Goal: Task Accomplishment & Management: Manage account settings

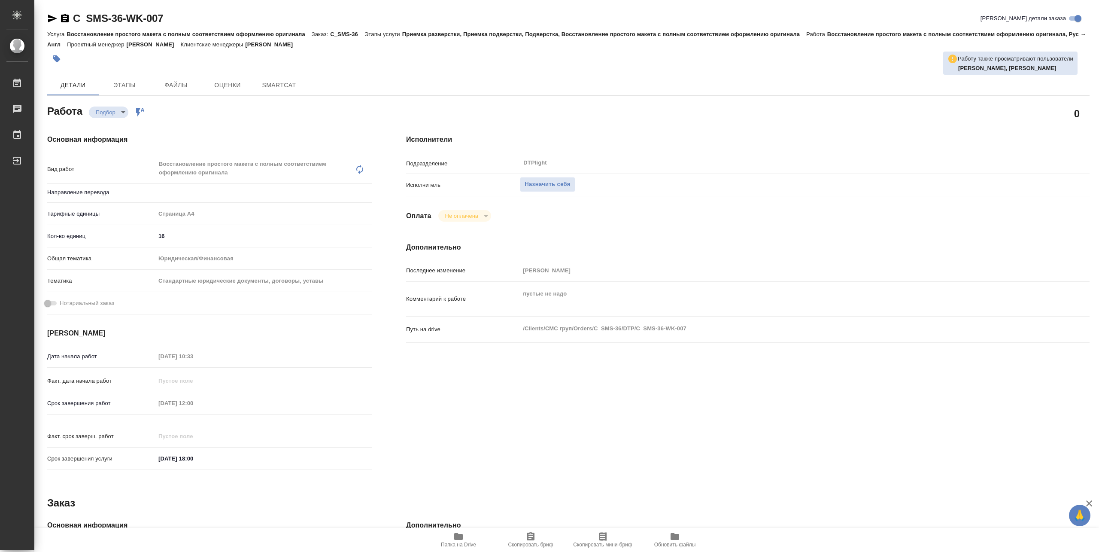
type textarea "x"
type input "рус-англ"
type textarea "x"
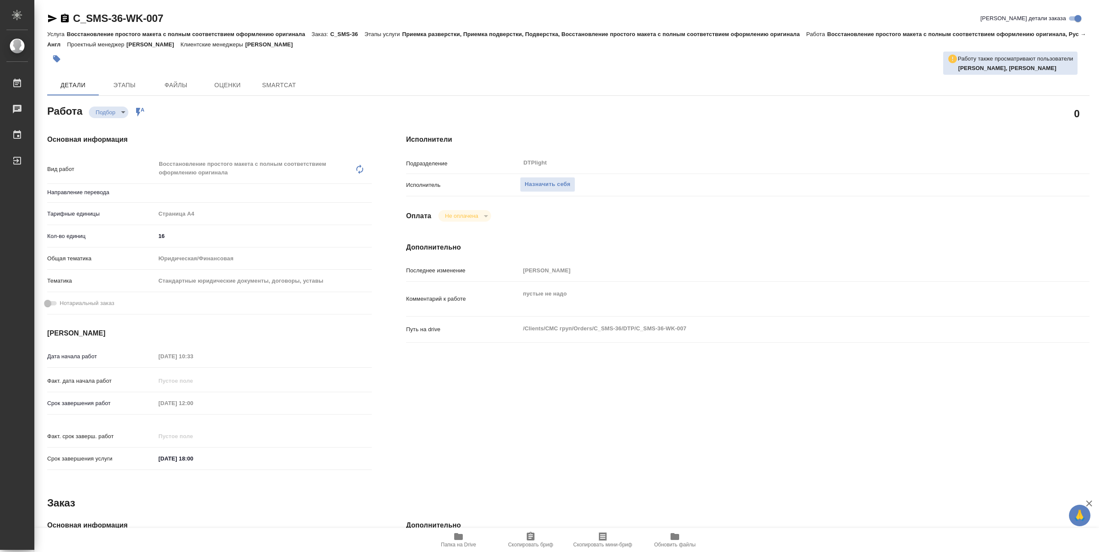
type textarea "x"
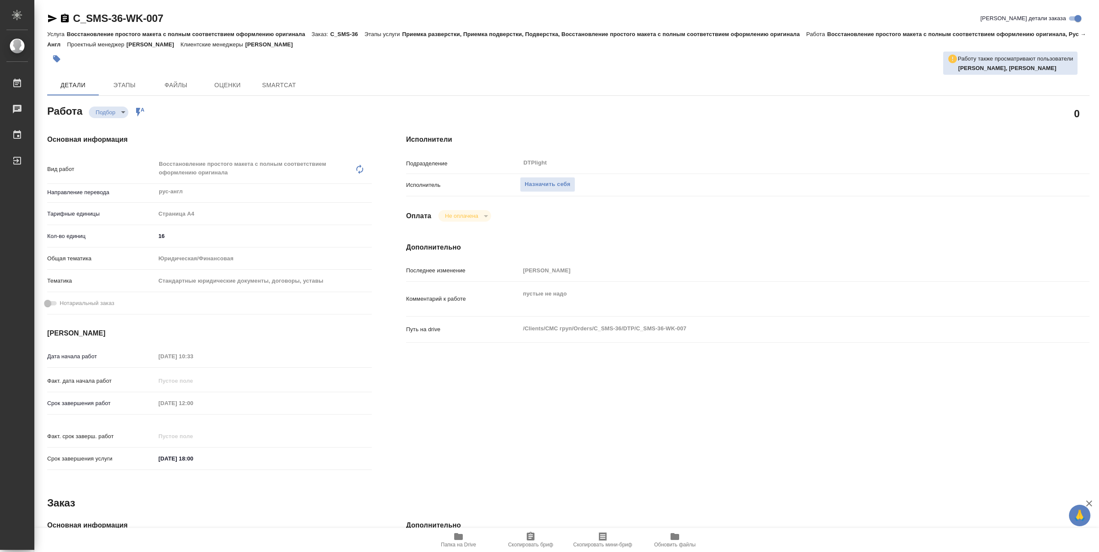
type textarea "x"
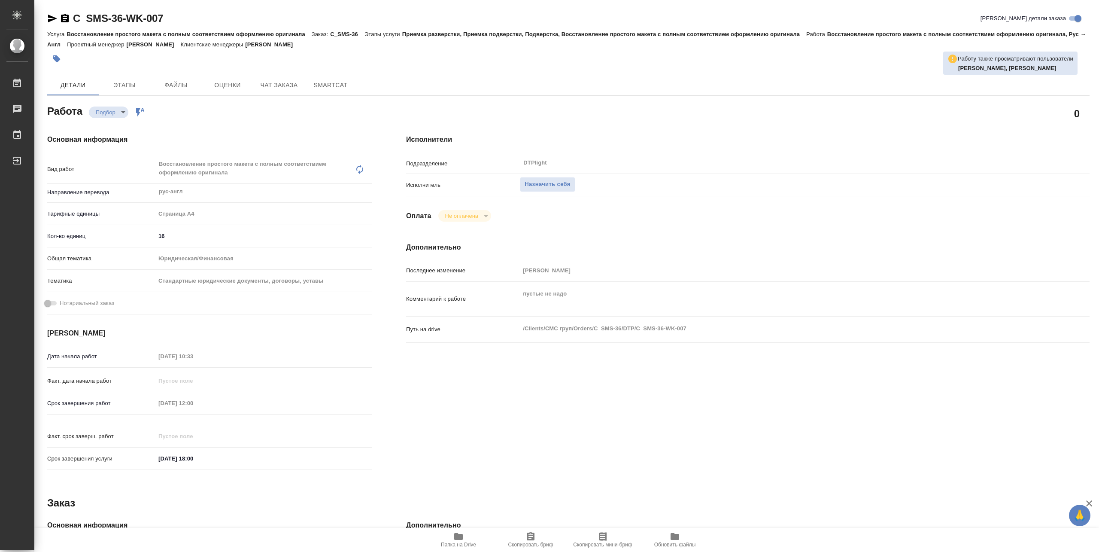
type textarea "x"
click at [459, 539] on icon "button" at bounding box center [458, 536] width 9 height 7
type textarea "x"
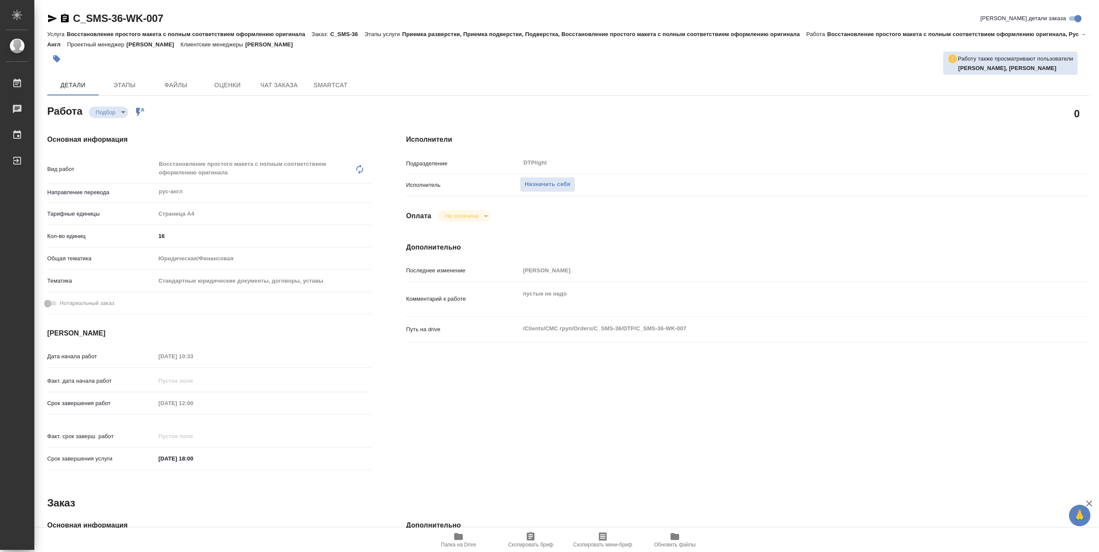
type textarea "x"
click at [522, 177] on button "Назначить себя" at bounding box center [547, 184] width 55 height 15
type textarea "x"
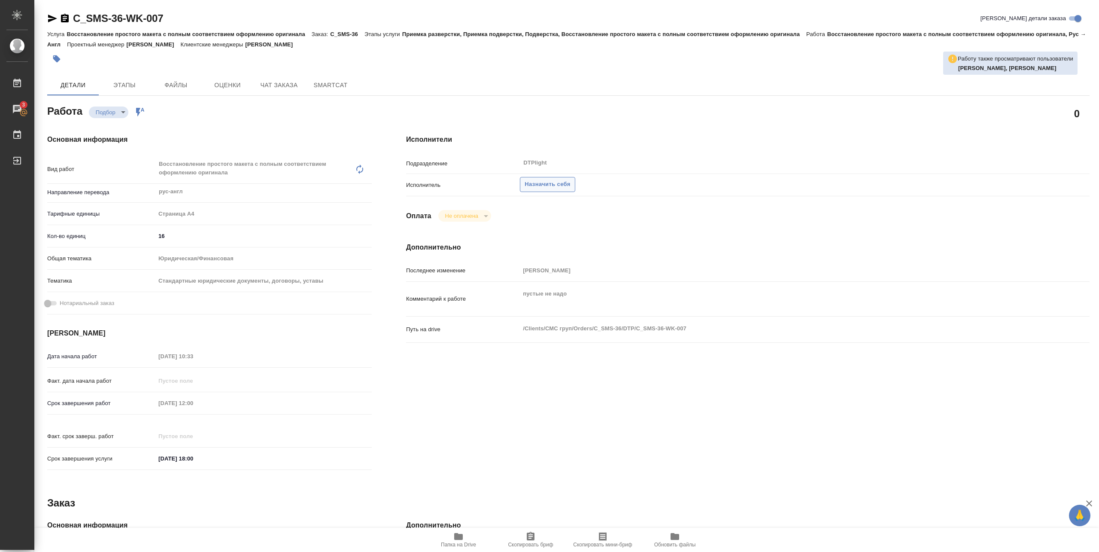
type textarea "x"
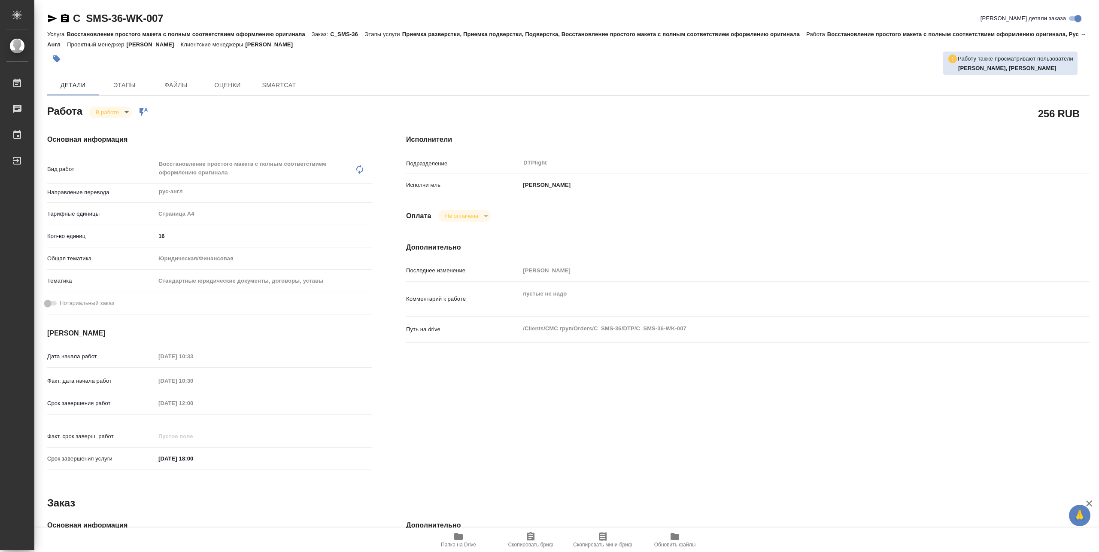
type textarea "x"
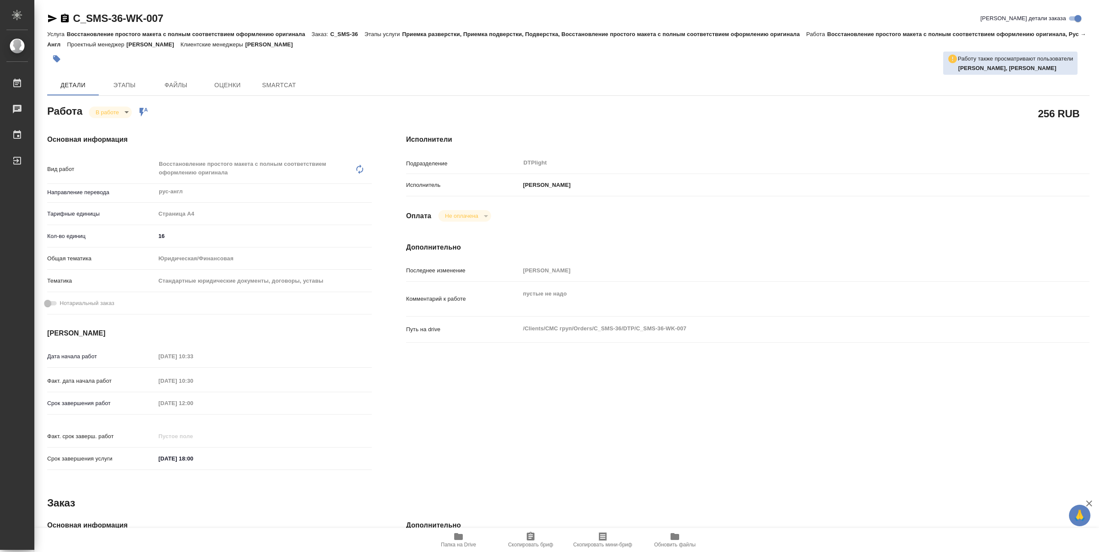
type textarea "x"
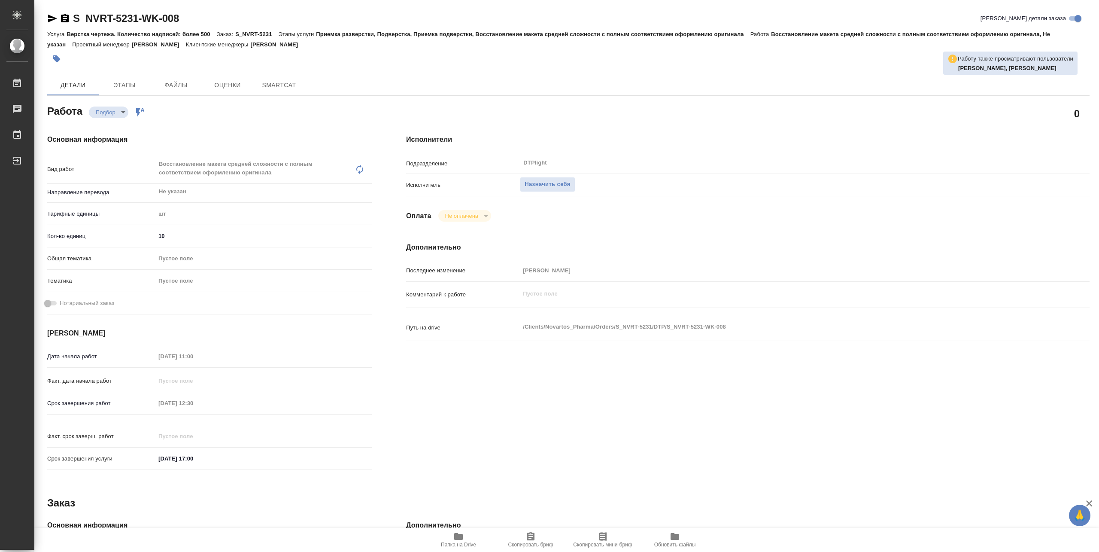
type textarea "x"
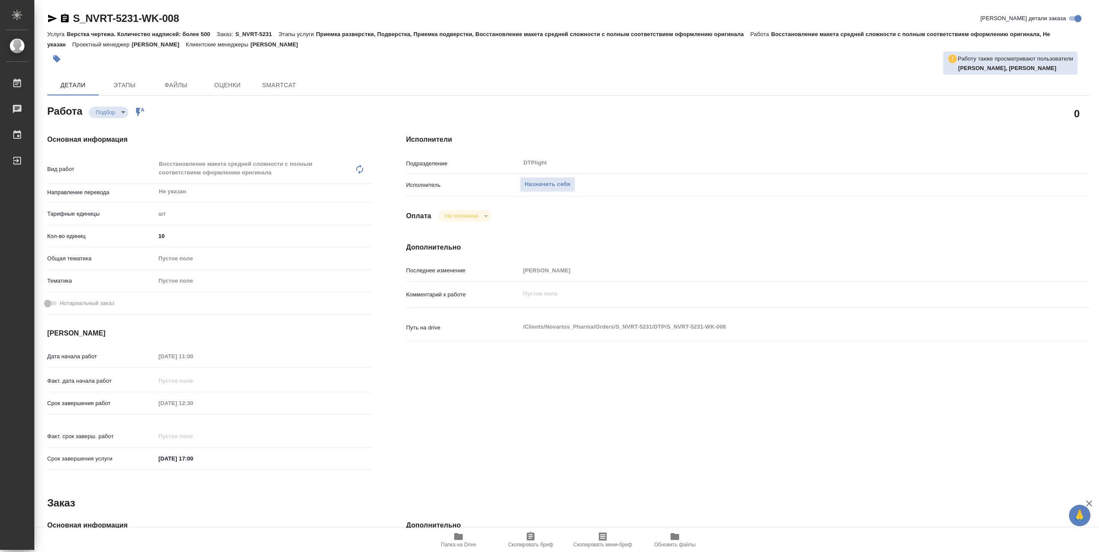
type textarea "x"
click at [466, 542] on span "Папка на Drive" at bounding box center [458, 545] width 35 height 6
type textarea "x"
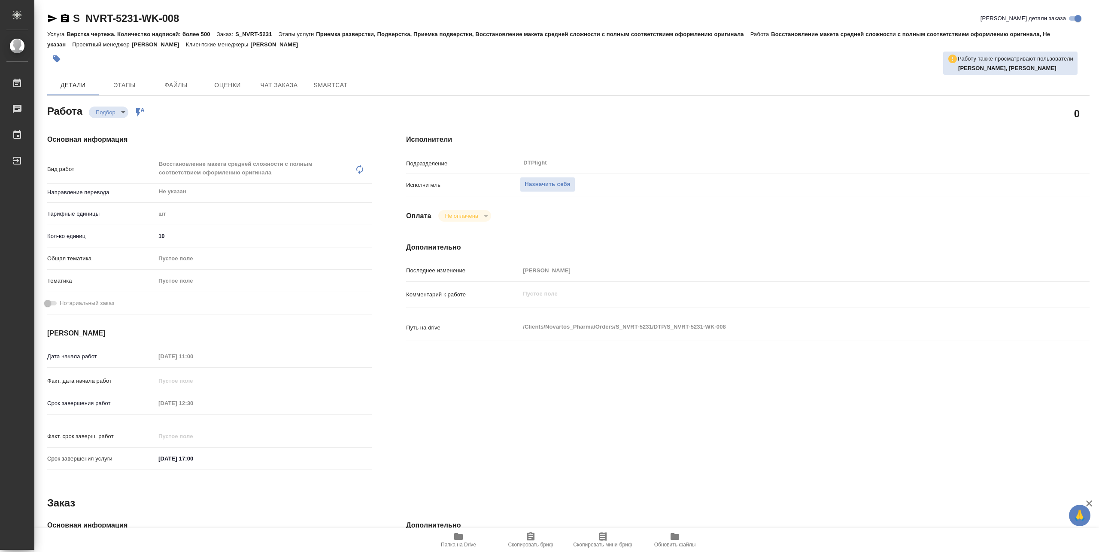
type textarea "x"
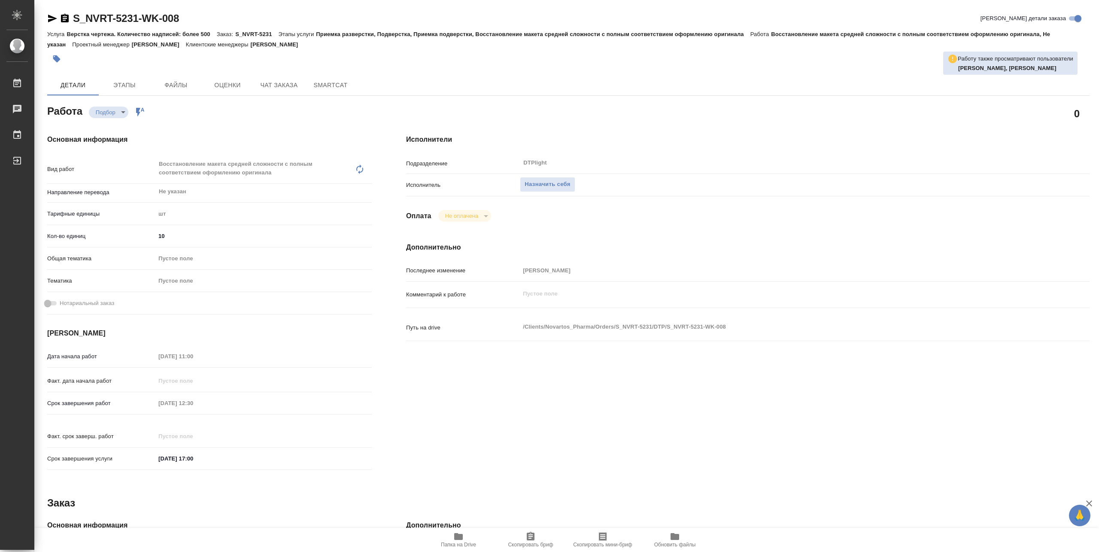
type textarea "x"
click at [567, 181] on span "Назначить себя" at bounding box center [548, 185] width 46 height 10
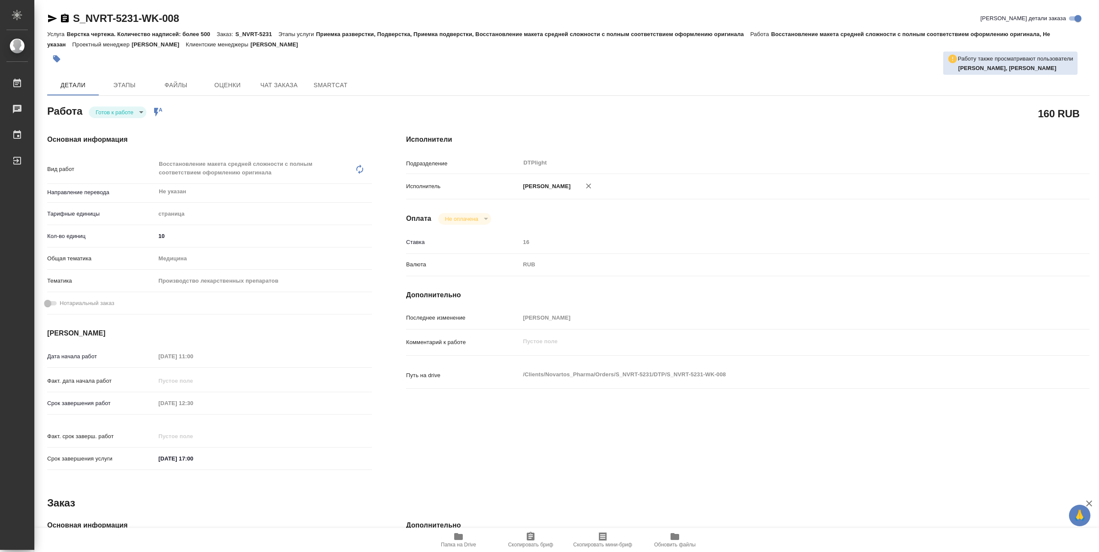
type textarea "x"
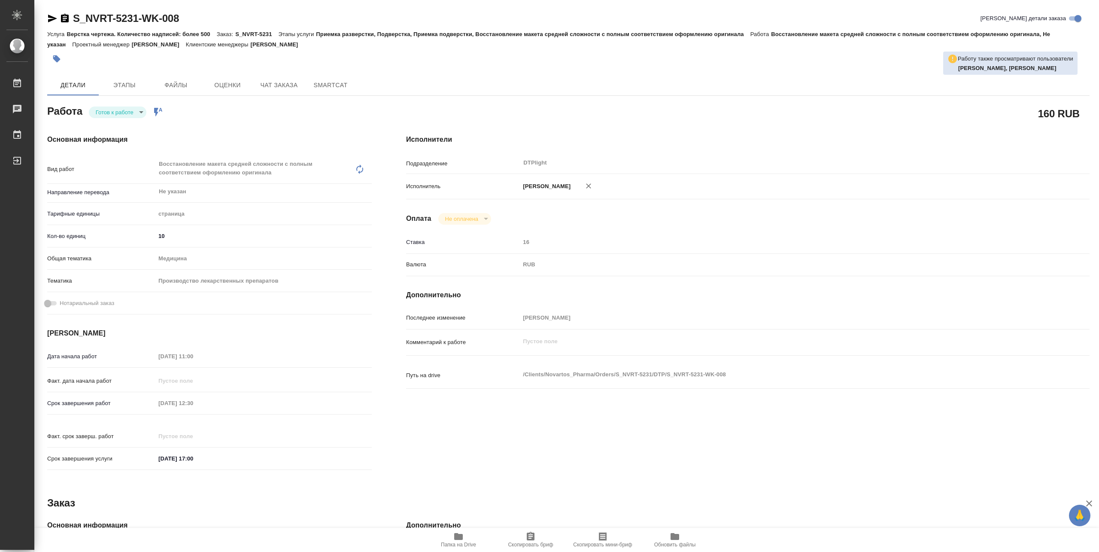
type textarea "x"
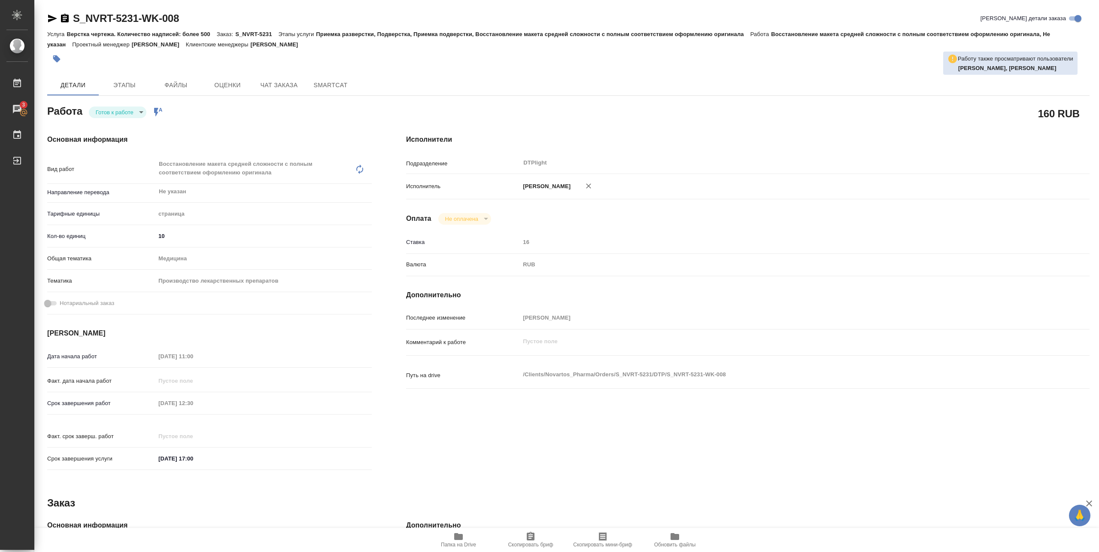
click at [116, 103] on div "Работа Готов к работе readyForWork Работа включена в последовательность" at bounding box center [209, 110] width 325 height 15
click at [116, 110] on body "🙏 .cls-1 fill:#fff; AWATERA Pankina Anna Работы 3 Чаты График Выйти S_NVRT-5231…" at bounding box center [549, 276] width 1099 height 552
click at [116, 111] on button "В работе" at bounding box center [110, 111] width 28 height 9
type textarea "x"
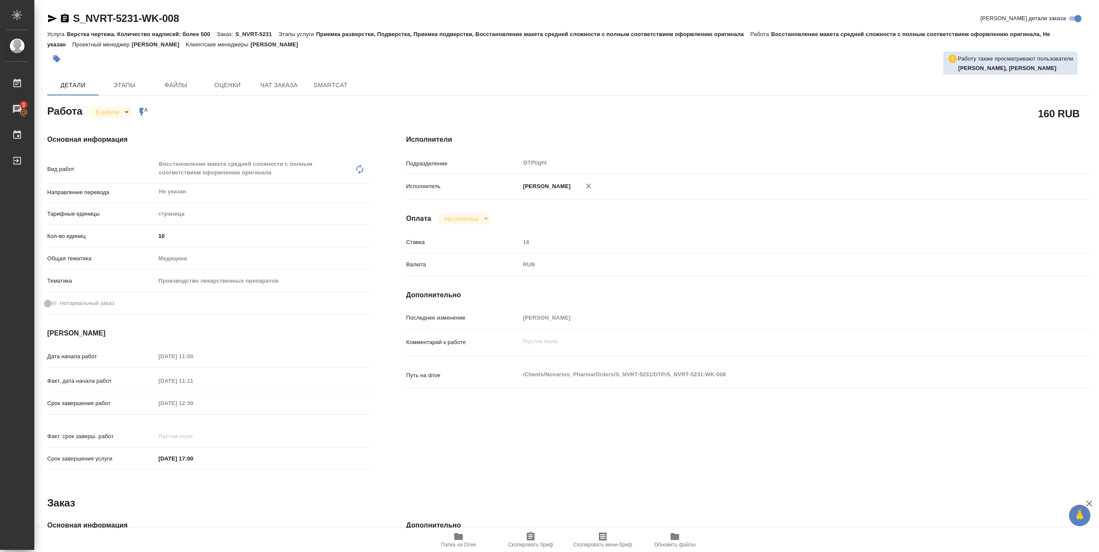
type textarea "x"
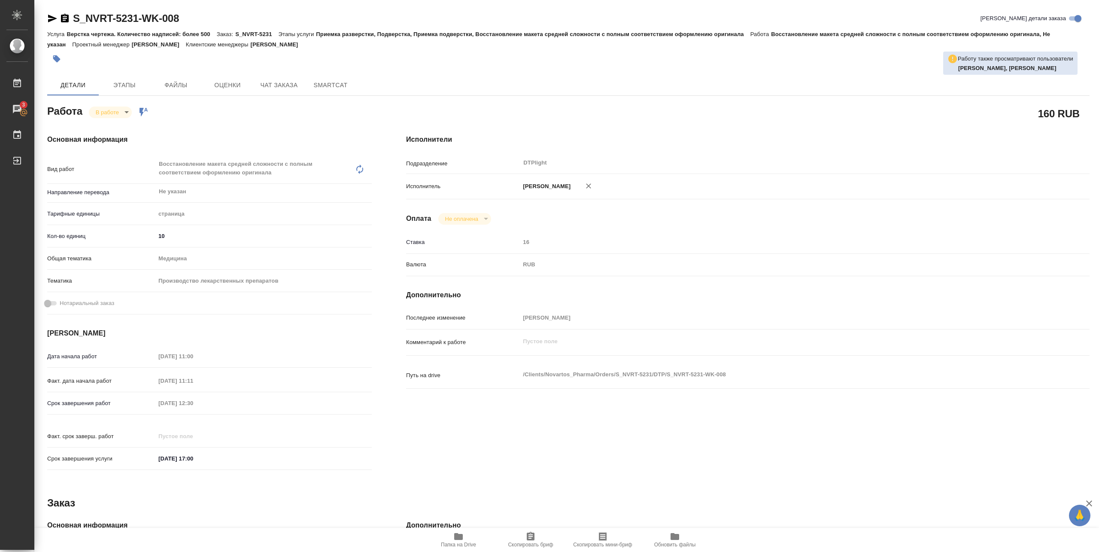
type textarea "x"
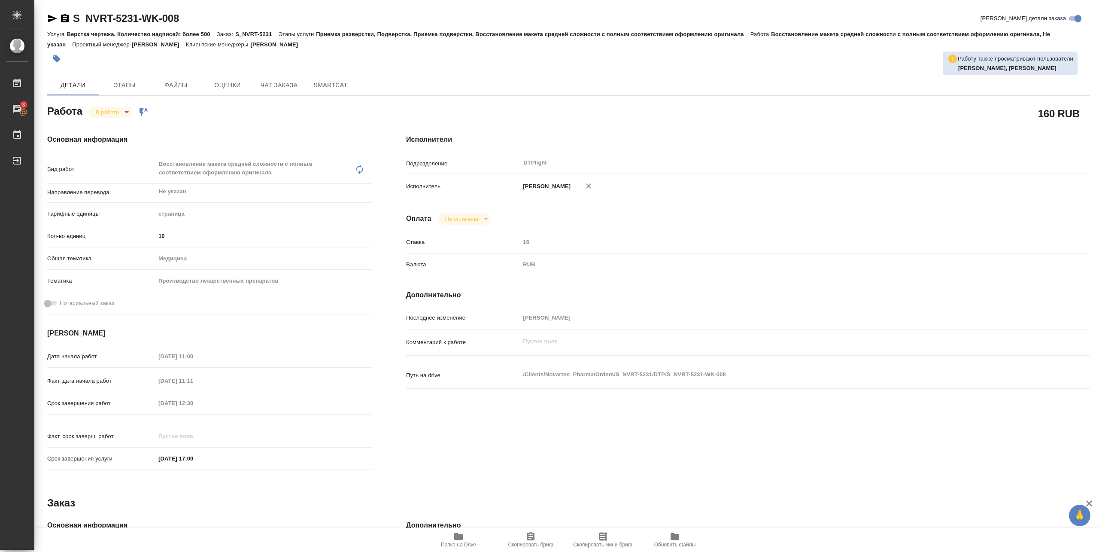
type textarea "x"
drag, startPoint x: 73, startPoint y: 24, endPoint x: 217, endPoint y: 21, distance: 144.3
click at [217, 21] on div "S_NVRT-5231-WK-008 Кратко детали заказа" at bounding box center [568, 19] width 1043 height 14
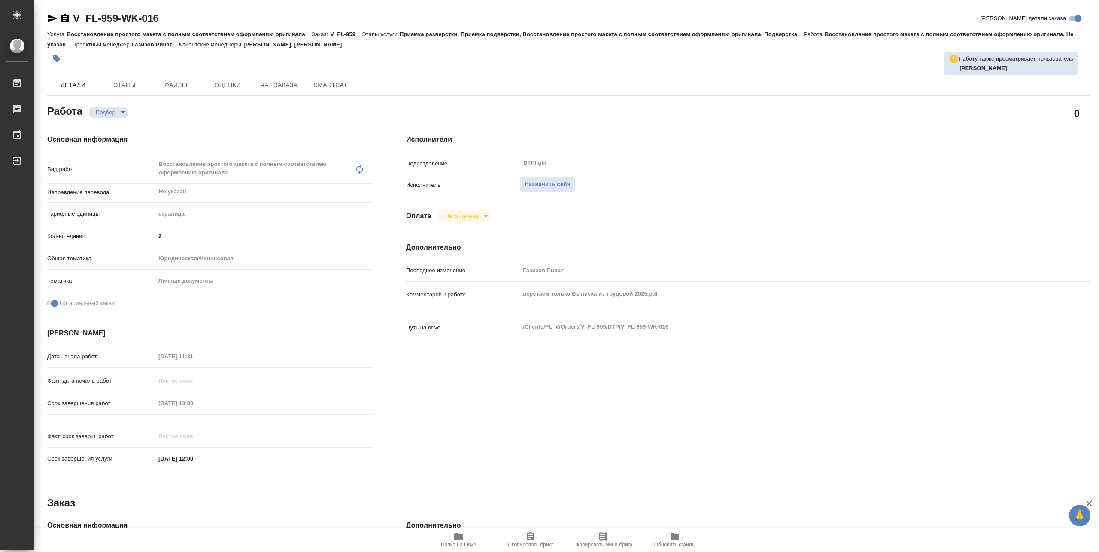
type textarea "x"
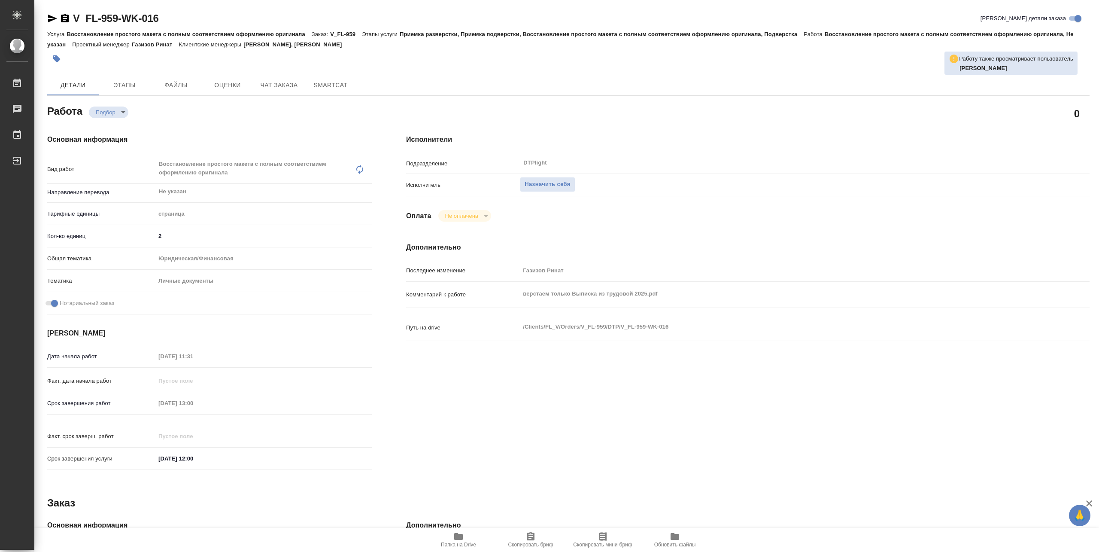
type textarea "x"
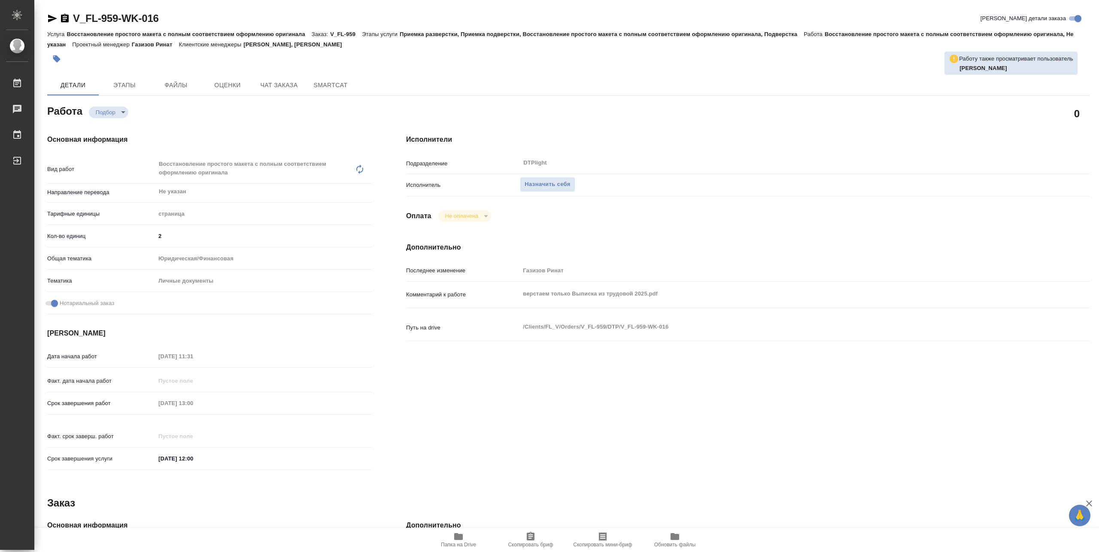
type textarea "x"
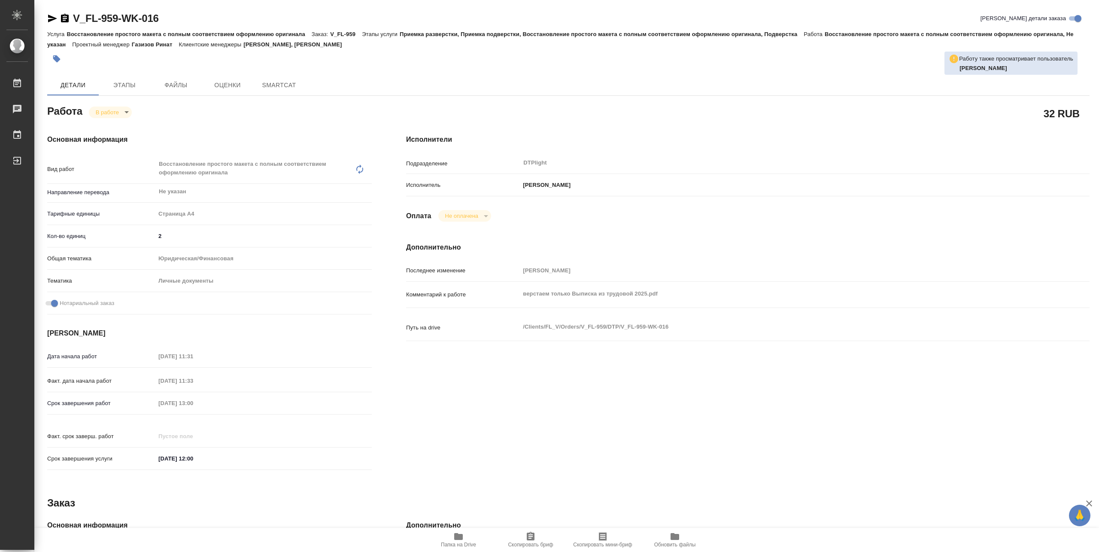
type textarea "x"
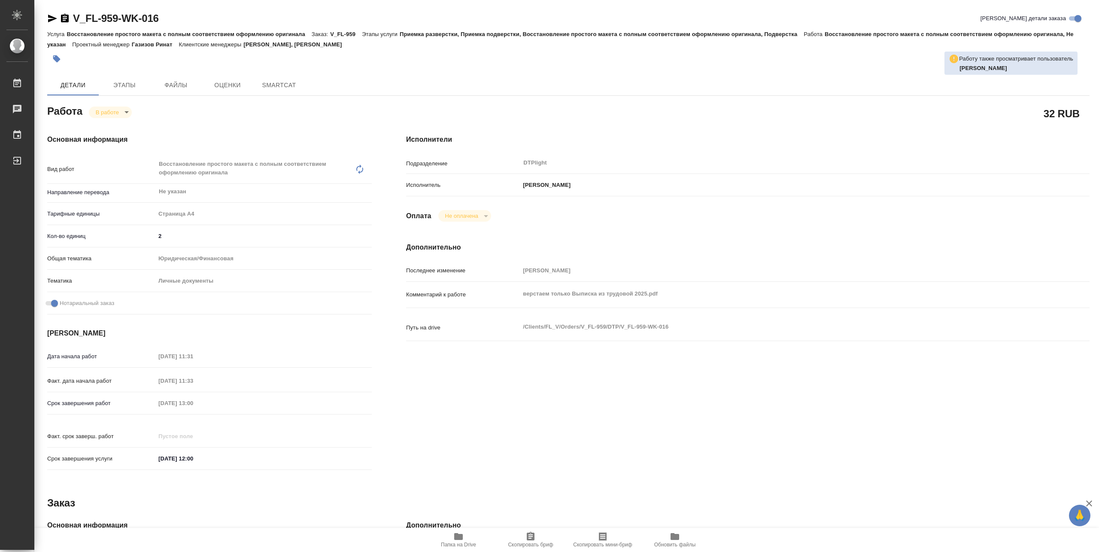
type textarea "x"
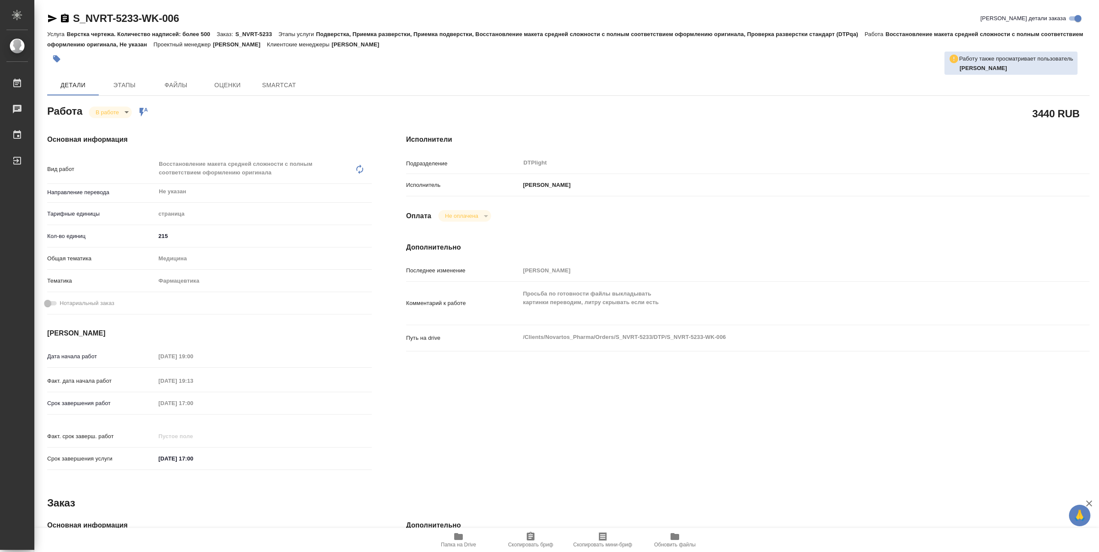
type textarea "x"
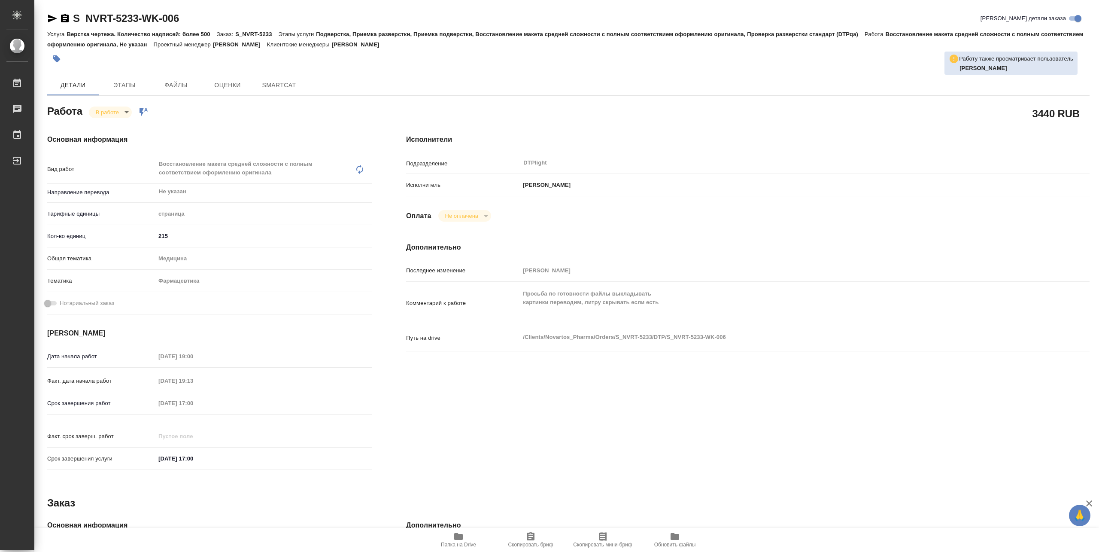
type textarea "x"
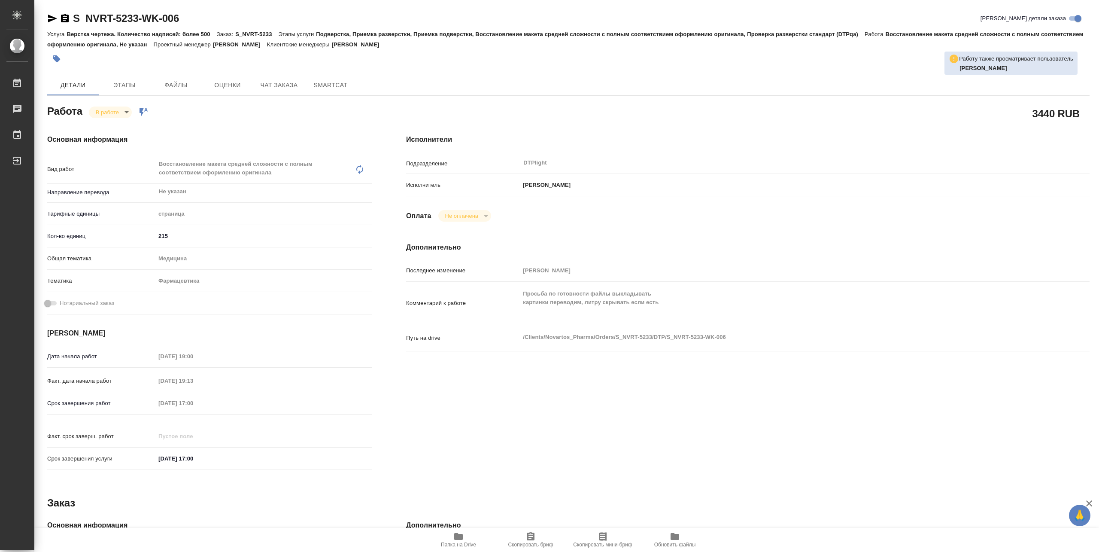
type textarea "x"
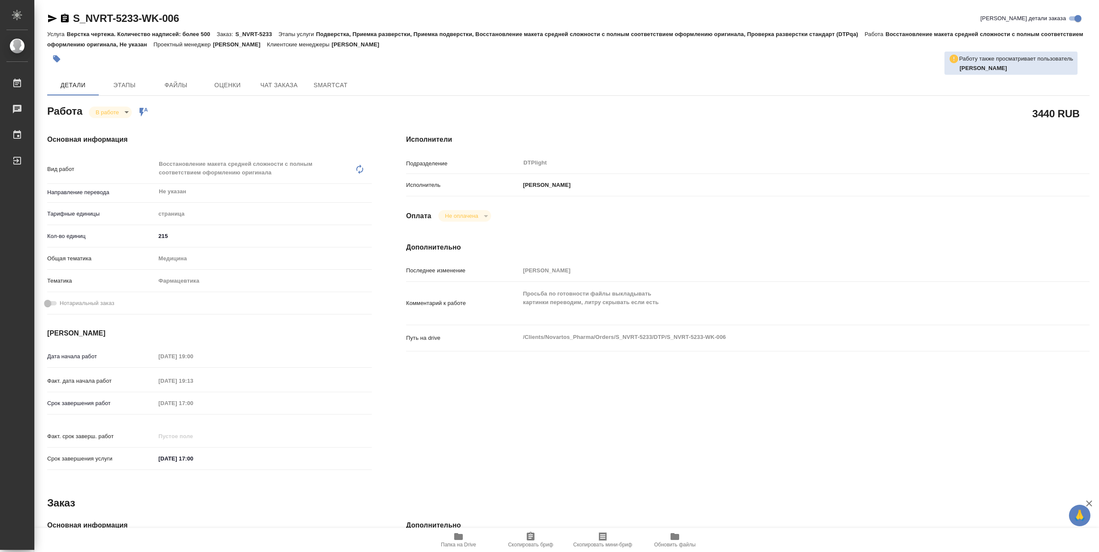
type textarea "x"
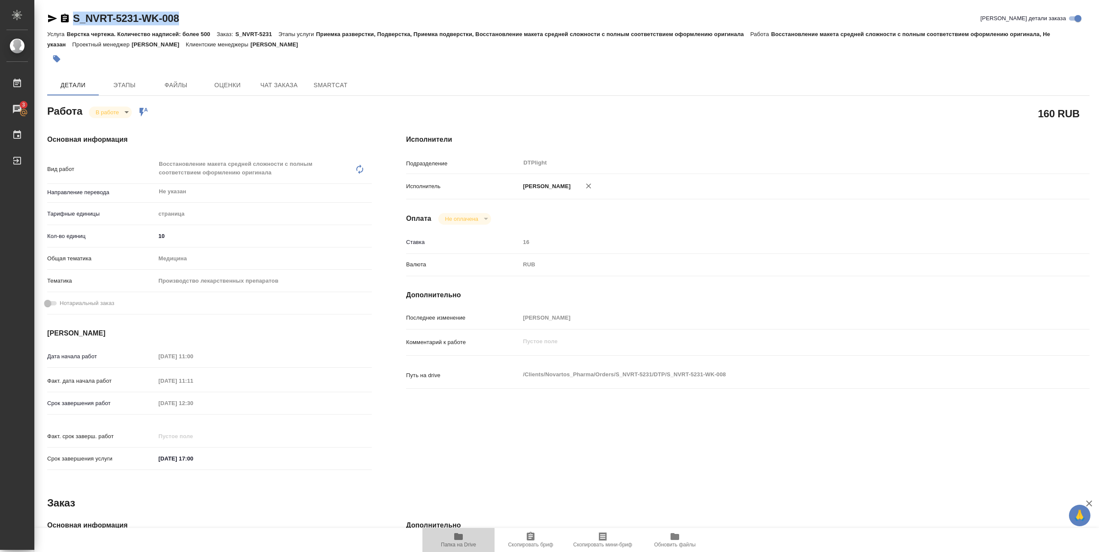
click at [463, 542] on span "Папка на Drive" at bounding box center [458, 545] width 35 height 6
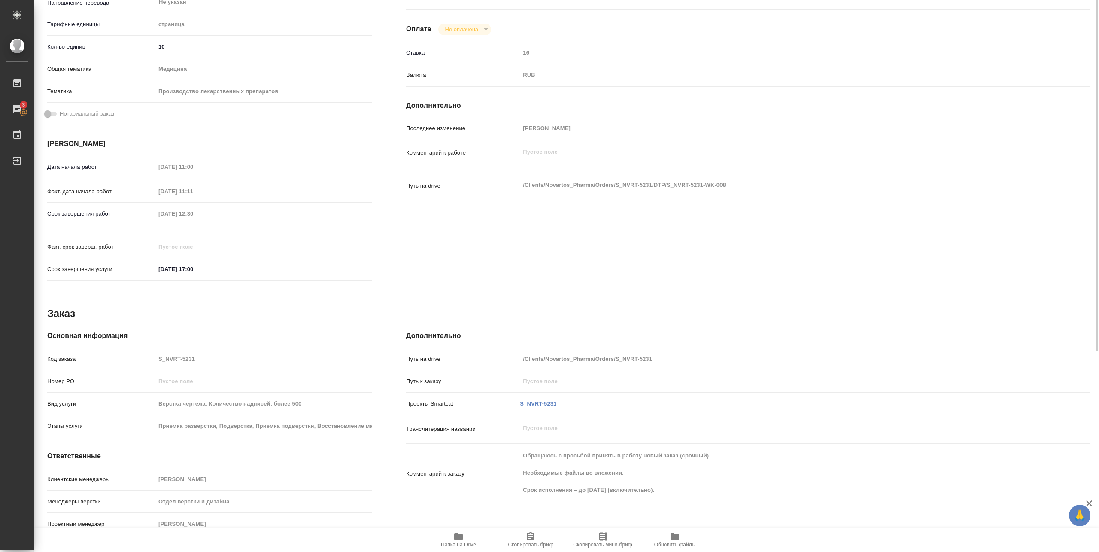
scroll to position [75, 0]
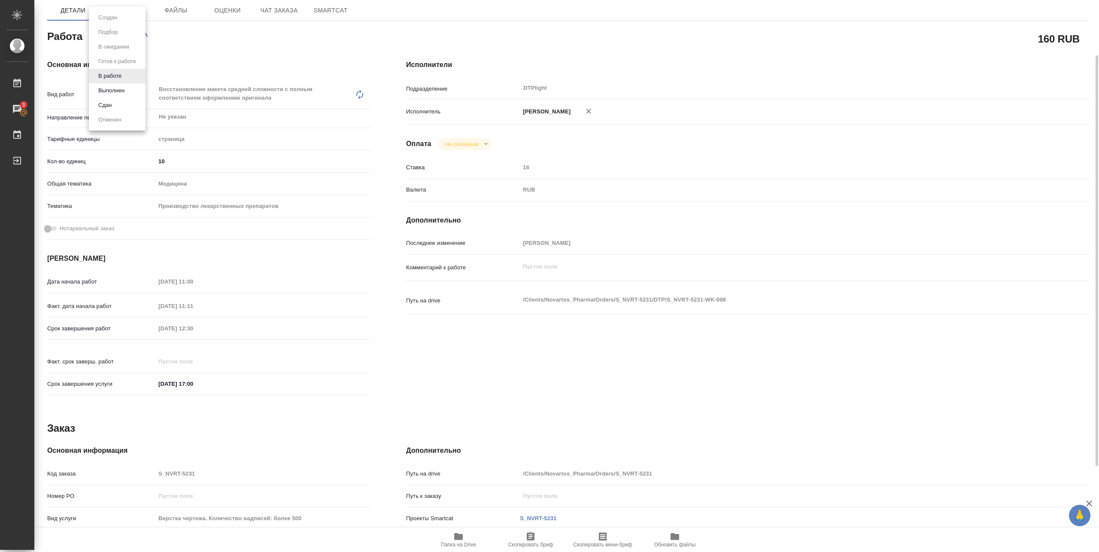
click at [117, 39] on body "🙏 .cls-1 fill:#fff; AWATERA Pankina Anna Работы 3 Чаты График Выйти S_NVRT-5231…" at bounding box center [549, 276] width 1099 height 552
click at [112, 92] on button "Выполнен" at bounding box center [111, 90] width 31 height 9
type textarea "x"
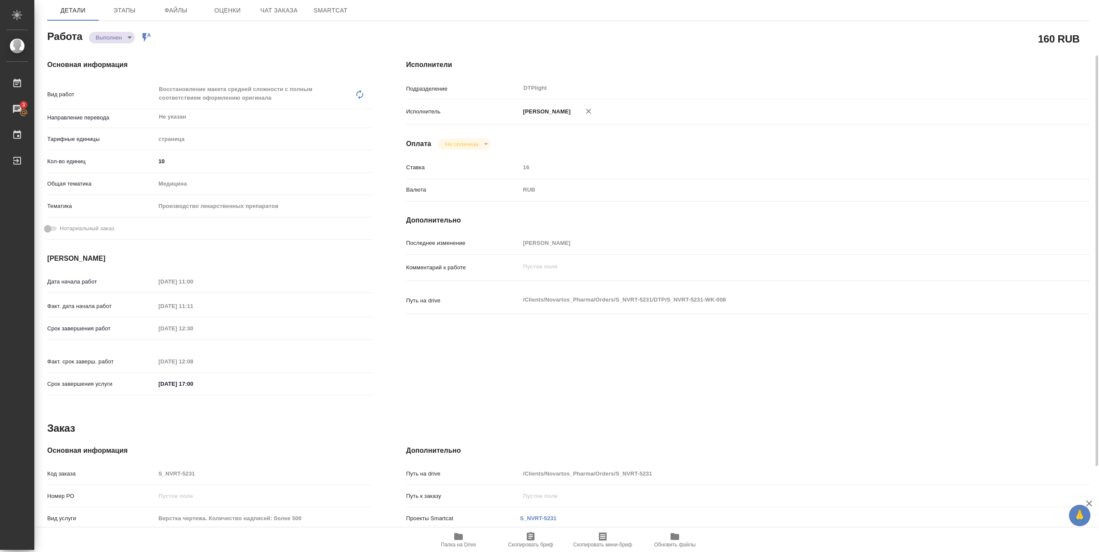
type textarea "x"
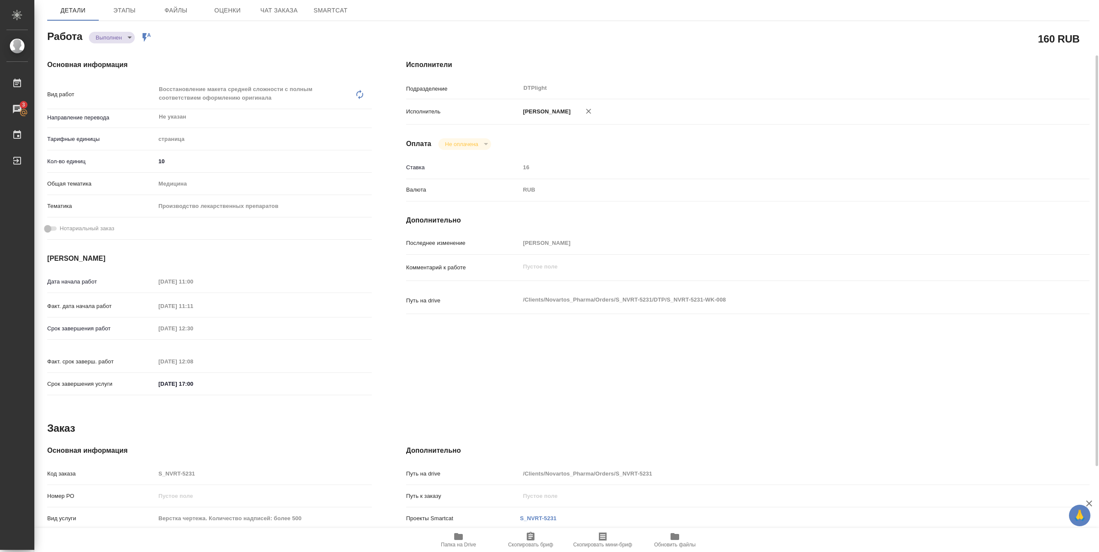
type textarea "x"
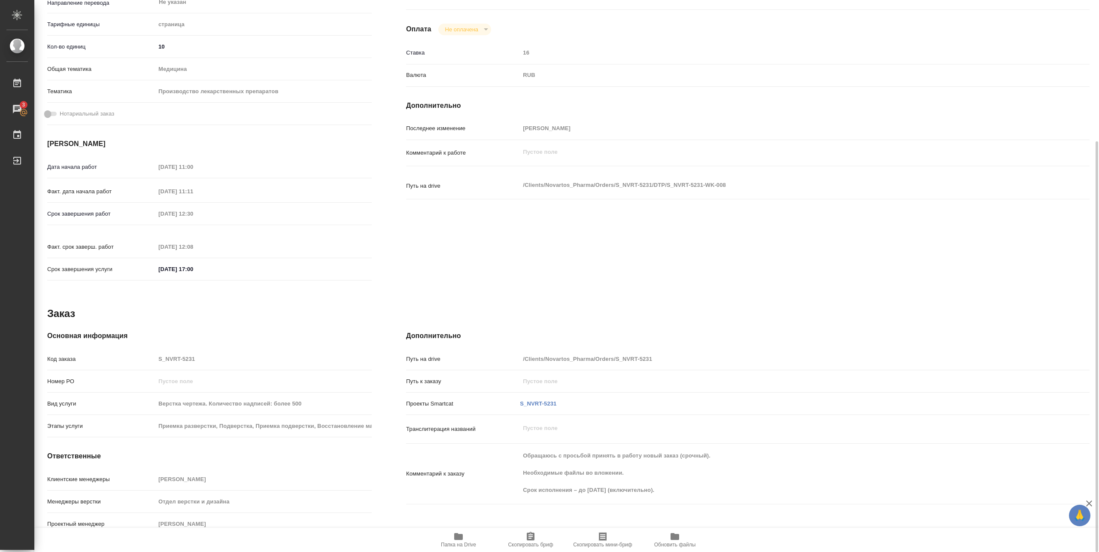
type textarea "x"
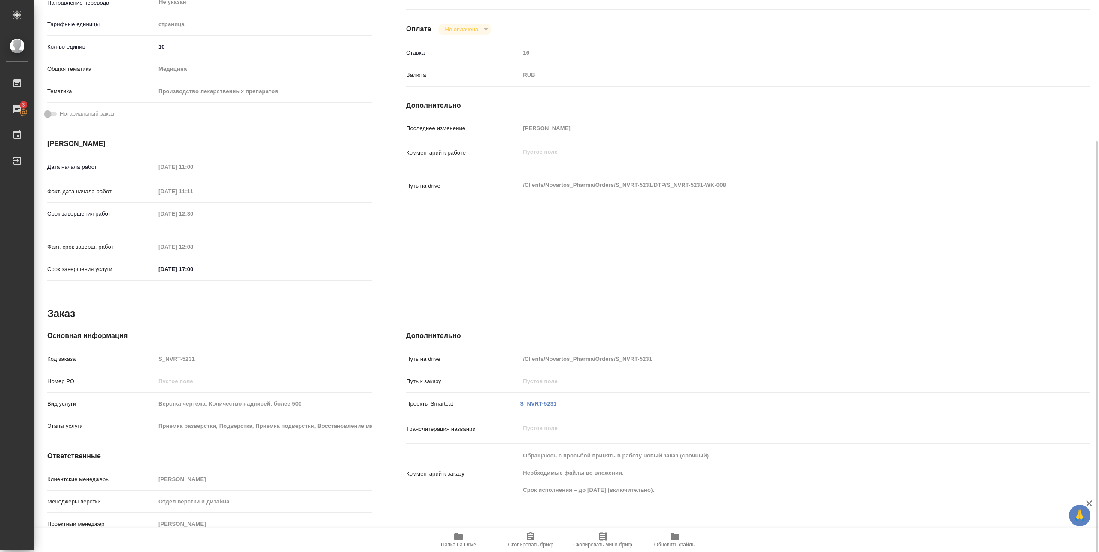
scroll to position [0, 0]
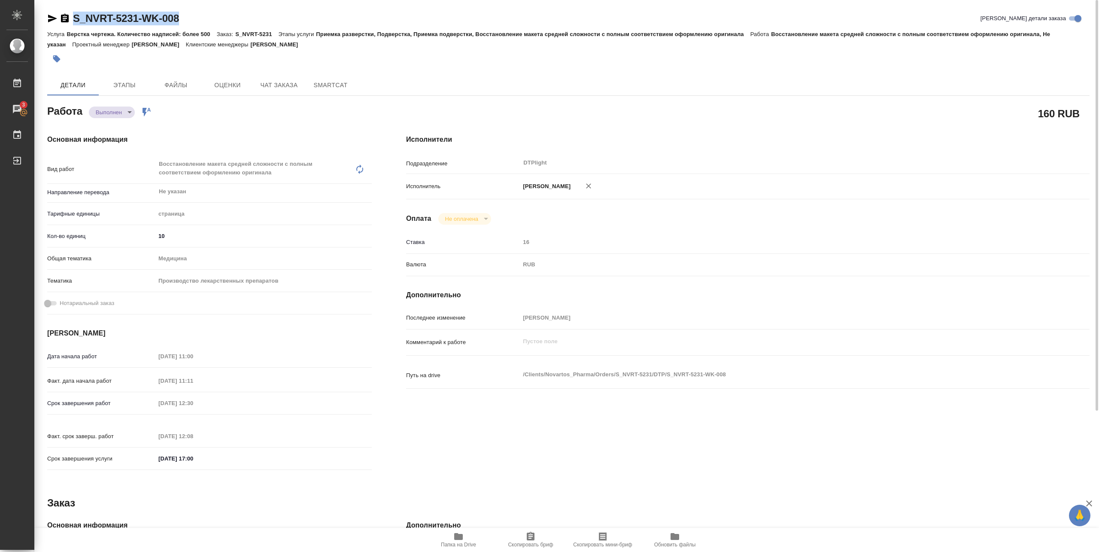
drag, startPoint x: 74, startPoint y: 24, endPoint x: 182, endPoint y: 21, distance: 107.8
click at [182, 21] on div "S_NVRT-5231-WK-008 Кратко детали заказа" at bounding box center [568, 19] width 1043 height 14
copy link "S_NVRT-5231-WK-008"
click at [91, 66] on div at bounding box center [394, 58] width 695 height 19
type textarea "x"
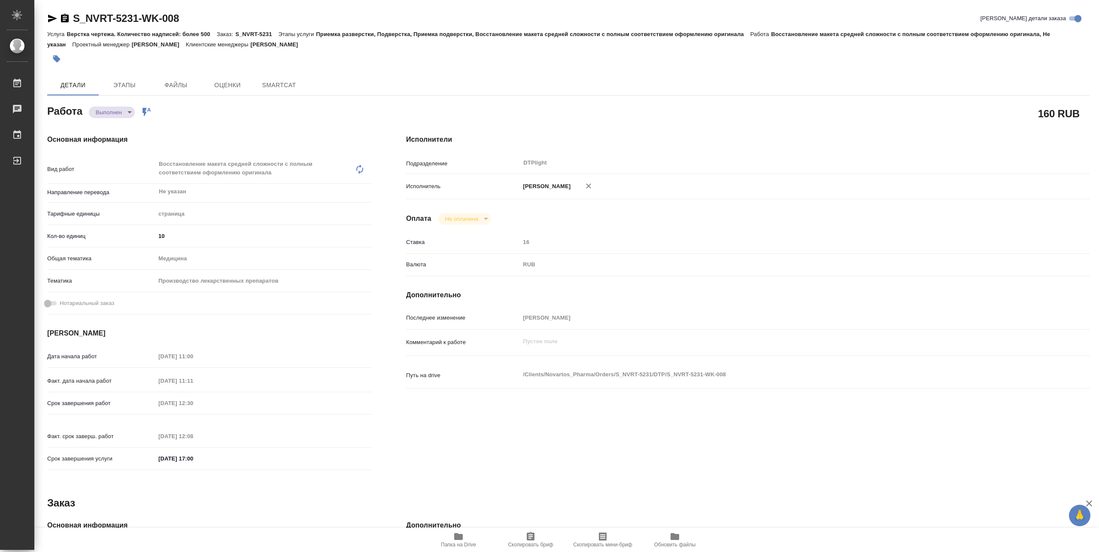
type textarea "x"
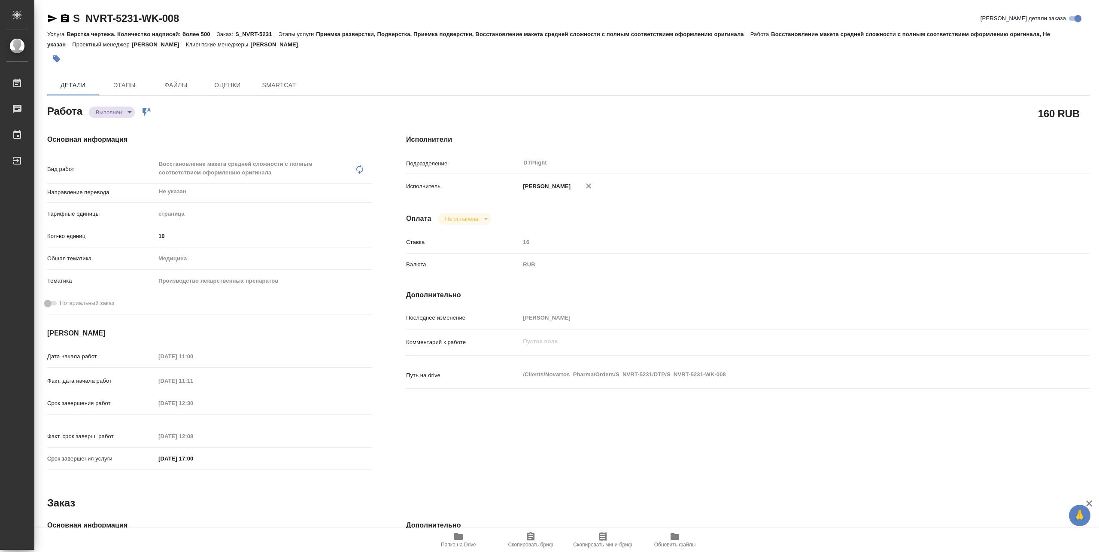
type textarea "x"
click at [114, 116] on body "🙏 .cls-1 fill:#fff; AWATERA Pankina Anna Работы Чаты График Выйти S_NVRT-5231-W…" at bounding box center [549, 276] width 1099 height 552
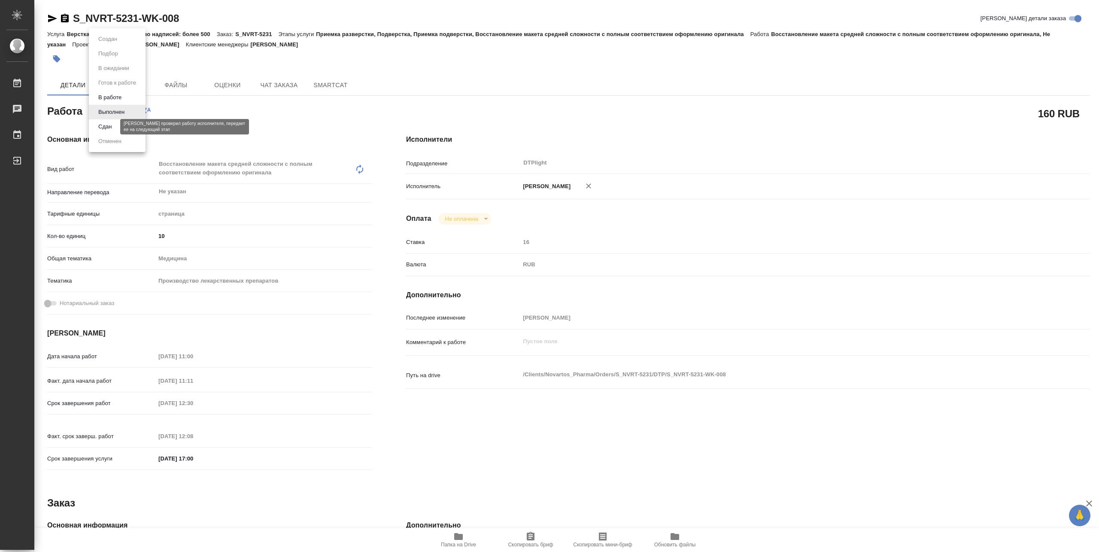
click at [109, 128] on button "Сдан" at bounding box center [105, 126] width 18 height 9
type textarea "x"
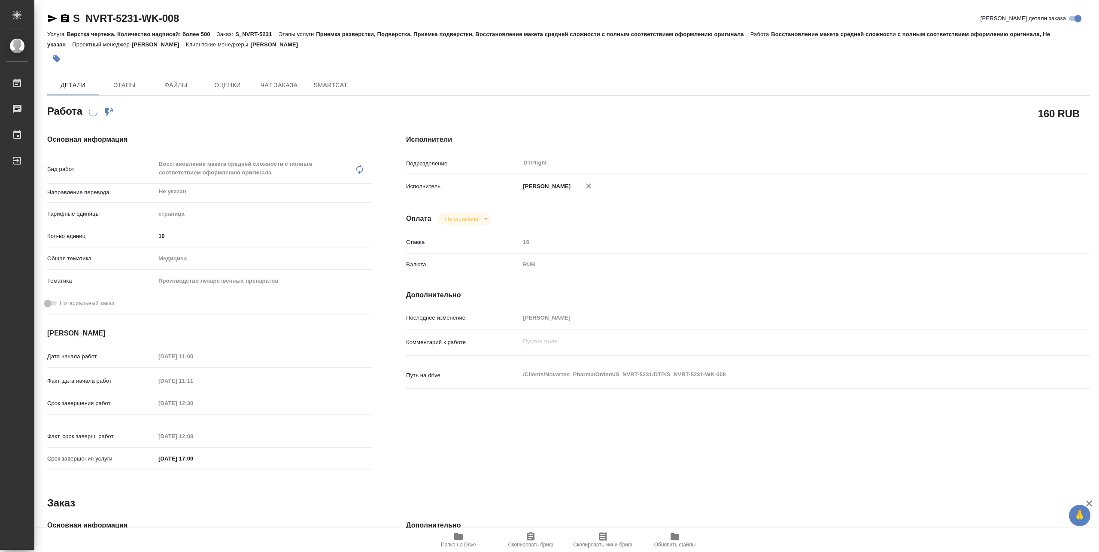
type textarea "x"
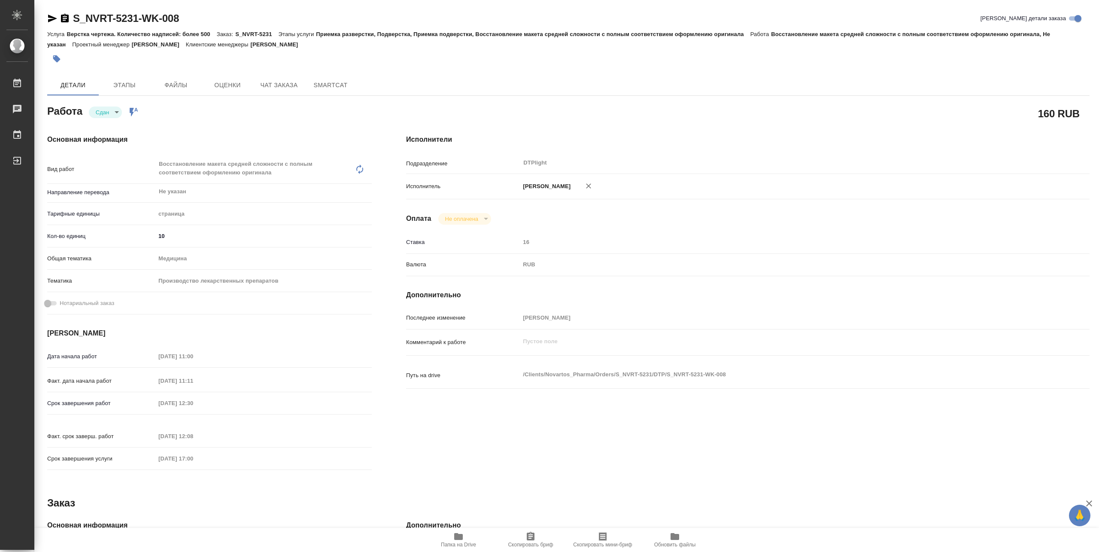
type textarea "x"
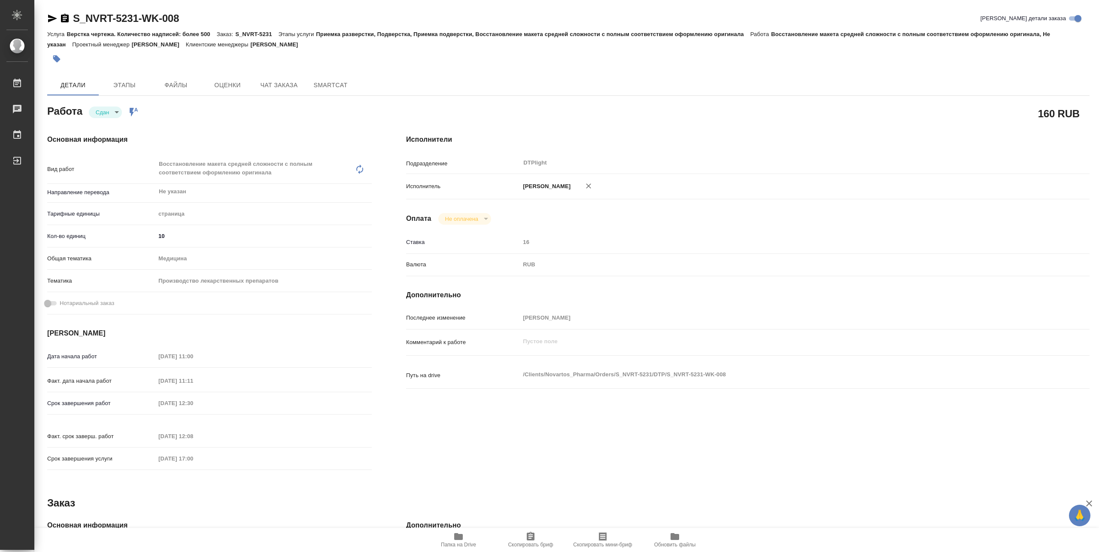
type textarea "x"
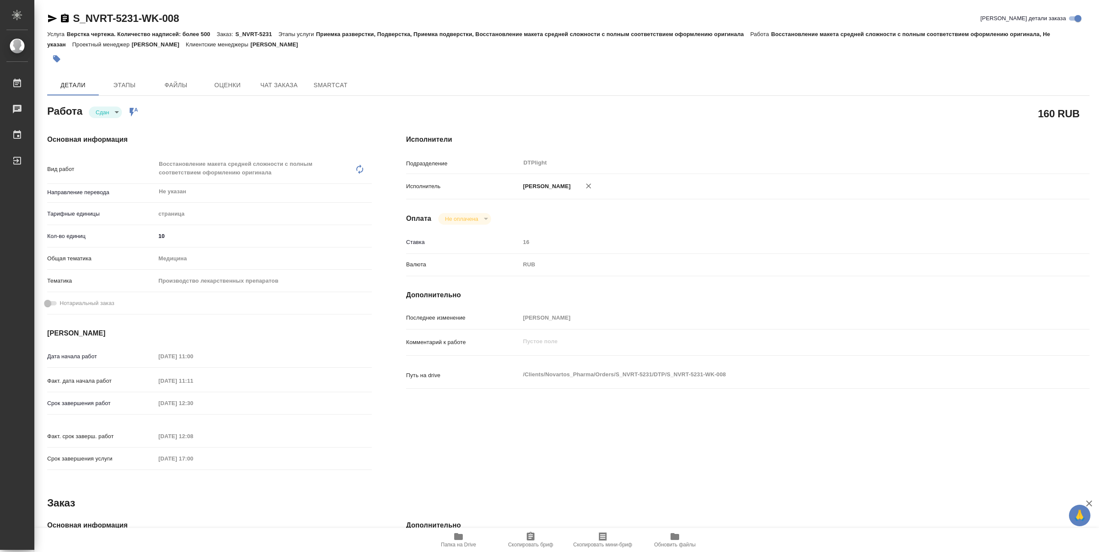
type textarea "x"
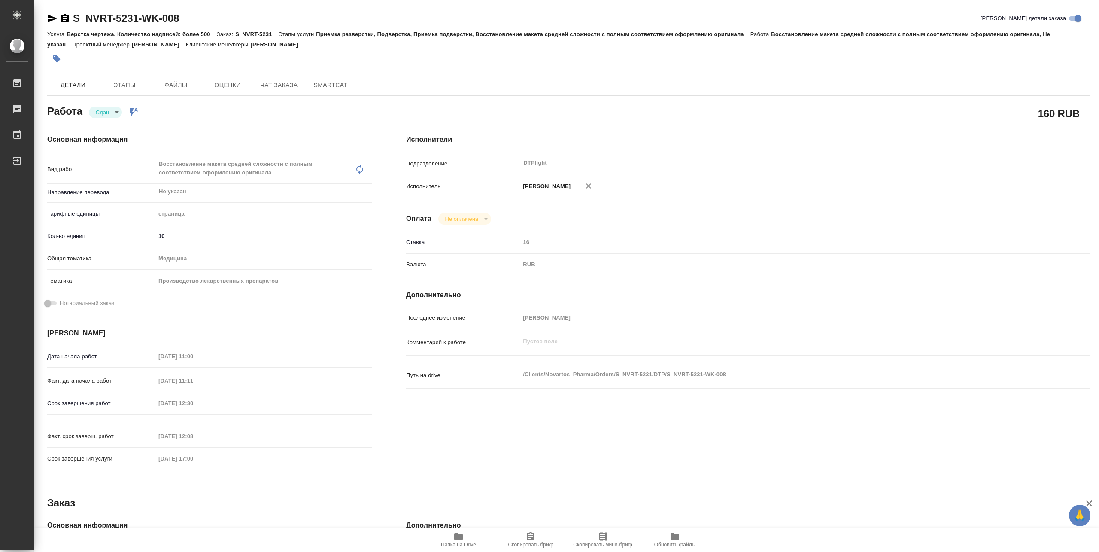
type textarea "x"
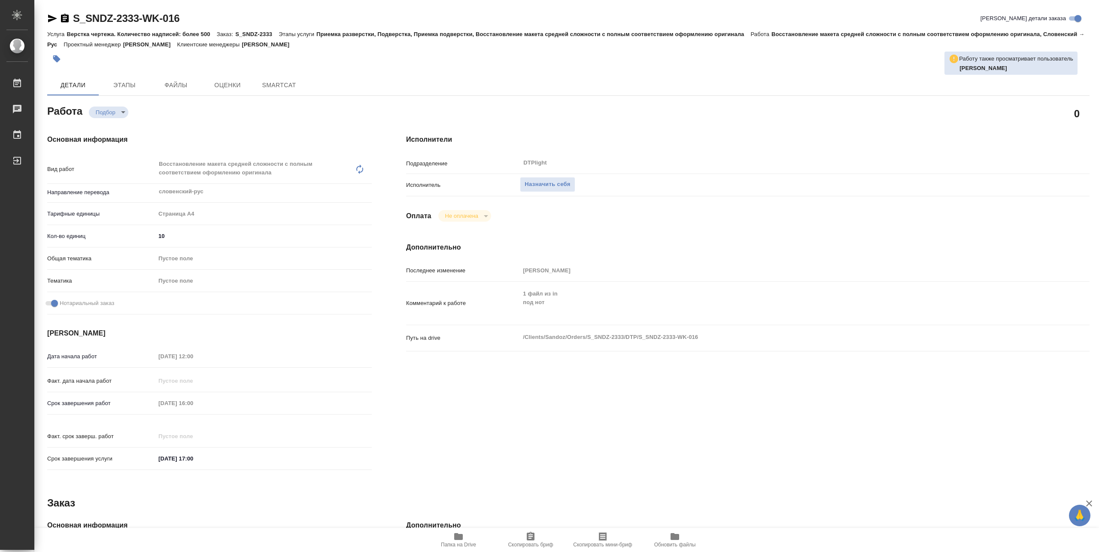
type textarea "x"
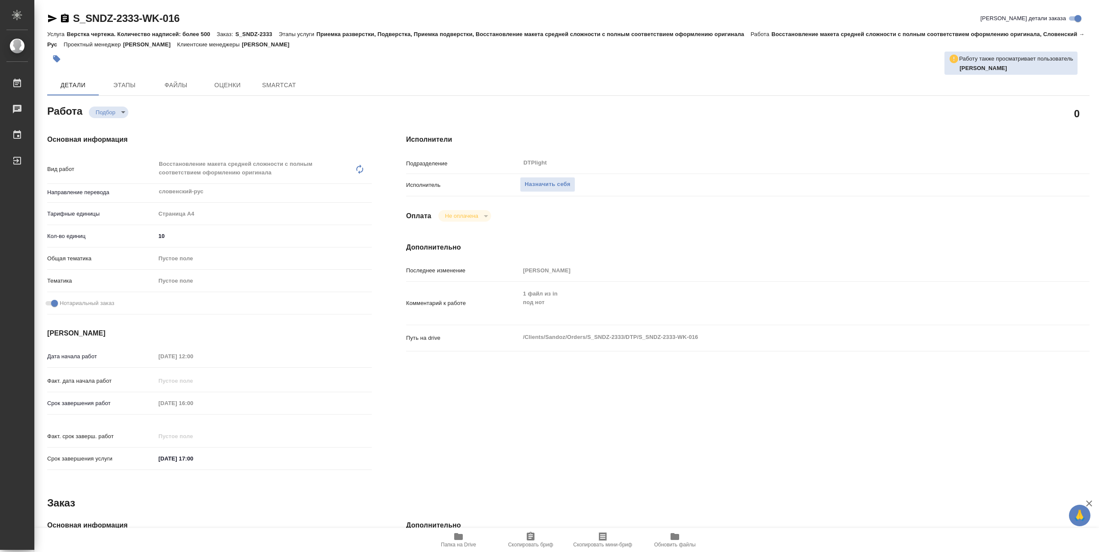
type textarea "x"
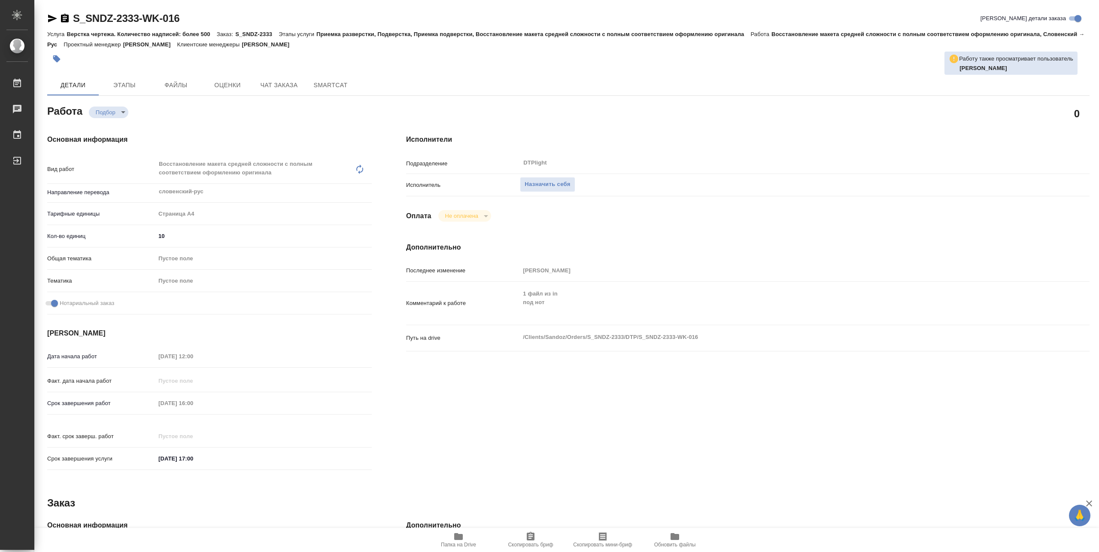
click at [454, 547] on span "Папка на Drive" at bounding box center [458, 545] width 35 height 6
type textarea "x"
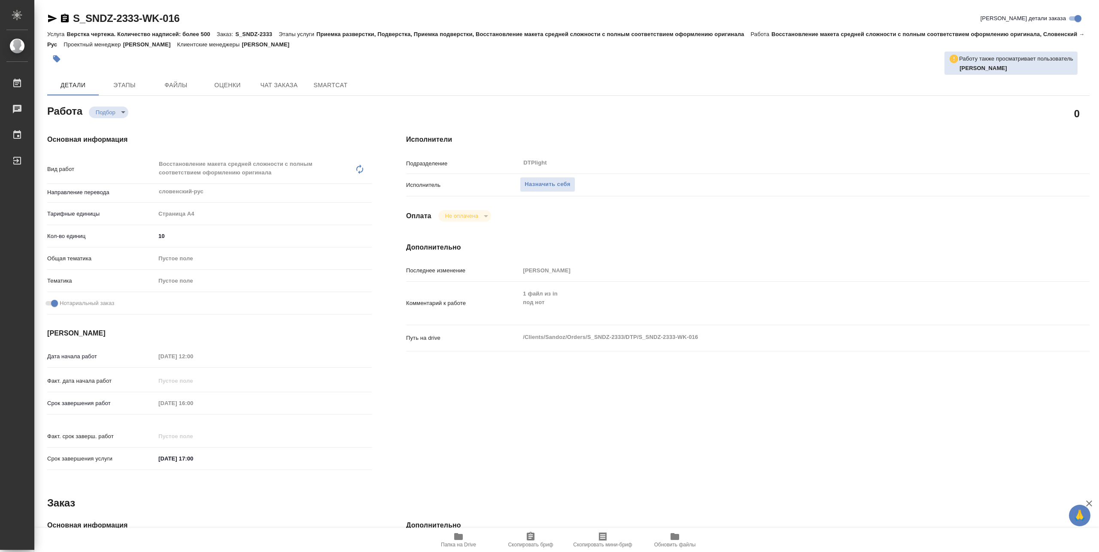
type textarea "x"
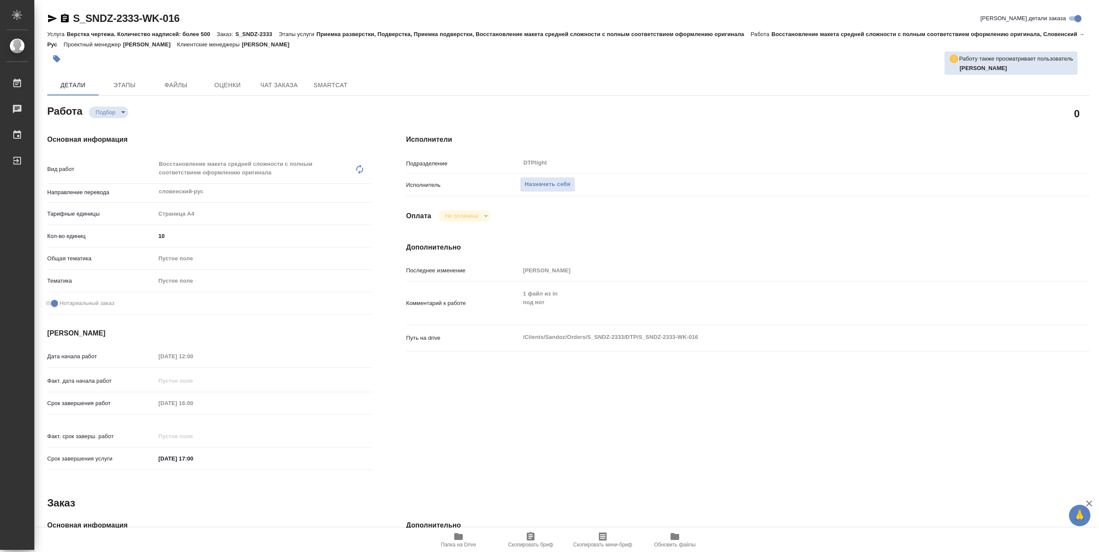
type textarea "x"
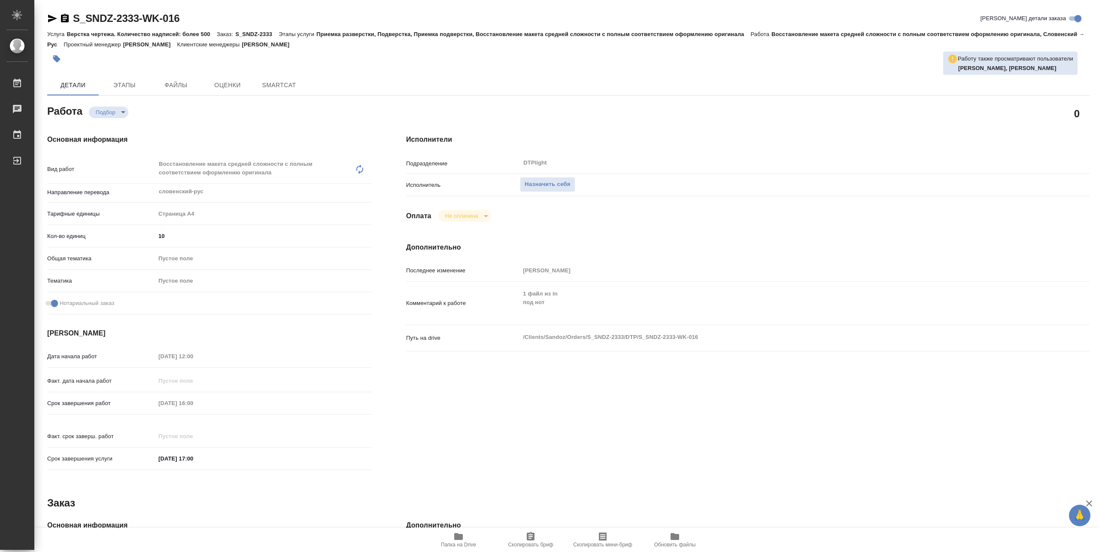
type textarea "x"
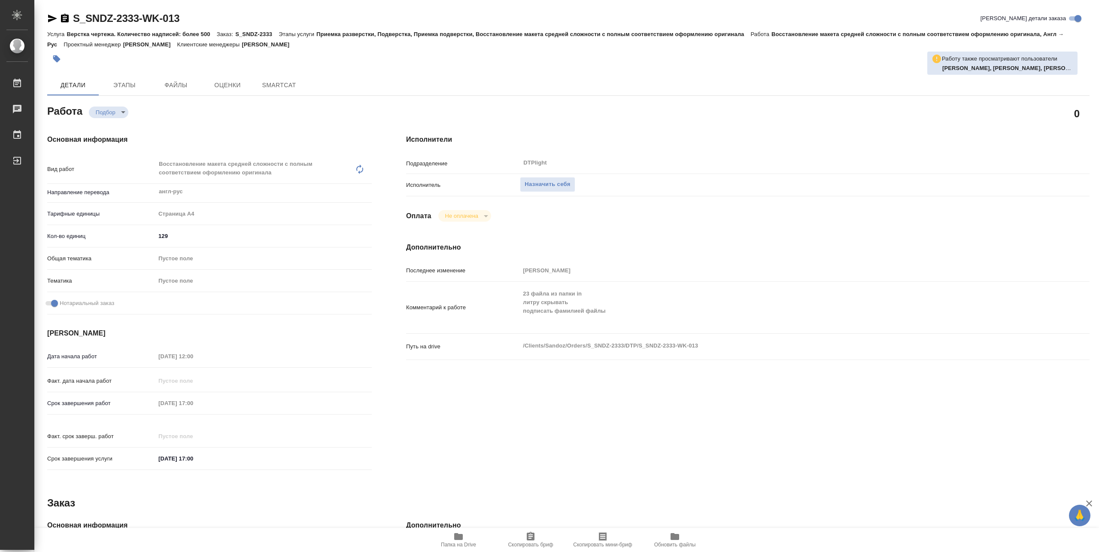
type textarea "x"
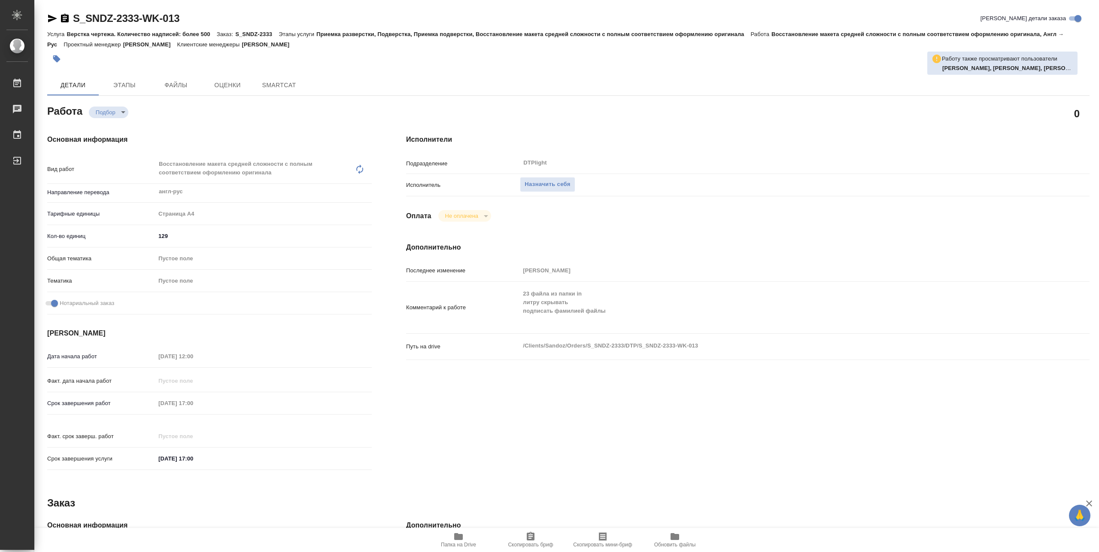
type textarea "x"
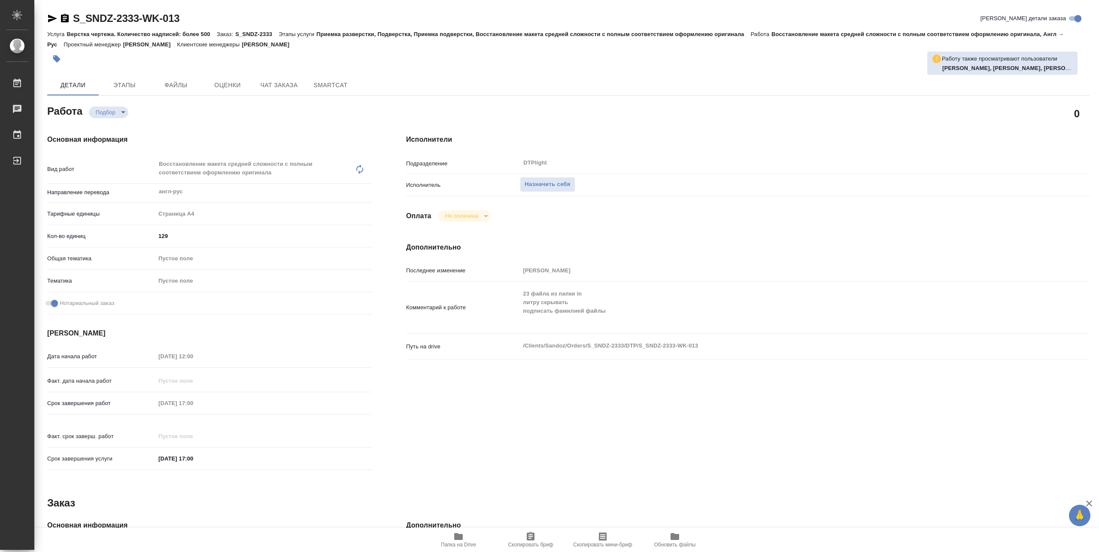
type textarea "x"
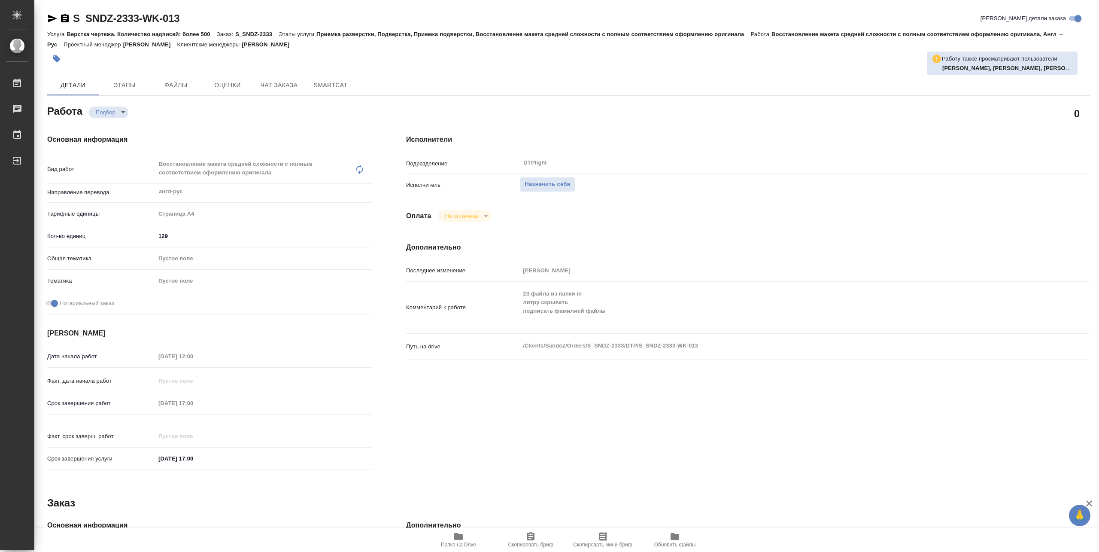
type textarea "x"
click at [460, 537] on icon "button" at bounding box center [458, 536] width 9 height 7
type textarea "x"
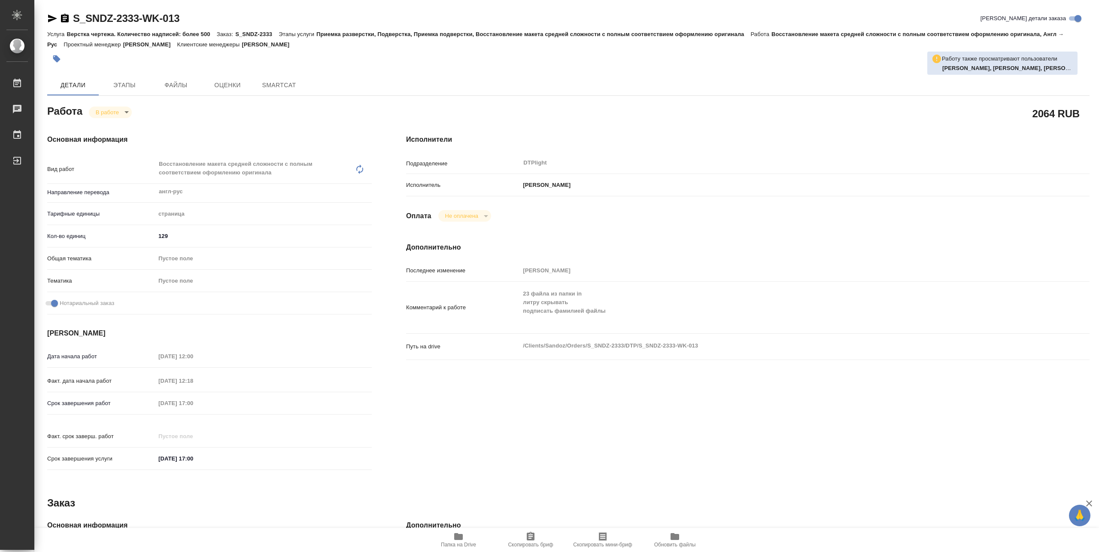
type textarea "x"
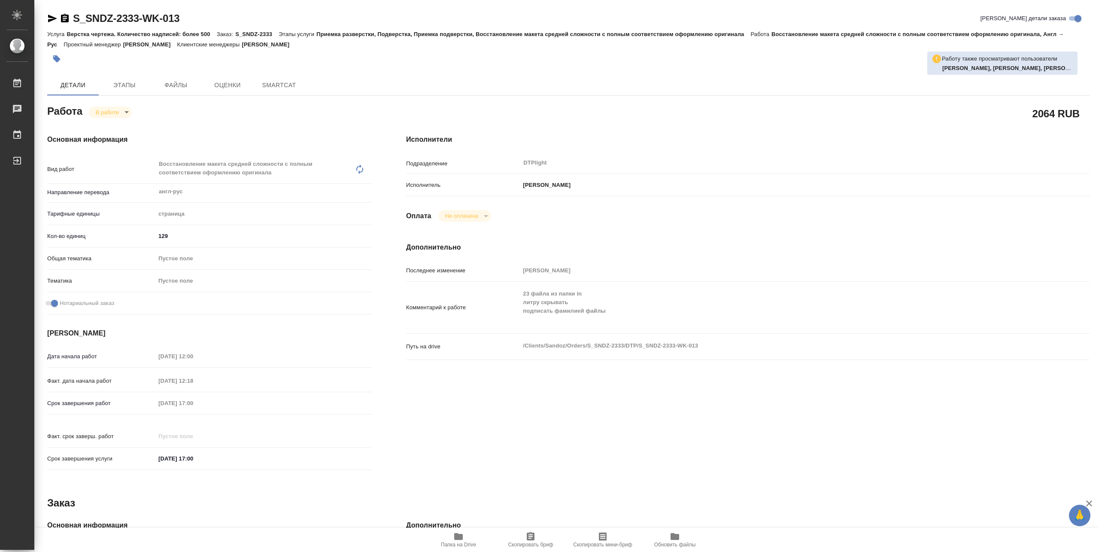
type textarea "x"
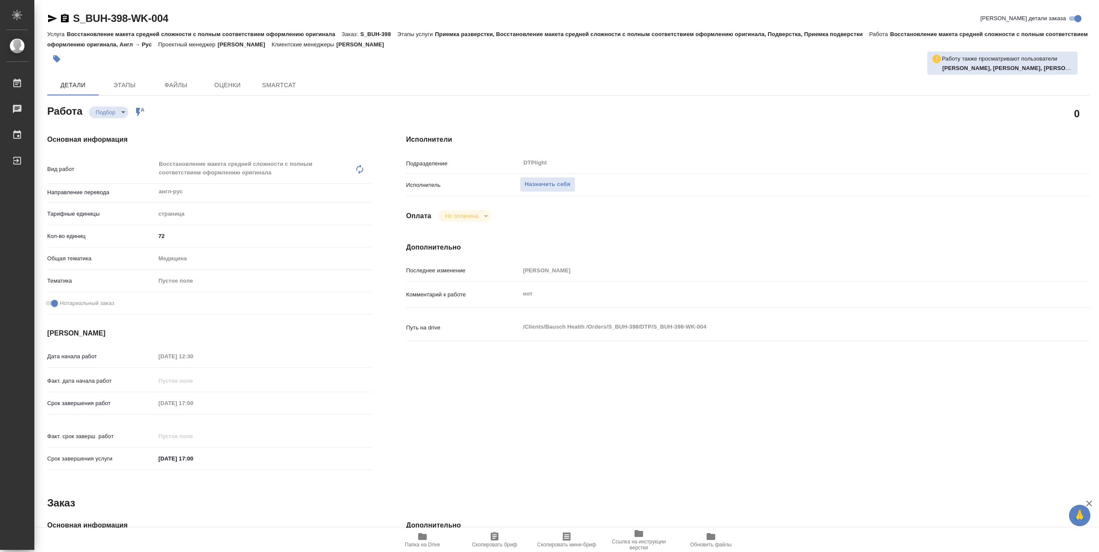
type textarea "x"
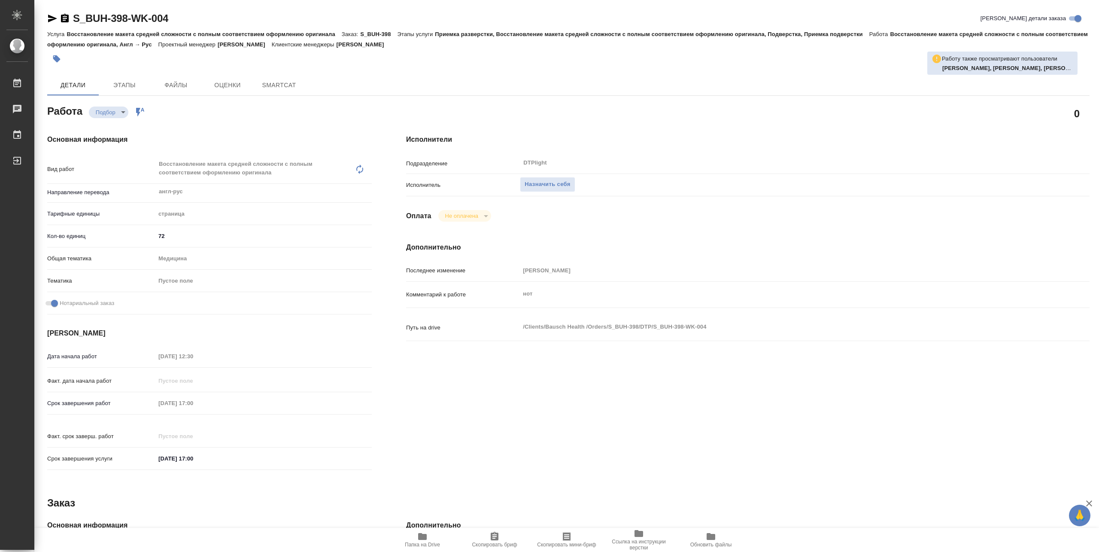
type textarea "x"
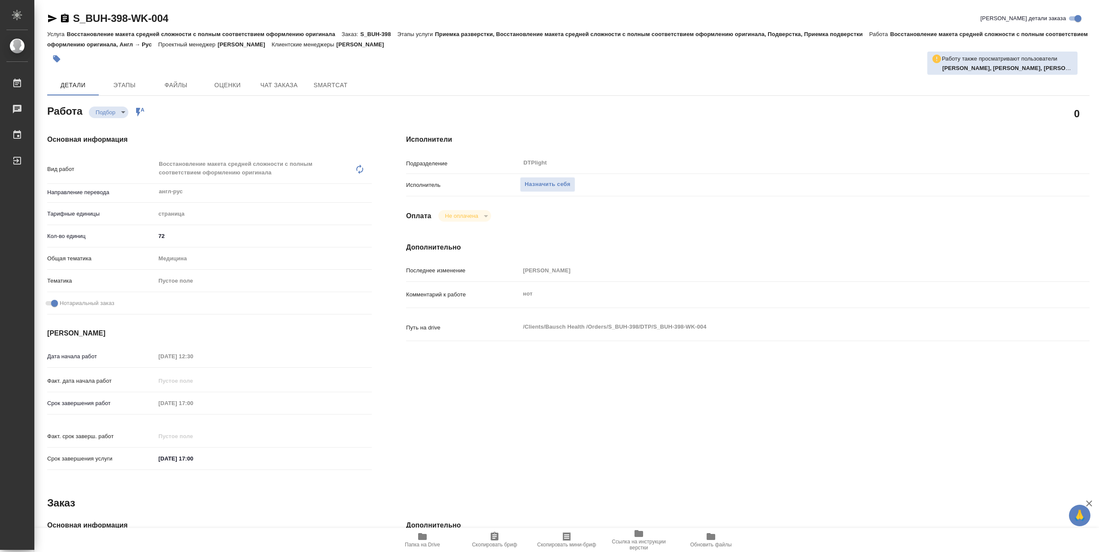
type textarea "x"
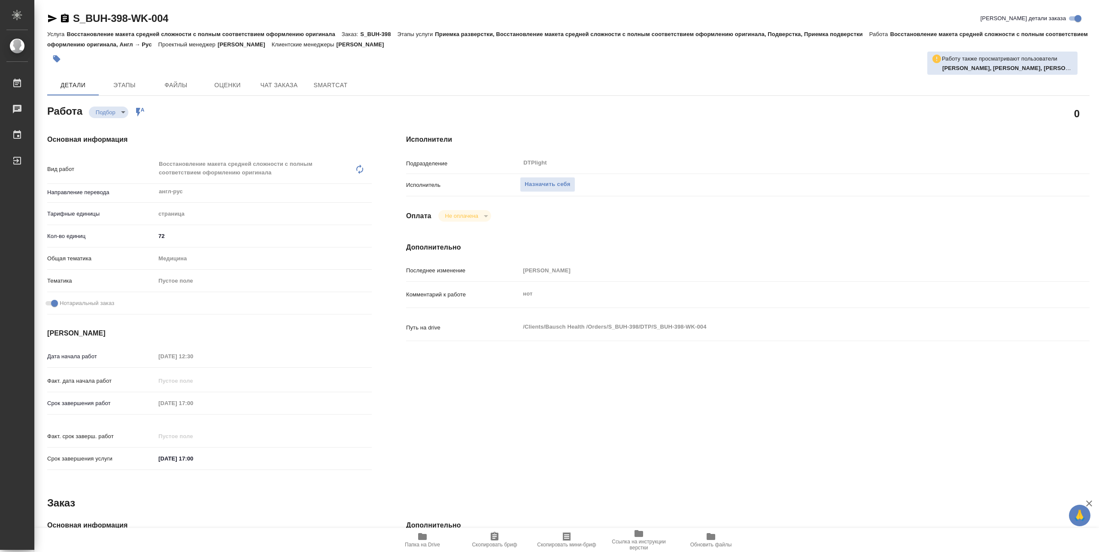
type textarea "x"
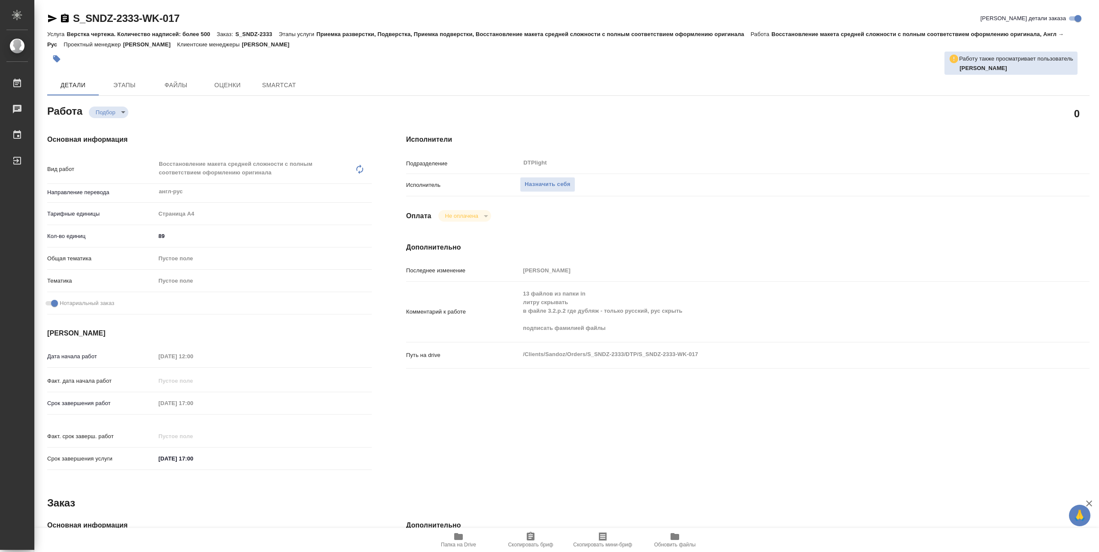
type textarea "x"
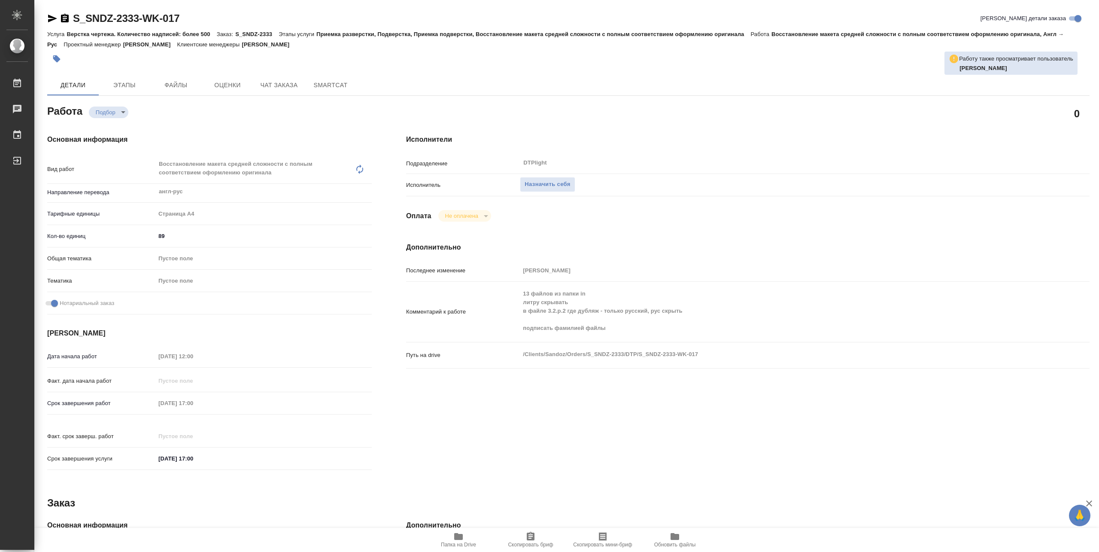
type textarea "x"
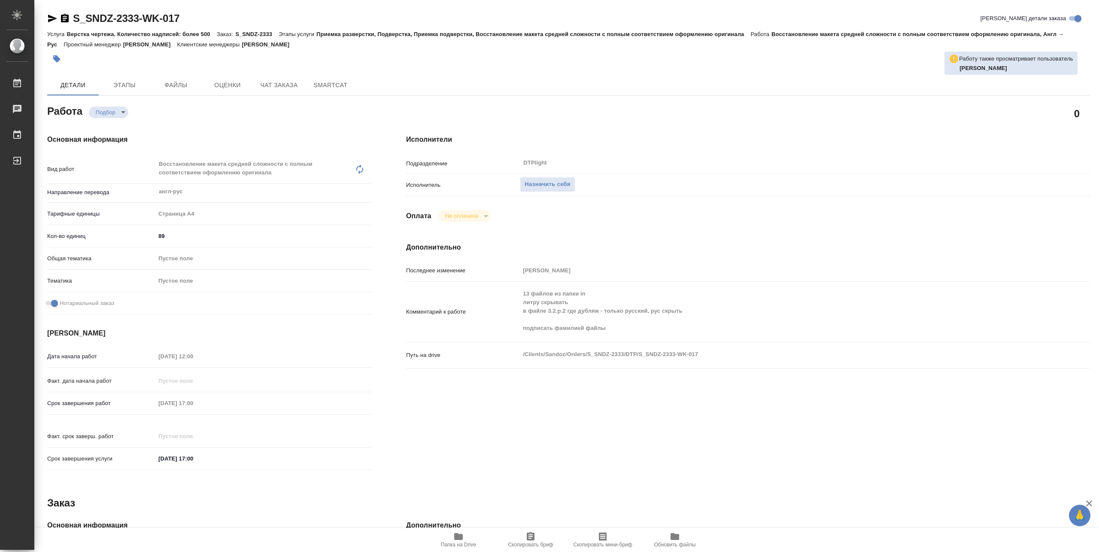
type textarea "x"
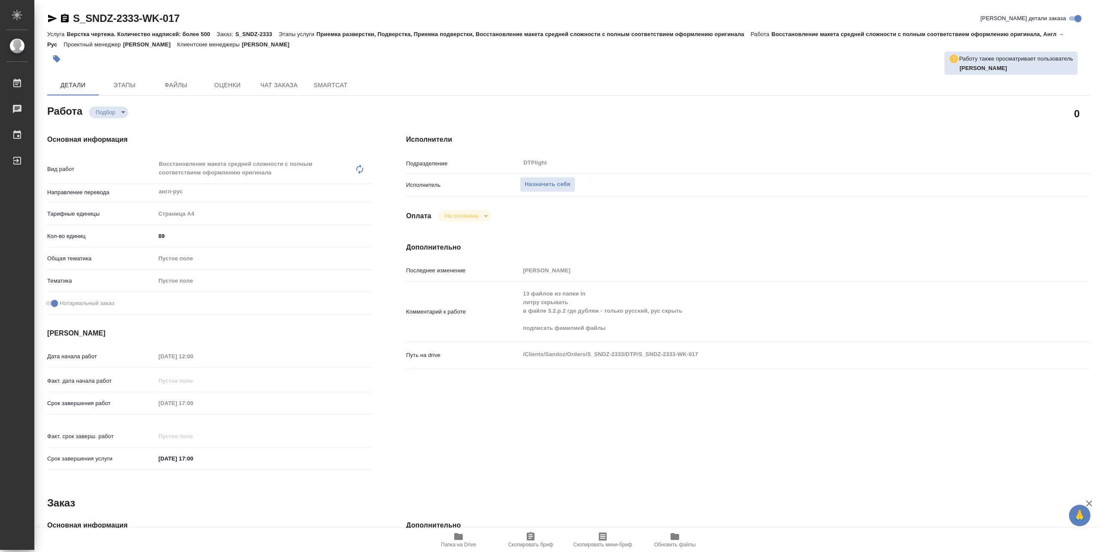
type textarea "x"
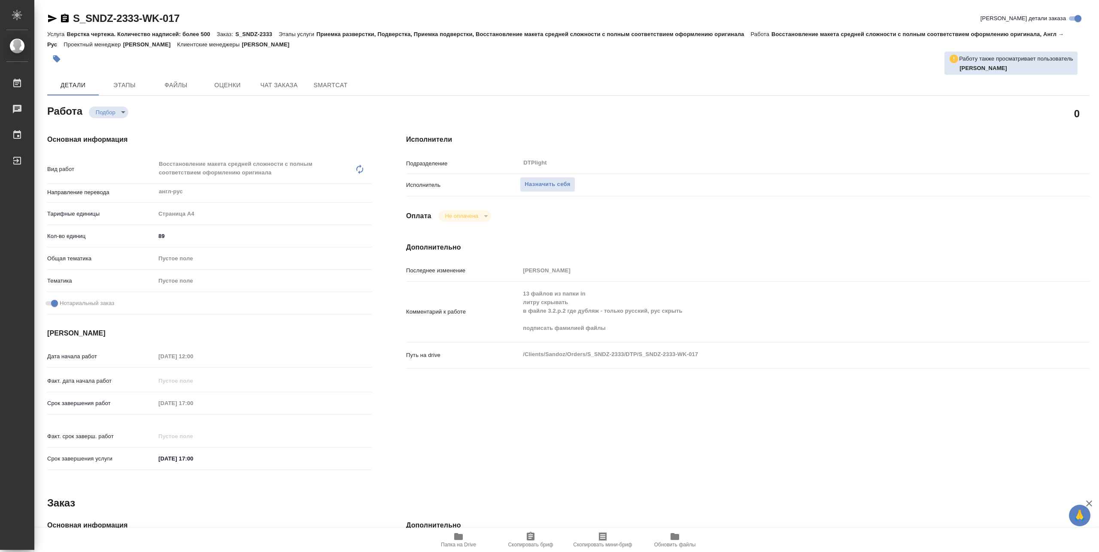
click at [460, 544] on span "Папка на Drive" at bounding box center [458, 545] width 35 height 6
type textarea "x"
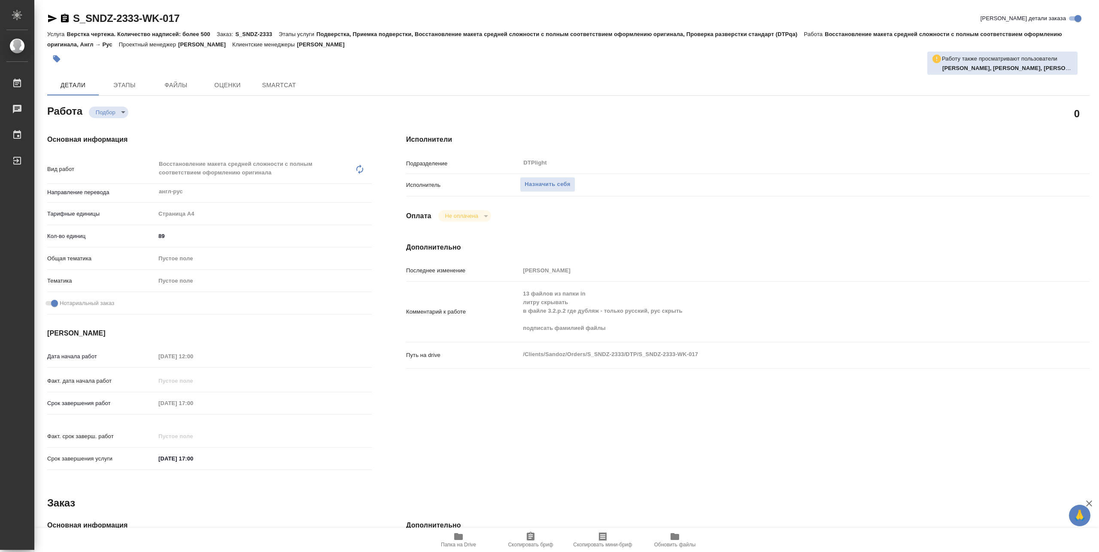
type textarea "x"
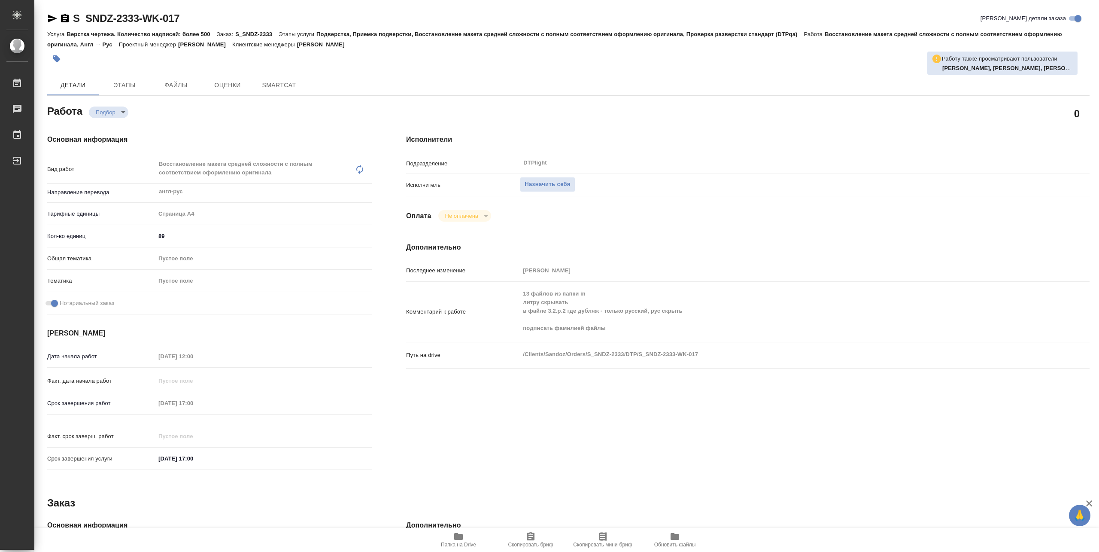
type textarea "x"
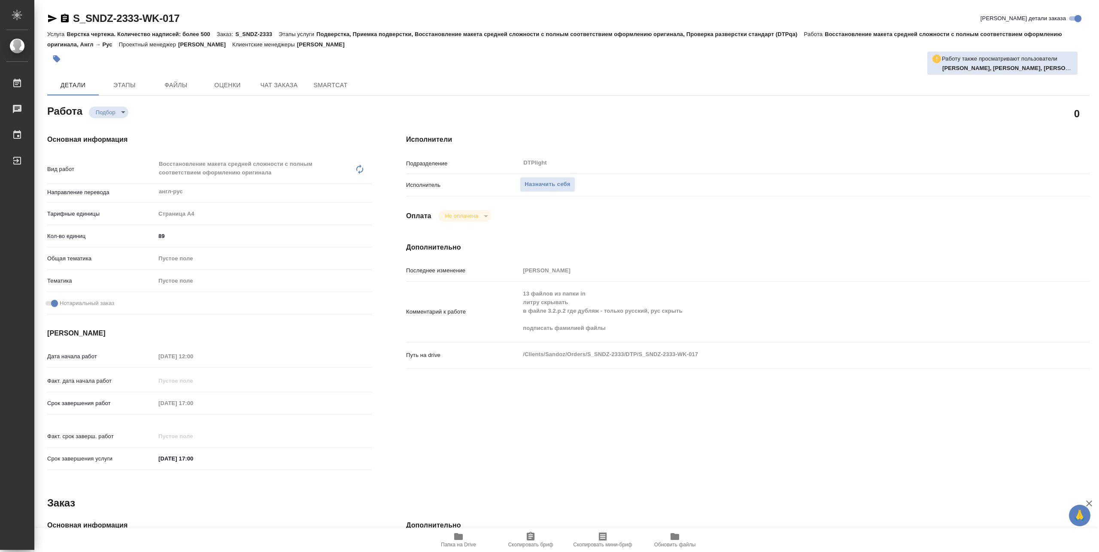
type textarea "x"
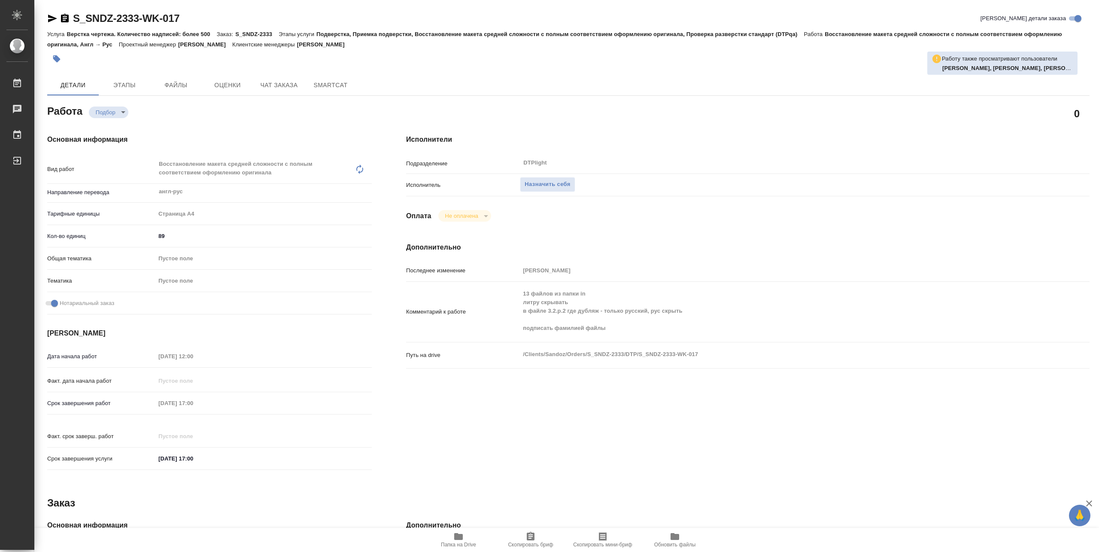
type textarea "x"
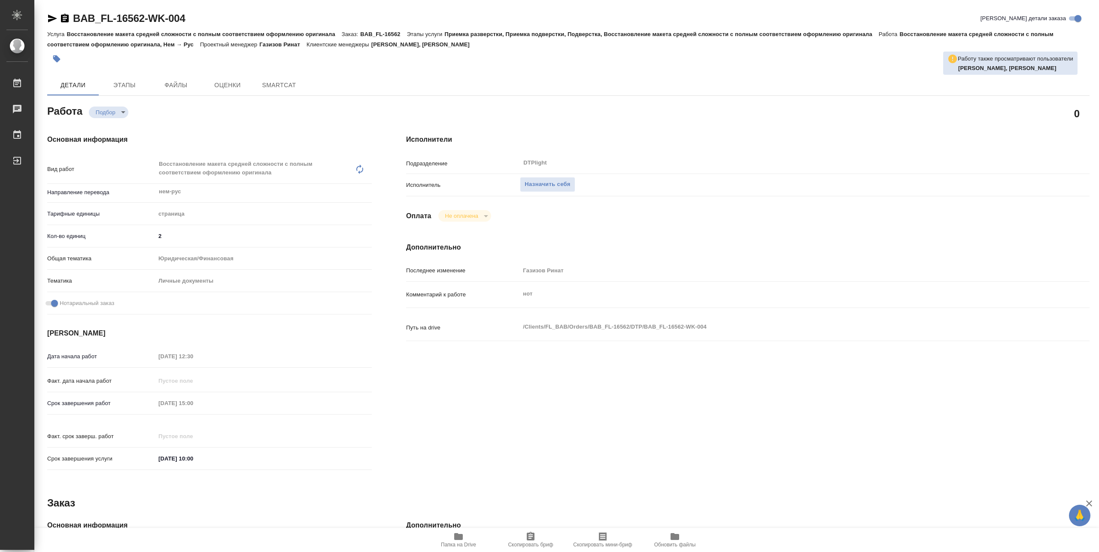
type textarea "x"
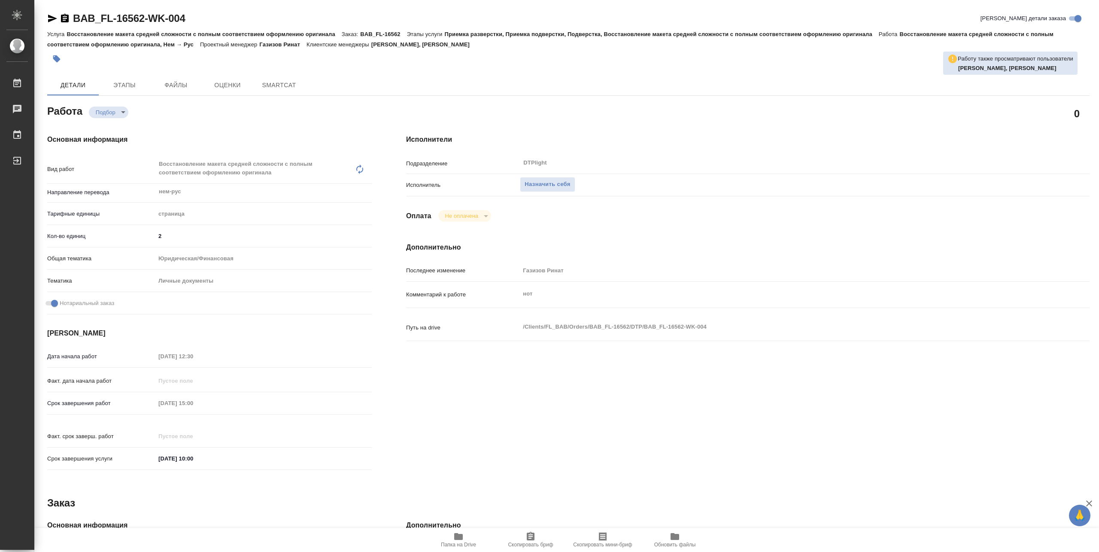
type textarea "x"
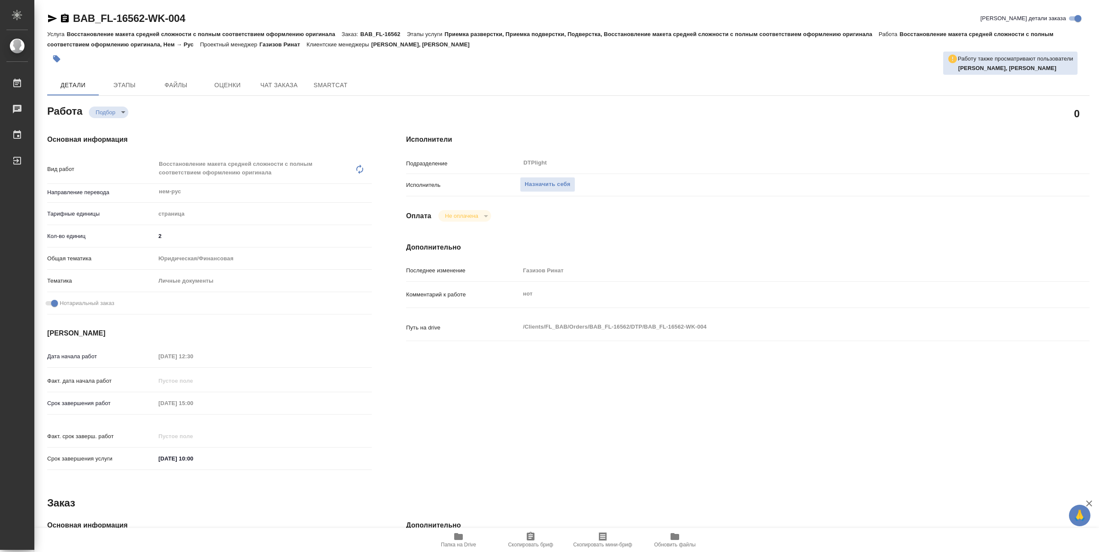
type textarea "x"
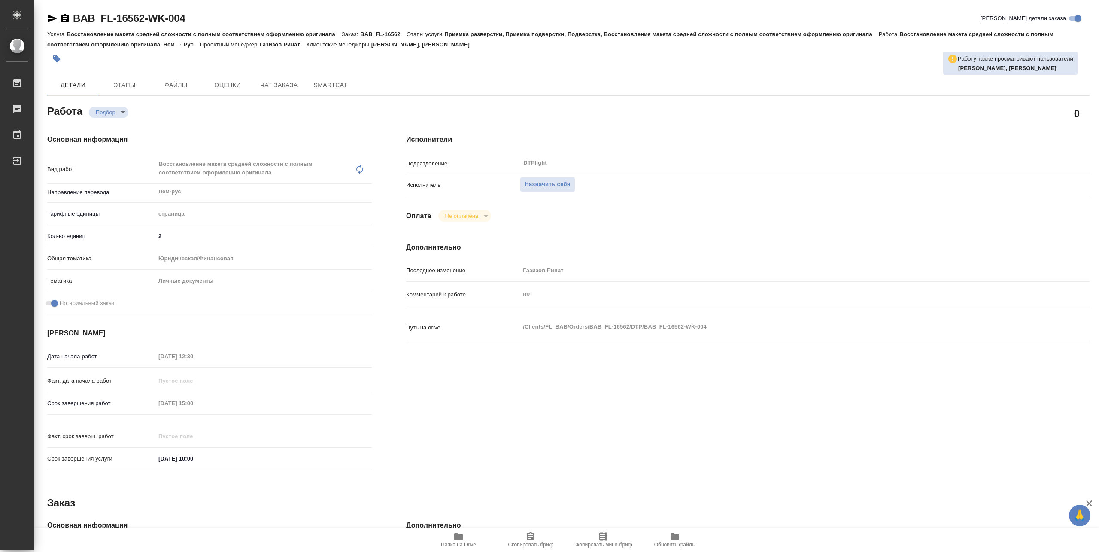
type textarea "x"
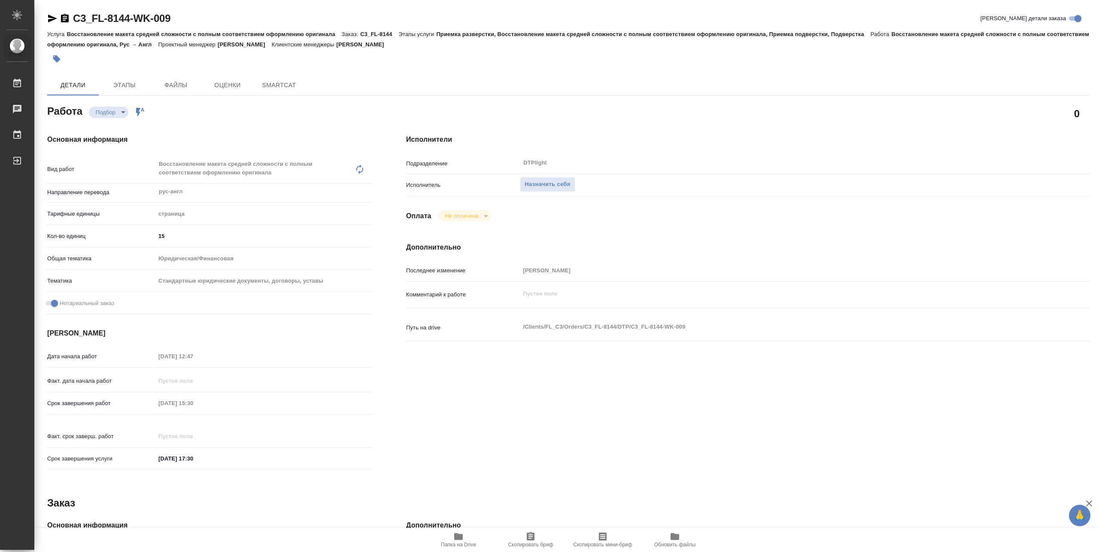
type textarea "x"
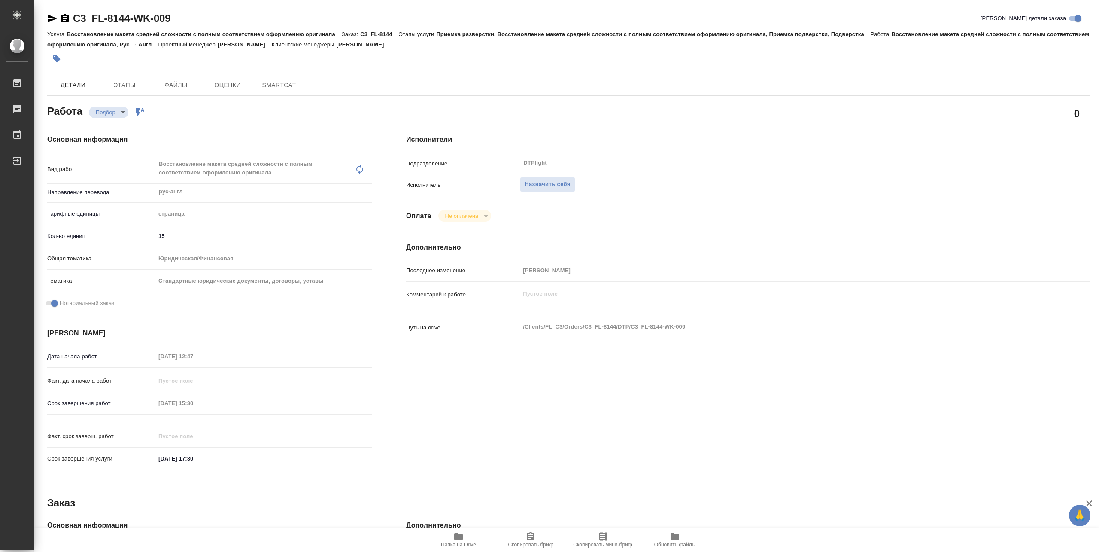
type input "recruiting"
type textarea "Восстановление макета средней сложности с полным соответствием оформлению ориги…"
type textarea "x"
type input "рус-англ"
type input "5a8b1489cc6b4906c91bfdb2"
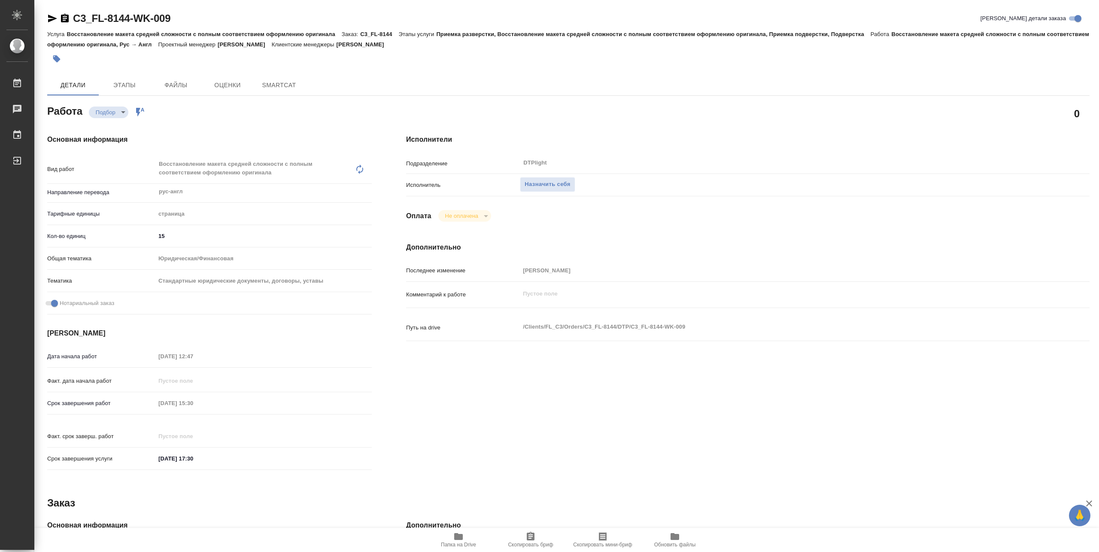
type input "15"
type input "yr-fn"
type input "5f647205b73bc97568ca66bf"
checkbox input "true"
type input "01.10.2025 12:47"
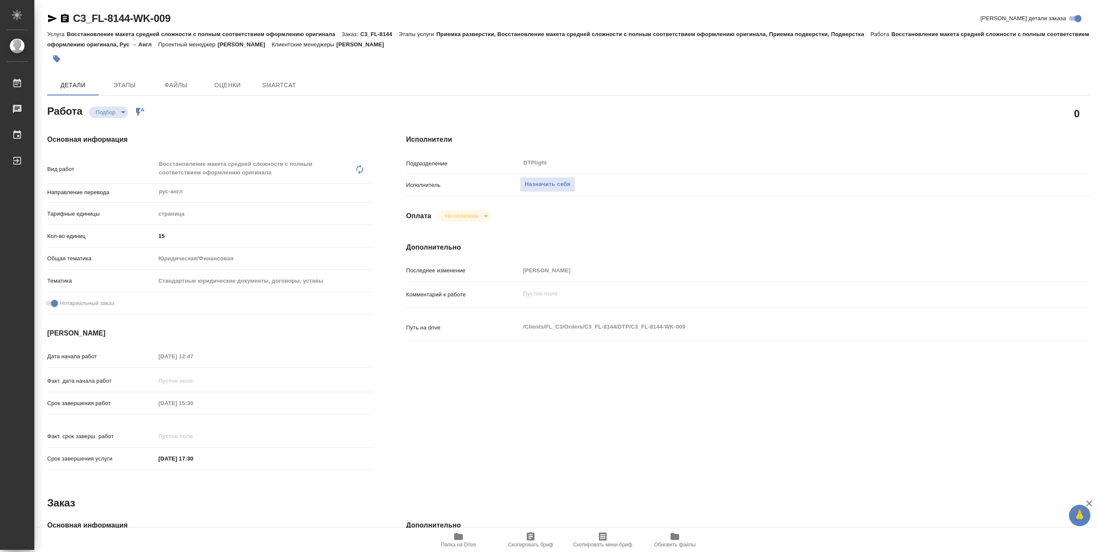
type input "01.10.2025 15:30"
type input "01.10.2025 17:30"
type input "DTPlight"
type input "notPayed"
type input "Валеев Динар"
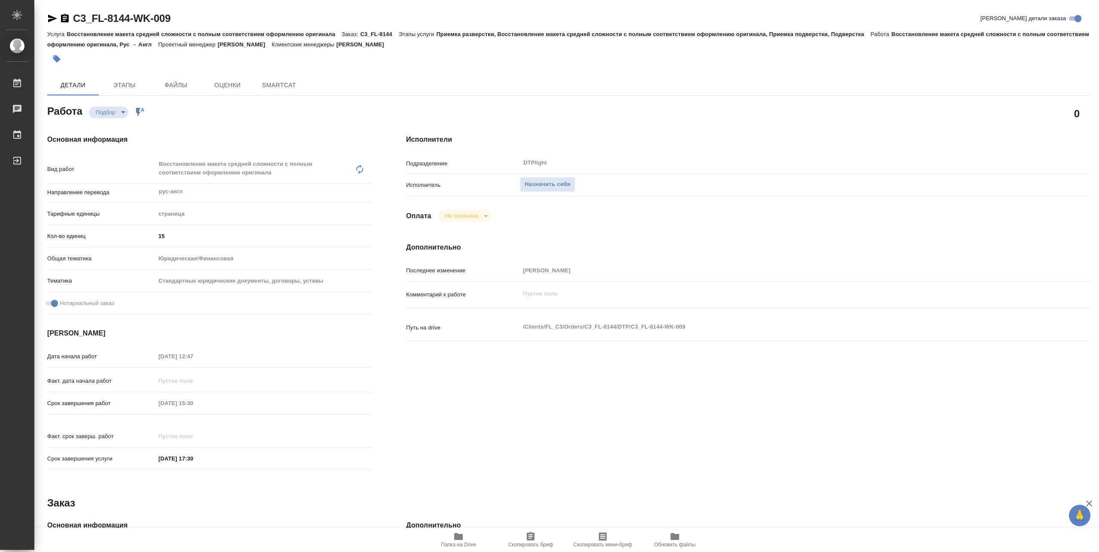
type textarea "x"
type textarea "/Clients/FL_C3/Orders/C3_FL-8144/DTP/C3_FL-8144-WK-009"
type textarea "x"
type input "C3_FL-8144"
type input "Восстановление макета средней сложности с полным соответствием оформлению ориги…"
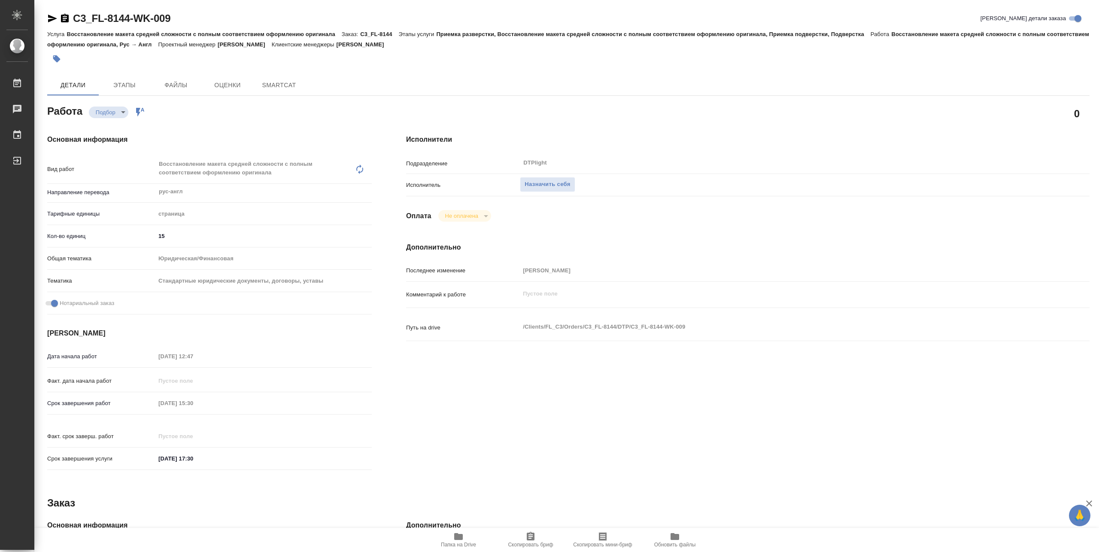
type input "Приемка разверстки, Восстановление макета средней сложности с полным соответств…"
type input "Галишева Мария"
type input "Петрова Валерия"
type input "/Clients/FL_C3/Orders/C3_FL-8144"
type textarea "x"
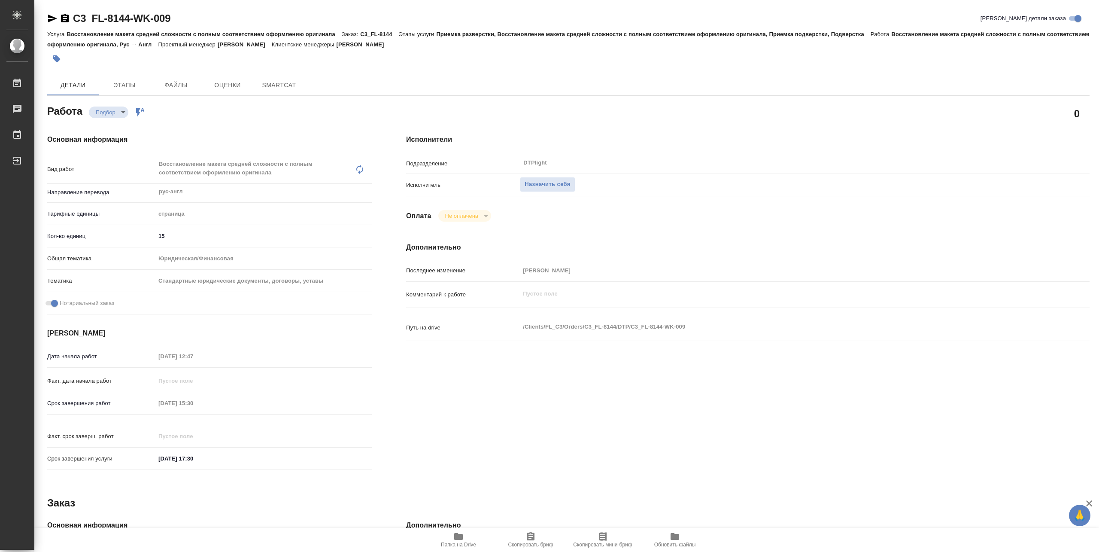
type textarea "x"
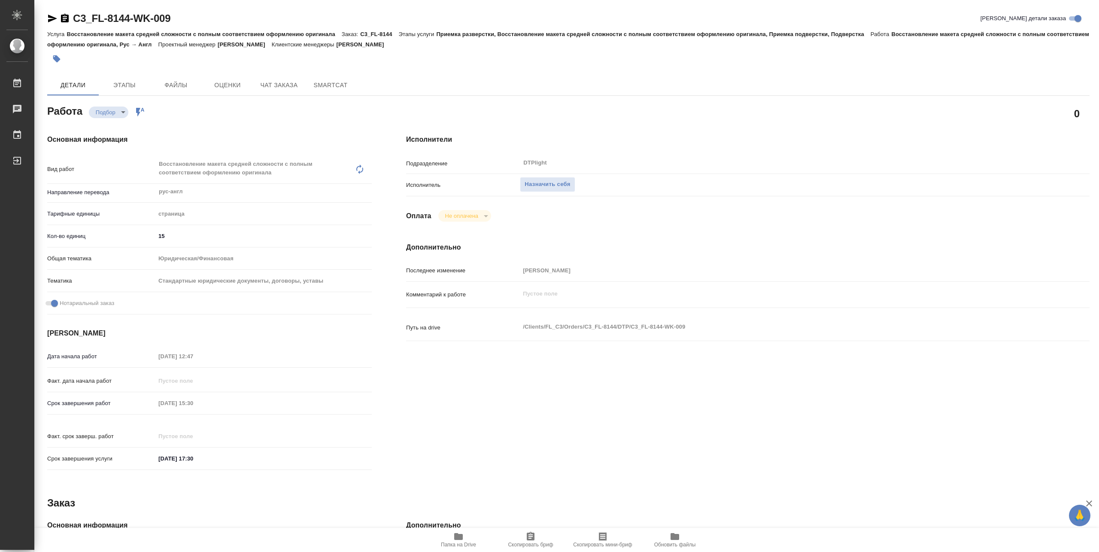
type textarea "x"
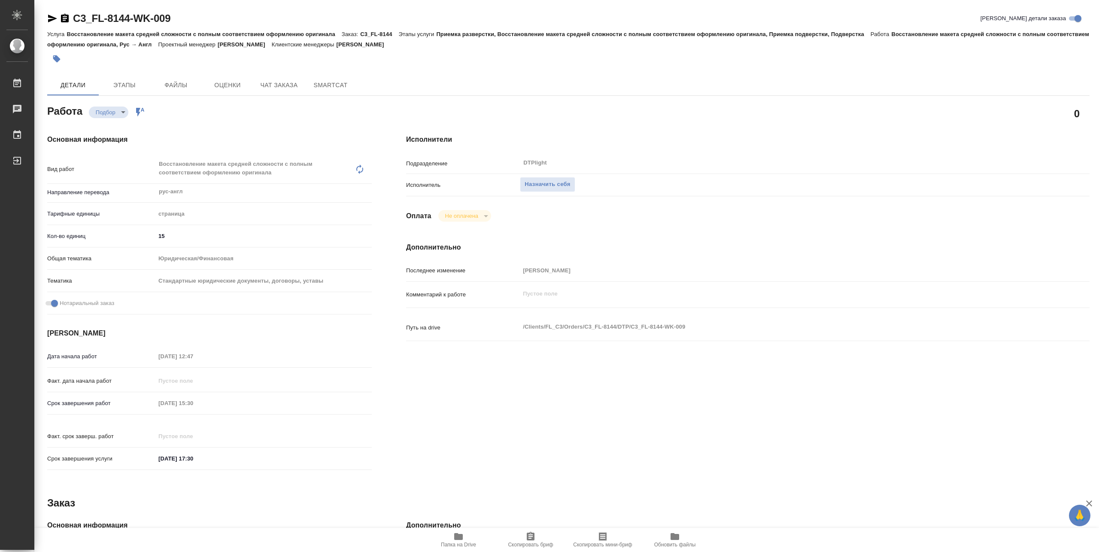
type textarea "x"
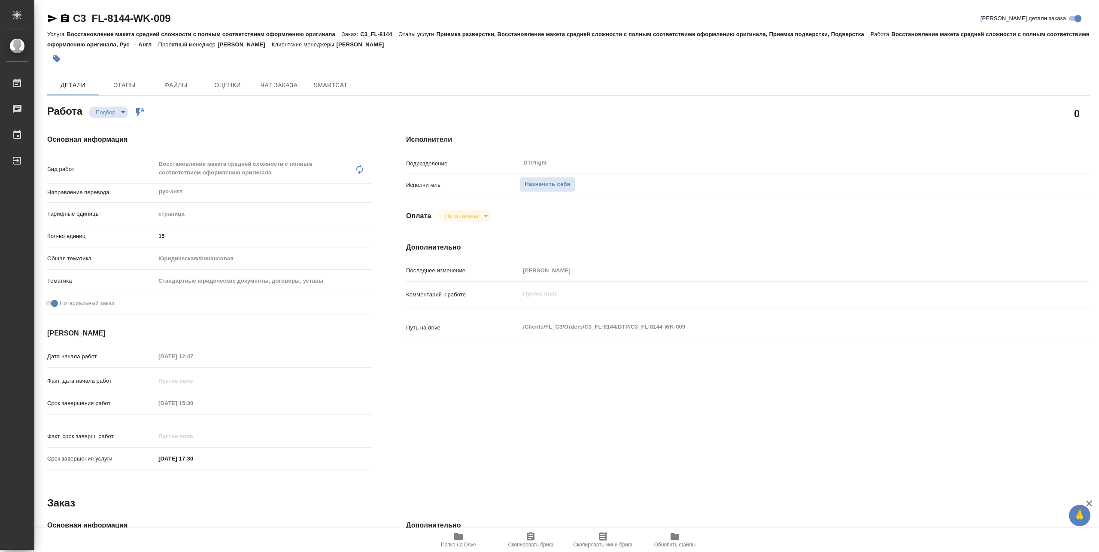
type textarea "x"
click at [461, 543] on span "Папка на Drive" at bounding box center [458, 545] width 35 height 6
type textarea "x"
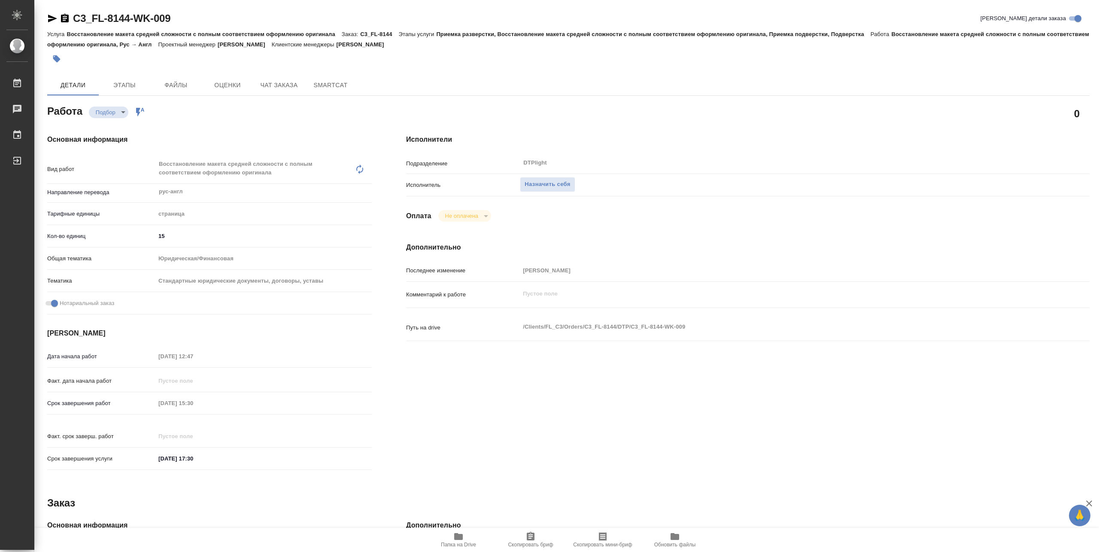
type textarea "x"
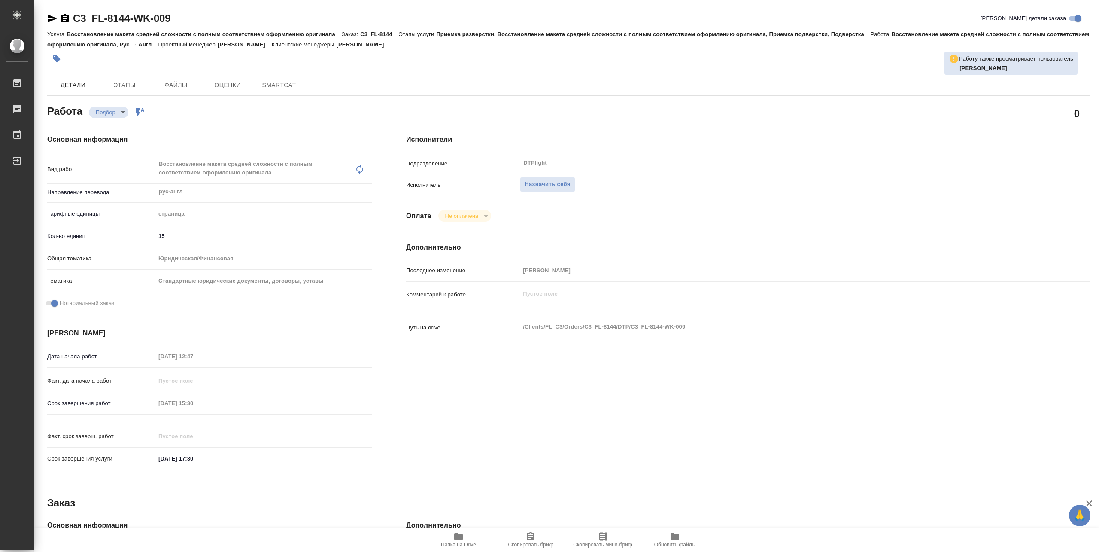
type textarea "x"
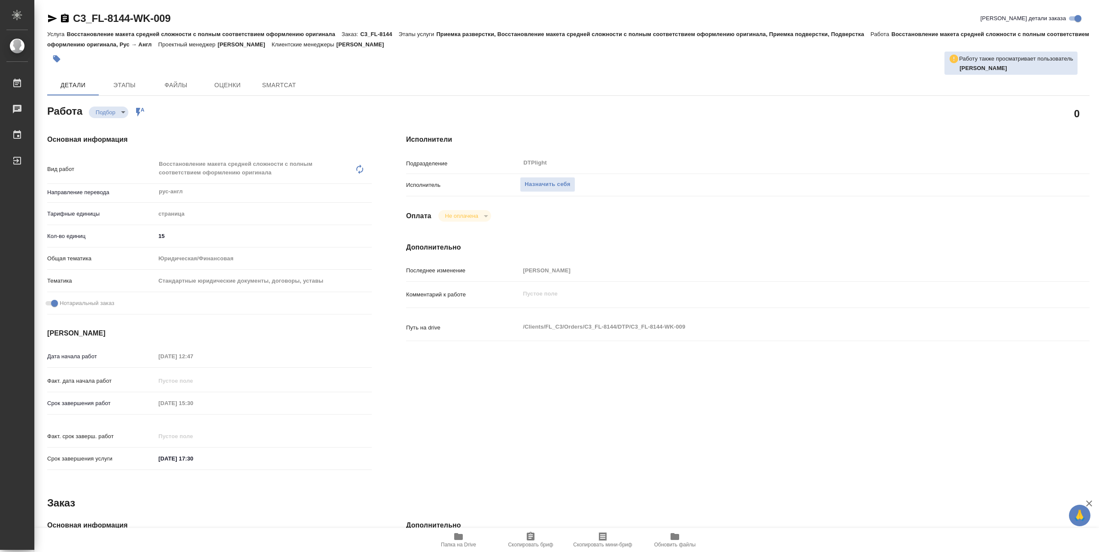
type textarea "x"
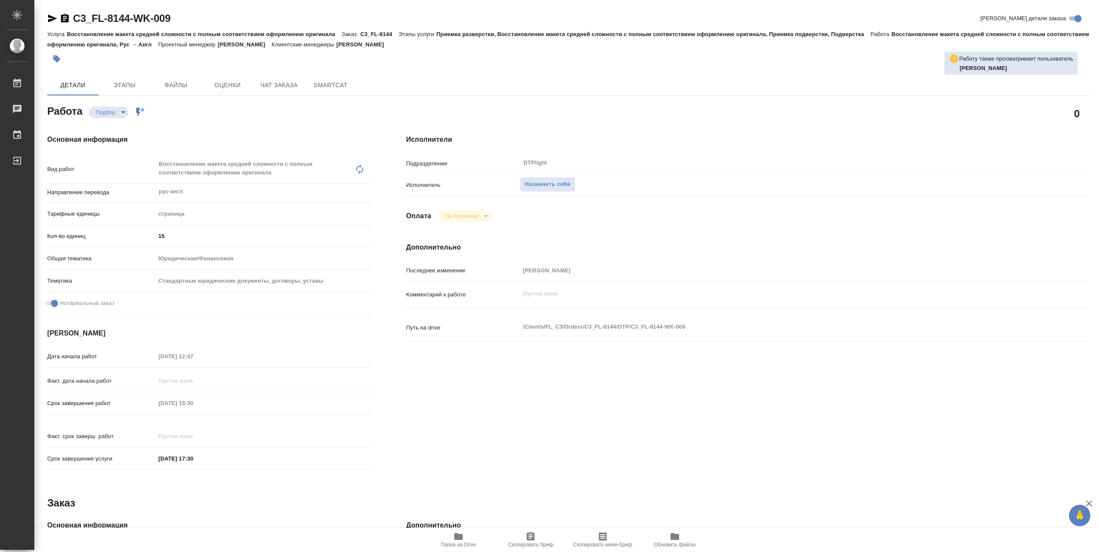
type textarea "x"
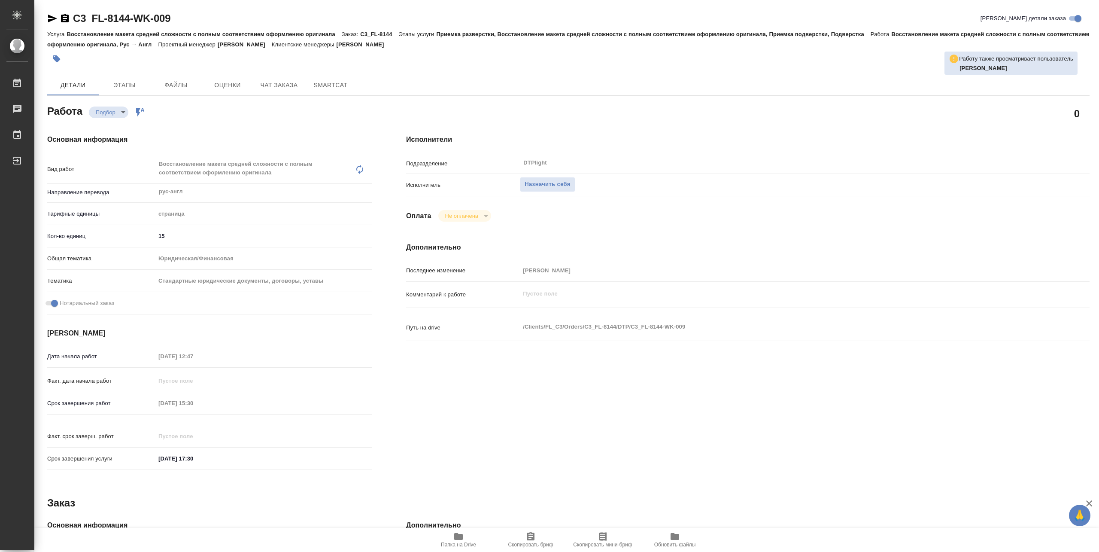
type textarea "x"
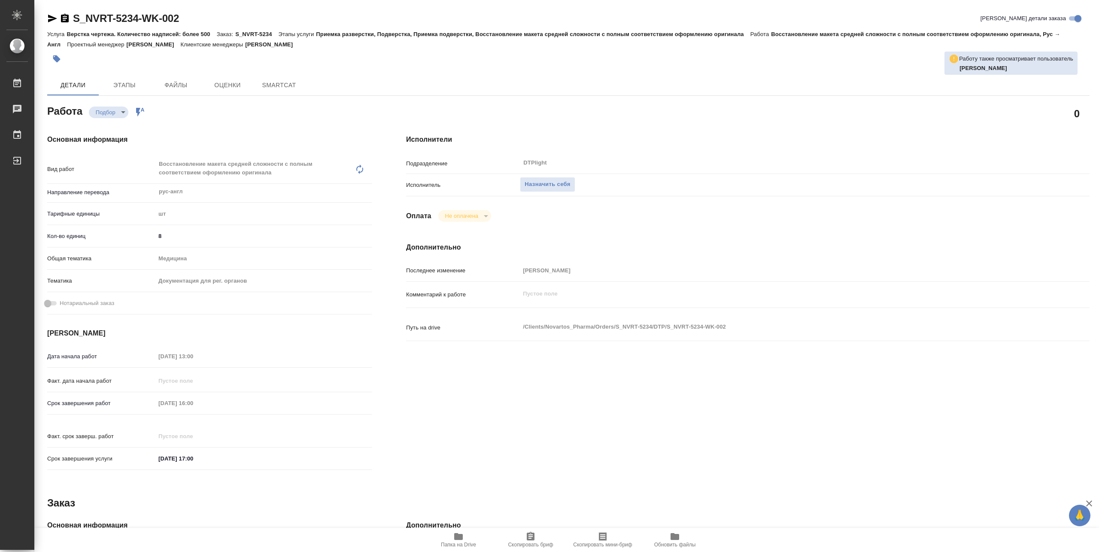
type textarea "x"
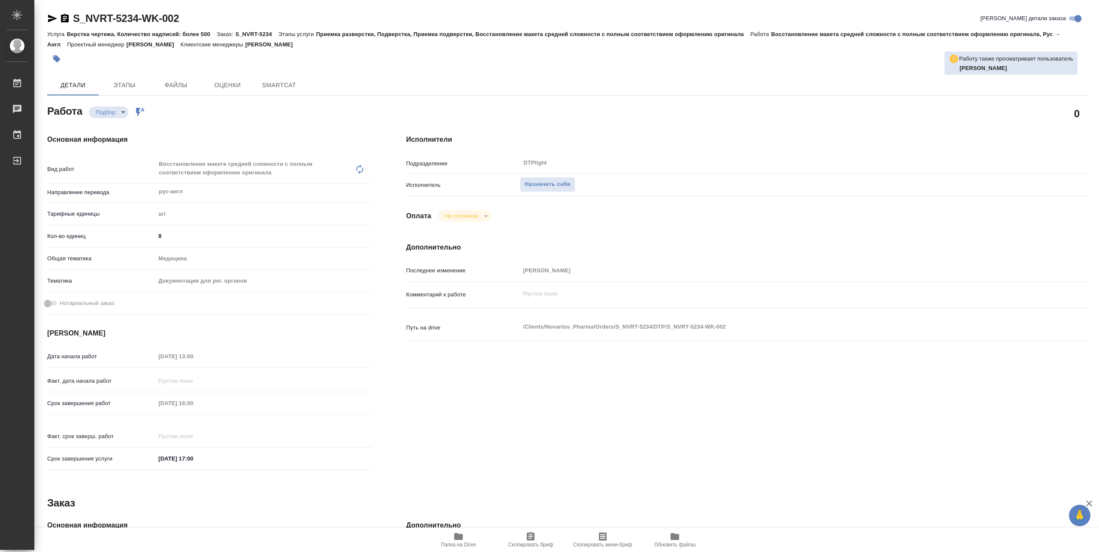
type textarea "x"
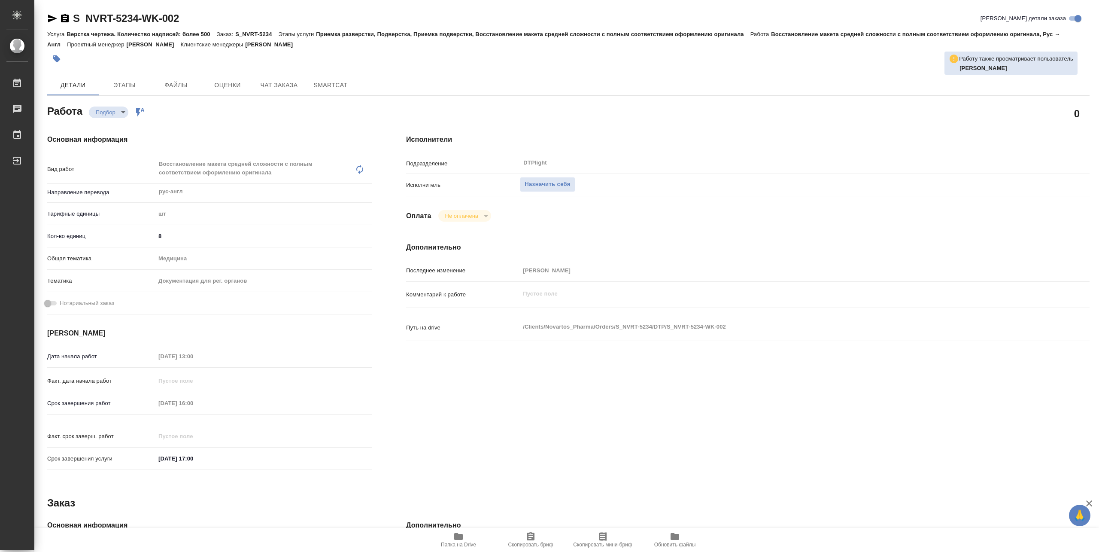
type textarea "x"
click at [463, 547] on span "Папка на Drive" at bounding box center [458, 545] width 35 height 6
type textarea "x"
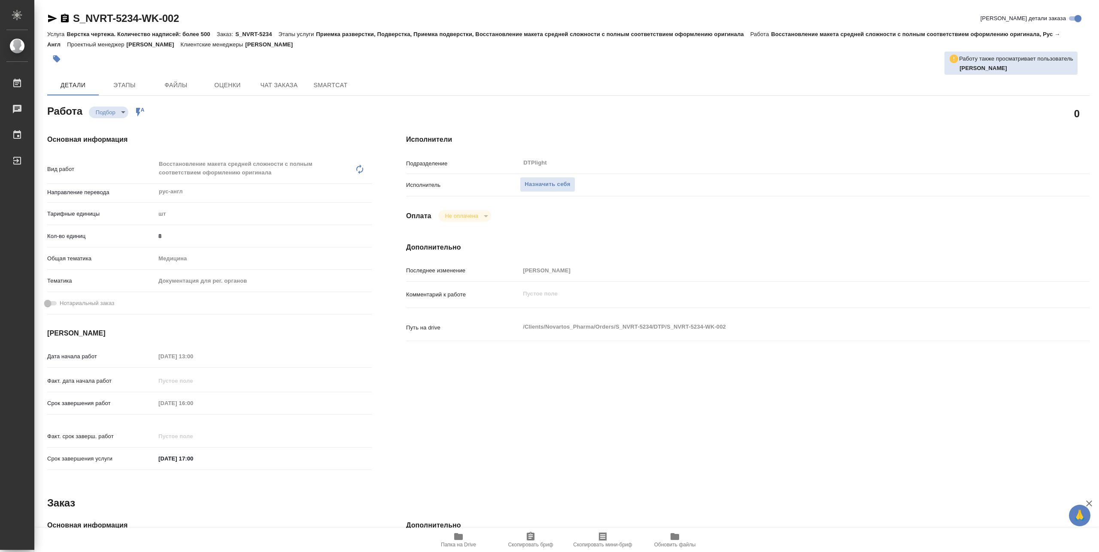
type textarea "x"
click at [566, 185] on span "Назначить себя" at bounding box center [548, 185] width 46 height 10
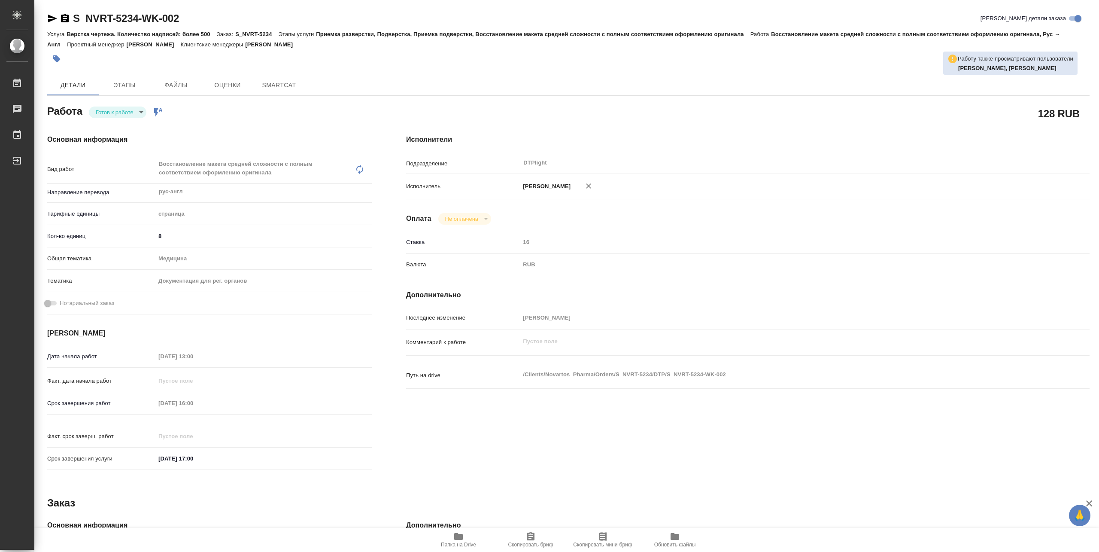
type textarea "x"
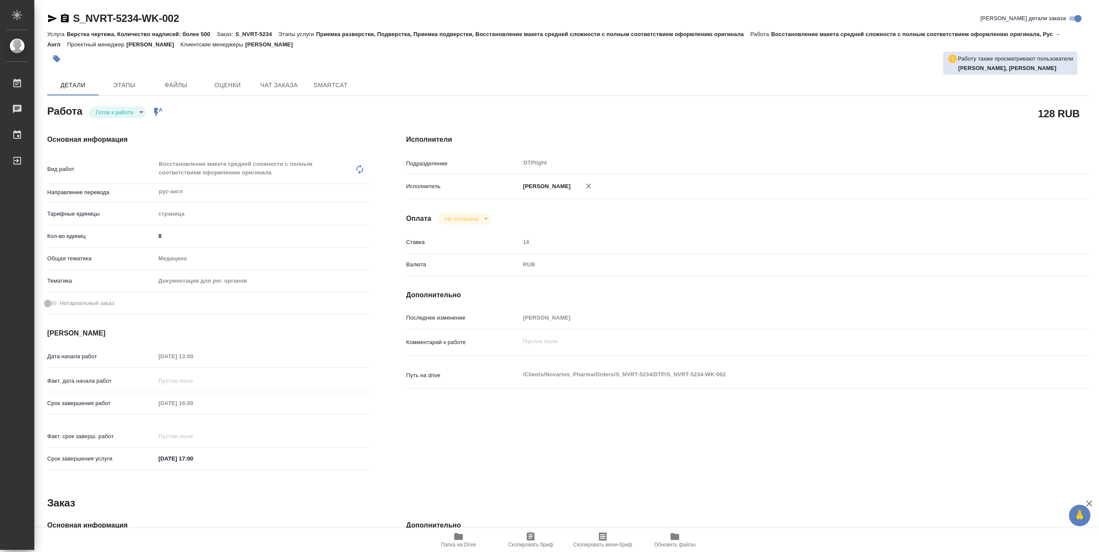
type textarea "x"
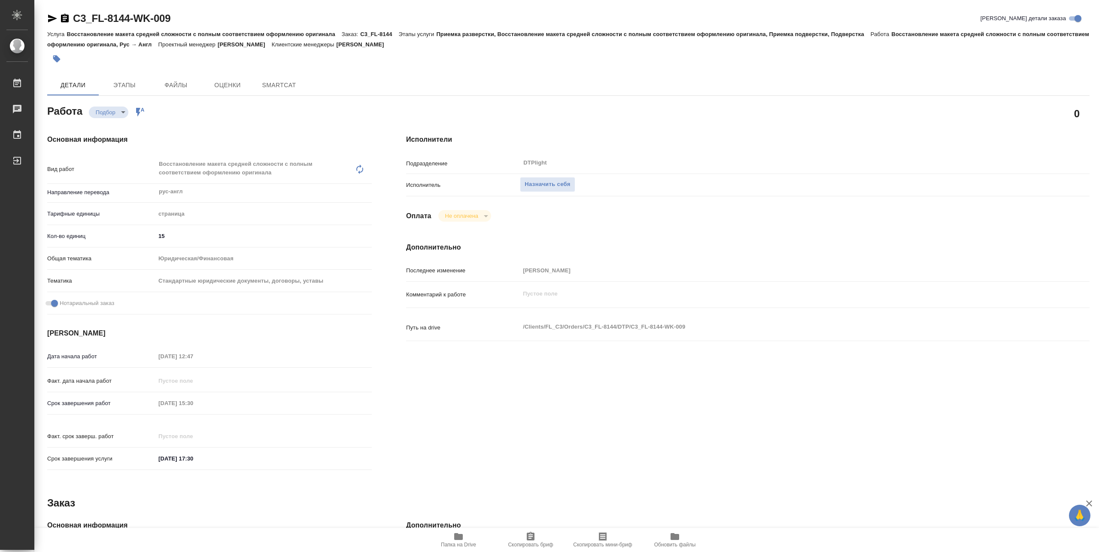
type textarea "x"
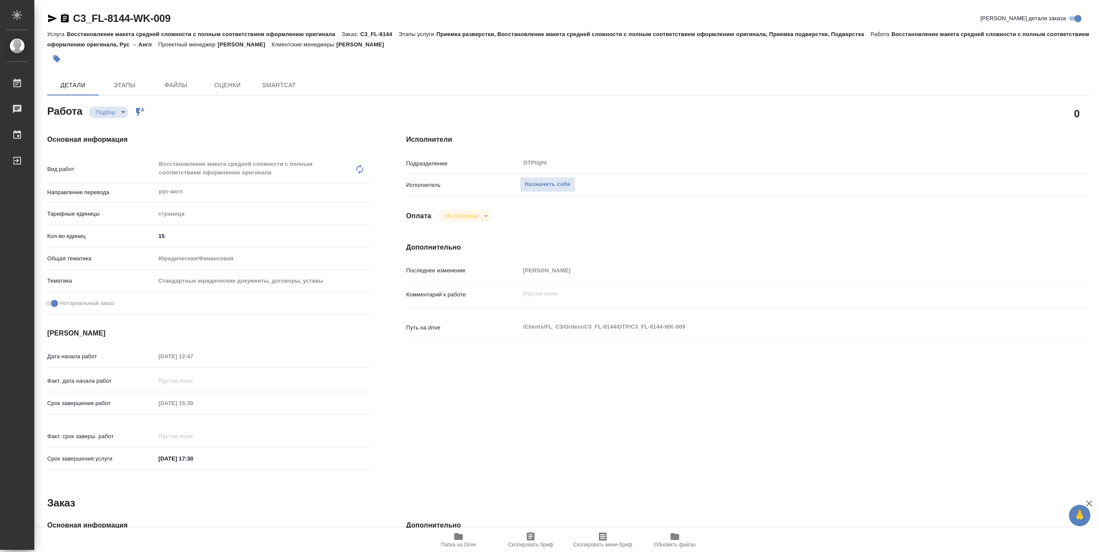
type textarea "x"
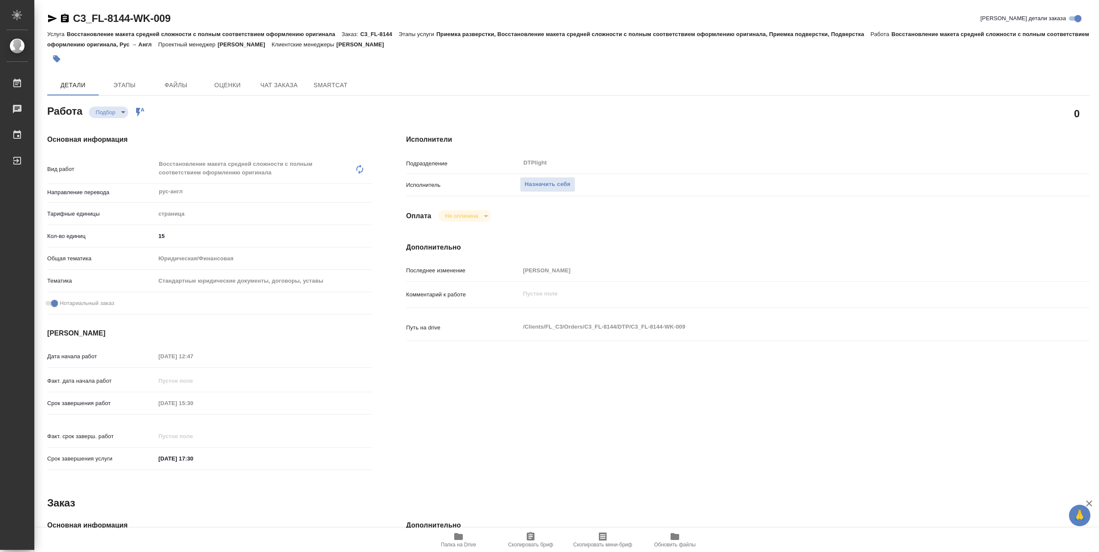
type textarea "x"
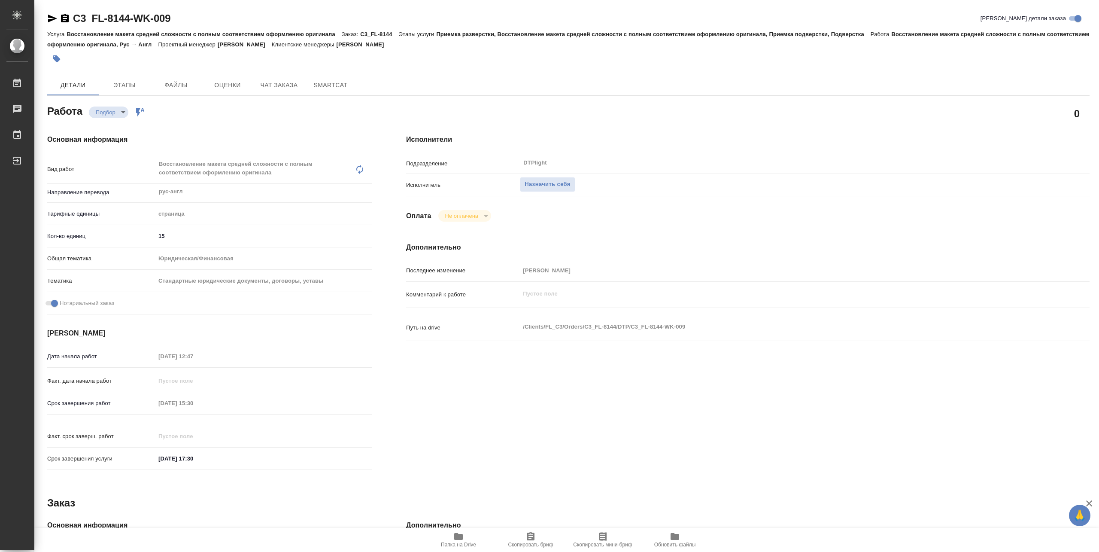
type textarea "x"
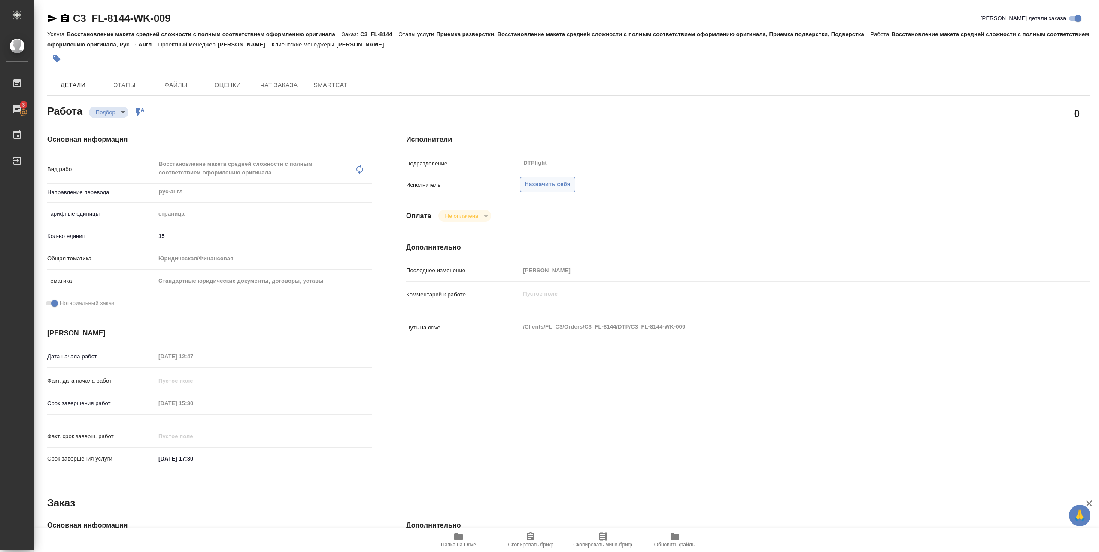
click at [545, 186] on span "Назначить себя" at bounding box center [548, 185] width 46 height 10
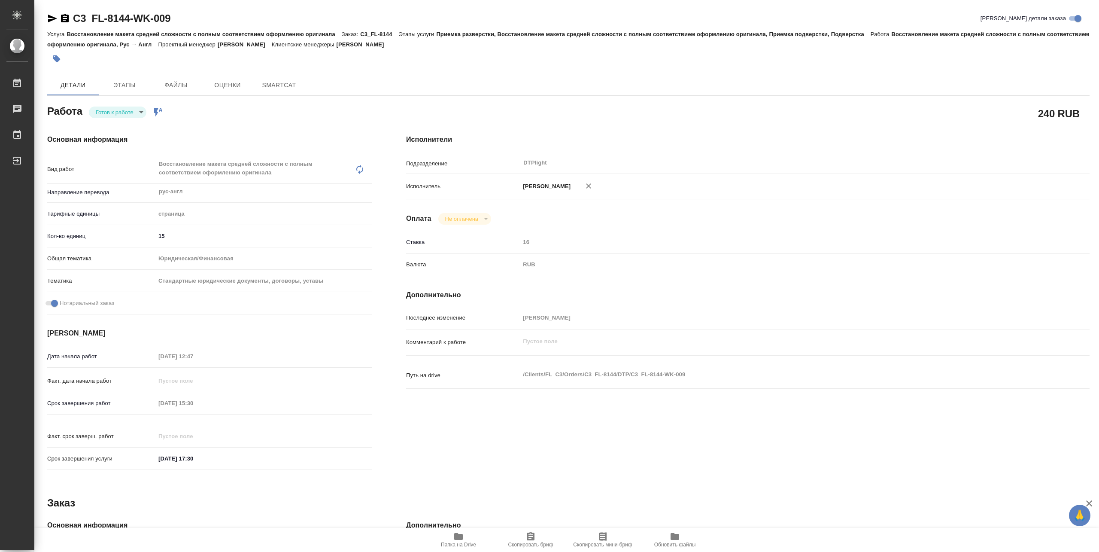
type textarea "x"
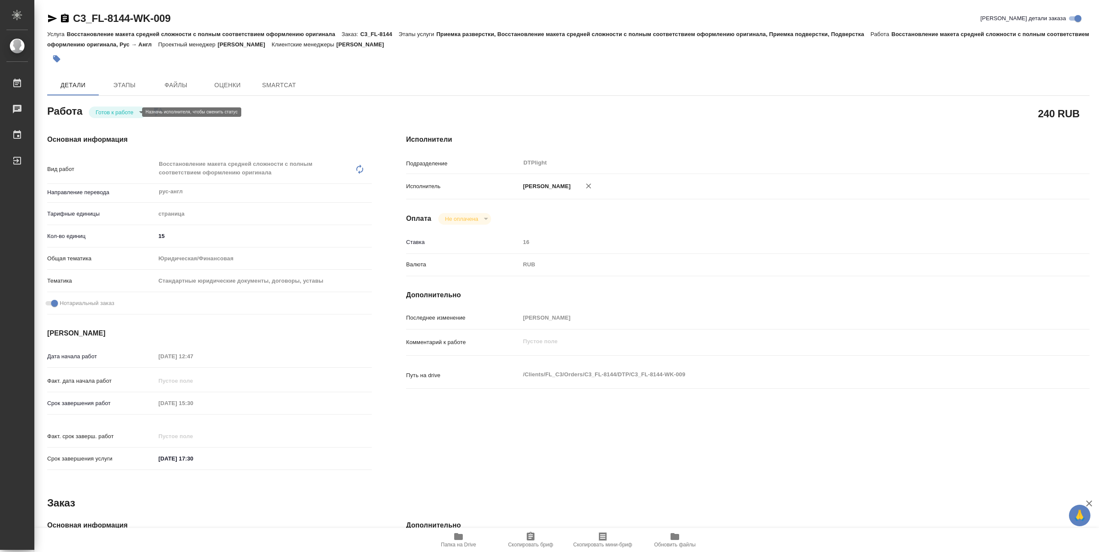
click at [121, 116] on body "🙏 .cls-1 fill:#fff; AWATERA [PERSON_NAME] Работы Чаты График Выйти C3_FL-8144-W…" at bounding box center [549, 276] width 1099 height 552
click at [119, 112] on button "В работе" at bounding box center [110, 111] width 28 height 9
type textarea "x"
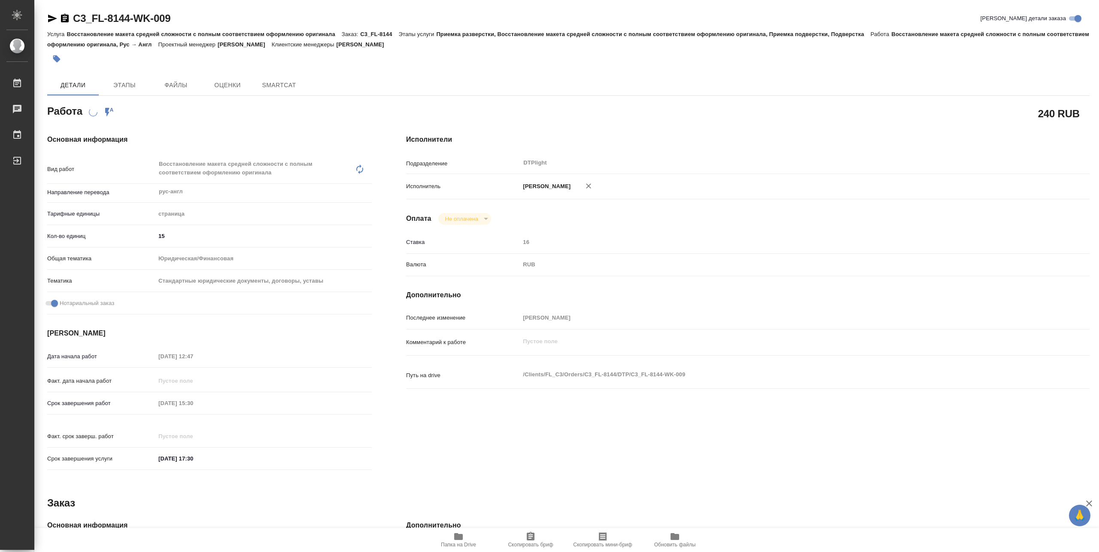
type textarea "x"
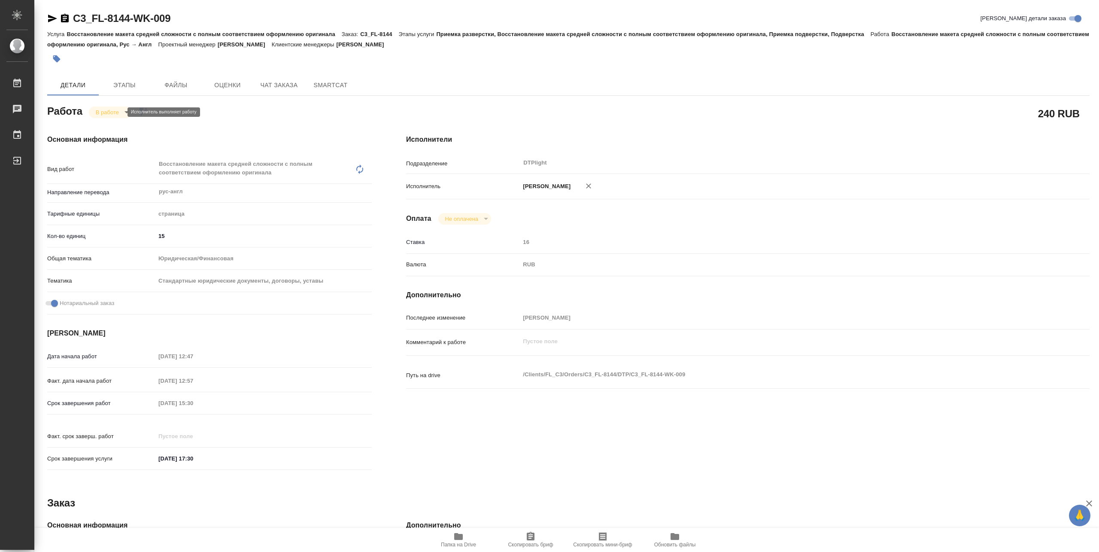
type textarea "x"
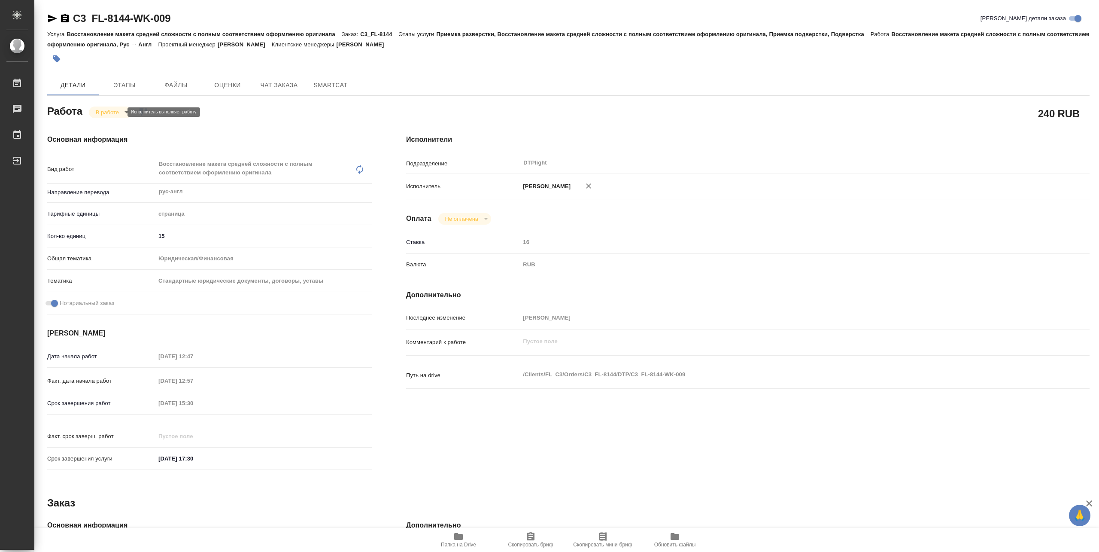
type textarea "x"
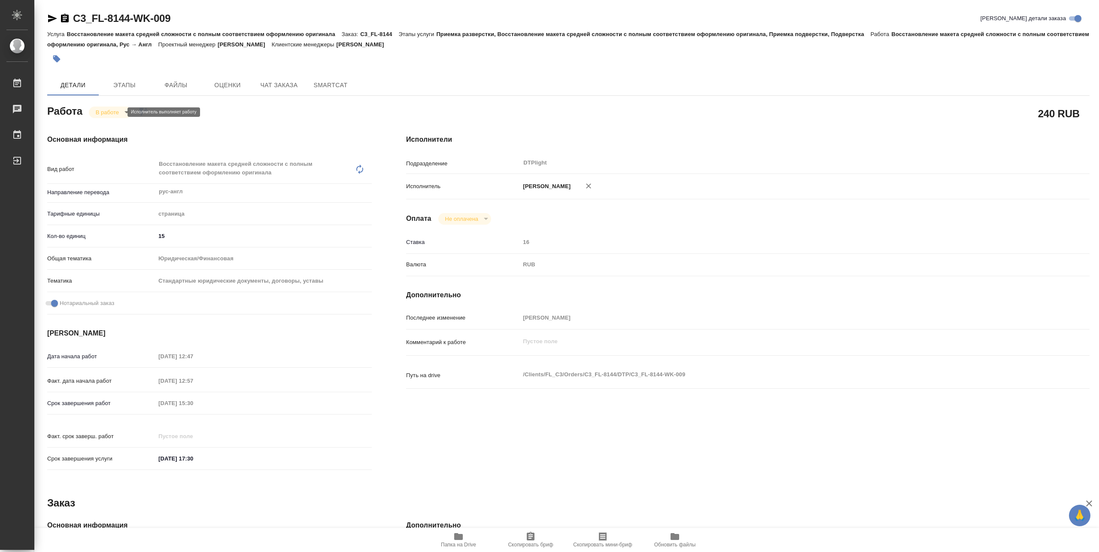
type textarea "x"
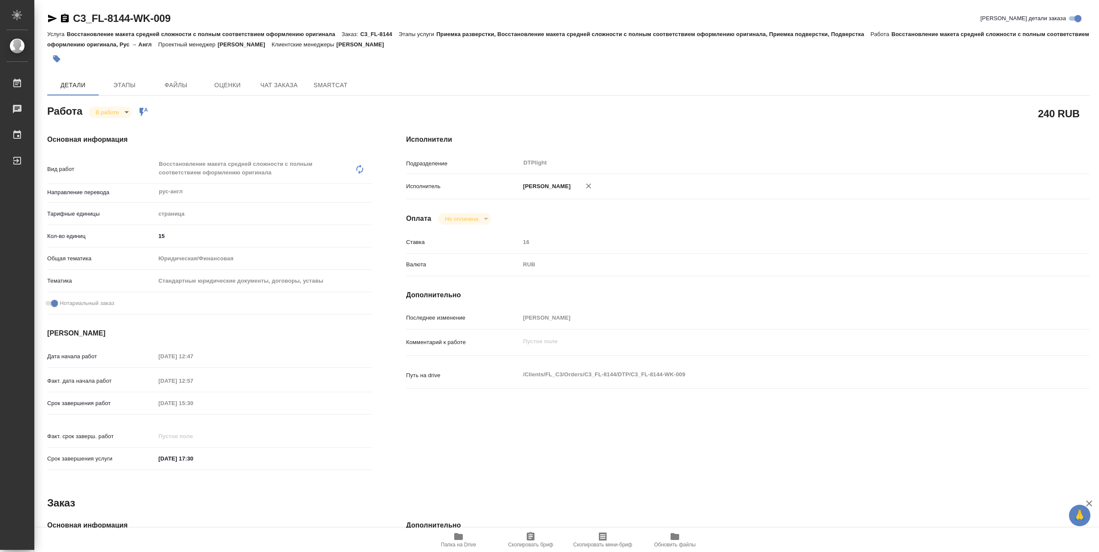
type textarea "x"
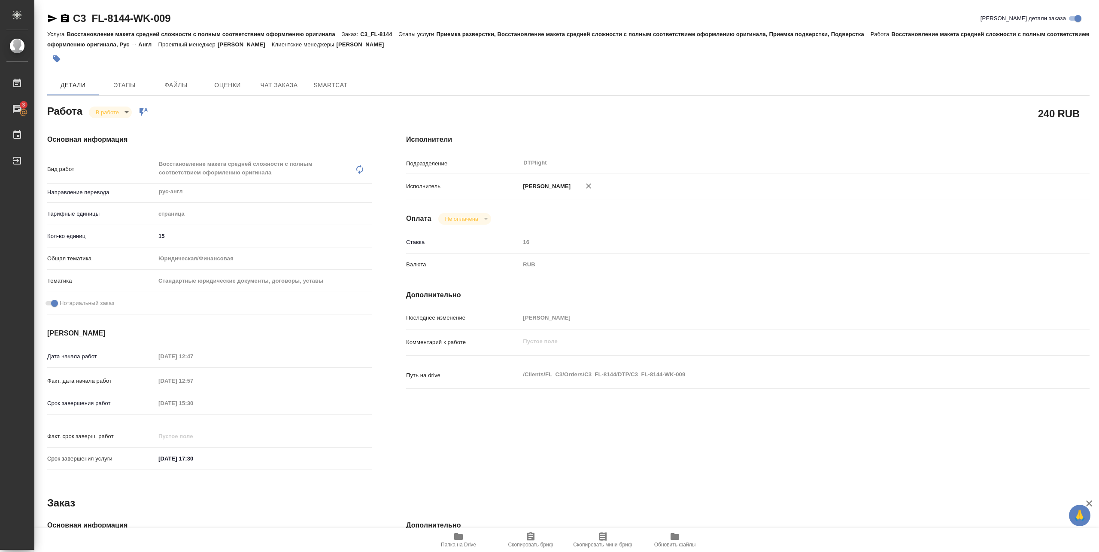
type textarea "x"
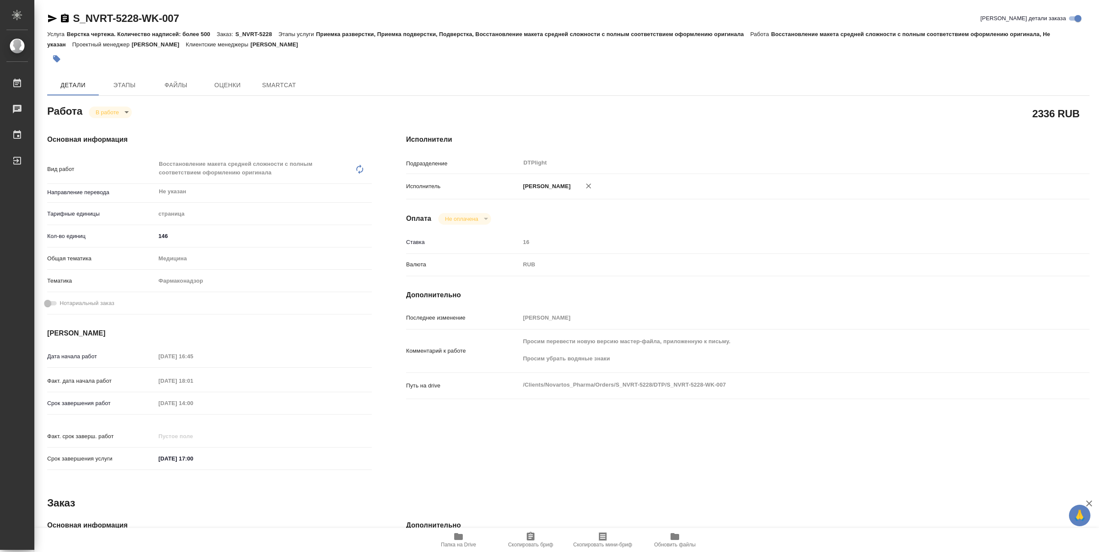
type textarea "x"
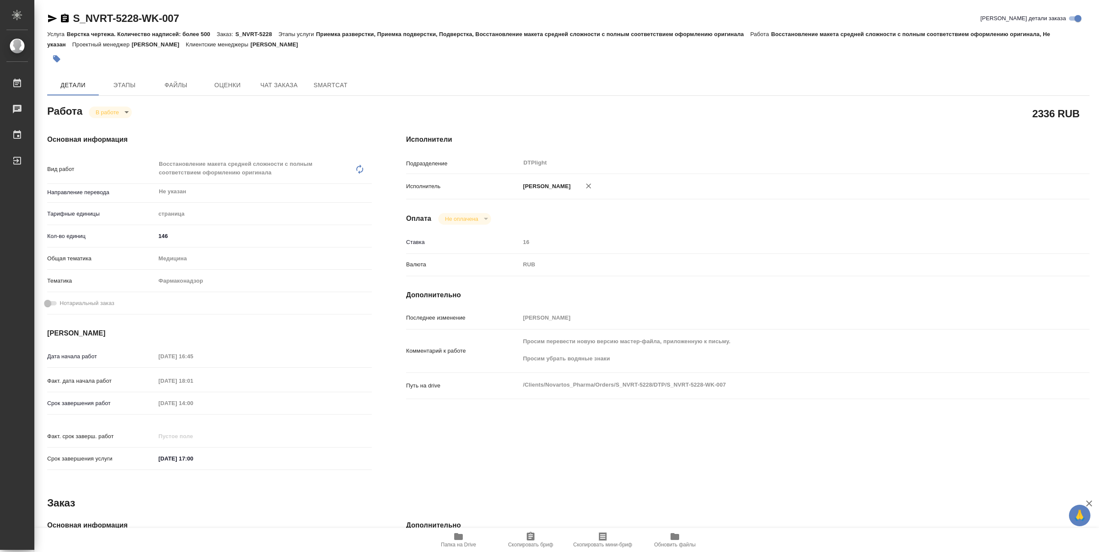
type textarea "x"
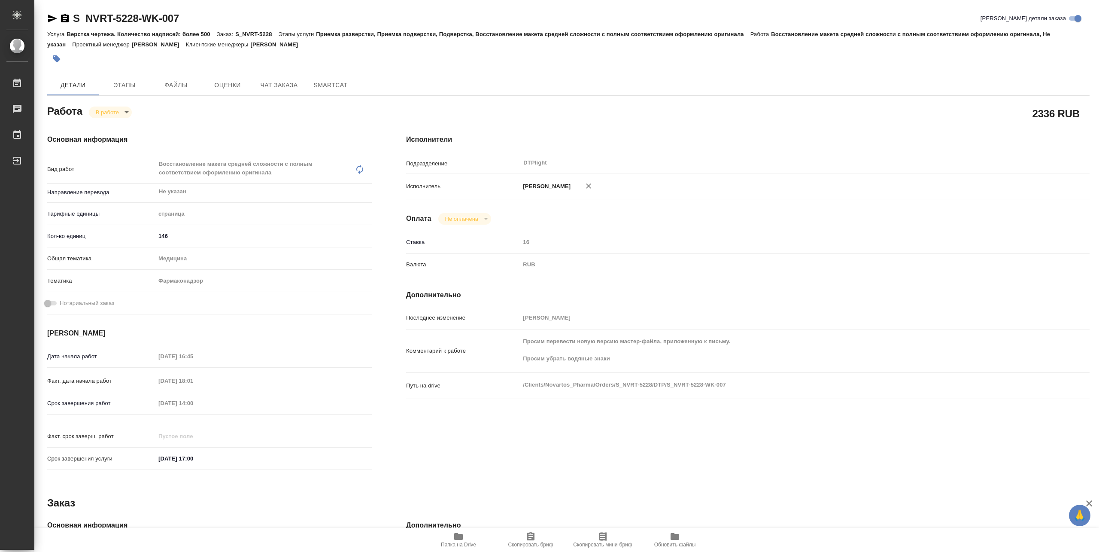
type textarea "x"
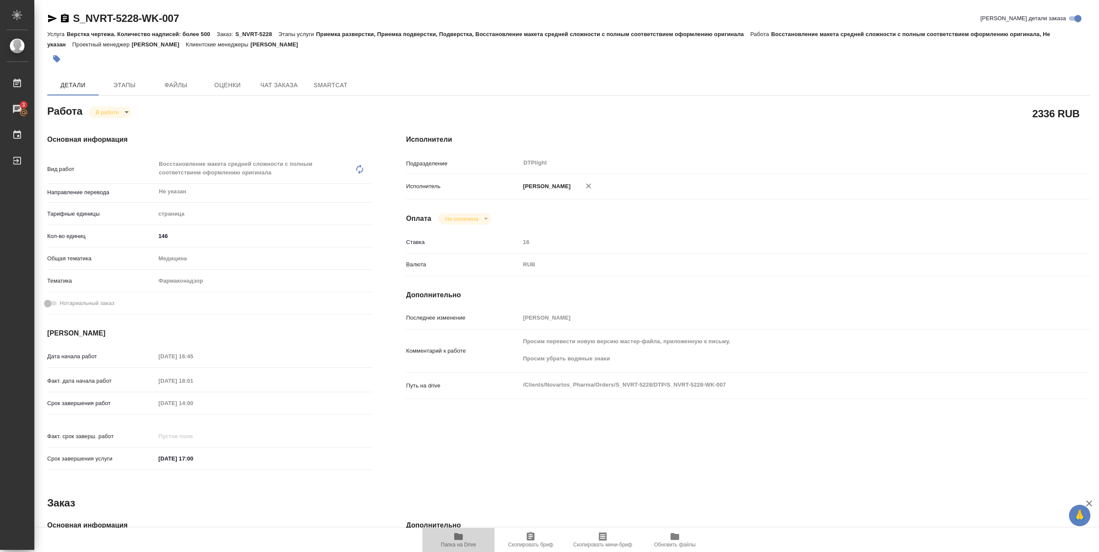
click at [457, 542] on span "Папка на Drive" at bounding box center [458, 545] width 35 height 6
click at [459, 542] on span "Папка на Drive" at bounding box center [458, 545] width 35 height 6
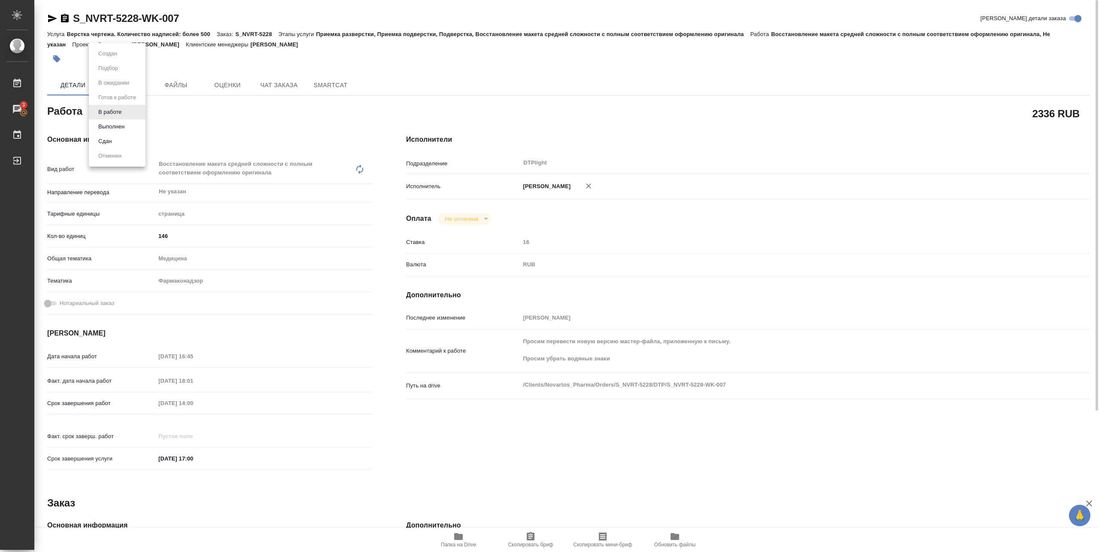
click at [119, 111] on body "🙏 .cls-1 fill:#fff; AWATERA Pankina Anna Работы 3 Чаты График Выйти S_NVRT-5228…" at bounding box center [549, 276] width 1099 height 552
click at [113, 128] on button "Выполнен" at bounding box center [111, 126] width 31 height 9
type textarea "x"
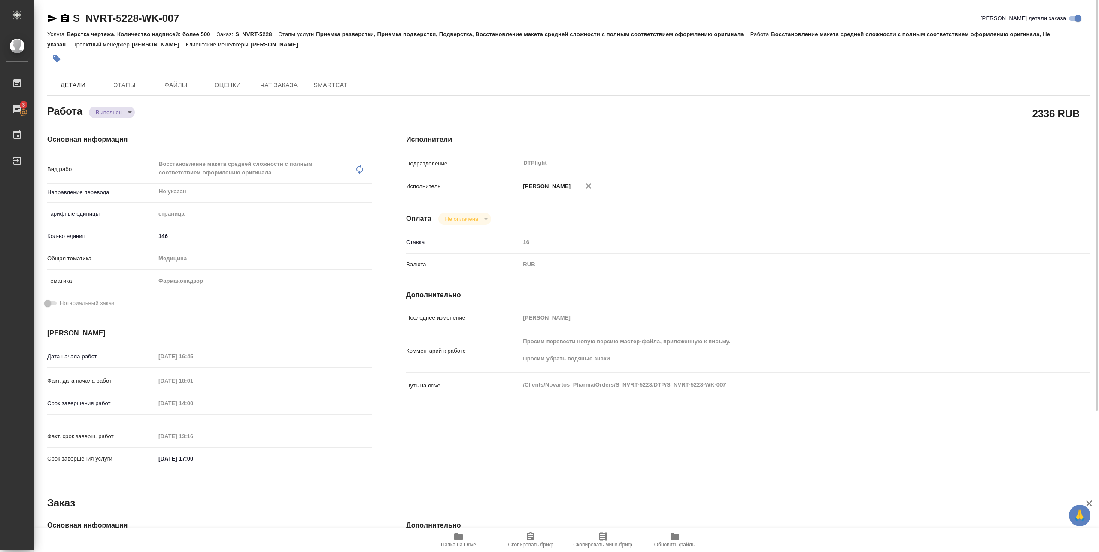
type textarea "x"
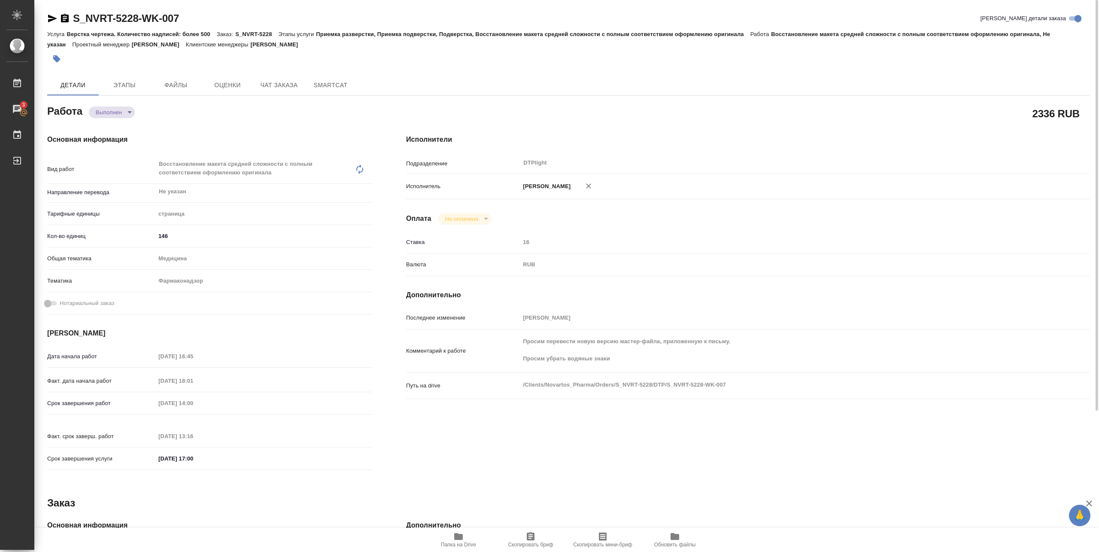
type textarea "x"
drag, startPoint x: 73, startPoint y: 26, endPoint x: 186, endPoint y: 23, distance: 113.8
click at [186, 23] on div "S_NVRT-5228-WK-007 Кратко детали заказа" at bounding box center [568, 20] width 1043 height 17
copy link "S_NVRT-5228-WK-007"
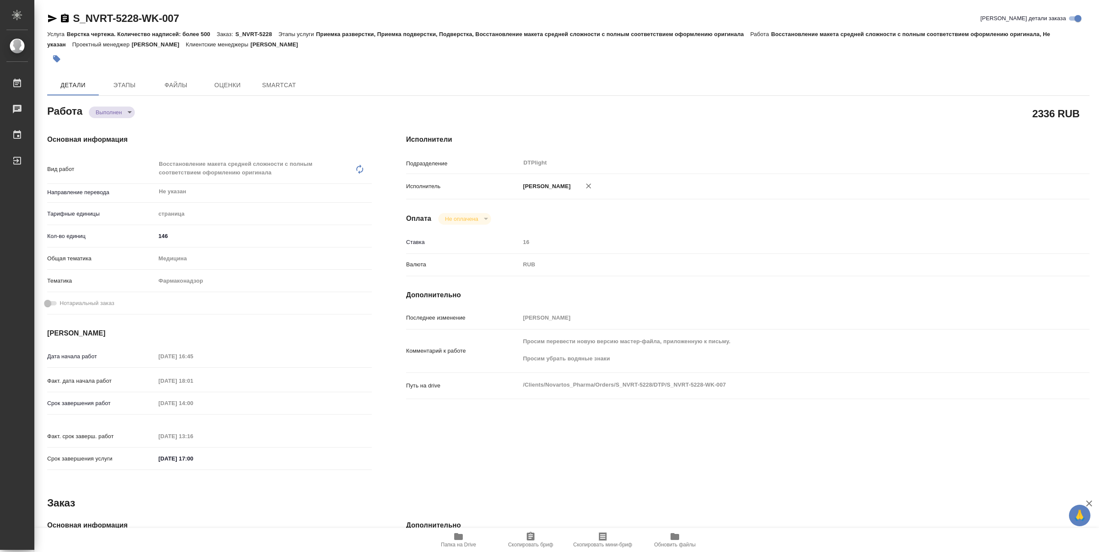
type textarea "x"
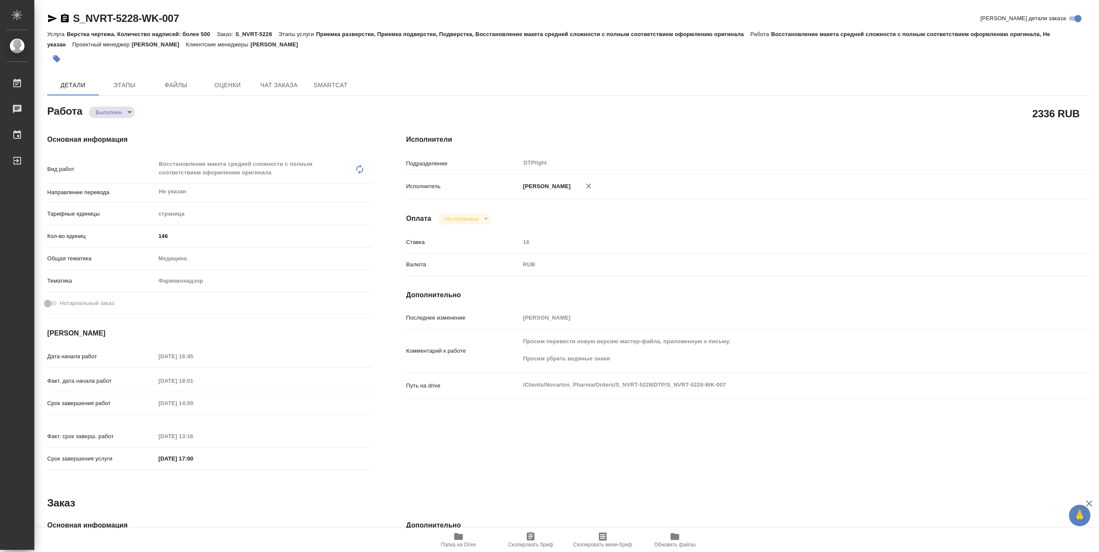
type textarea "x"
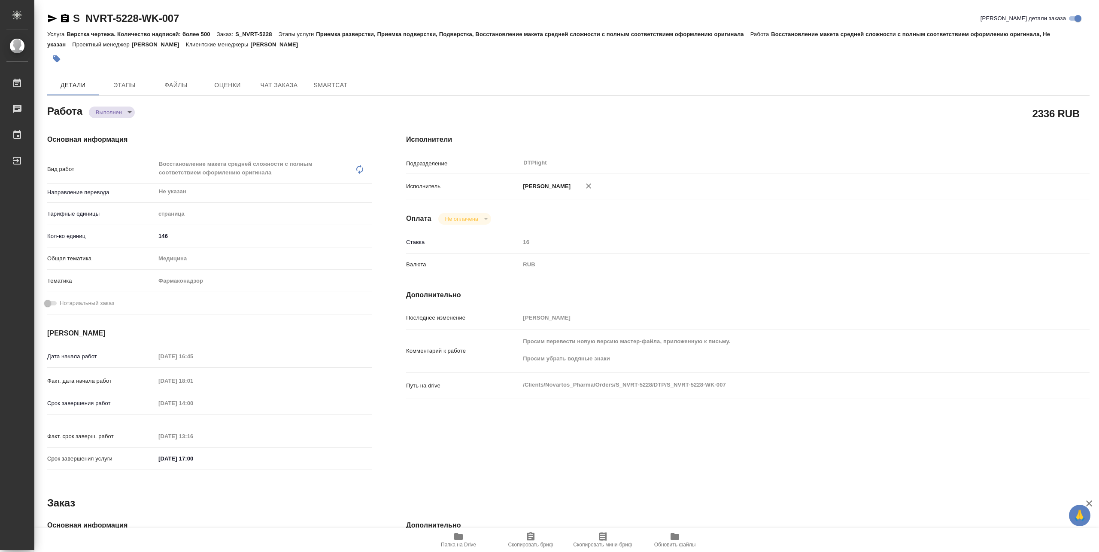
type textarea "x"
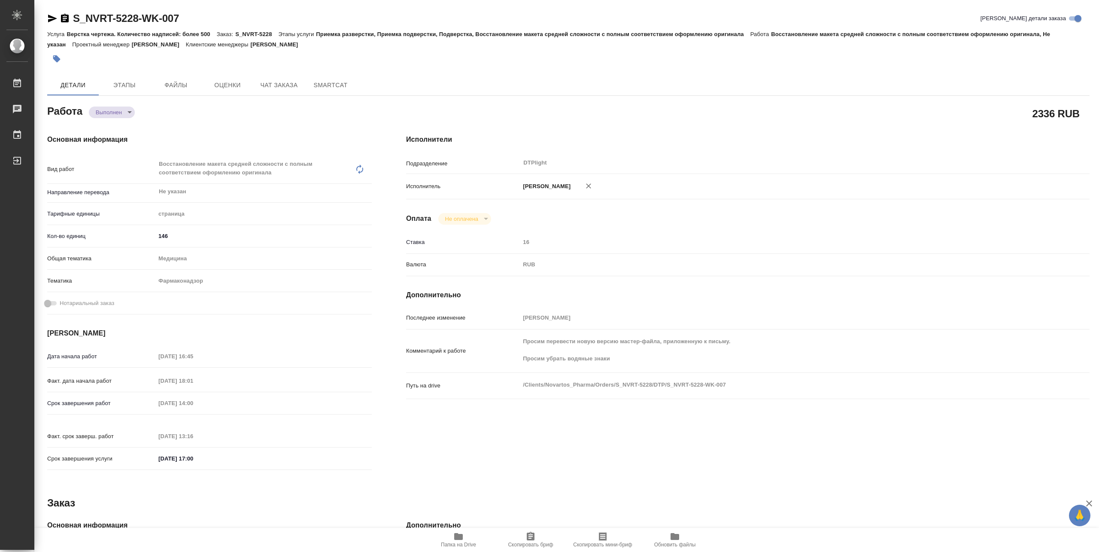
type textarea "x"
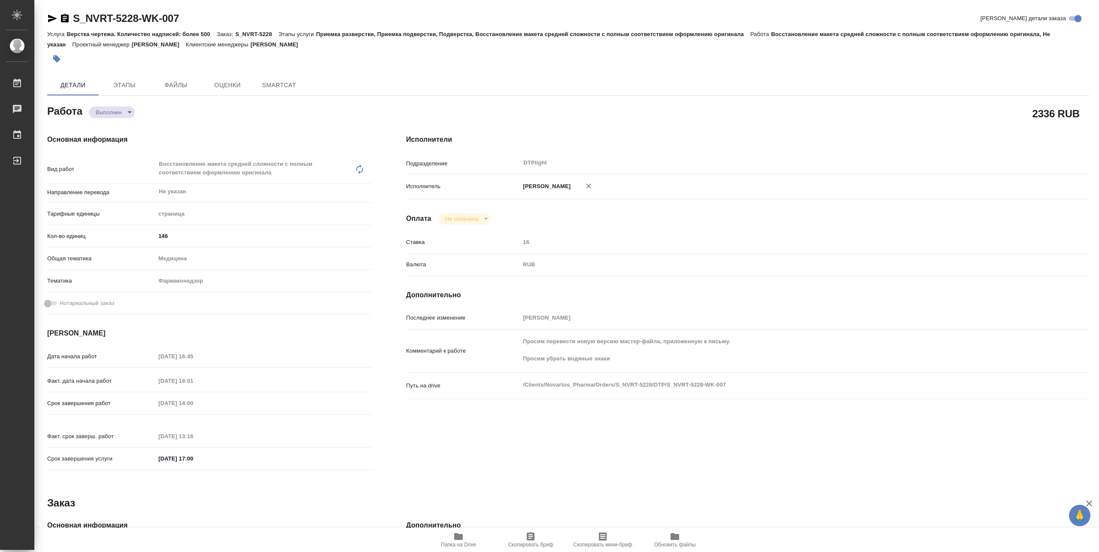
type textarea "x"
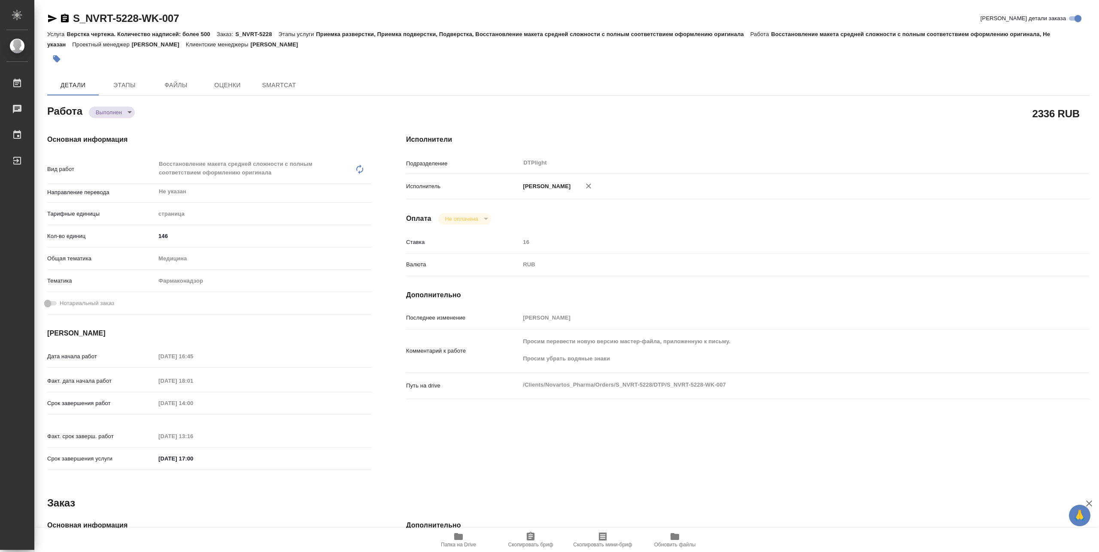
type textarea "x"
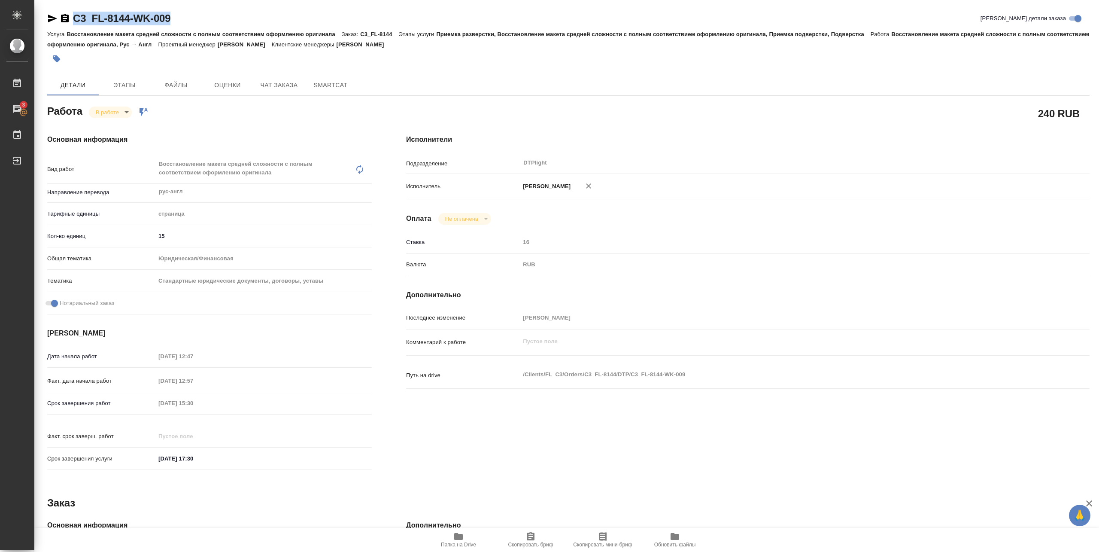
drag, startPoint x: 73, startPoint y: 26, endPoint x: 196, endPoint y: 18, distance: 123.5
click at [196, 18] on div "C3_FL-8144-WK-009 Кратко детали заказа" at bounding box center [568, 20] width 1043 height 17
copy link "C3_FL-8144-WK-009"
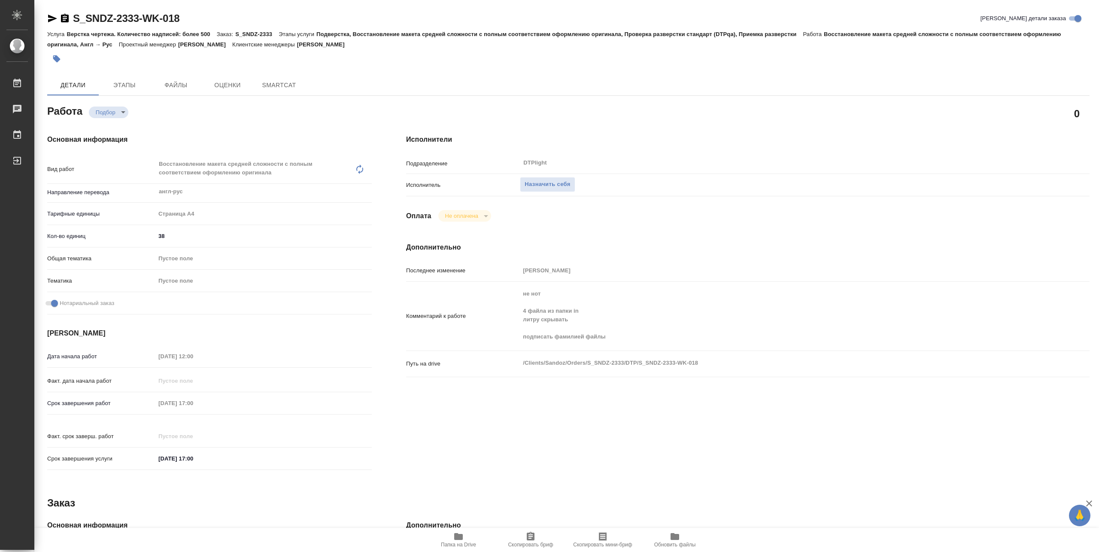
type textarea "x"
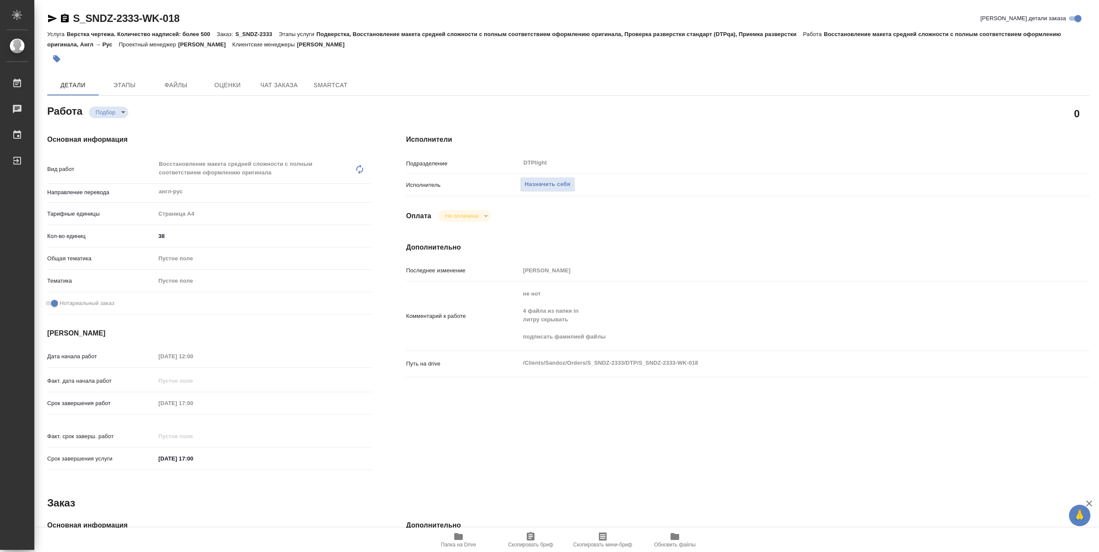
click at [459, 540] on icon "button" at bounding box center [458, 536] width 10 height 10
type textarea "x"
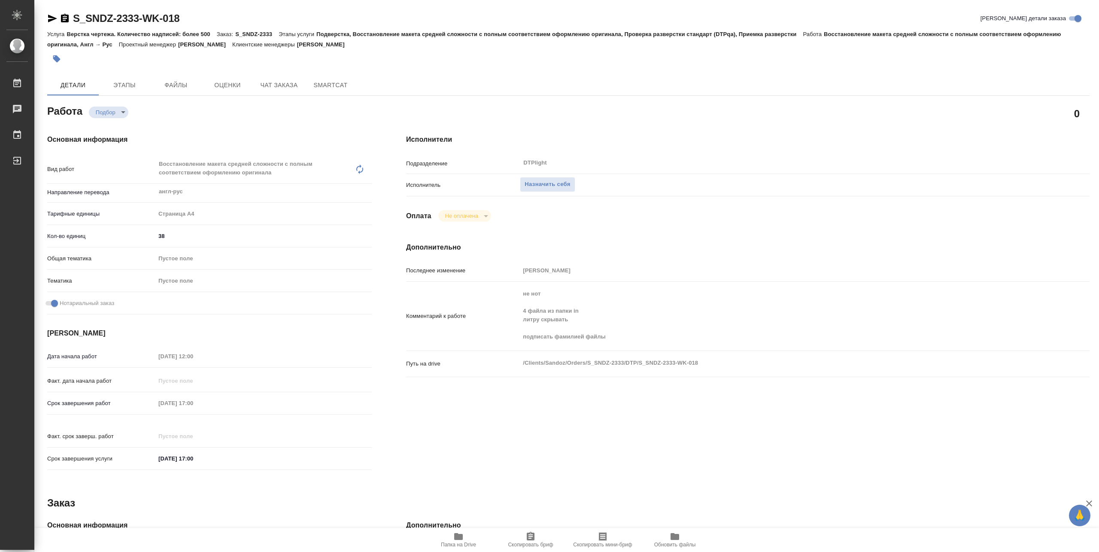
type textarea "x"
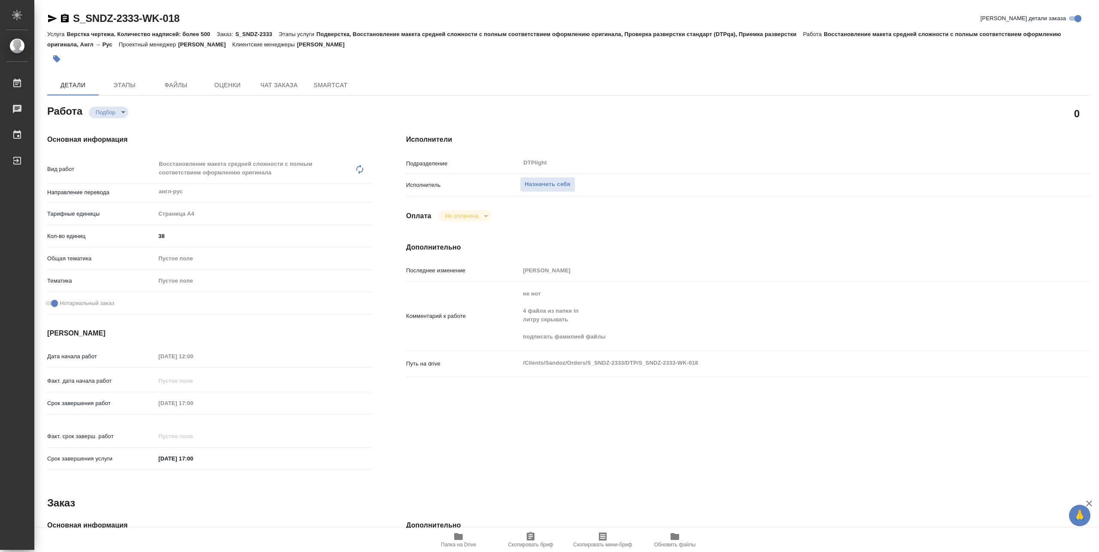
type textarea "x"
click at [557, 181] on span "Назначить себя" at bounding box center [548, 185] width 46 height 10
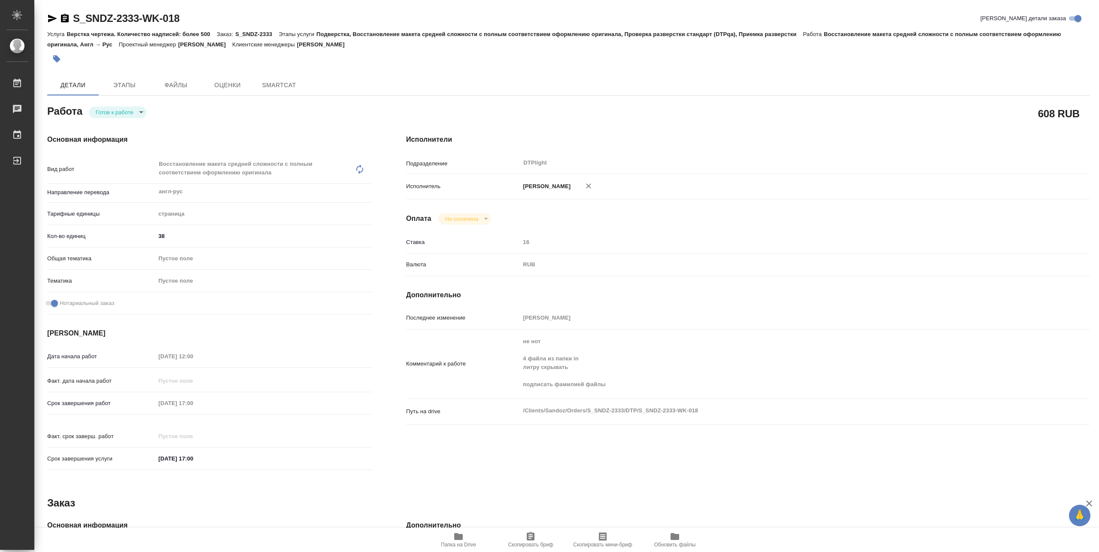
type textarea "x"
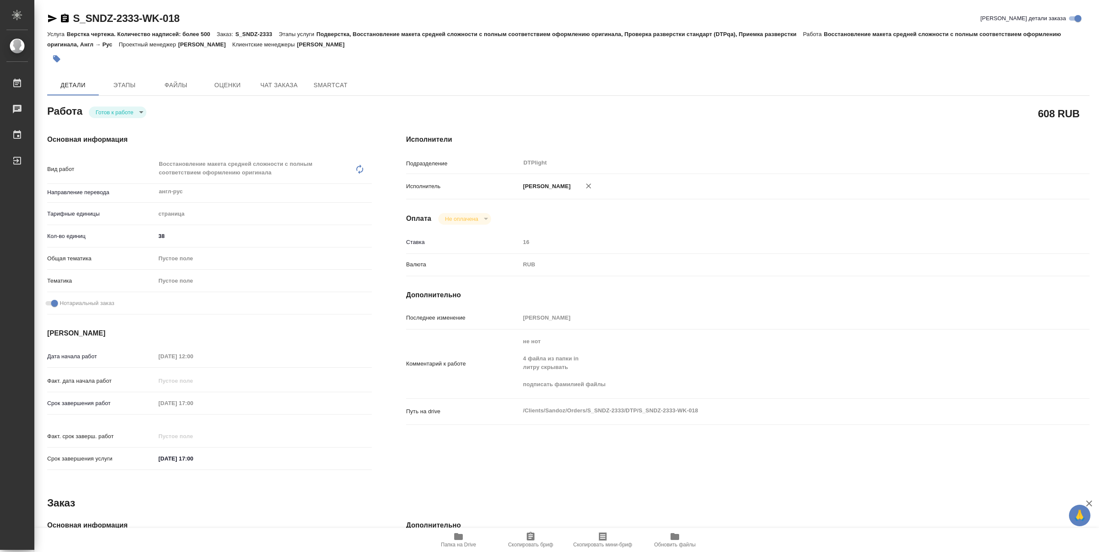
type textarea "x"
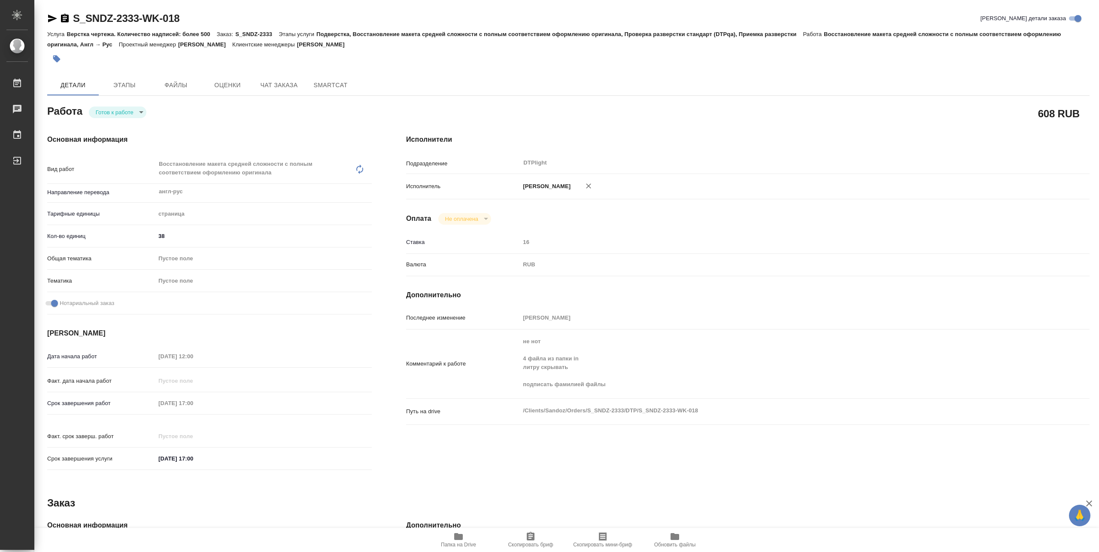
click at [124, 114] on body "🙏 .cls-1 fill:#fff; AWATERA [PERSON_NAME] Чаты График Выйти S_SNDZ-2333-WK-018 …" at bounding box center [549, 276] width 1099 height 552
type textarea "x"
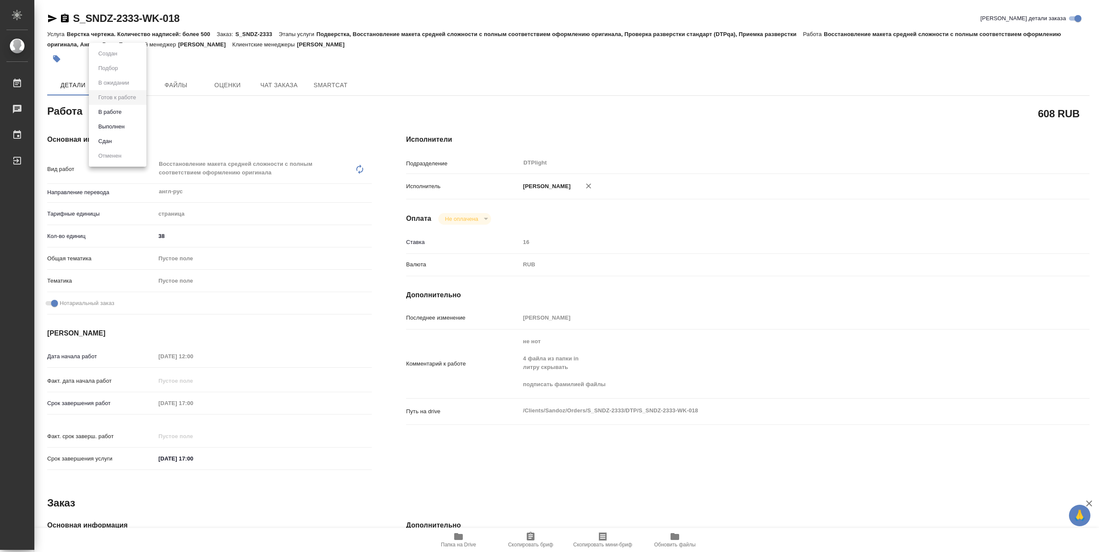
type textarea "x"
click at [117, 113] on button "В работе" at bounding box center [110, 111] width 28 height 9
type textarea "x"
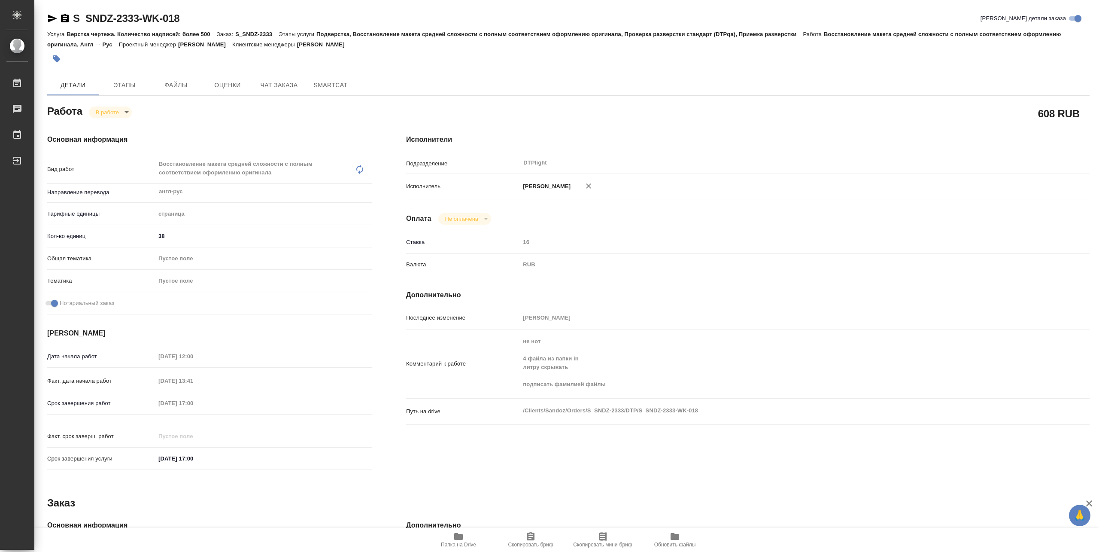
type textarea "x"
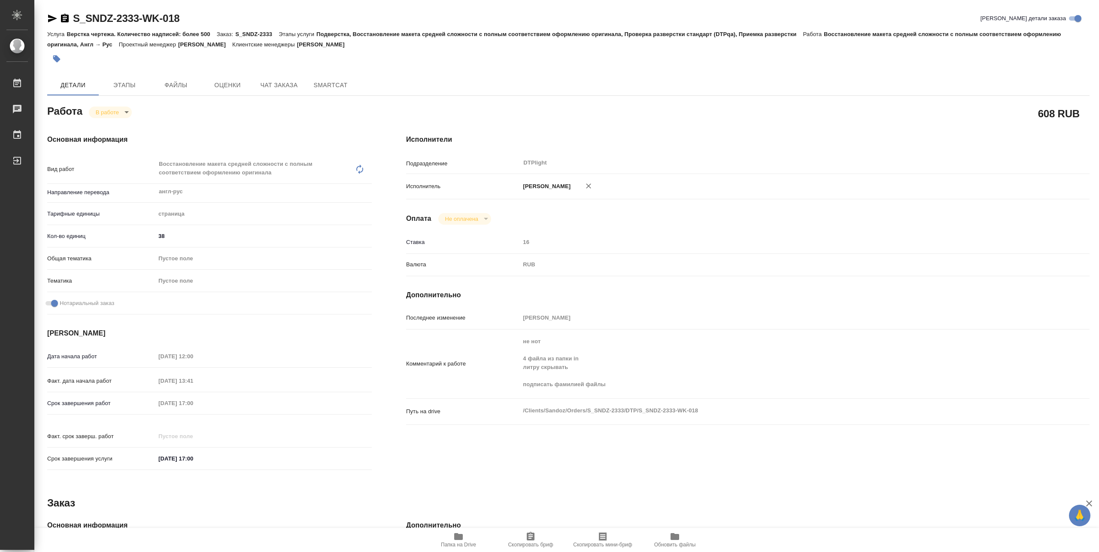
type textarea "x"
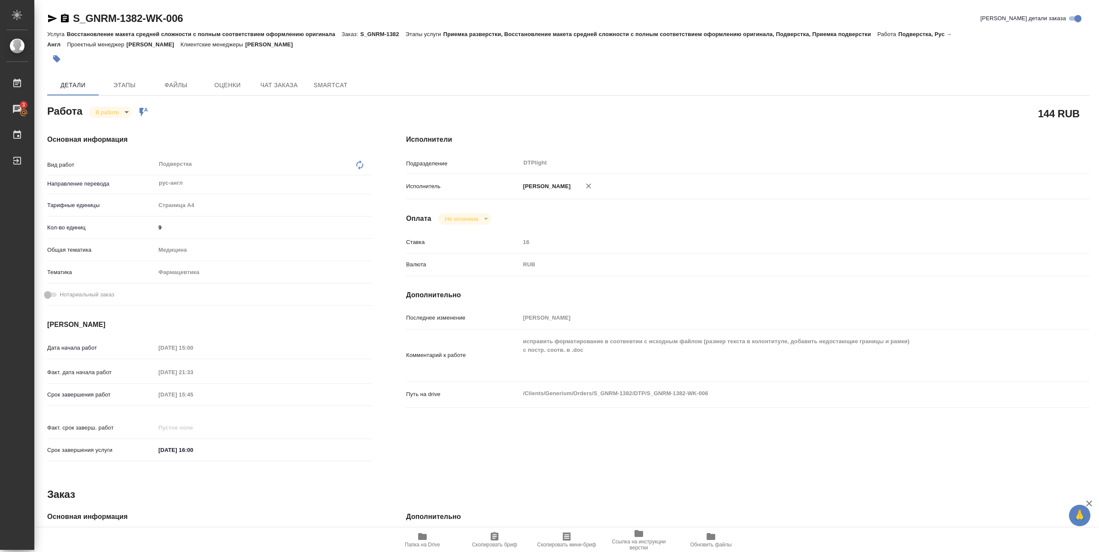
click at [421, 538] on icon "button" at bounding box center [422, 536] width 9 height 7
click at [125, 110] on body "🙏 .cls-1 fill:#fff; AWATERA [PERSON_NAME] 3 Чаты График Выйти S_GNRM-1382-WK-00…" at bounding box center [549, 276] width 1099 height 552
click at [122, 125] on button "Выполнен" at bounding box center [111, 126] width 31 height 9
drag, startPoint x: 74, startPoint y: 26, endPoint x: 187, endPoint y: 21, distance: 113.1
click at [187, 21] on div "S_GNRM-1382-WK-006 [PERSON_NAME] детали заказа" at bounding box center [568, 20] width 1043 height 17
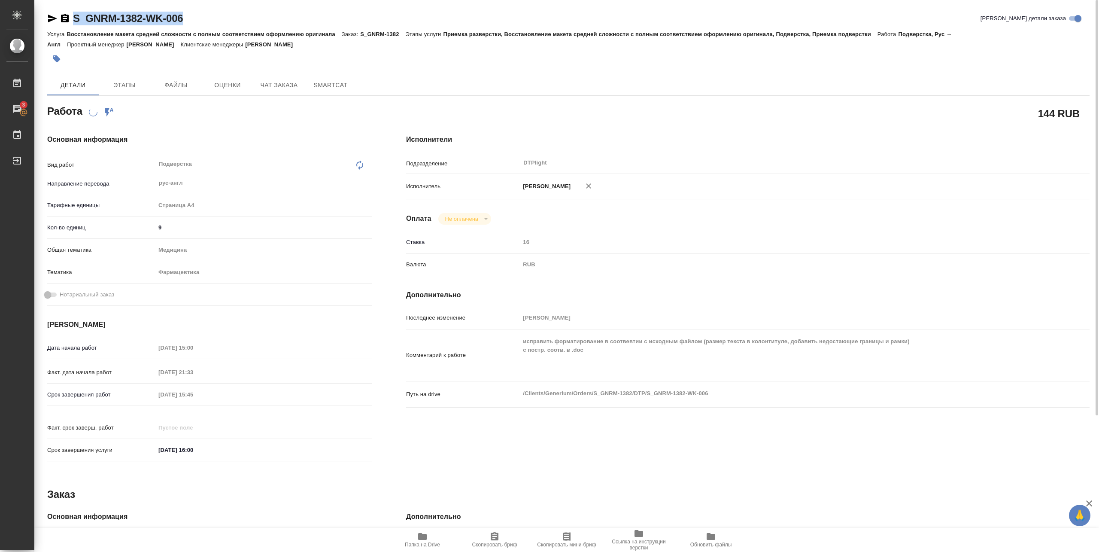
copy link "S_GNRM-1382-WK-006"
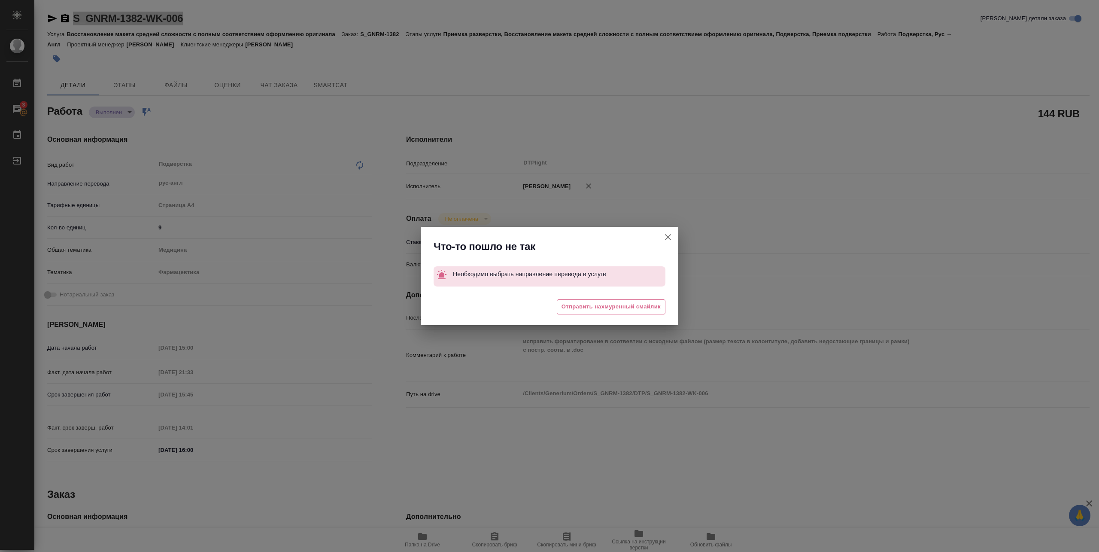
type textarea "x"
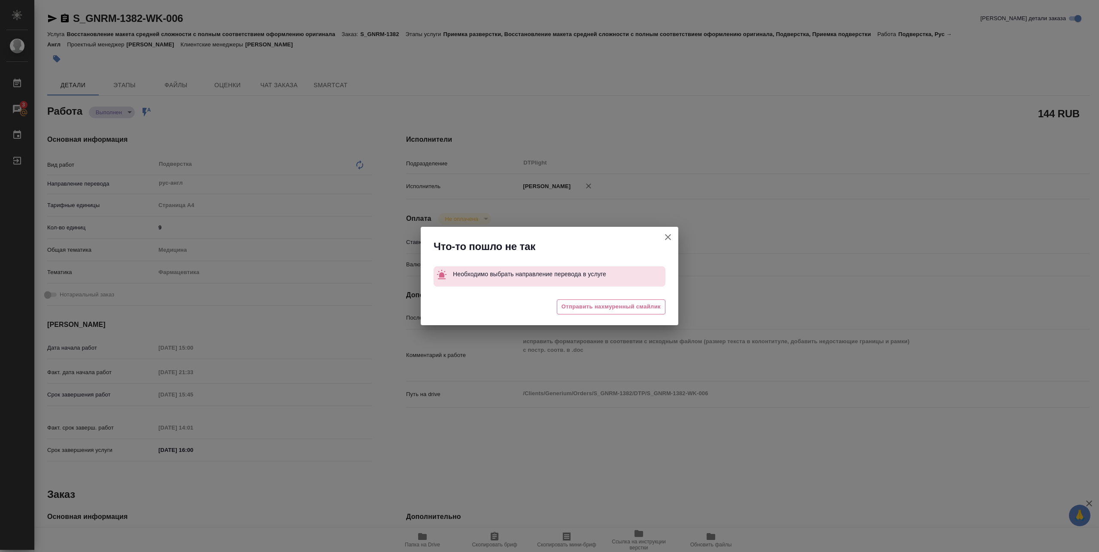
type textarea "x"
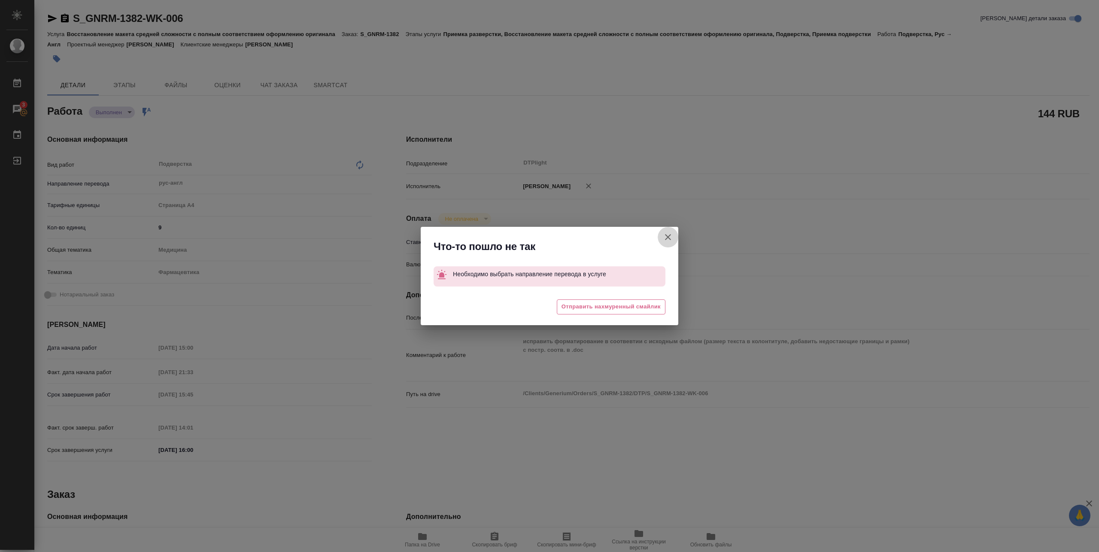
click at [665, 236] on icon "button" at bounding box center [668, 237] width 10 height 10
type textarea "x"
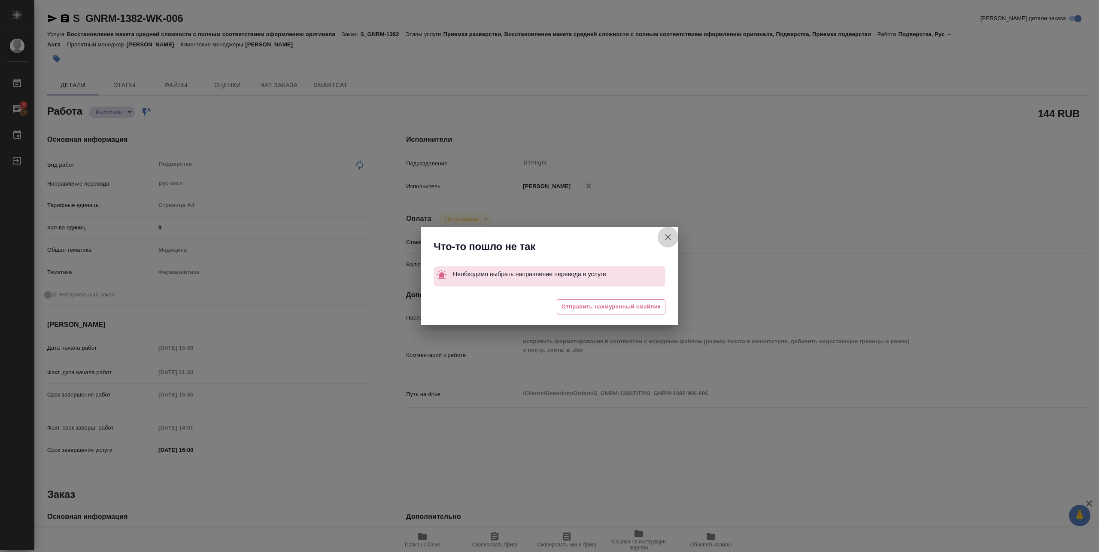
type textarea "x"
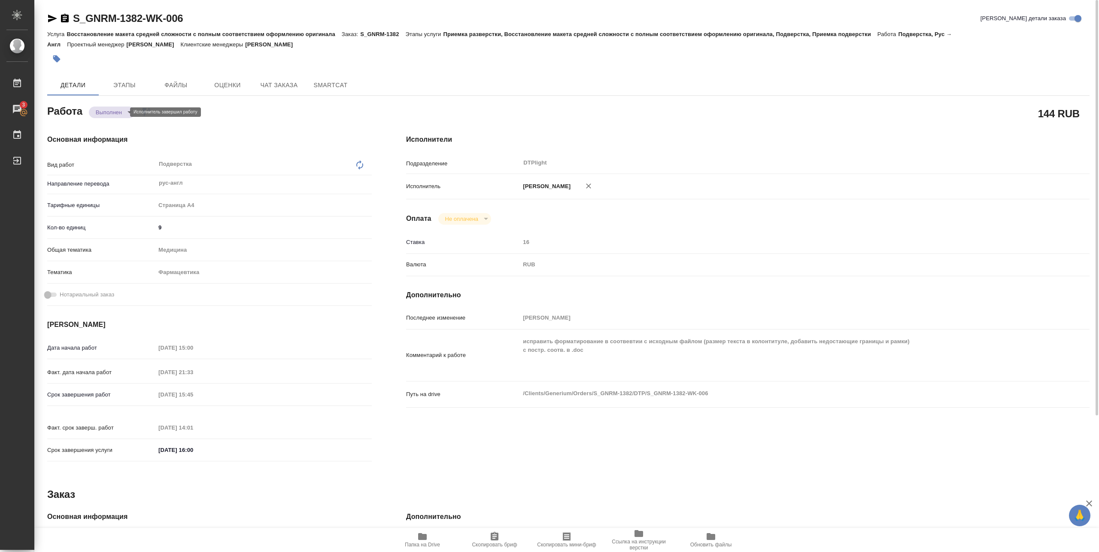
click at [115, 111] on body "🙏 .cls-1 fill:#fff; AWATERA Pankina Anna Работы 3 Чаты График Выйти S_GNRM-1382…" at bounding box center [549, 276] width 1099 height 552
click at [116, 111] on button "Выполнен" at bounding box center [111, 111] width 31 height 9
type textarea "x"
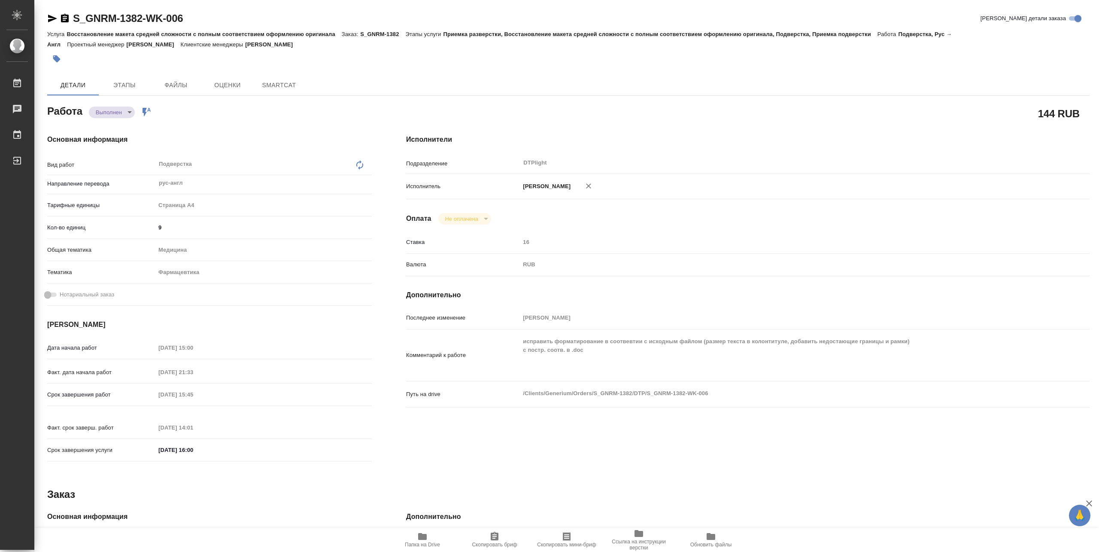
type textarea "x"
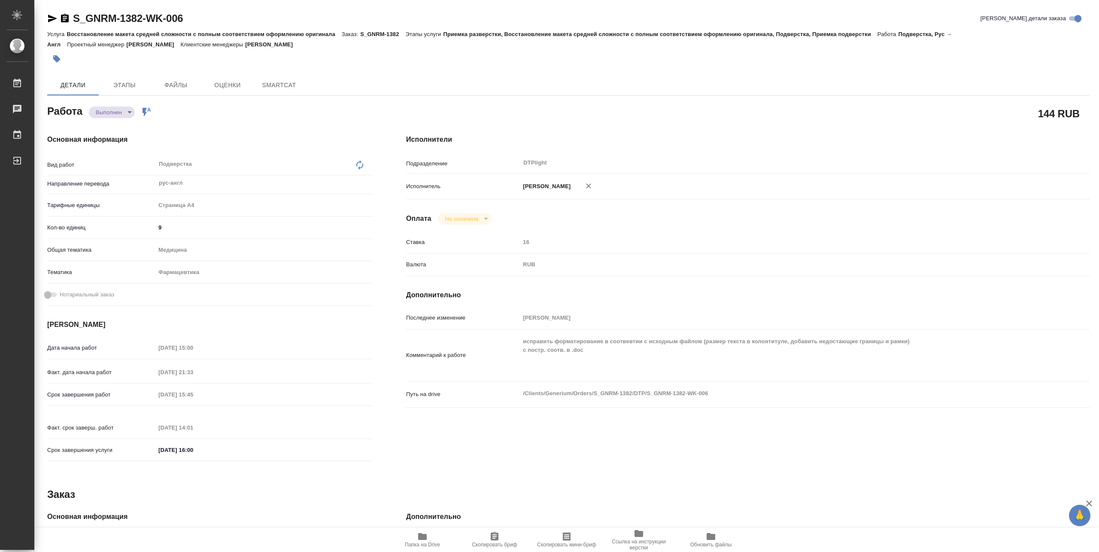
type textarea "x"
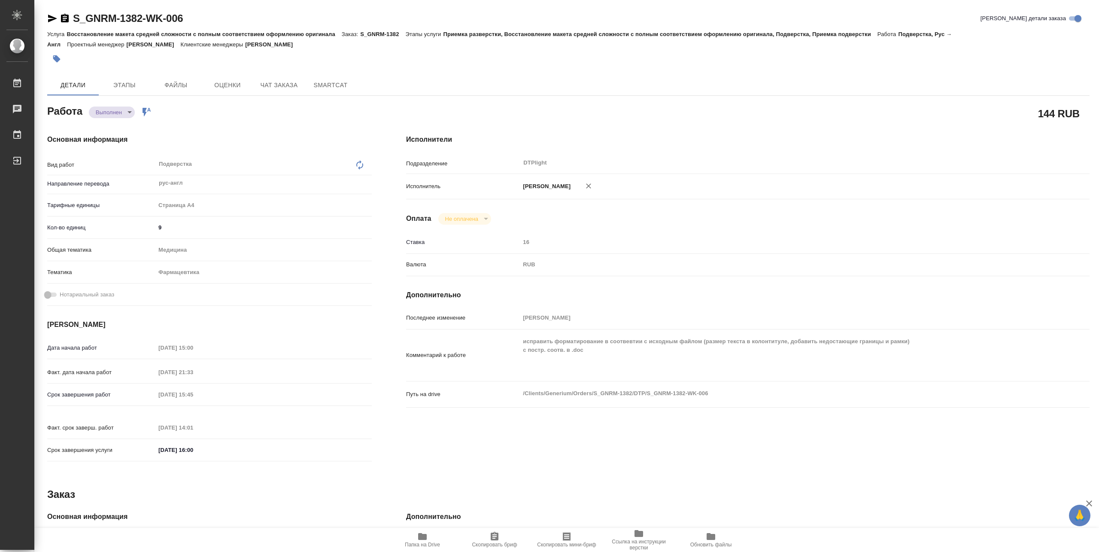
type textarea "x"
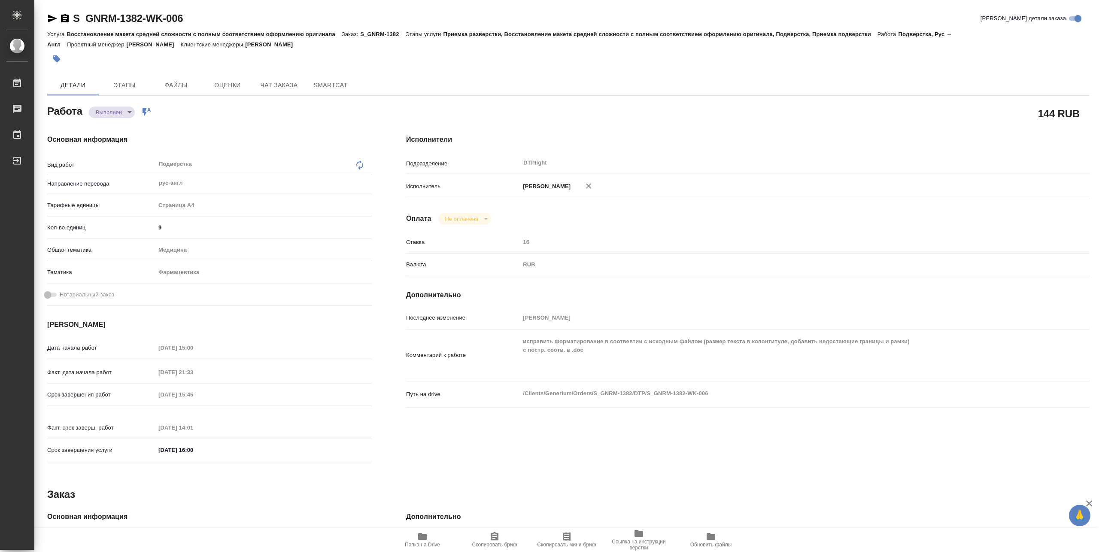
type textarea "x"
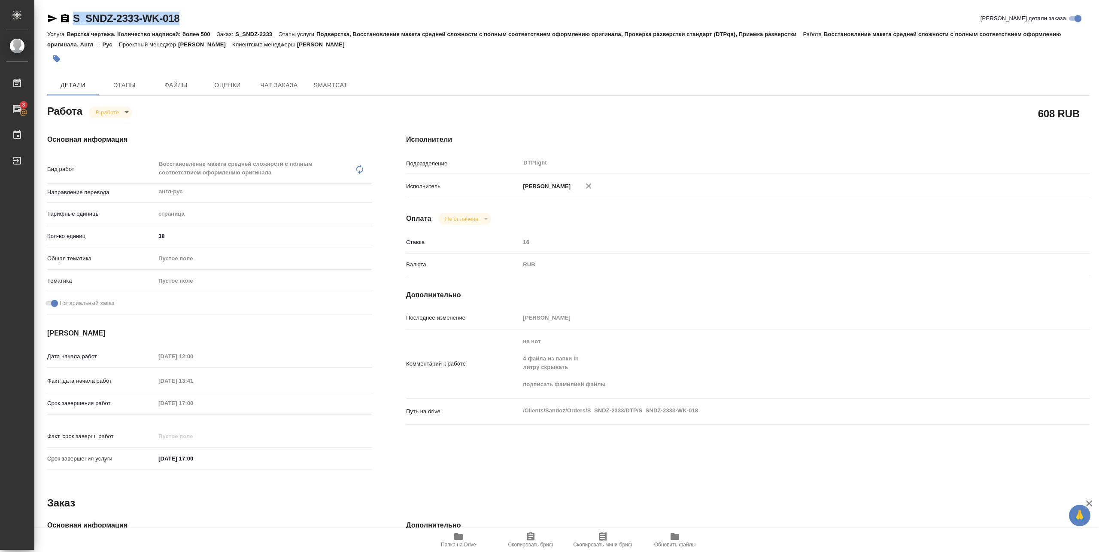
drag, startPoint x: 71, startPoint y: 24, endPoint x: 184, endPoint y: 23, distance: 112.5
click at [184, 23] on div "S_SNDZ-2333-WK-018 Кратко детали заказа" at bounding box center [568, 19] width 1043 height 14
copy link "S_SNDZ-2333-WK-018"
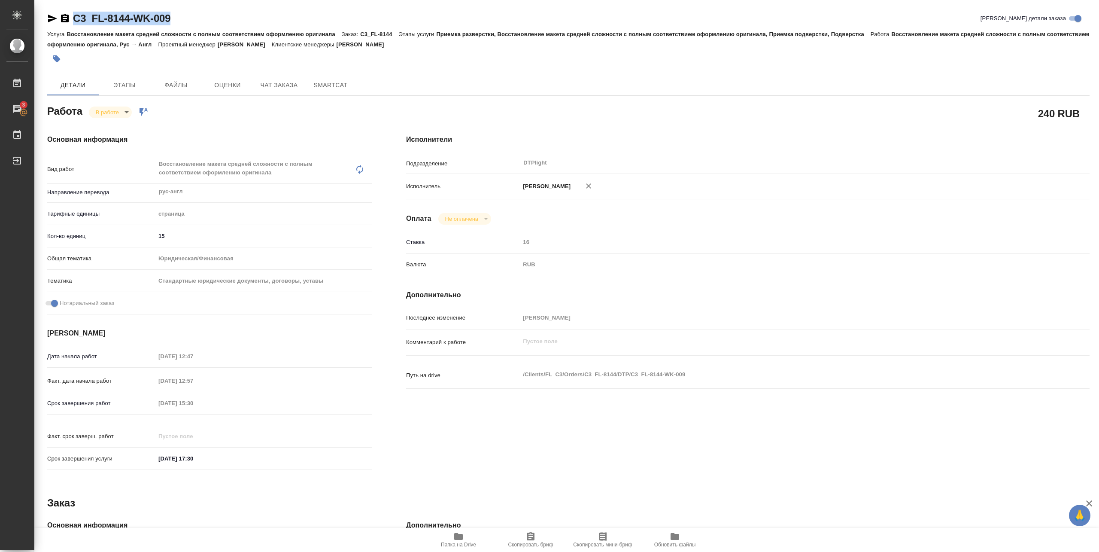
click at [465, 531] on span "Папка на Drive" at bounding box center [459, 539] width 62 height 16
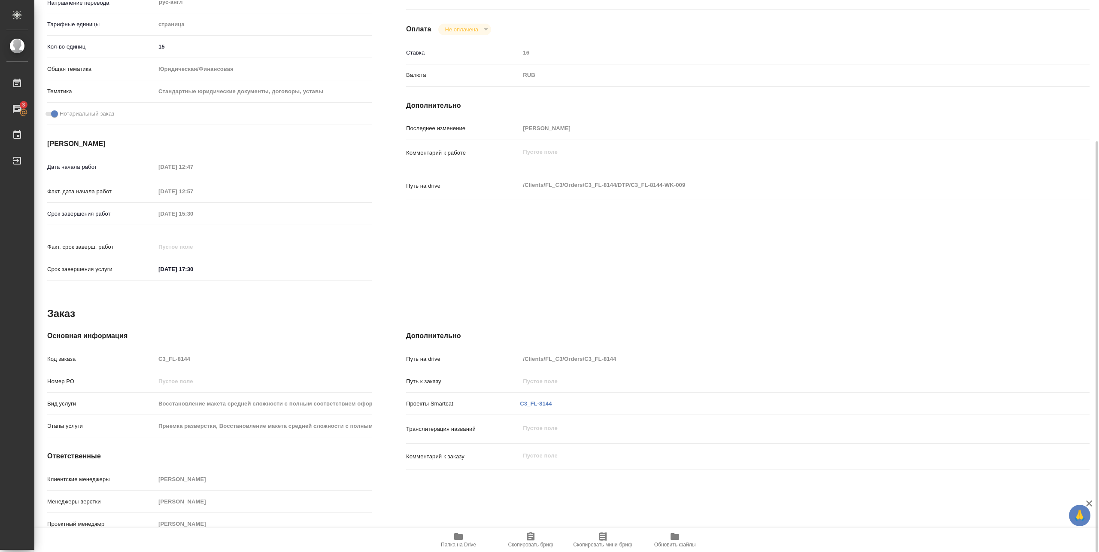
click at [206, 331] on h4 "Основная информация" at bounding box center [209, 336] width 325 height 10
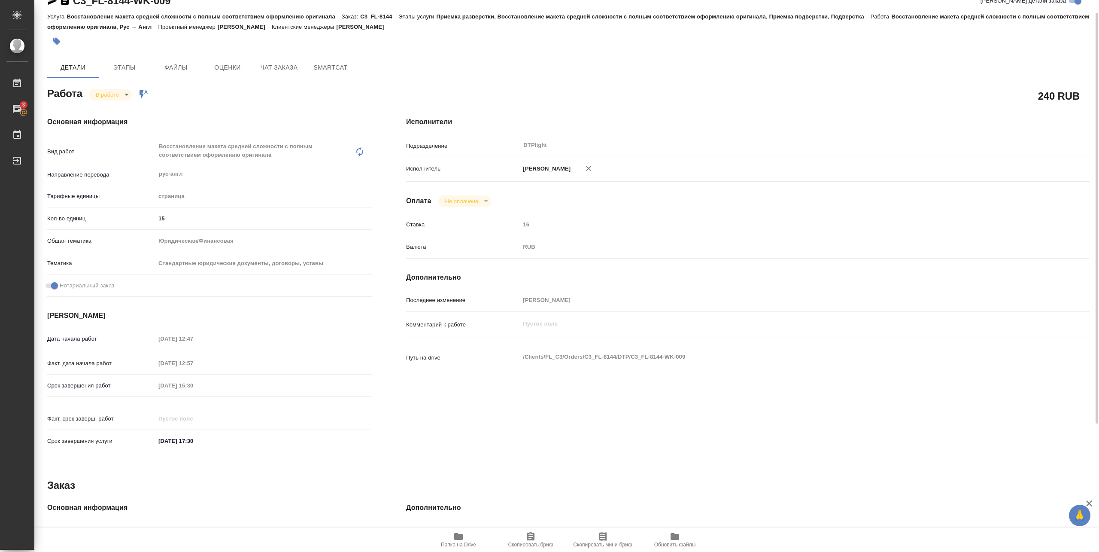
scroll to position [0, 0]
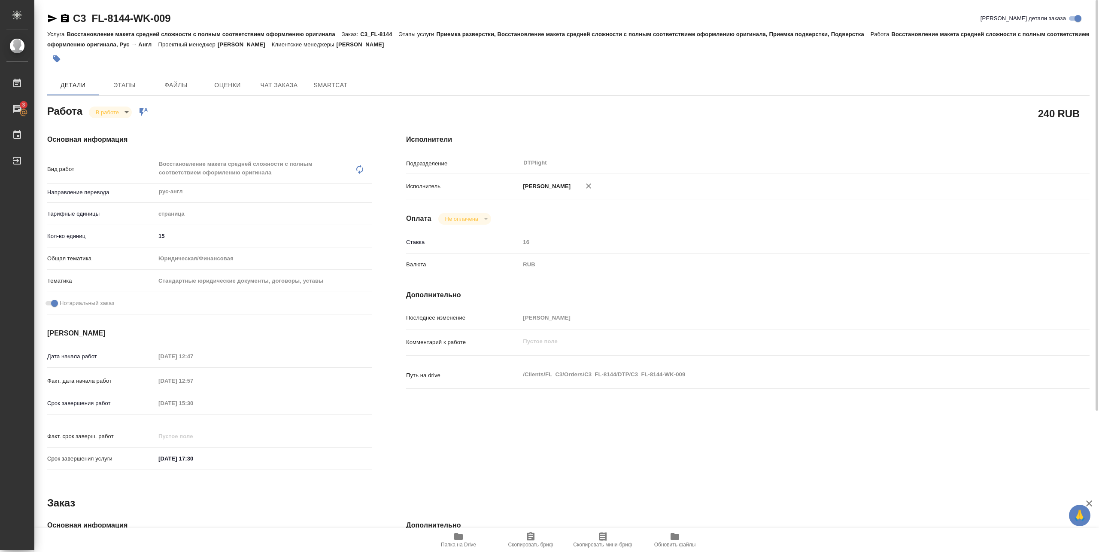
click at [126, 113] on body "🙏 .cls-1 fill:#fff; AWATERA Pankina Anna Работы 3 Чаты График Выйти C3_FL-8144-…" at bounding box center [549, 276] width 1099 height 552
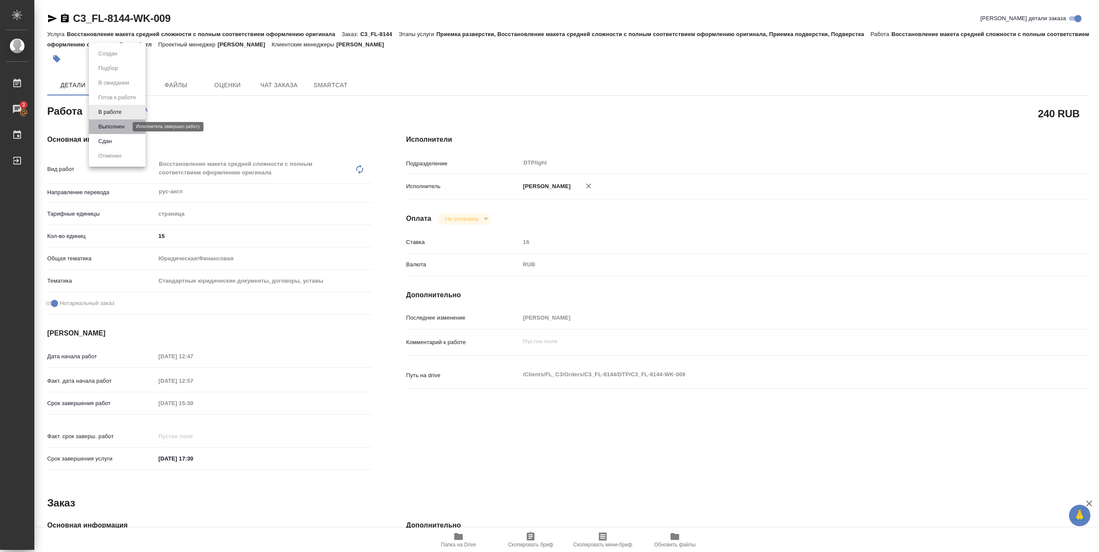
click at [122, 126] on button "Выполнен" at bounding box center [111, 126] width 31 height 9
type textarea "x"
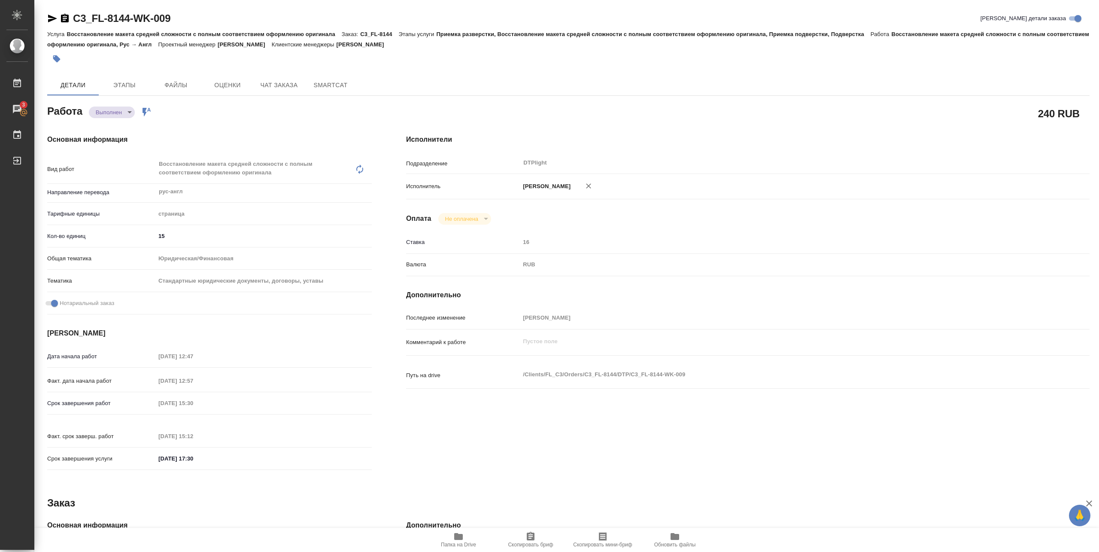
type textarea "x"
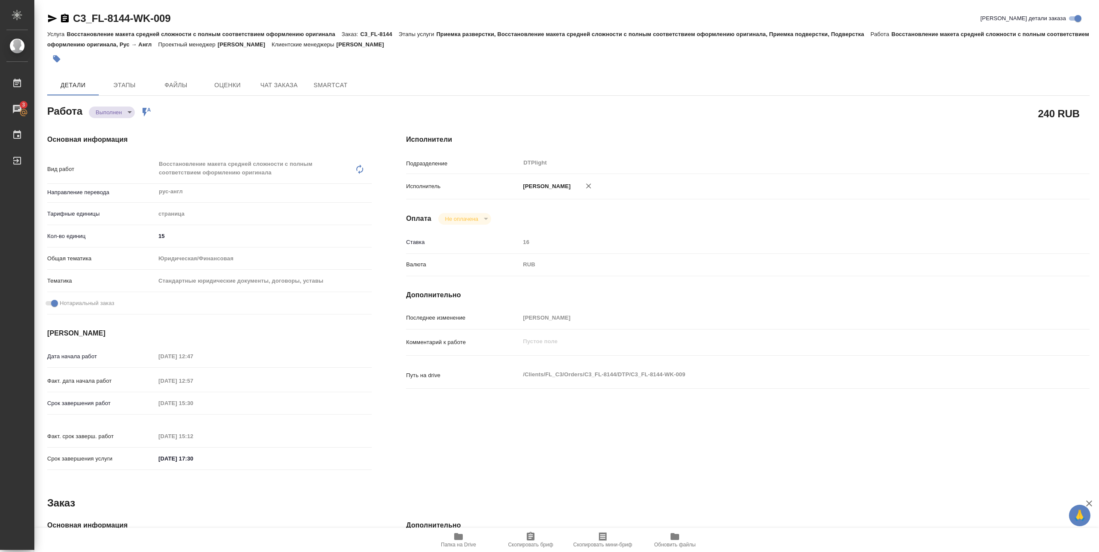
type textarea "x"
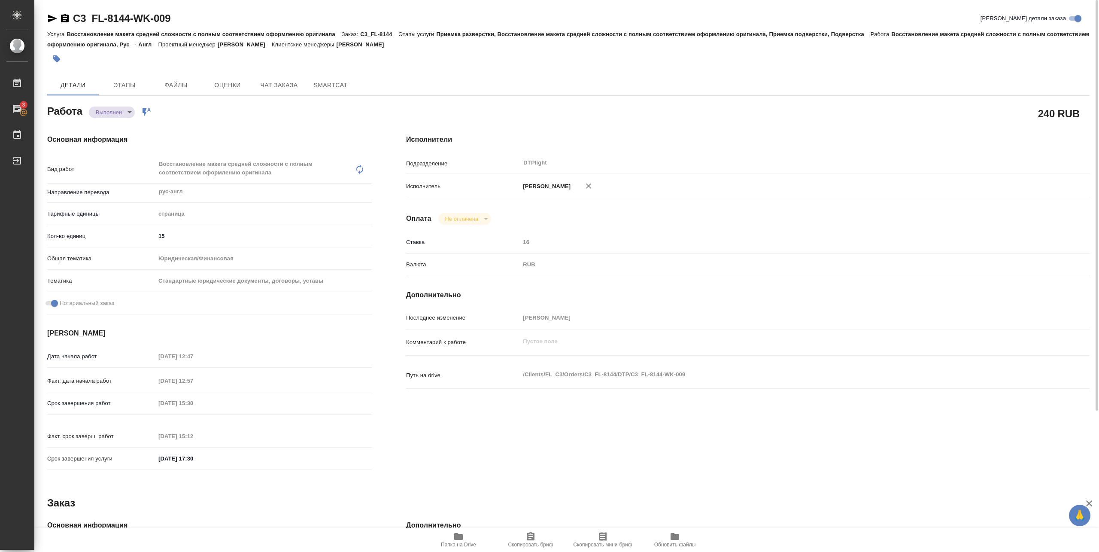
type textarea "x"
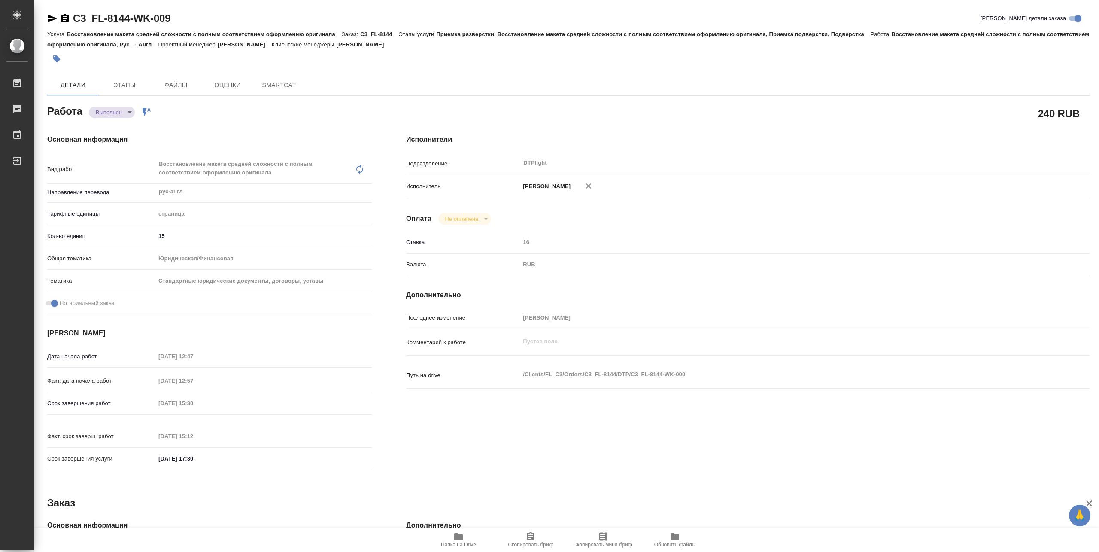
type textarea "x"
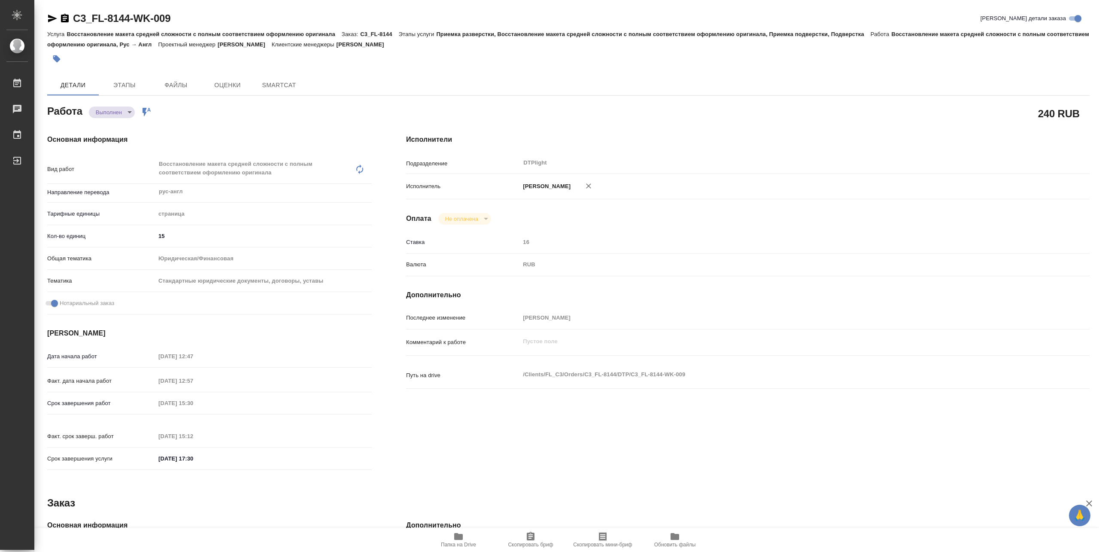
type textarea "x"
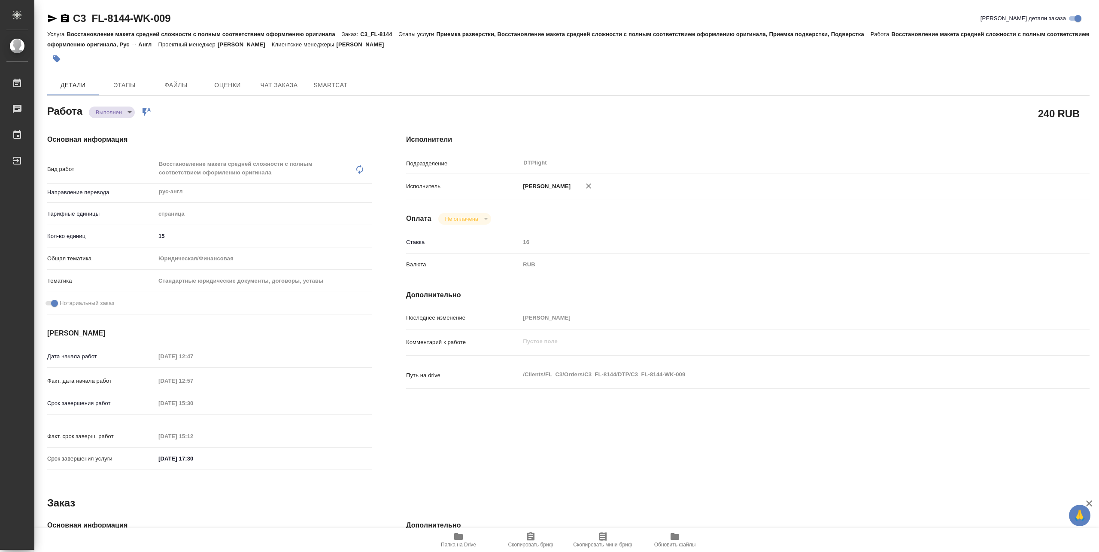
type textarea "x"
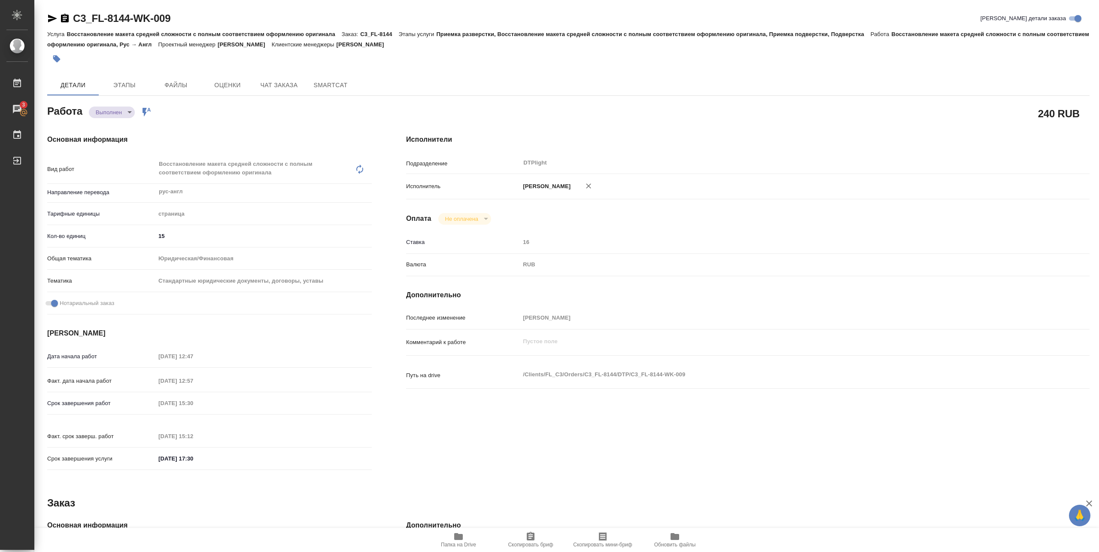
type textarea "x"
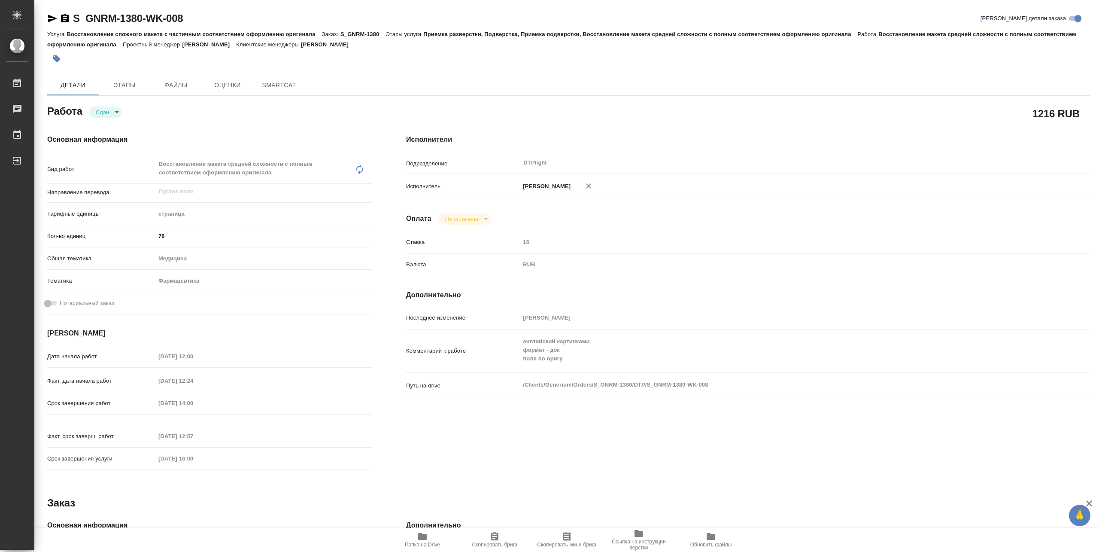
type textarea "x"
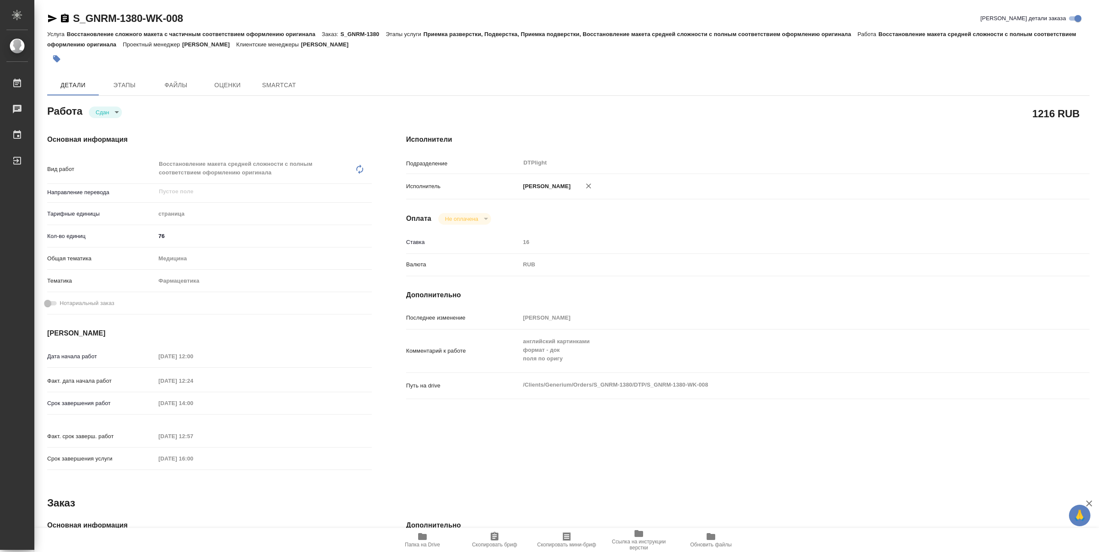
type textarea "x"
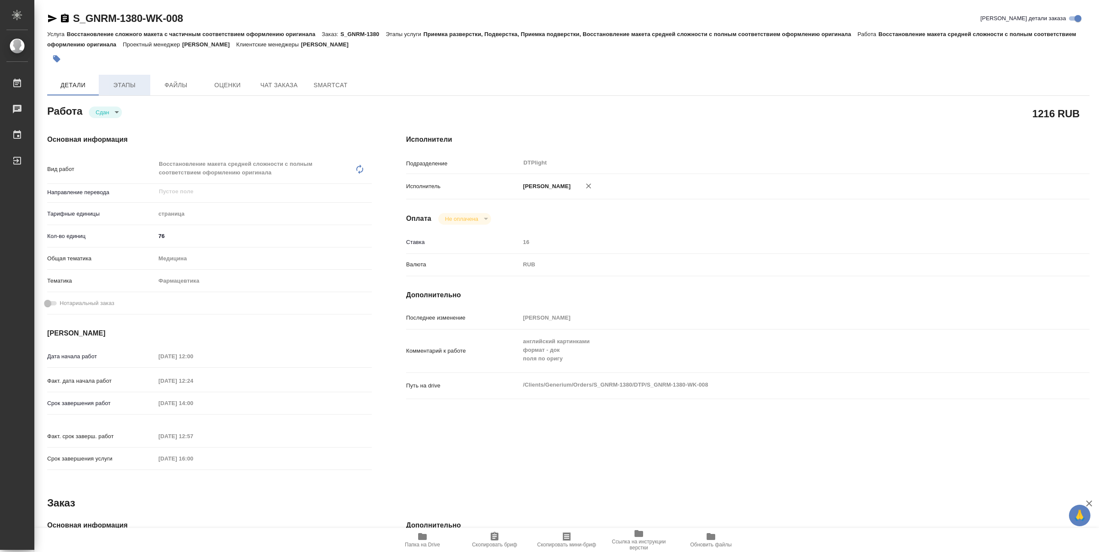
click at [121, 86] on span "Этапы" at bounding box center [124, 85] width 41 height 11
type textarea "x"
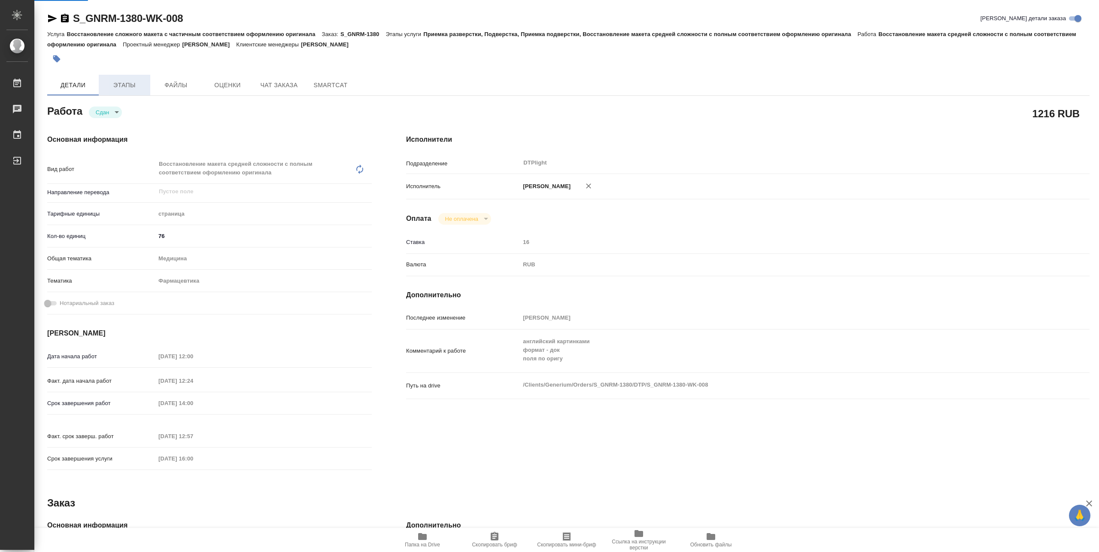
type textarea "x"
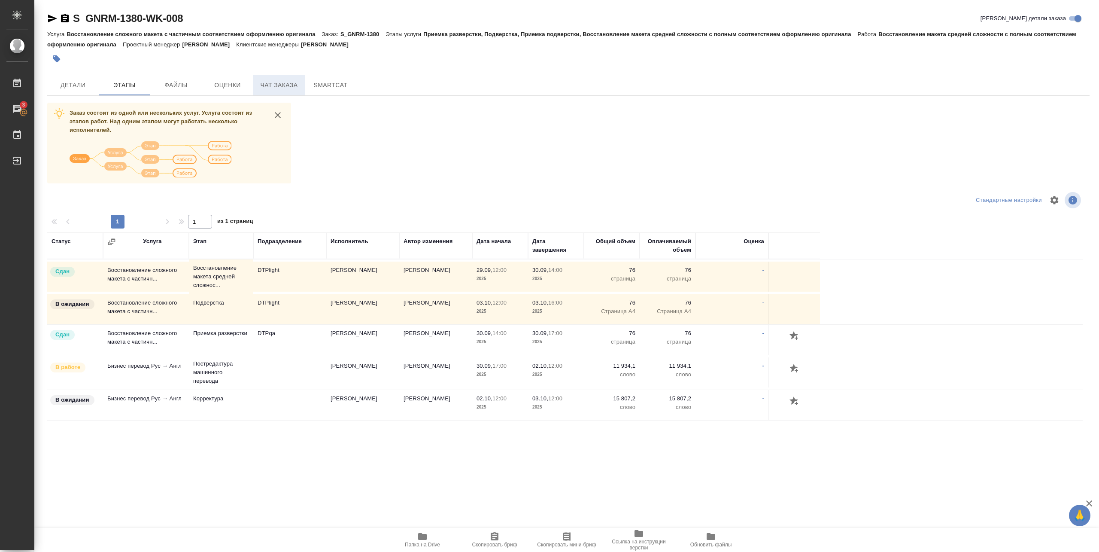
click at [265, 85] on span "Чат заказа" at bounding box center [279, 85] width 41 height 11
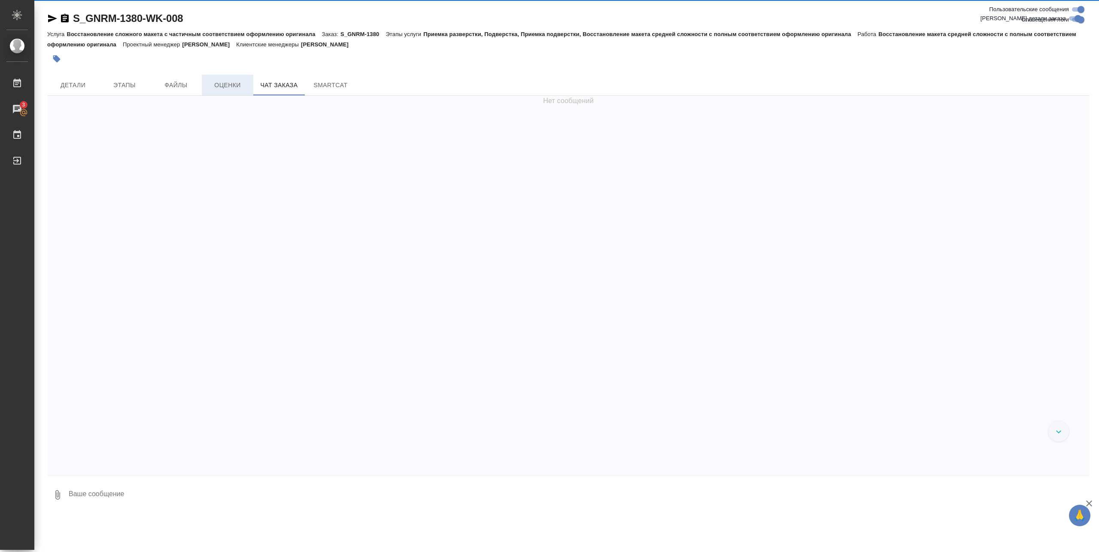
click at [236, 85] on span "Оценки" at bounding box center [227, 85] width 41 height 11
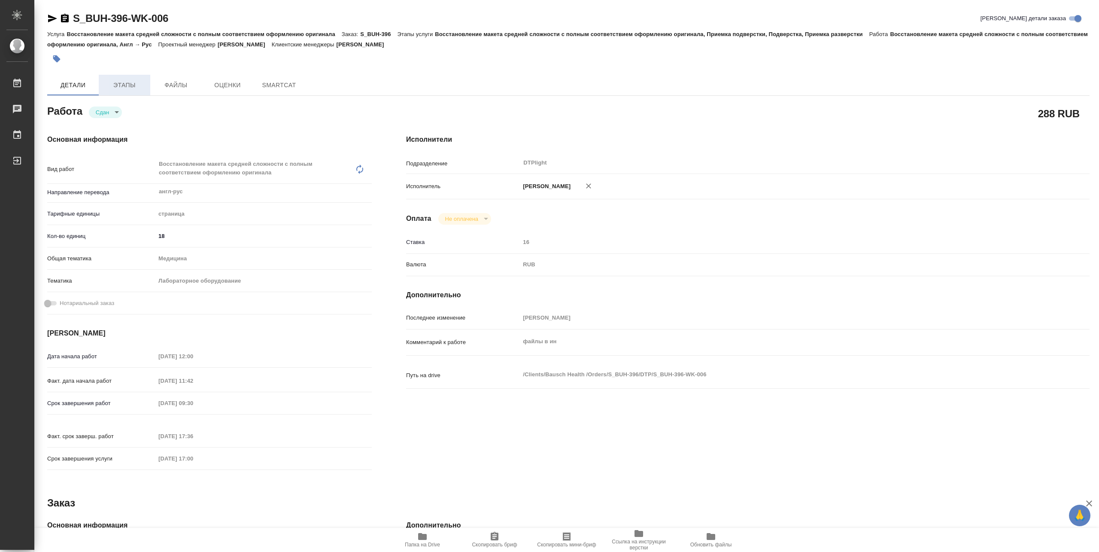
click at [131, 88] on span "Этапы" at bounding box center [124, 85] width 41 height 11
type textarea "x"
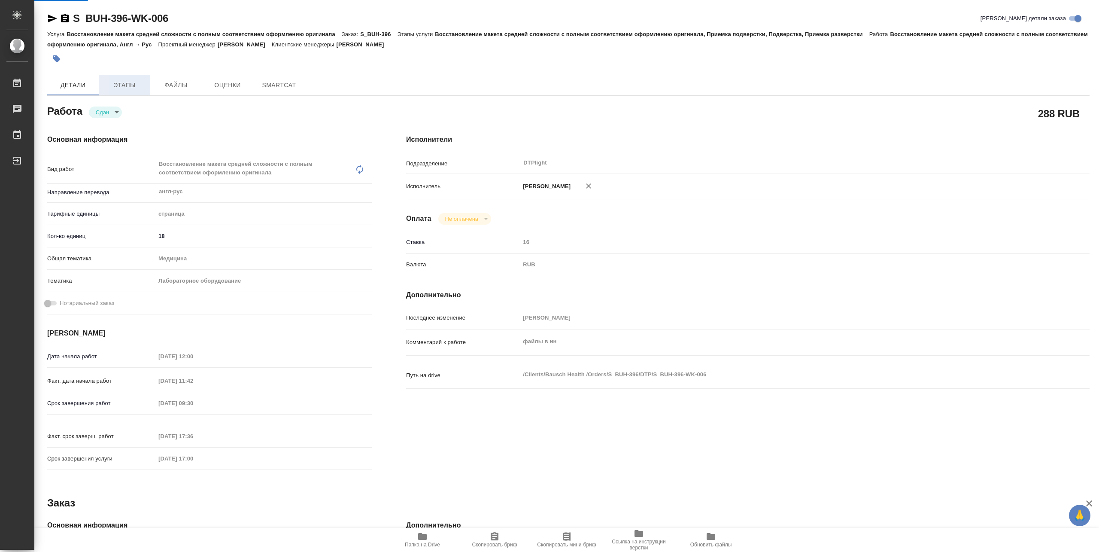
type textarea "x"
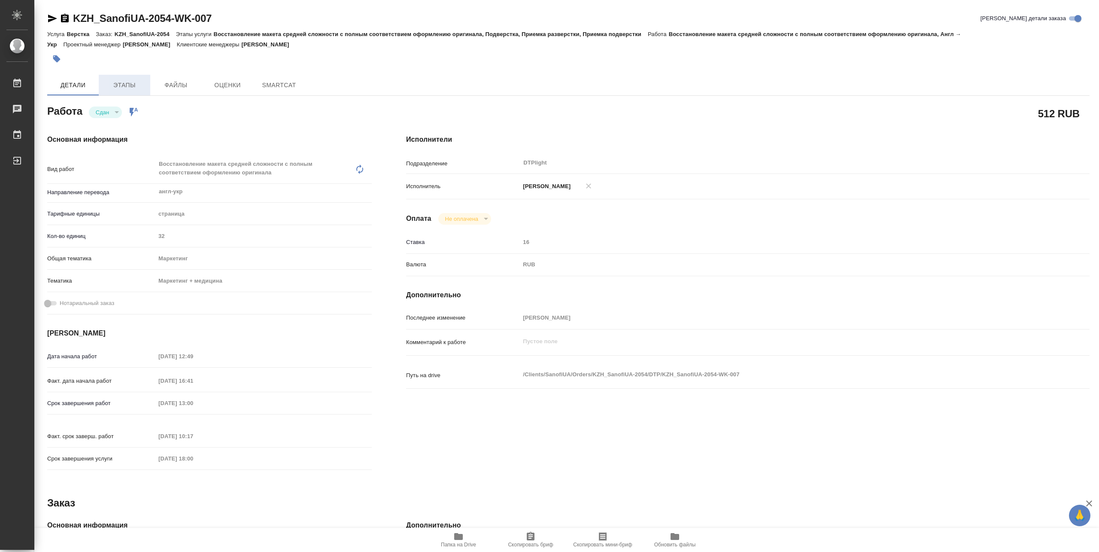
type textarea "x"
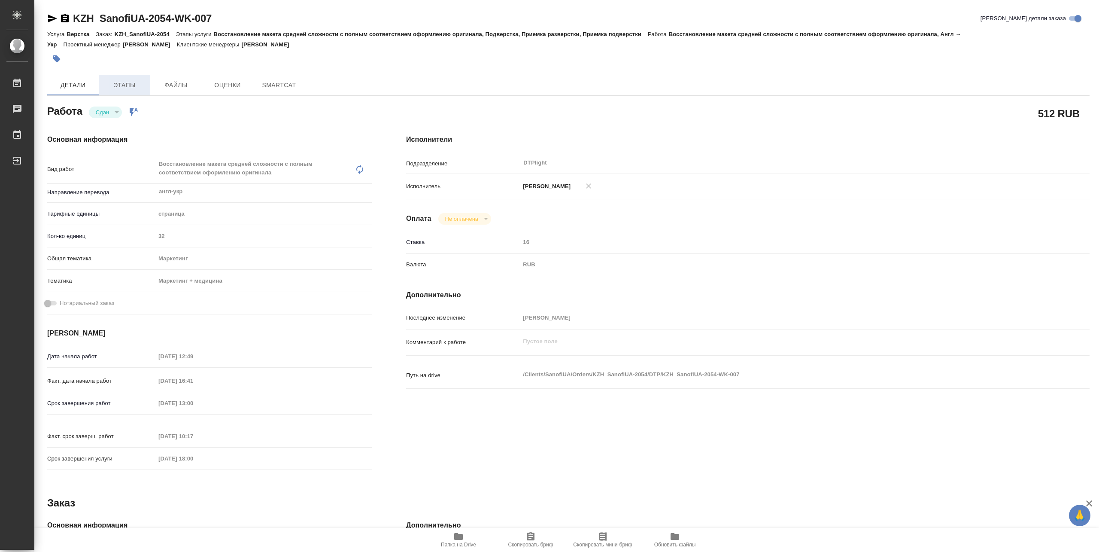
click at [129, 88] on span "Этапы" at bounding box center [124, 85] width 41 height 11
type textarea "x"
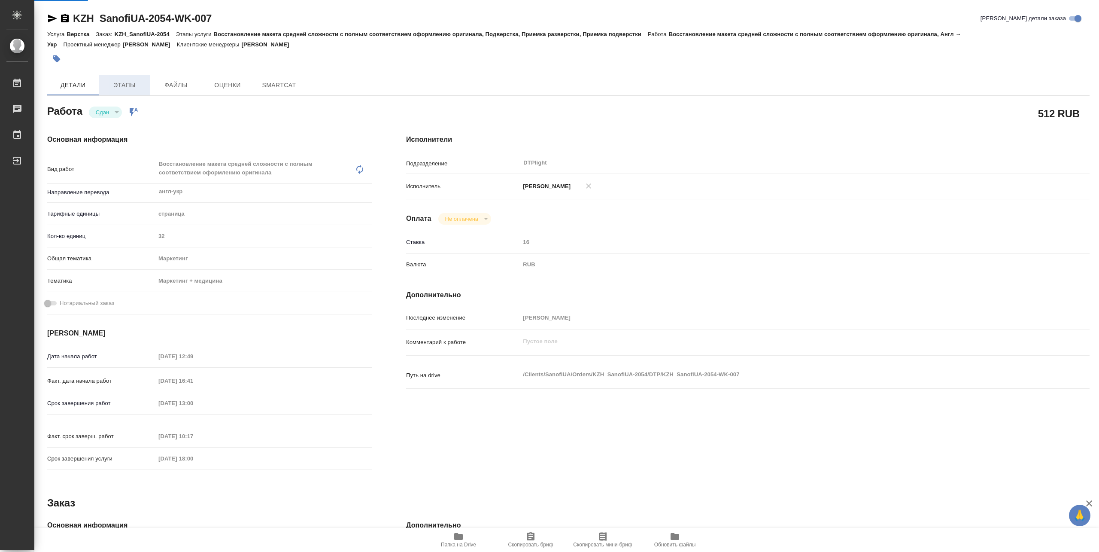
type textarea "x"
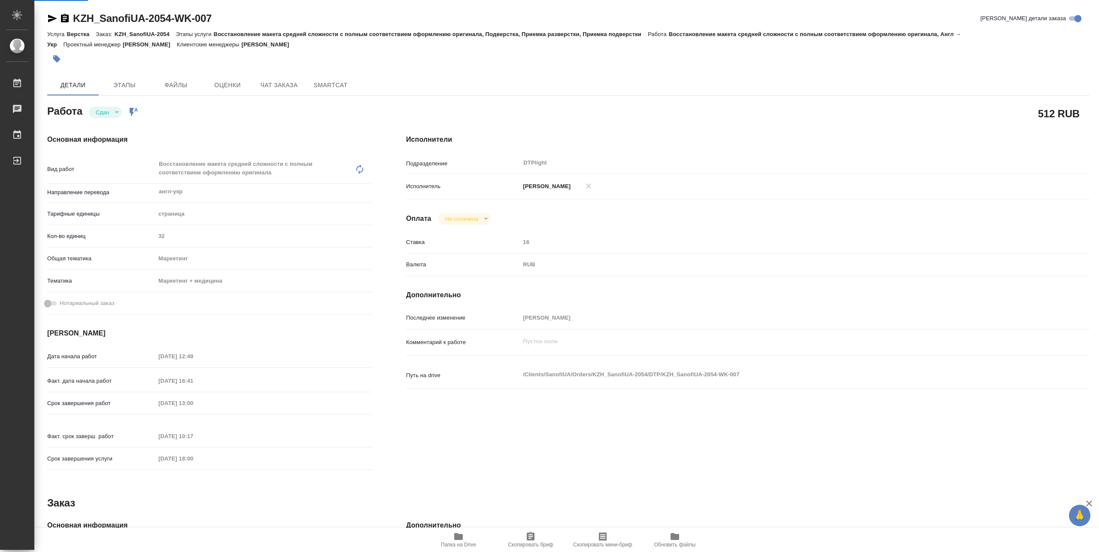
type textarea "x"
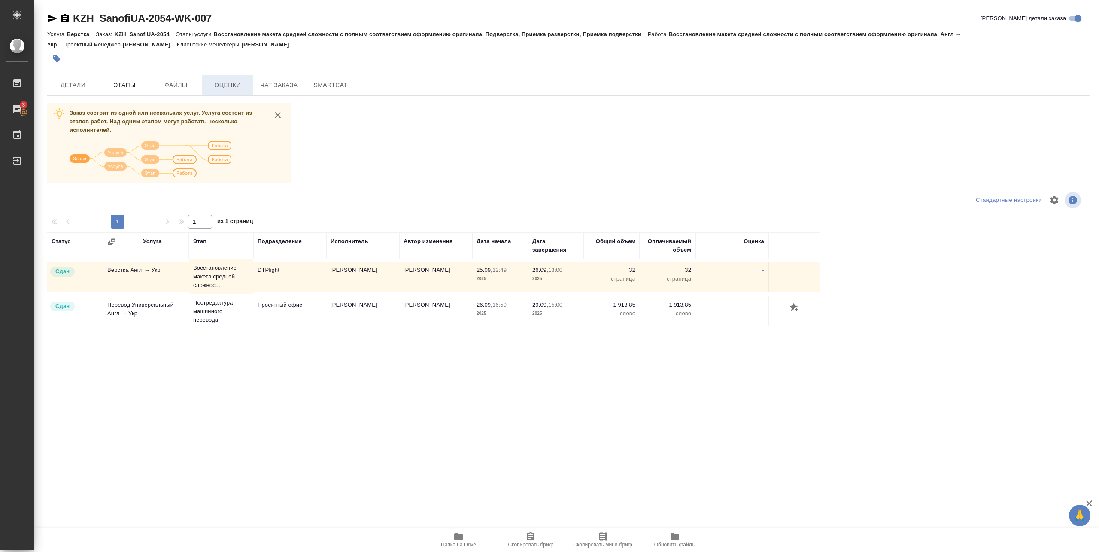
click at [228, 86] on span "Оценки" at bounding box center [227, 85] width 41 height 11
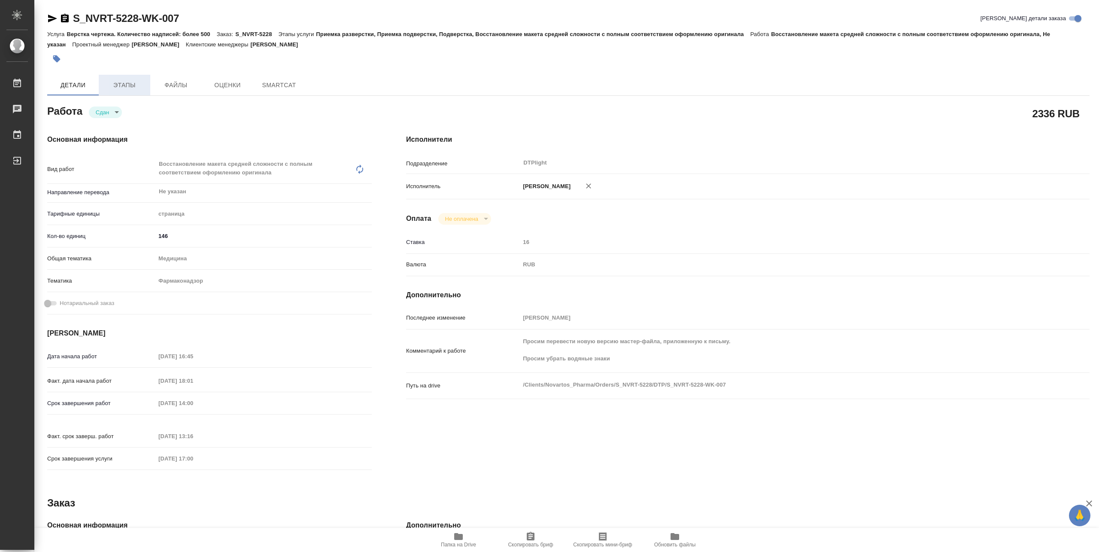
type textarea "x"
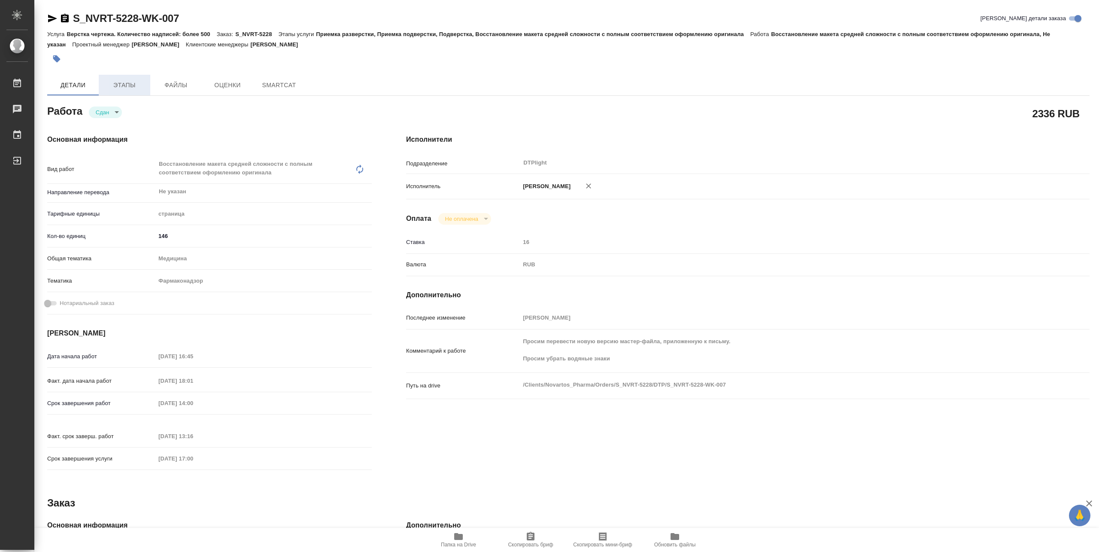
type textarea "x"
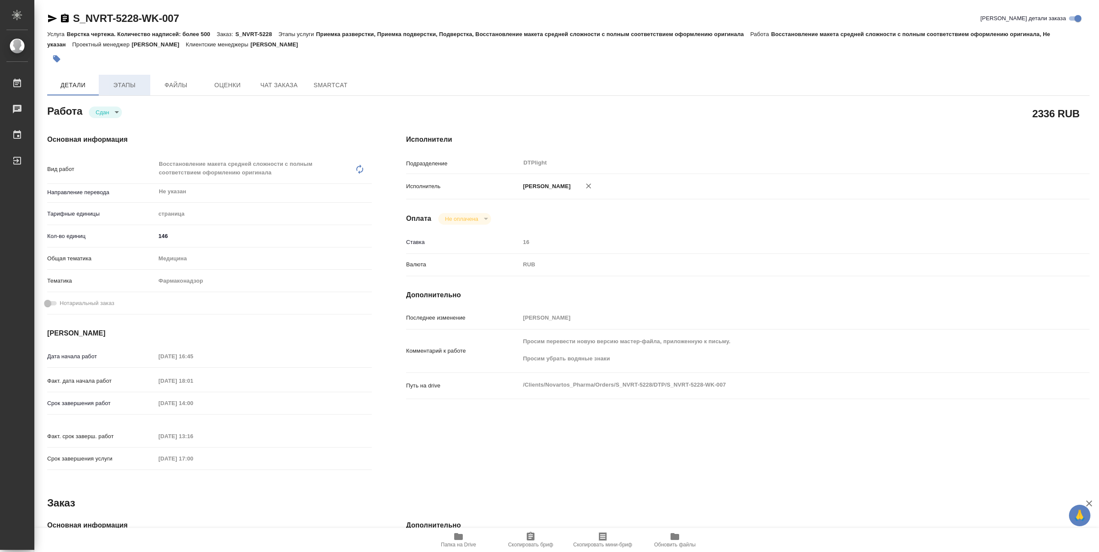
click at [128, 86] on span "Этапы" at bounding box center [124, 85] width 41 height 11
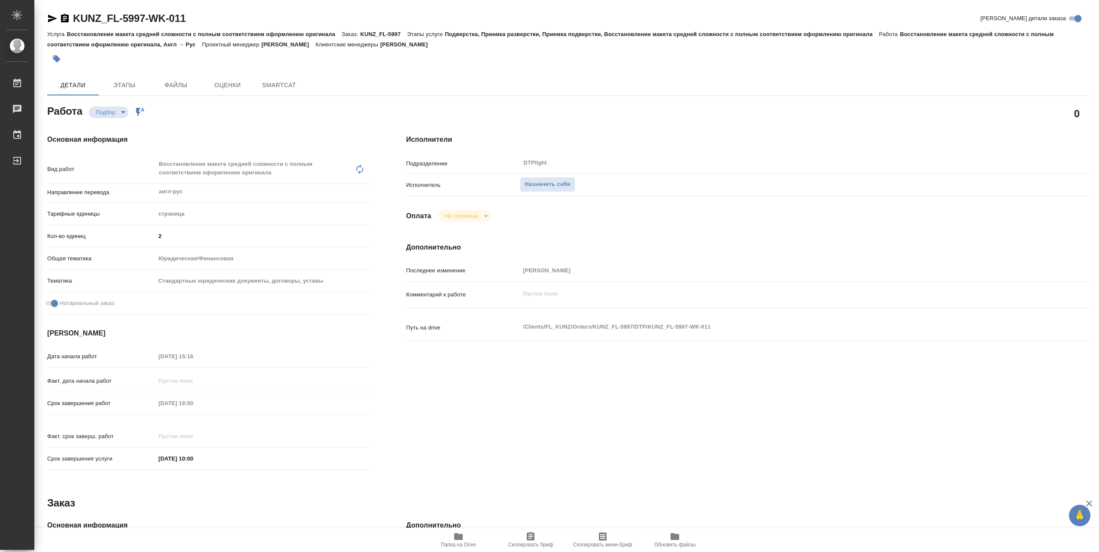
type textarea "x"
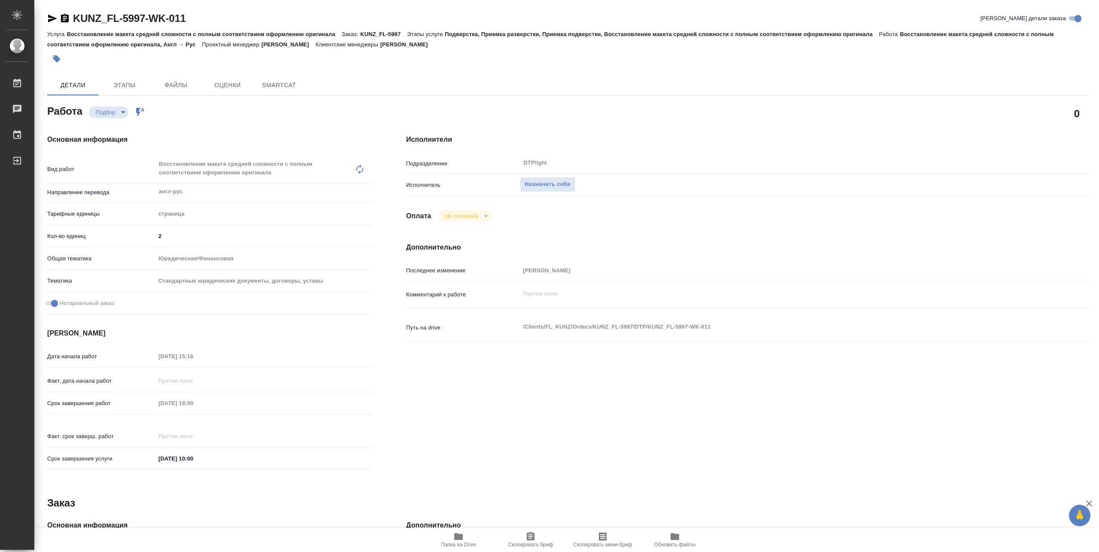
type textarea "x"
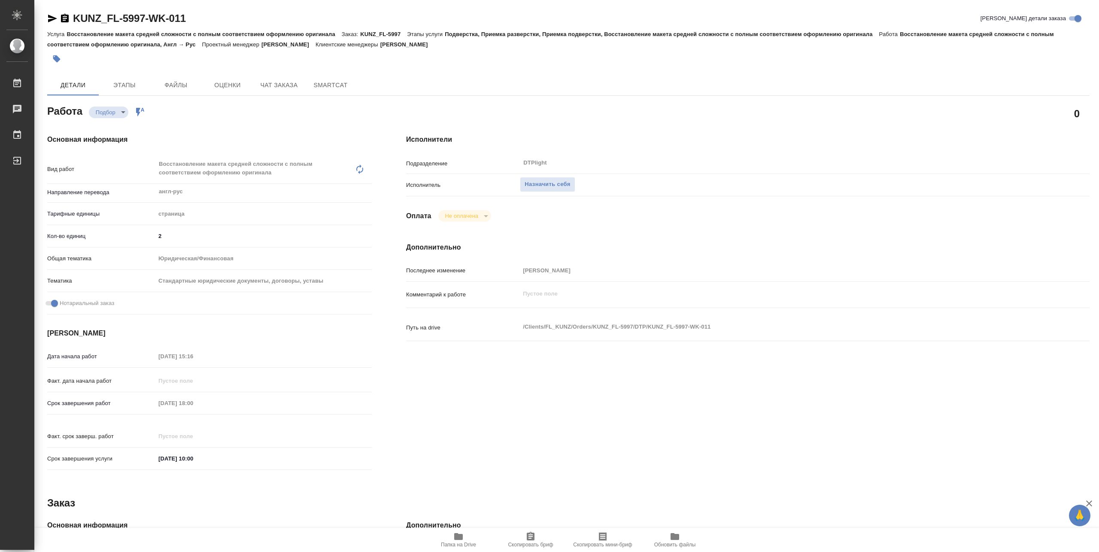
type textarea "x"
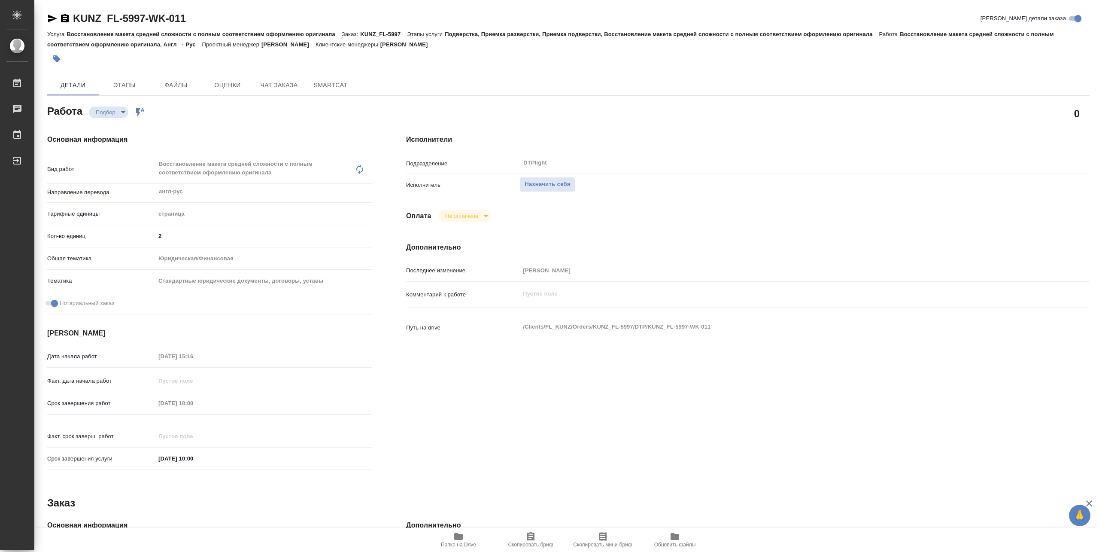
type textarea "x"
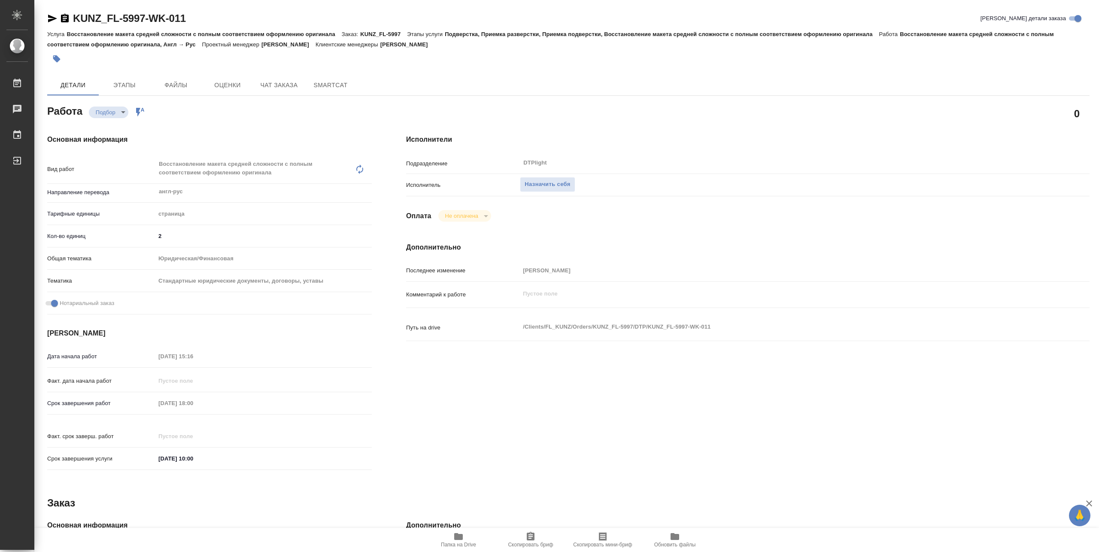
click at [461, 540] on icon "button" at bounding box center [458, 536] width 10 height 10
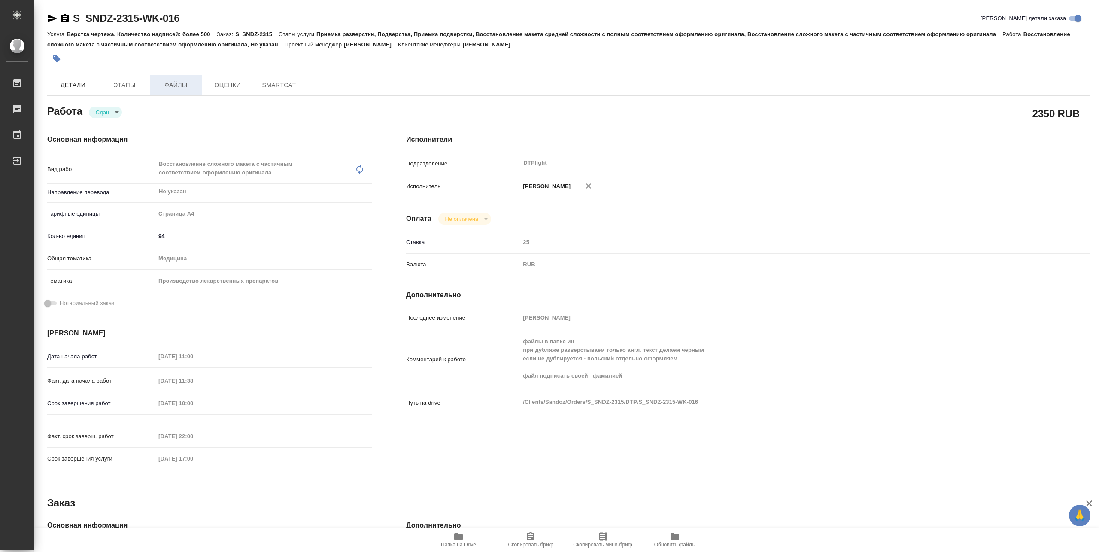
type textarea "x"
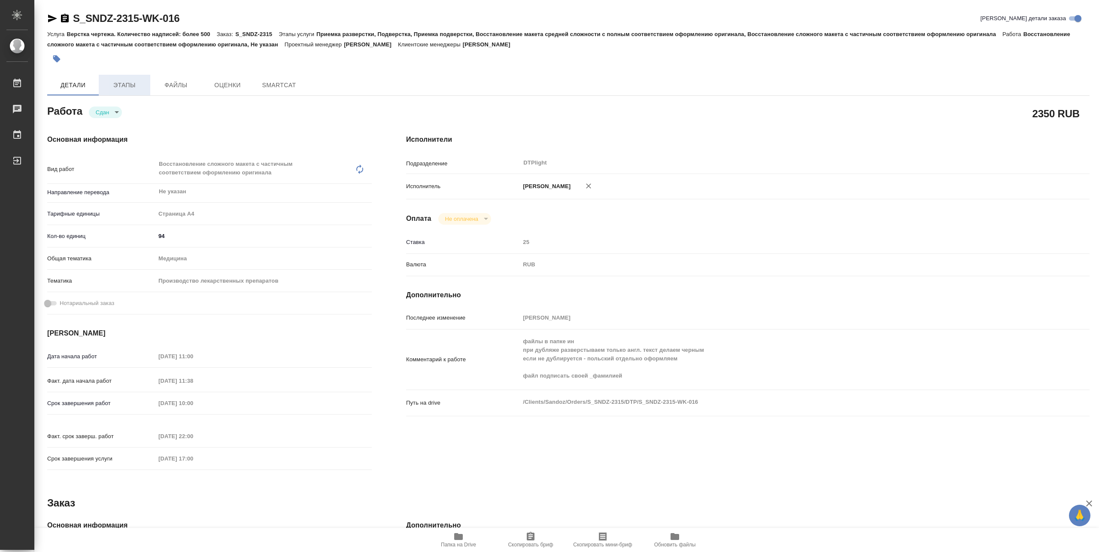
type textarea "x"
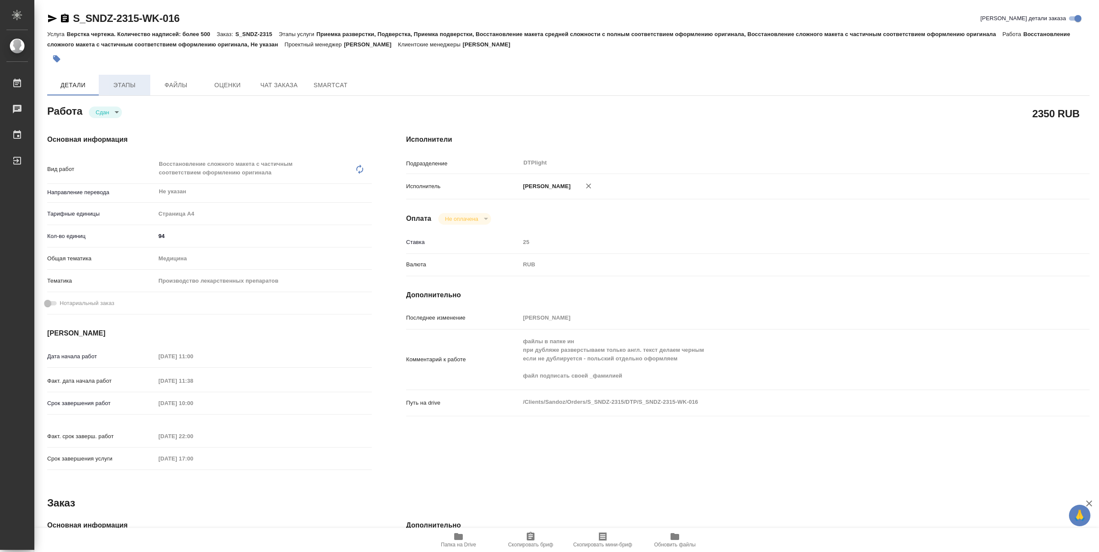
click at [122, 81] on span "Этапы" at bounding box center [124, 85] width 41 height 11
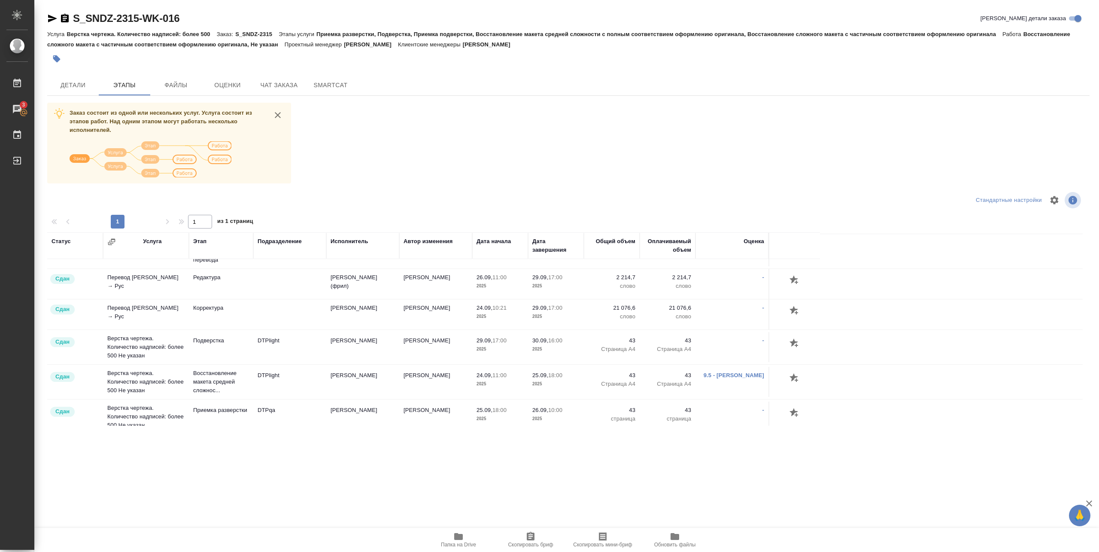
scroll to position [515, 0]
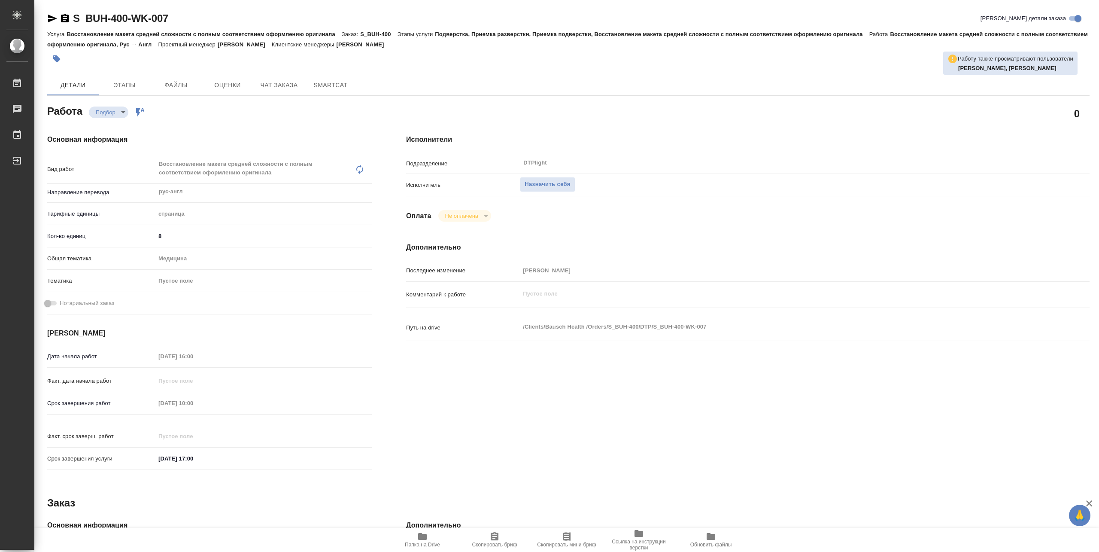
click at [421, 539] on icon "button" at bounding box center [422, 536] width 9 height 7
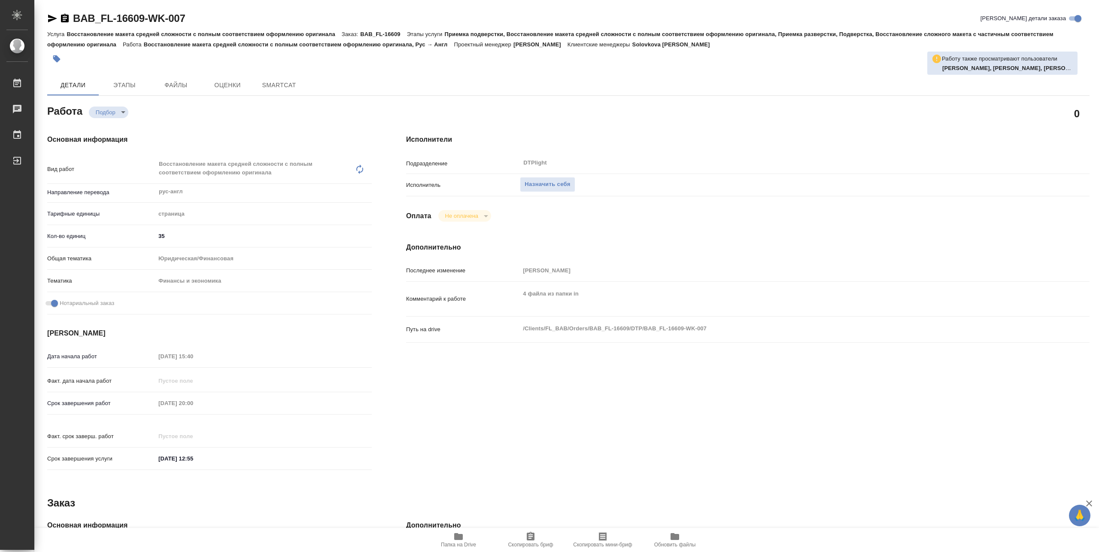
type textarea "x"
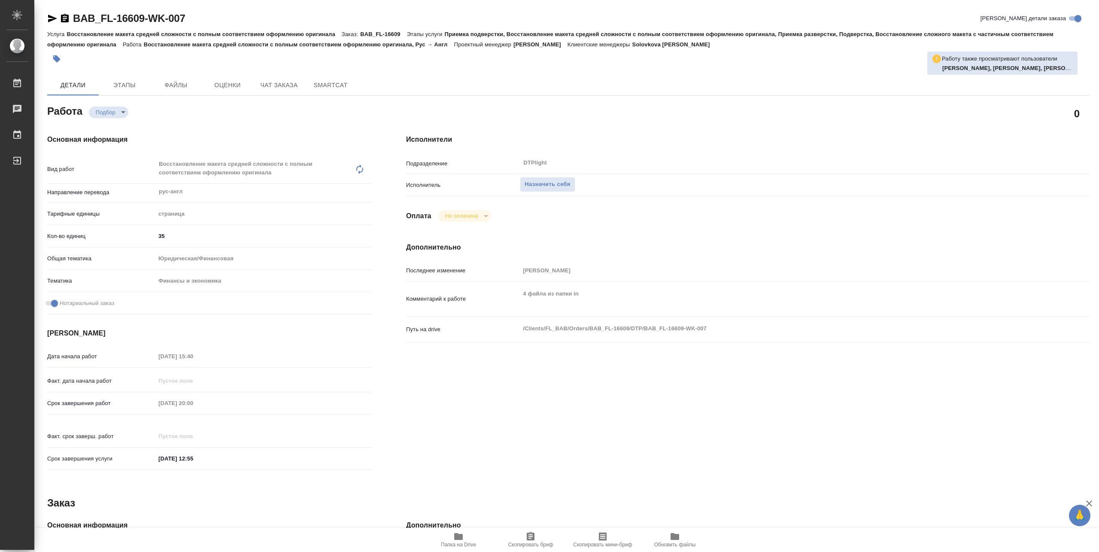
click at [470, 535] on span "Папка на Drive" at bounding box center [459, 539] width 62 height 16
type textarea "x"
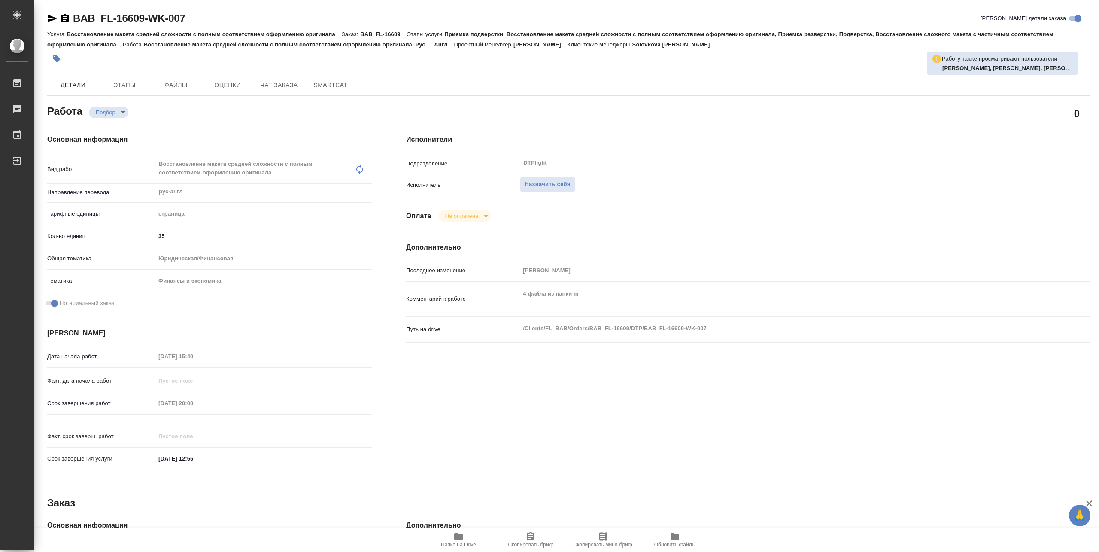
type textarea "x"
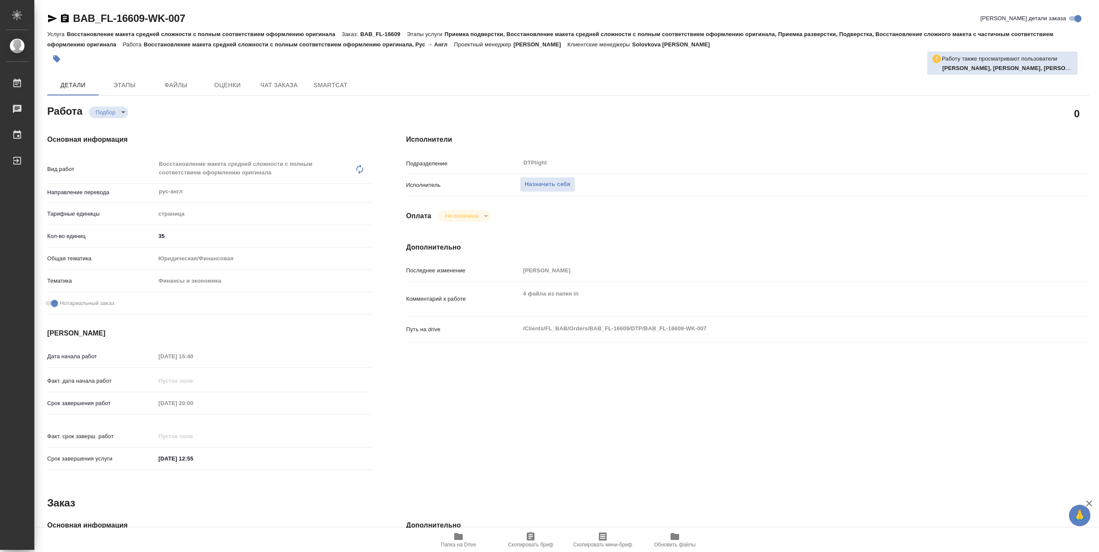
type textarea "x"
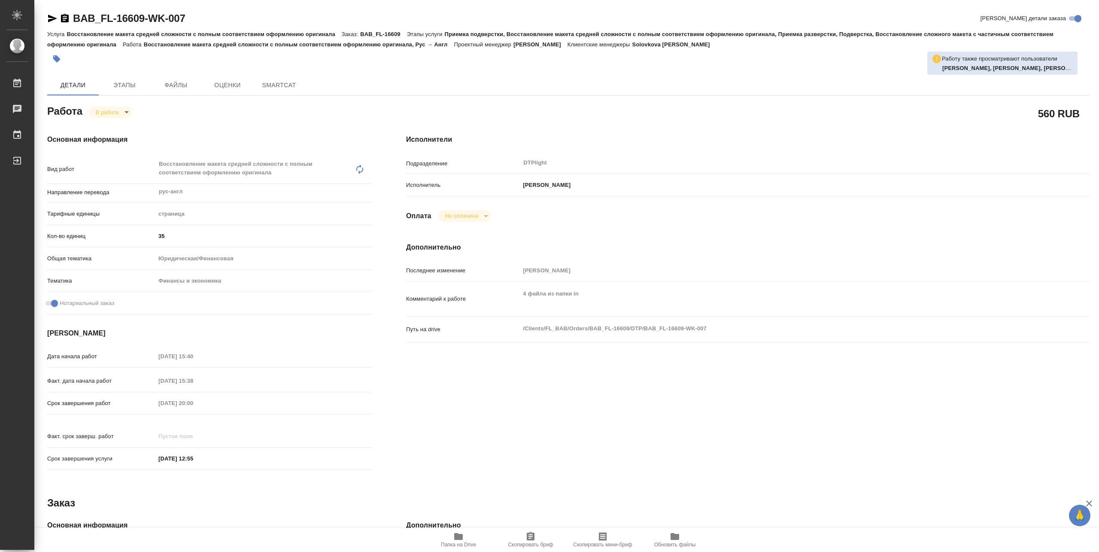
type textarea "x"
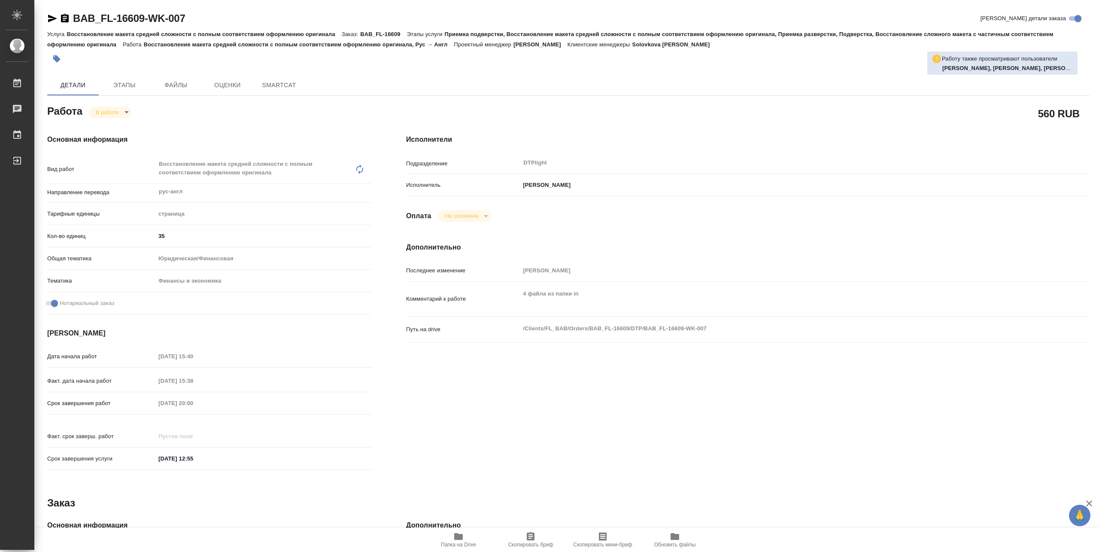
type textarea "x"
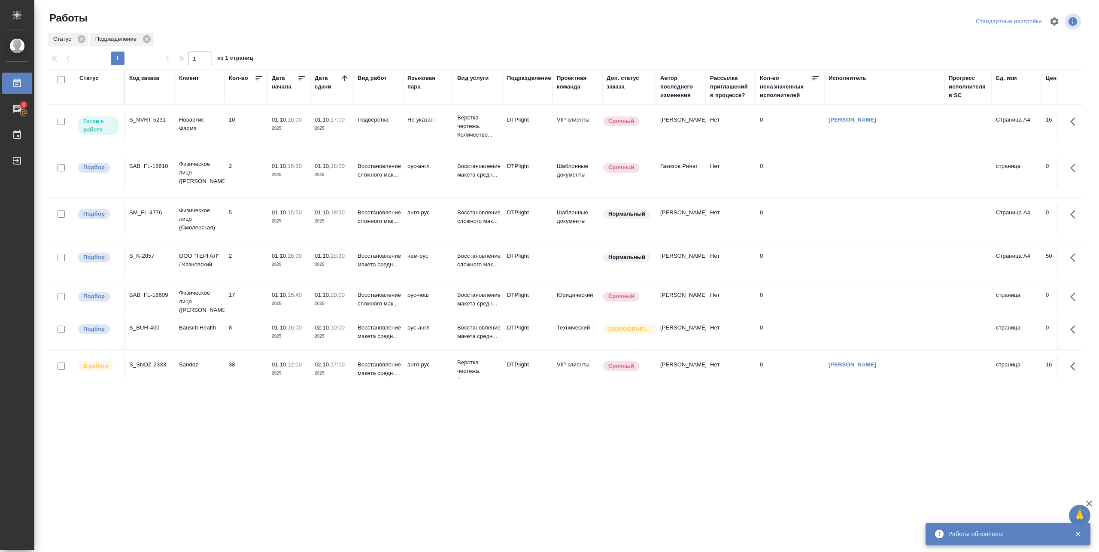
click at [263, 125] on td "10" at bounding box center [246, 126] width 43 height 30
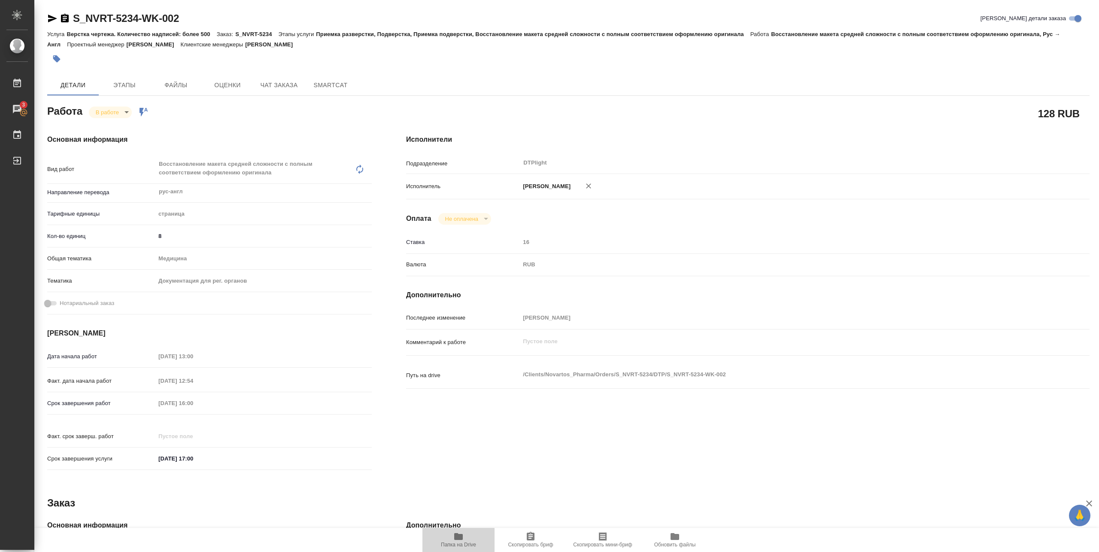
click at [454, 540] on icon "button" at bounding box center [458, 536] width 10 height 10
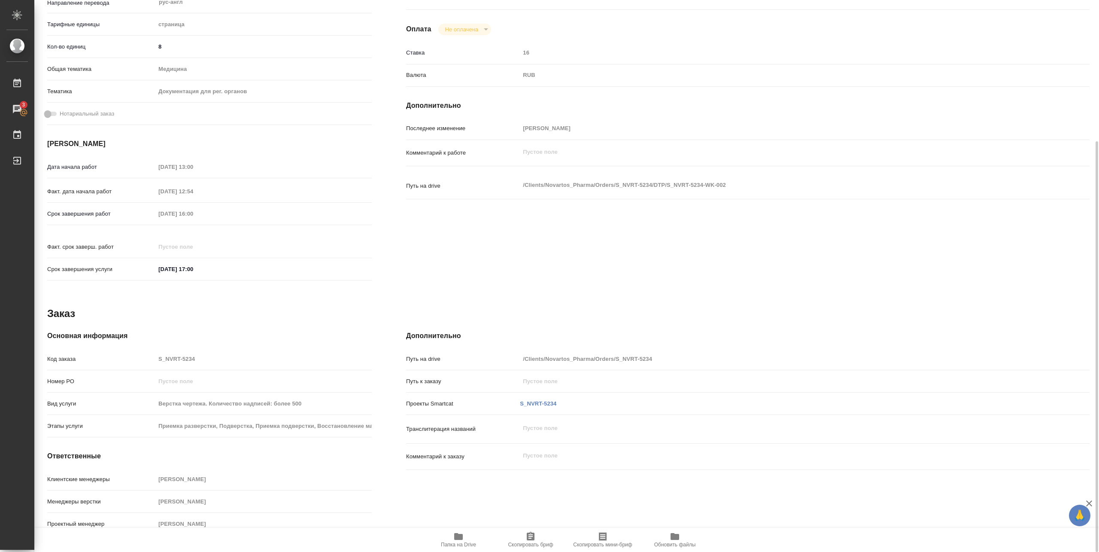
scroll to position [18, 0]
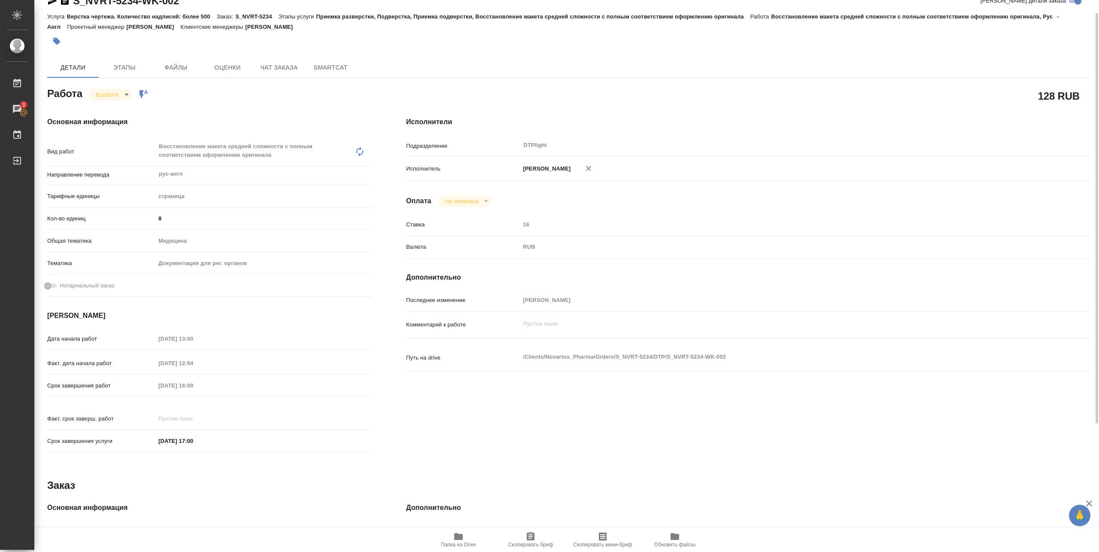
click at [124, 90] on body "🙏 .cls-1 fill:#fff; AWATERA [PERSON_NAME] 3 Чаты График Выйти S_NVRT-5234-WK-00…" at bounding box center [549, 276] width 1099 height 552
click at [450, 541] on div at bounding box center [549, 276] width 1099 height 552
click at [454, 543] on span "Папка на Drive" at bounding box center [458, 545] width 35 height 6
click at [120, 98] on body "🙏 .cls-1 fill:#fff; AWATERA [PERSON_NAME] 3 Чаты График Выйти S_NVRT-5234-WK-00…" at bounding box center [549, 276] width 1099 height 552
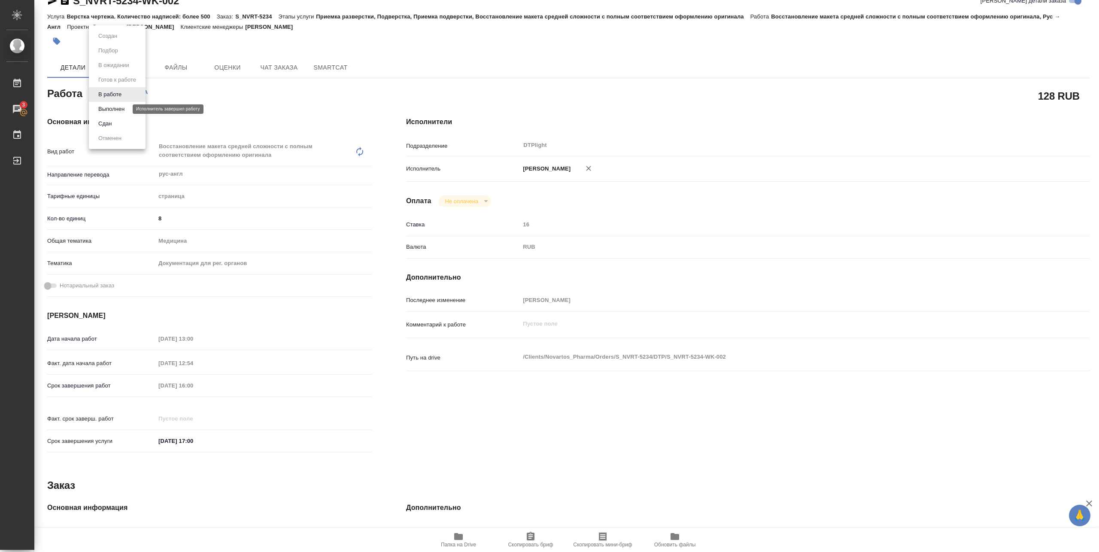
click at [120, 109] on button "Выполнен" at bounding box center [111, 108] width 31 height 9
type textarea "x"
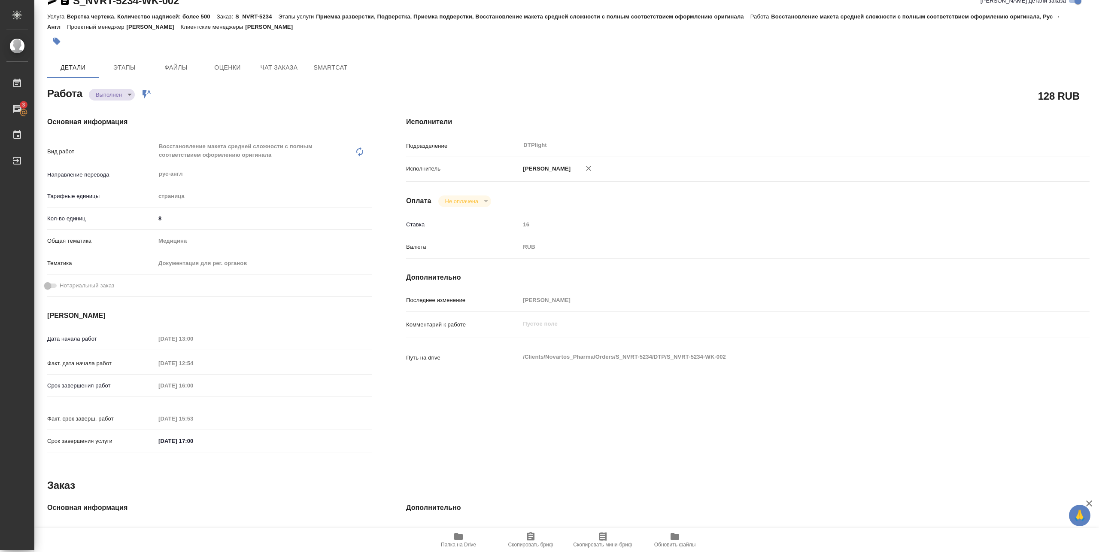
type textarea "x"
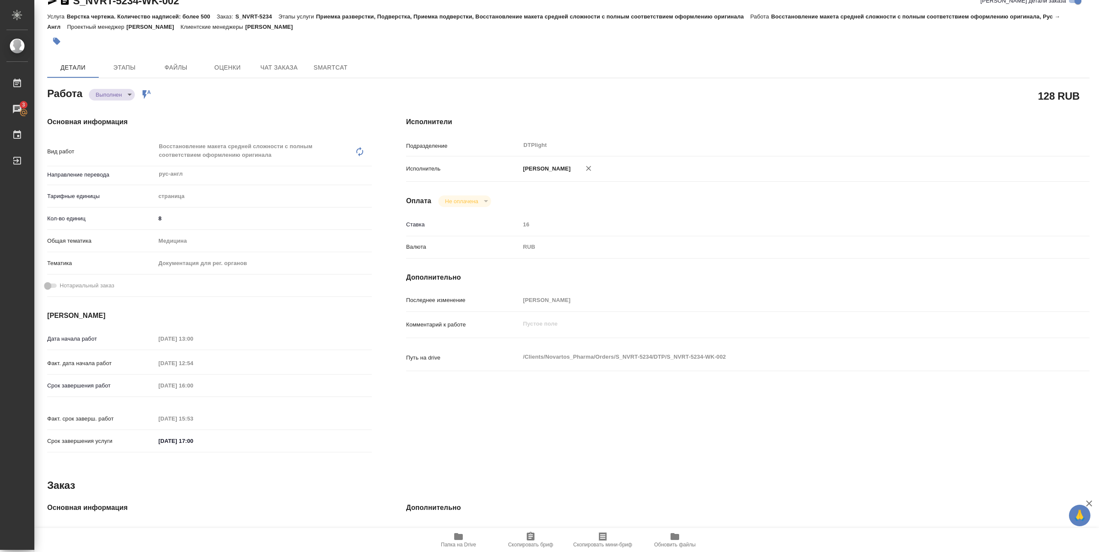
type textarea "x"
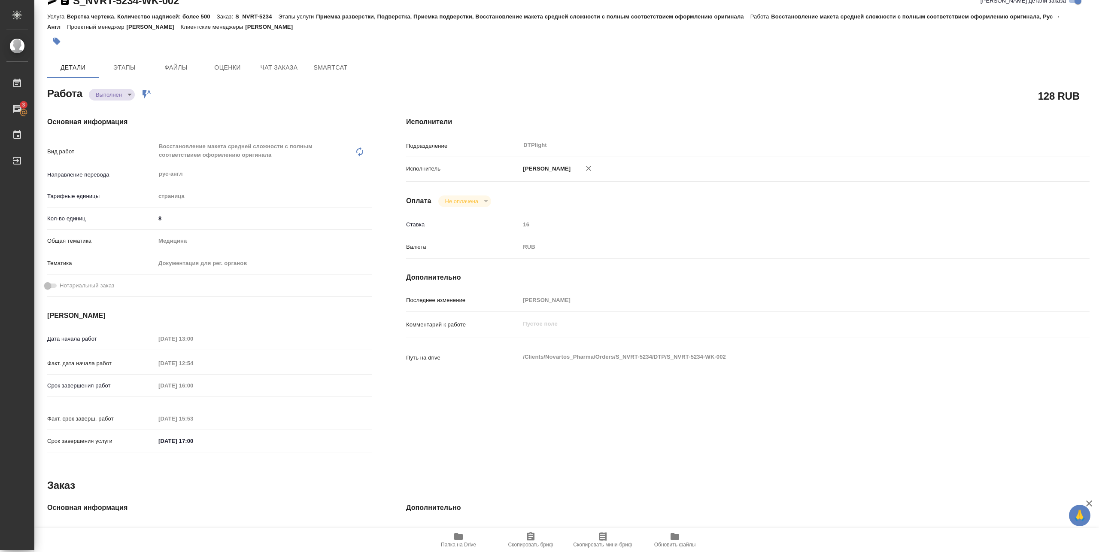
type textarea "x"
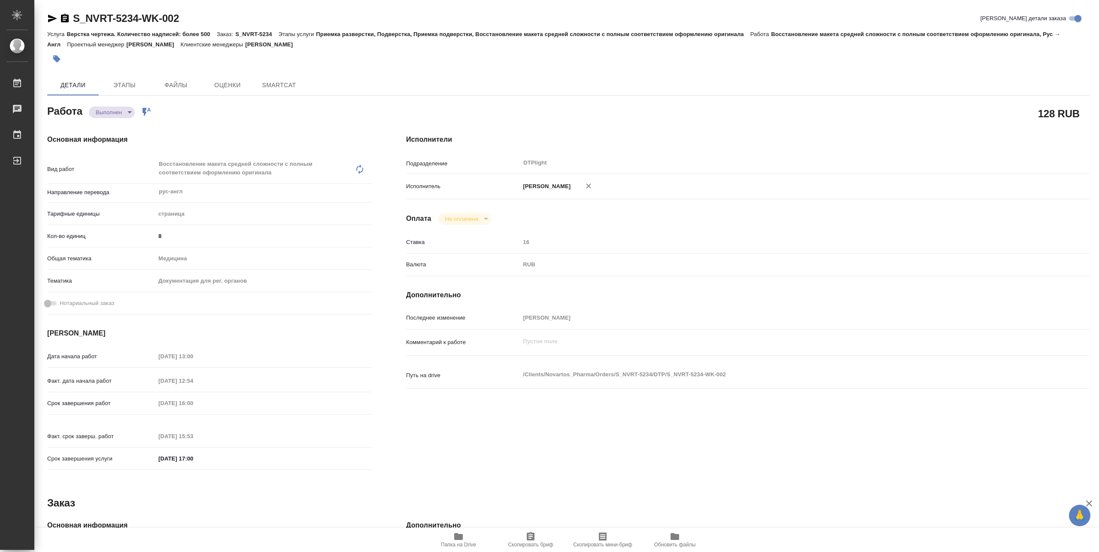
type textarea "x"
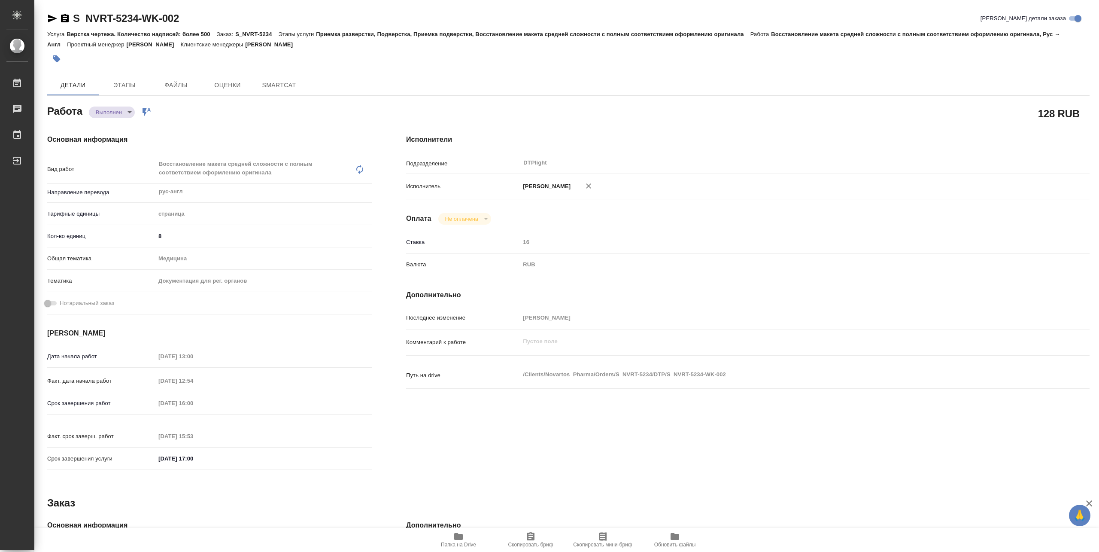
type textarea "x"
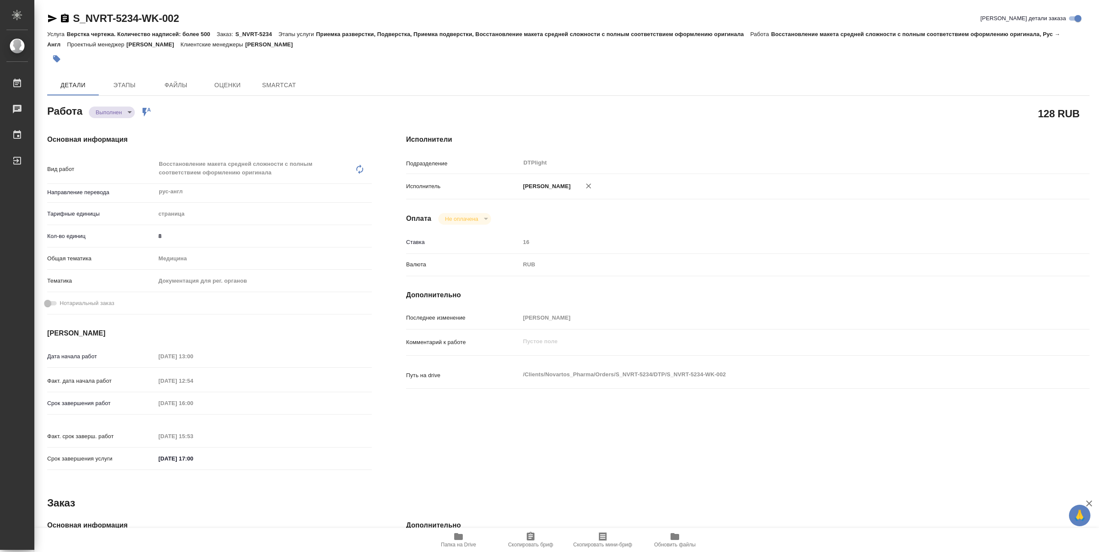
type textarea "x"
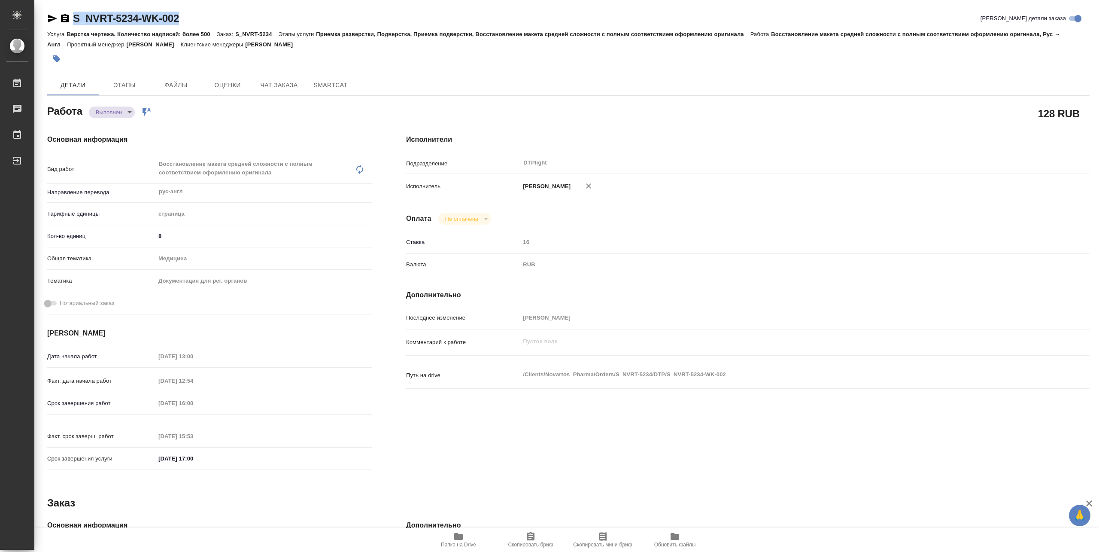
drag, startPoint x: 70, startPoint y: 25, endPoint x: 190, endPoint y: 21, distance: 119.5
click at [190, 21] on div "S_NVRT-5234-WK-002 [PERSON_NAME] детали заказа" at bounding box center [568, 19] width 1043 height 14
type textarea "x"
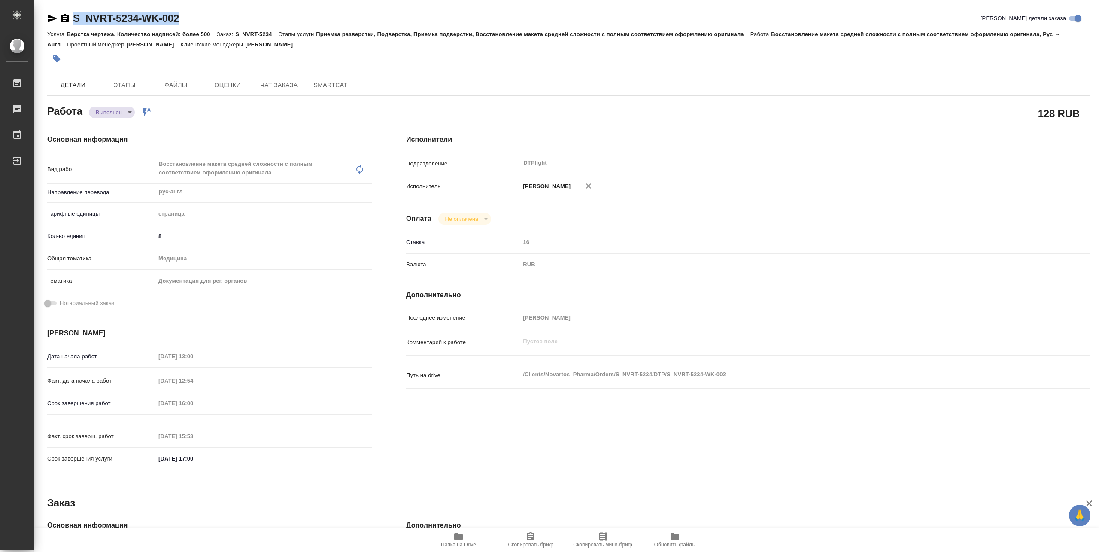
type textarea "x"
copy link "S_NVRT-5234-WK-002"
type textarea "x"
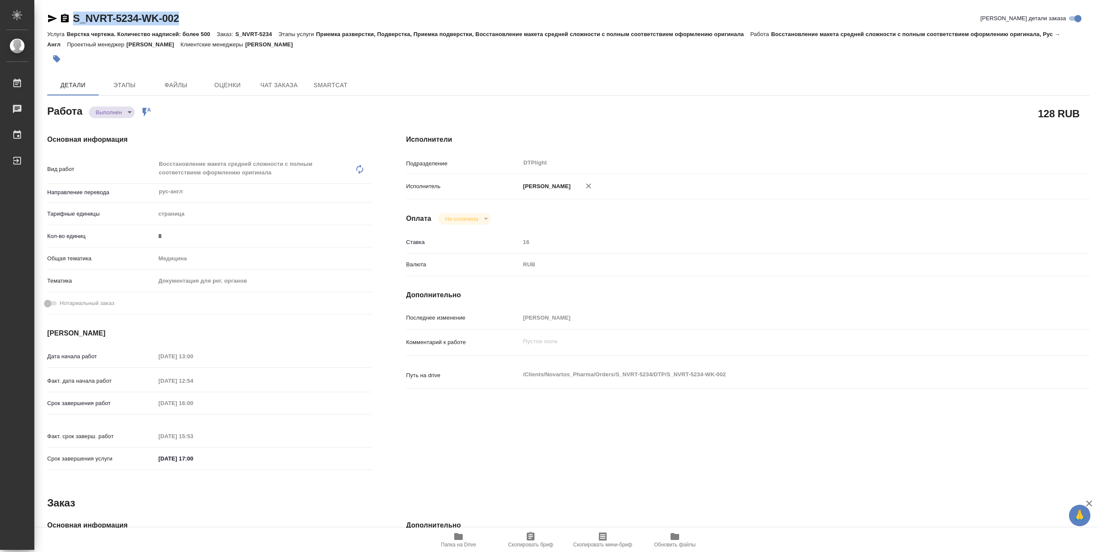
type textarea "x"
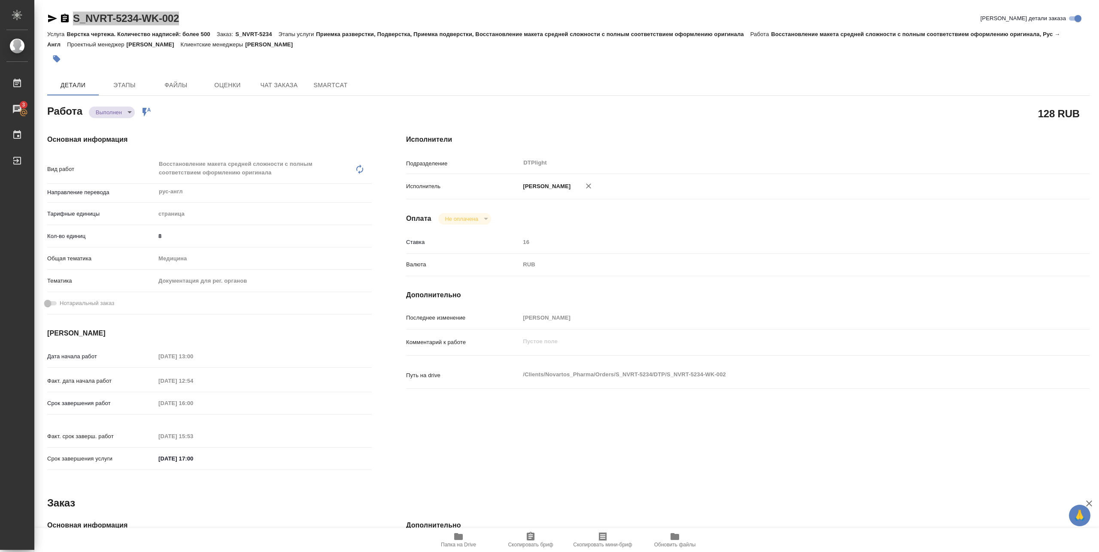
type textarea "x"
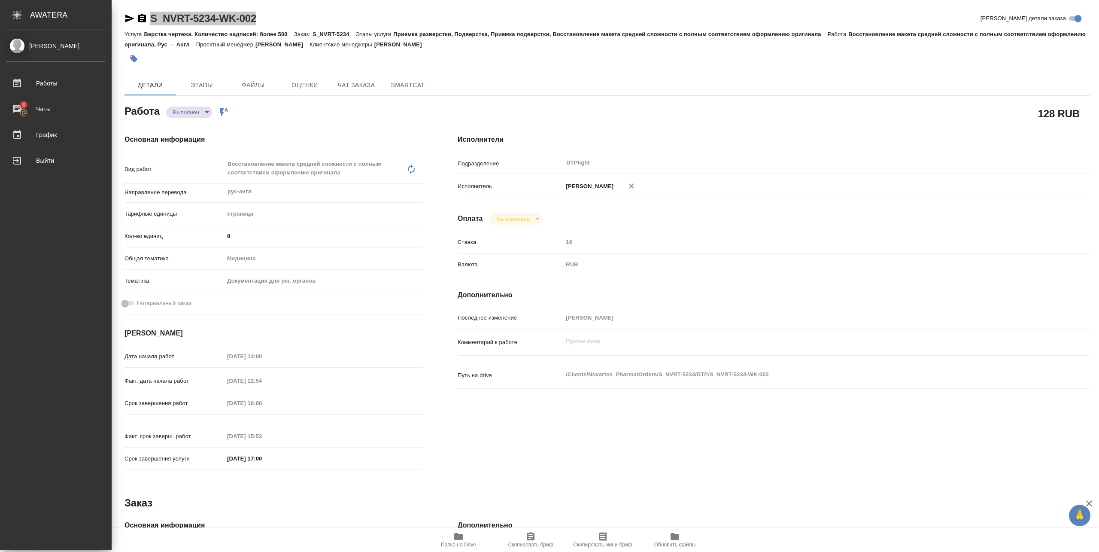
type textarea "x"
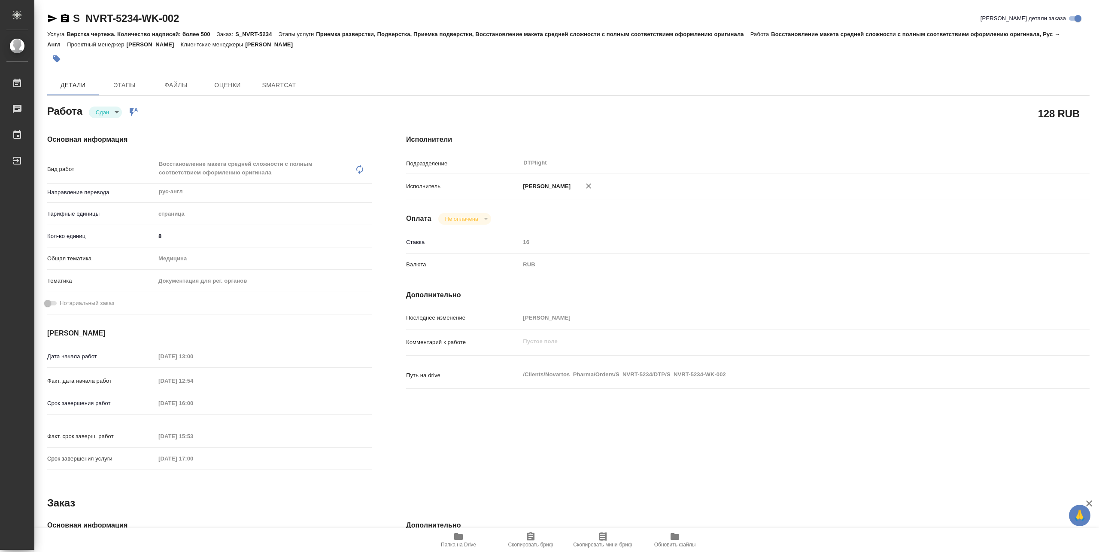
type textarea "x"
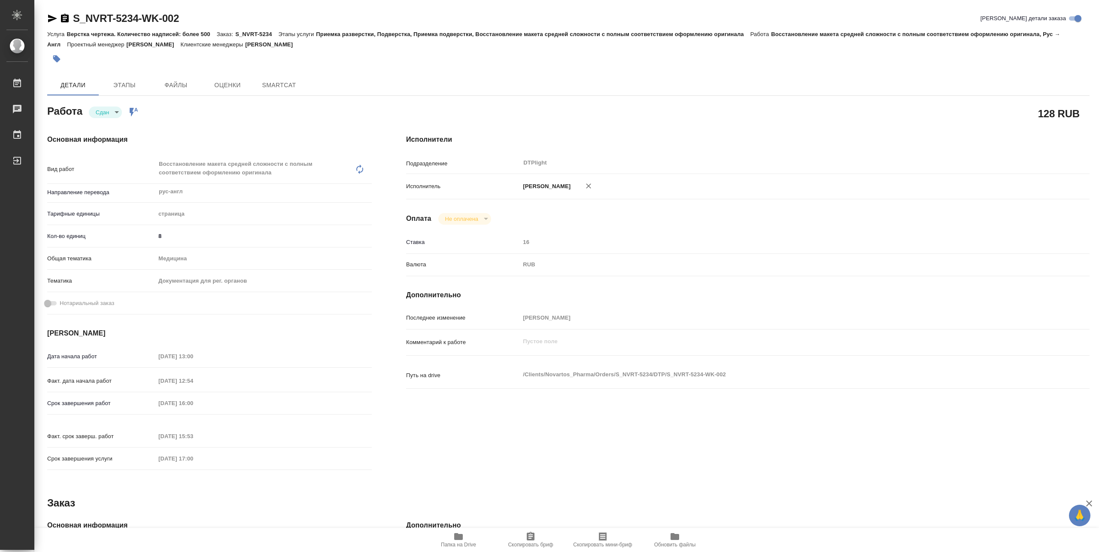
type textarea "x"
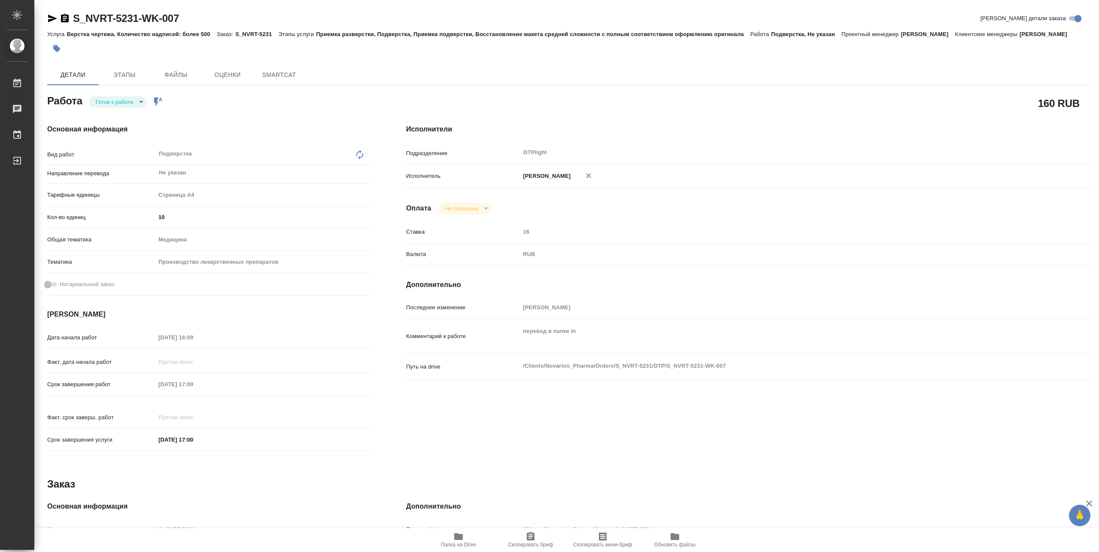
type textarea "x"
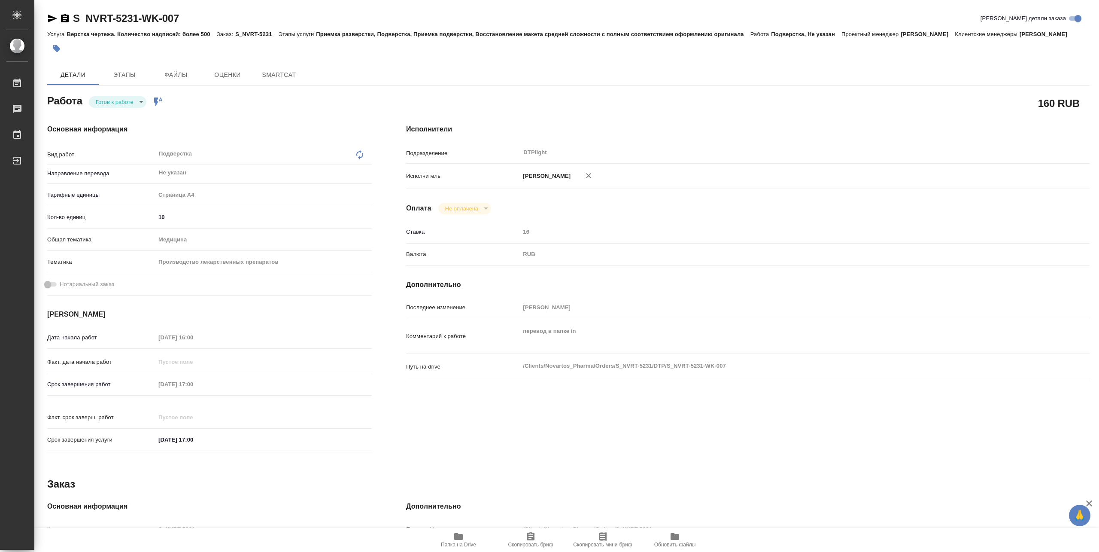
type textarea "x"
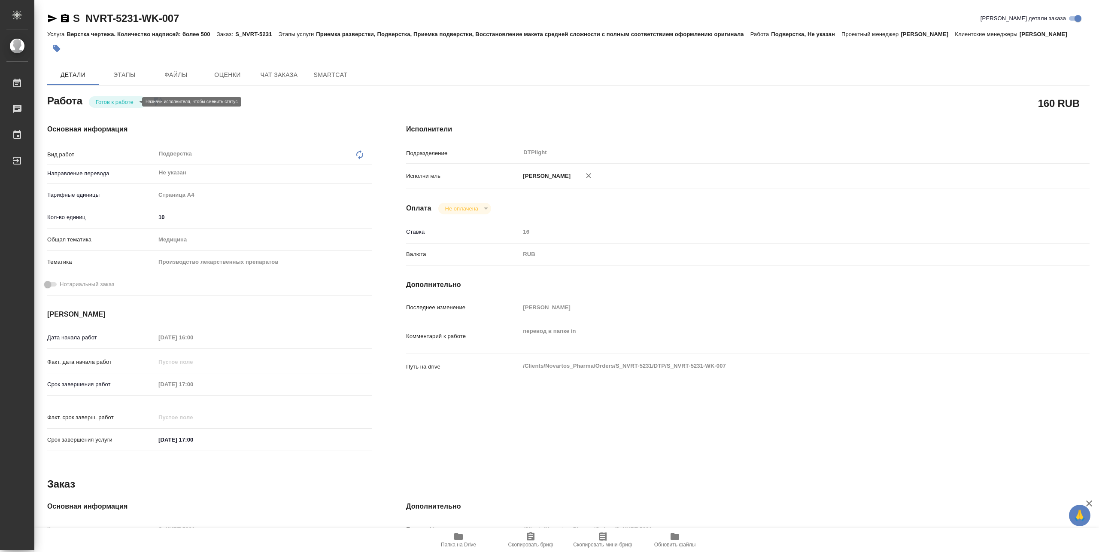
click at [120, 100] on body "🙏 .cls-1 fill:#fff; AWATERA [PERSON_NAME] Чаты График Выйти S_NVRT-5231-WK-007 …" at bounding box center [549, 276] width 1099 height 552
click at [116, 103] on button "В работе" at bounding box center [110, 101] width 28 height 9
type textarea "x"
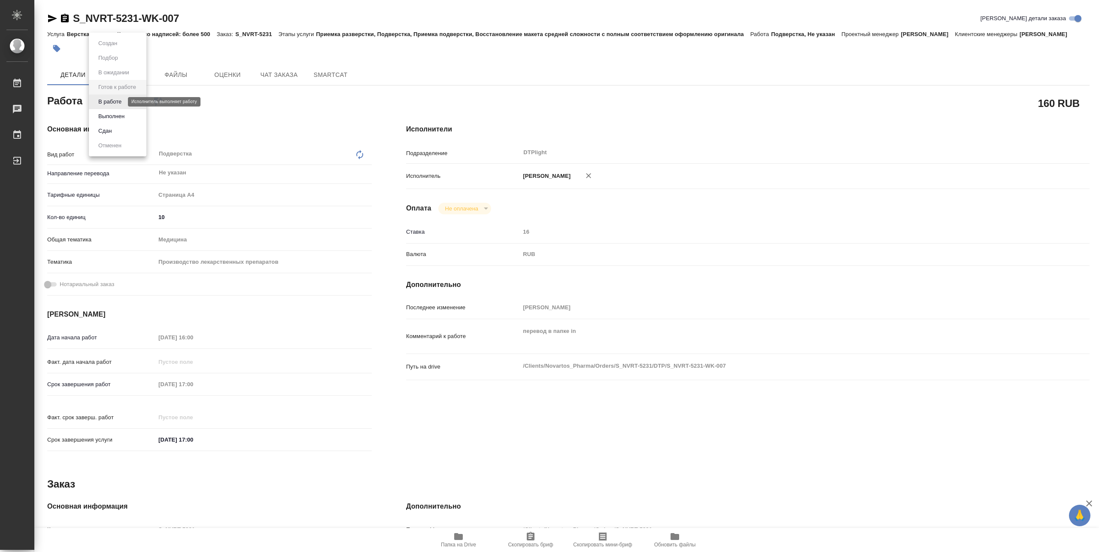
type textarea "x"
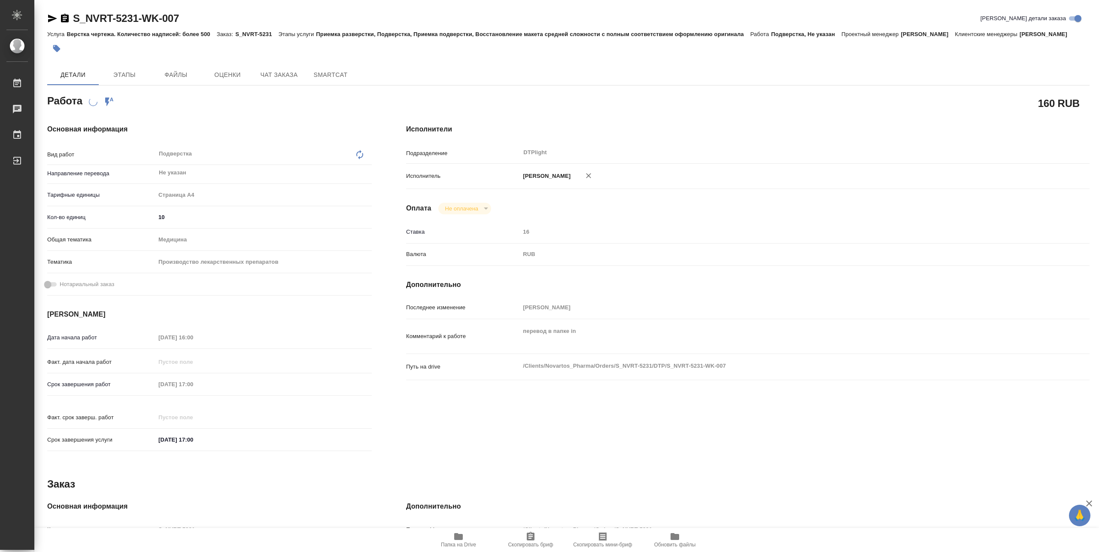
type textarea "x"
click at [459, 536] on icon "button" at bounding box center [458, 536] width 9 height 7
type textarea "x"
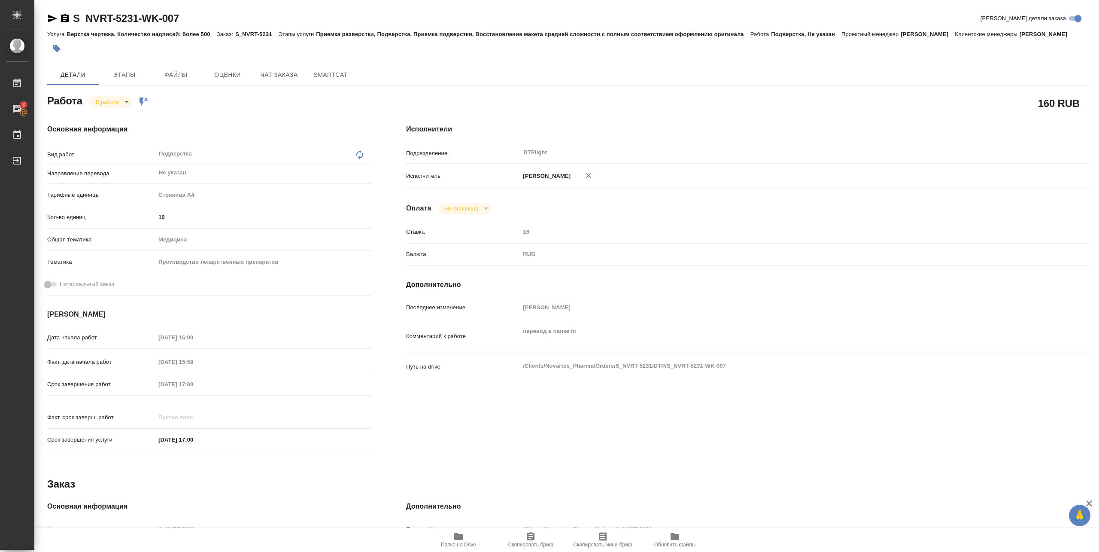
type textarea "x"
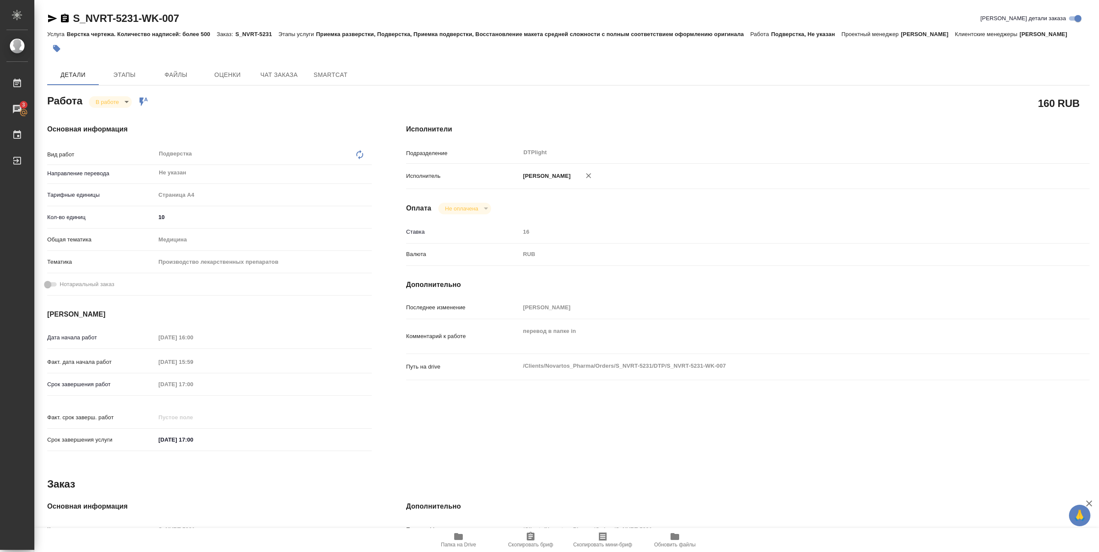
type textarea "x"
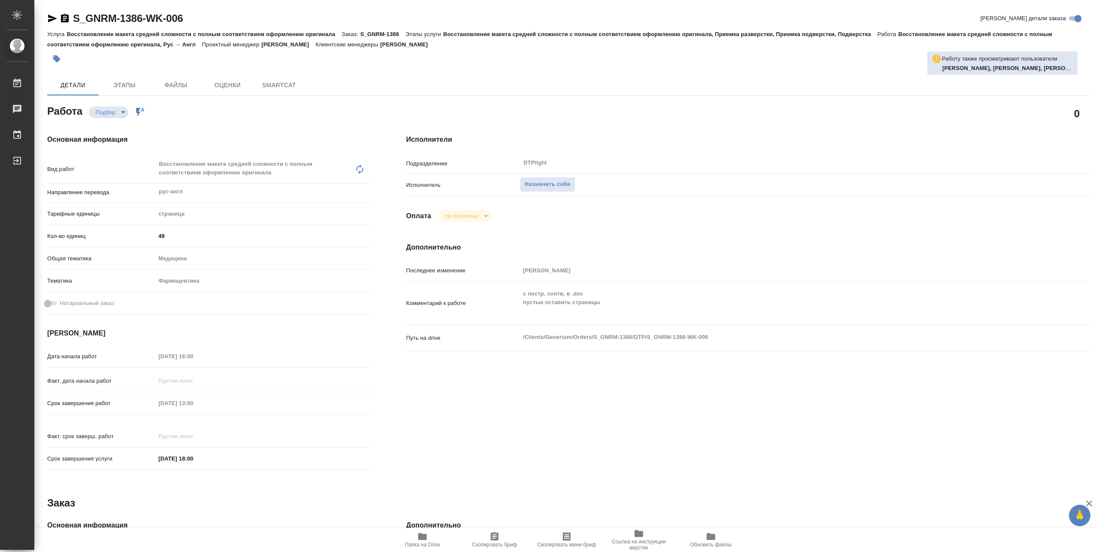
type textarea "x"
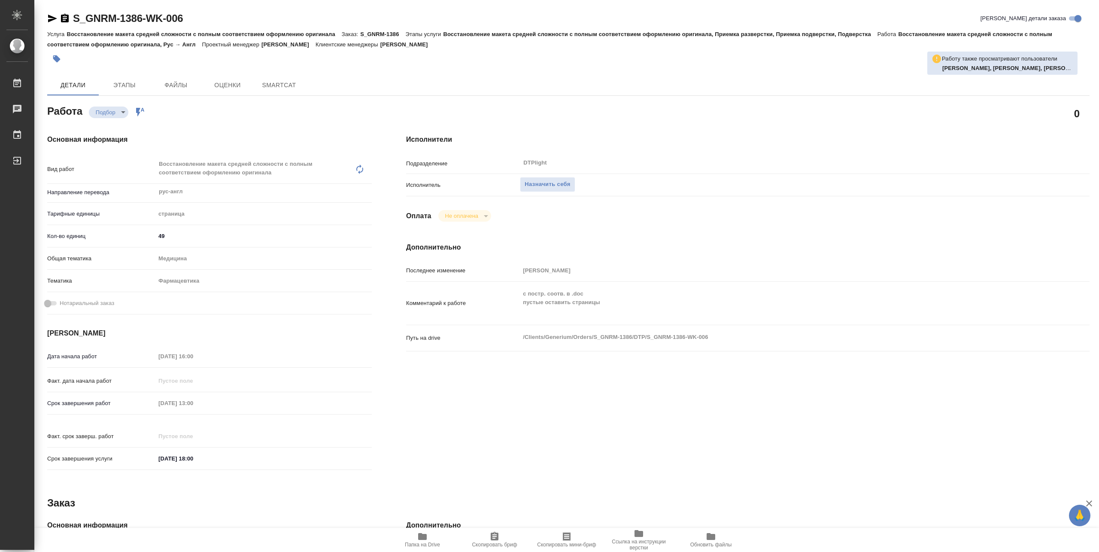
type textarea "x"
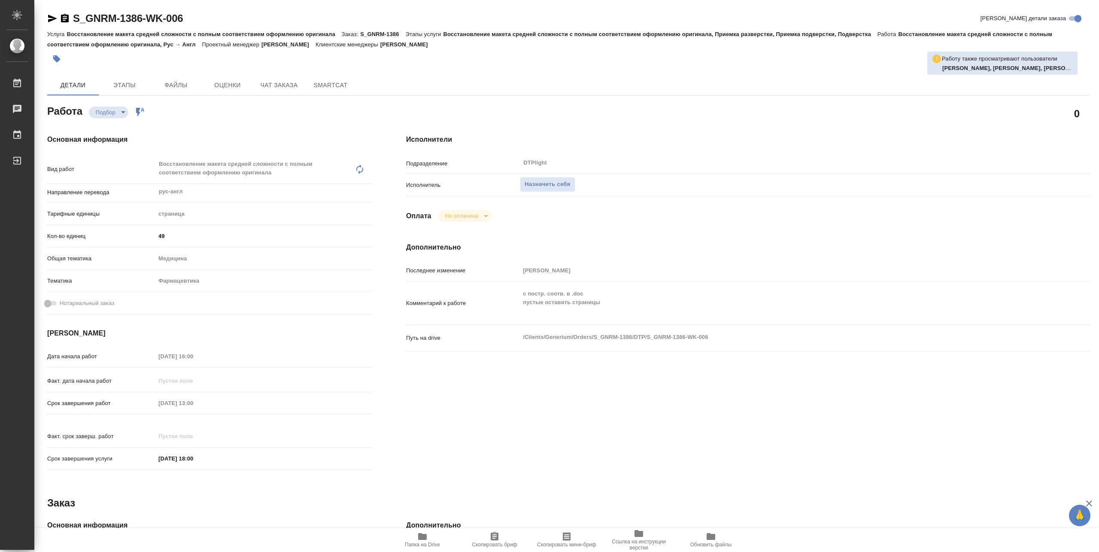
type textarea "x"
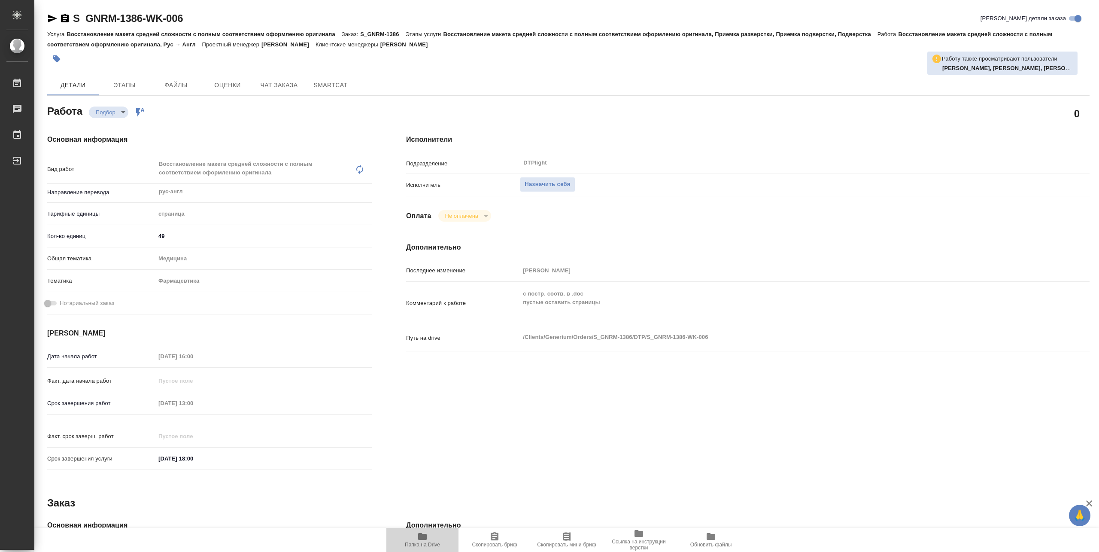
click at [417, 539] on span "Папка на Drive" at bounding box center [423, 539] width 62 height 16
type textarea "x"
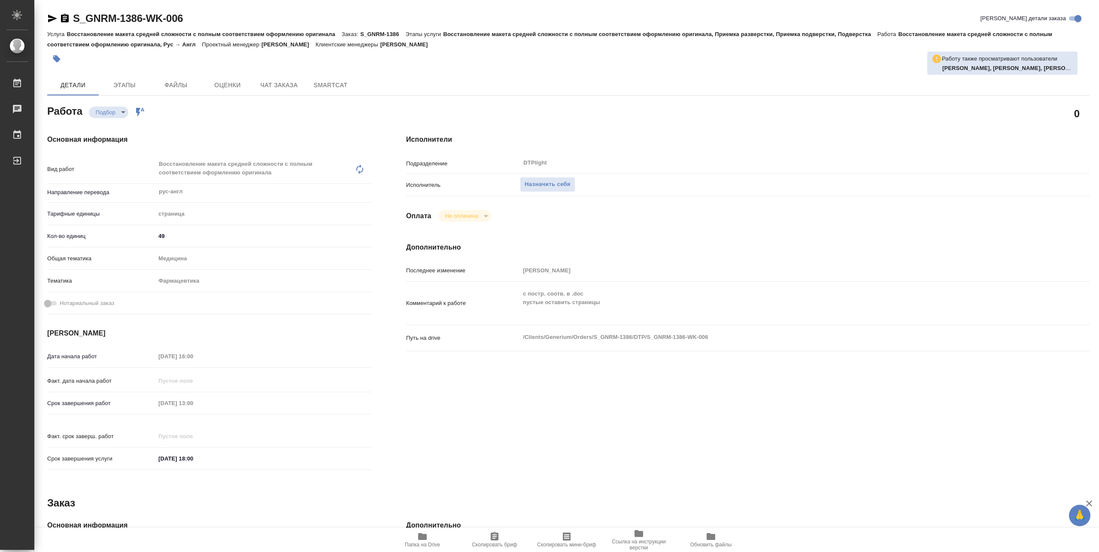
type textarea "x"
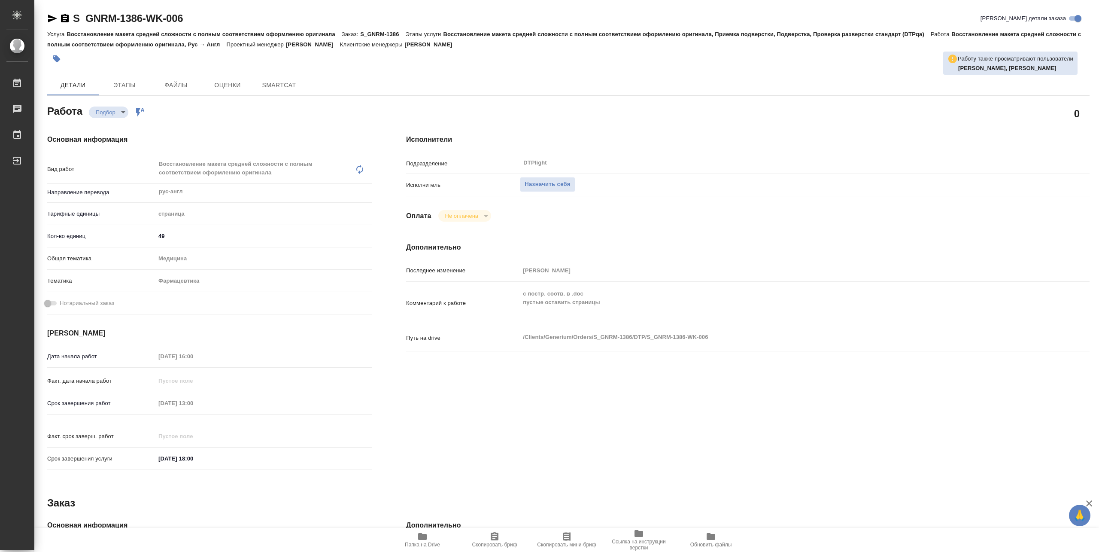
type textarea "x"
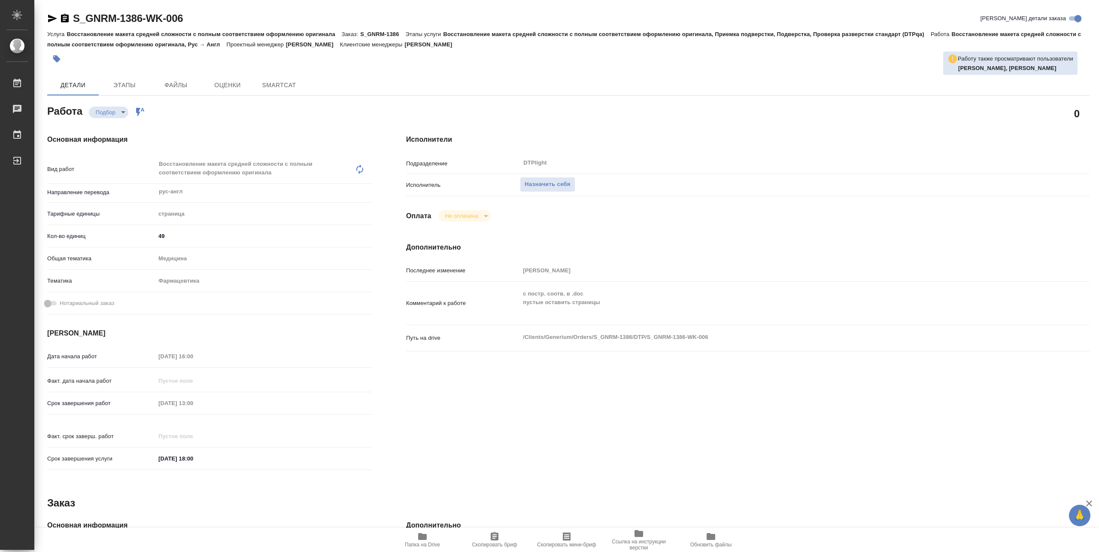
type textarea "x"
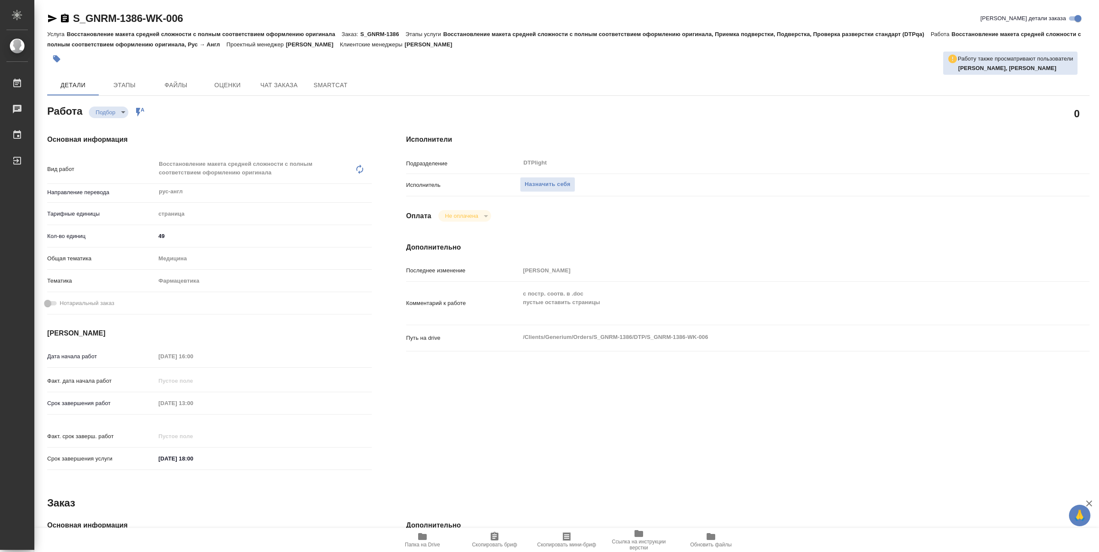
type textarea "x"
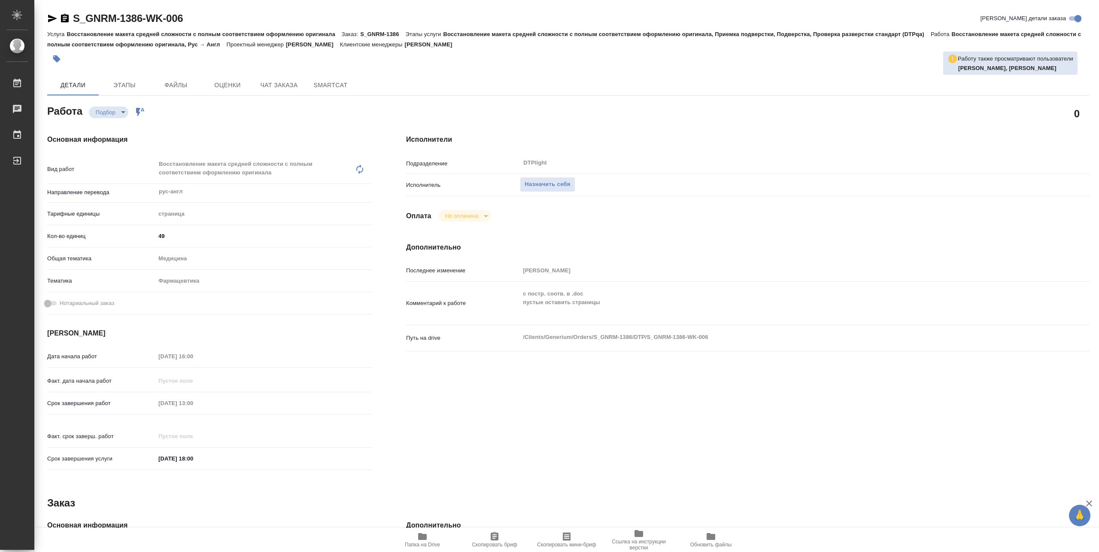
type textarea "x"
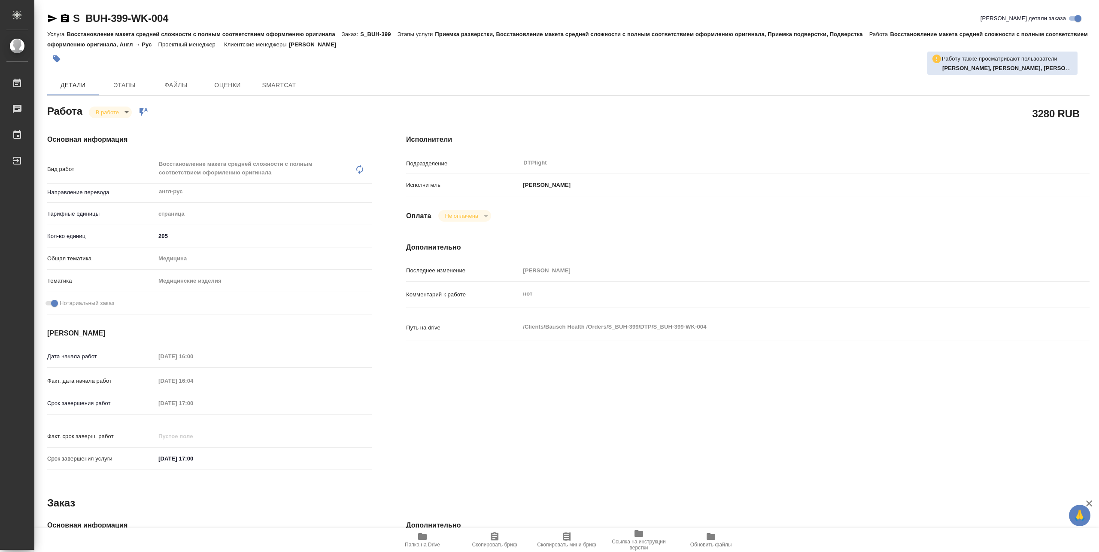
type textarea "x"
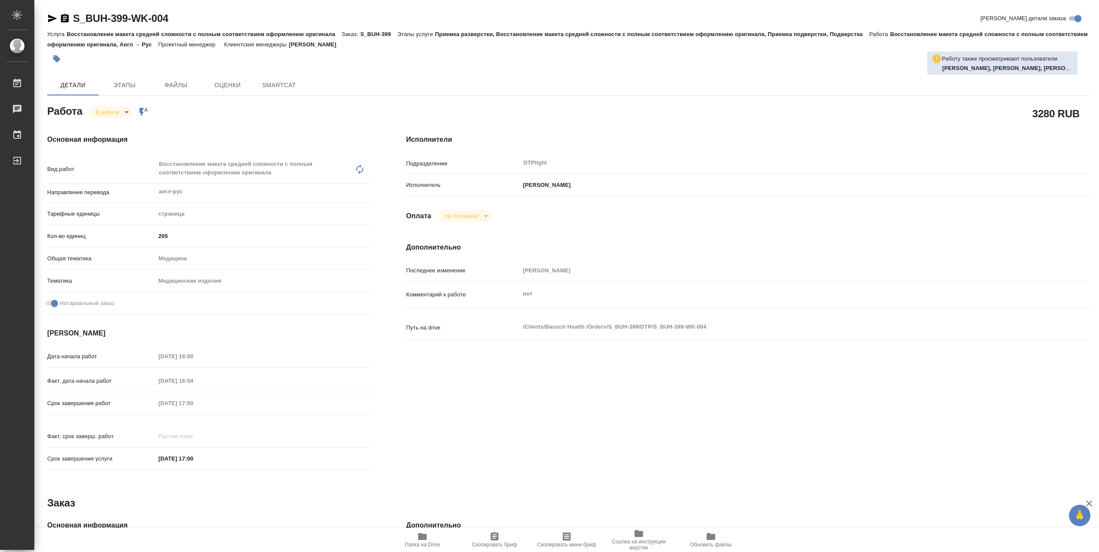
type textarea "x"
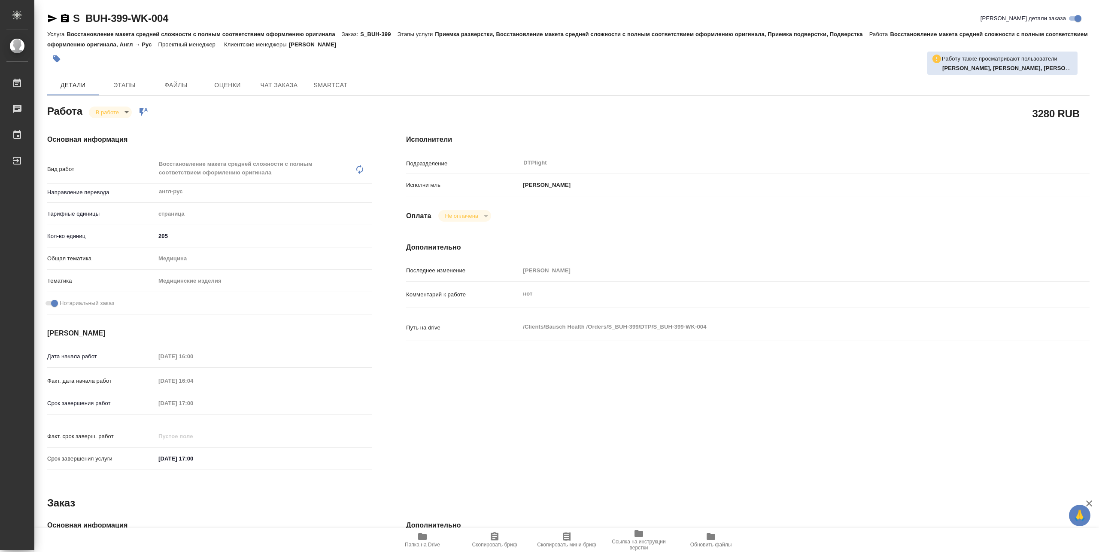
type textarea "x"
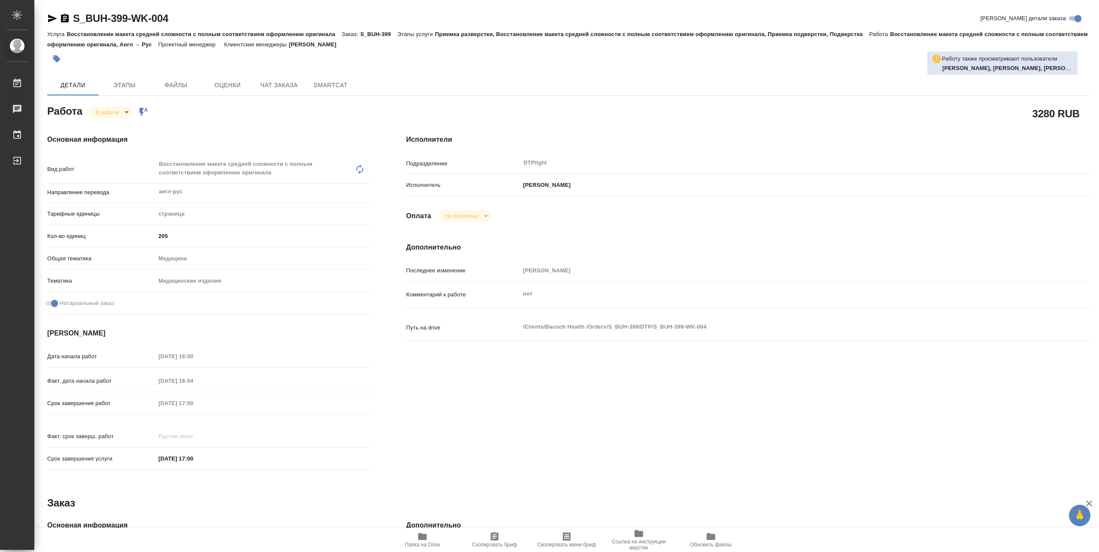
type textarea "x"
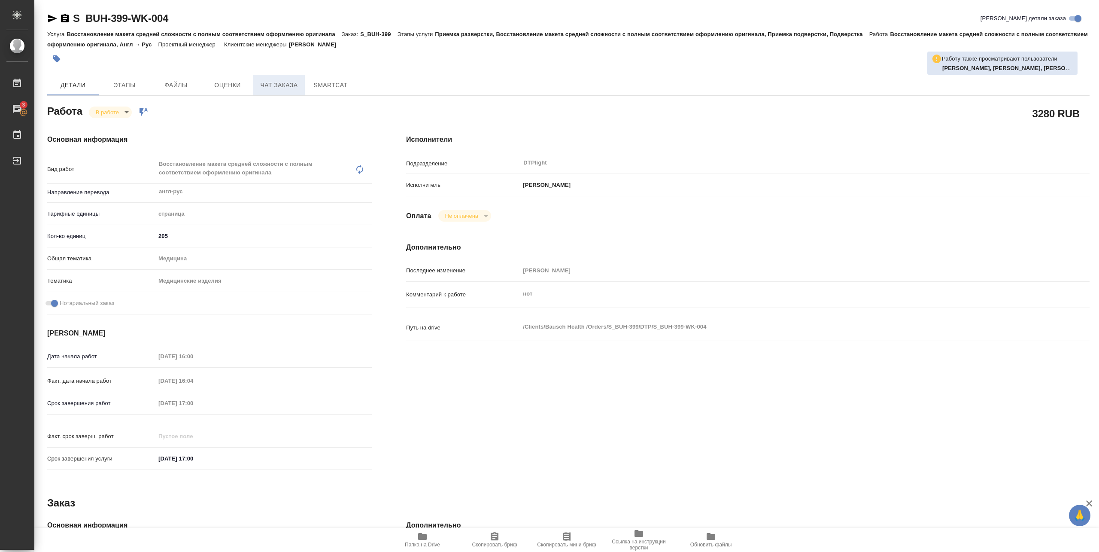
click at [289, 86] on span "Чат заказа" at bounding box center [279, 85] width 41 height 11
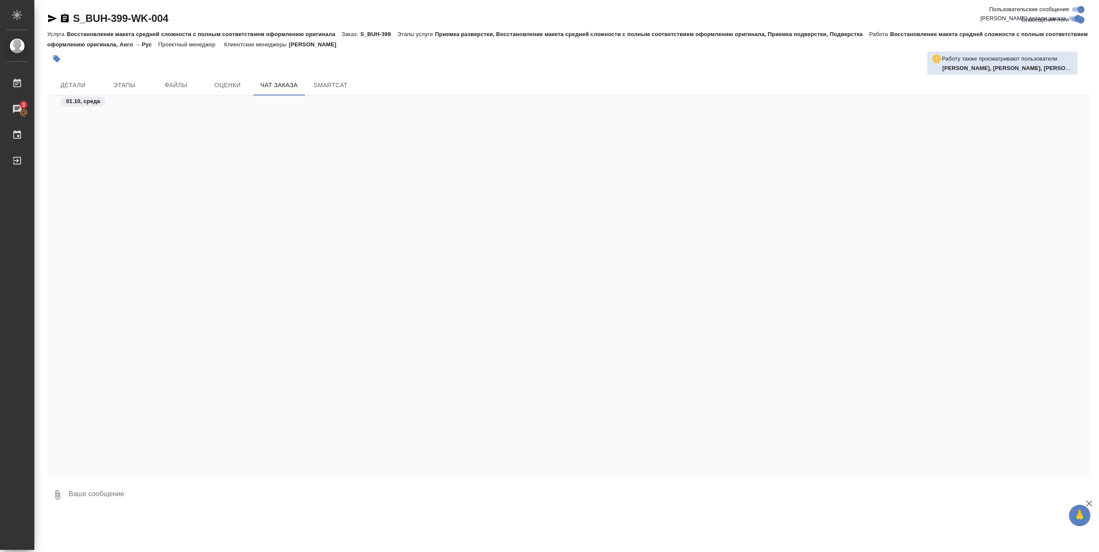
scroll to position [2719, 0]
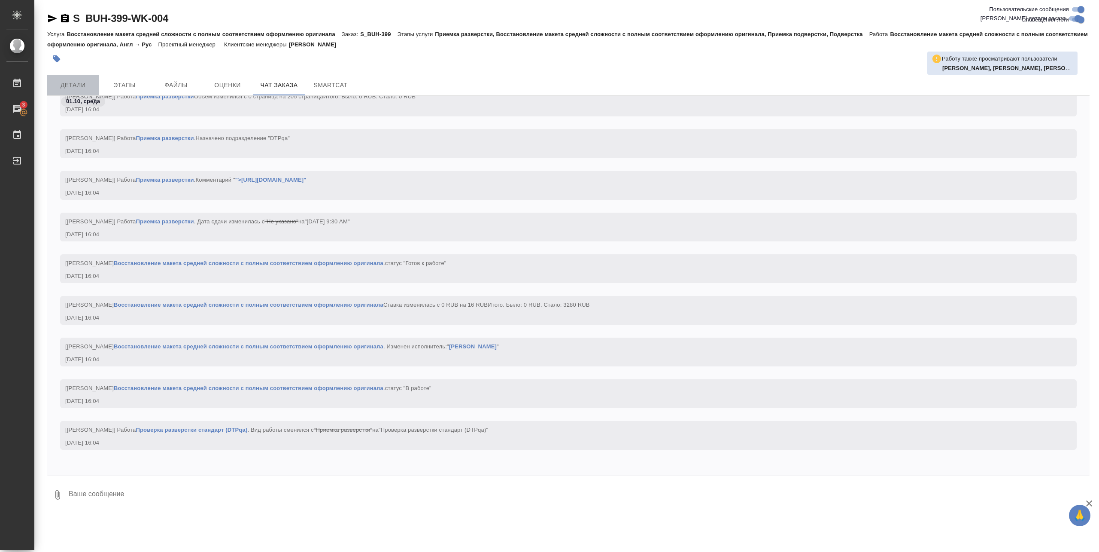
click at [65, 88] on span "Детали" at bounding box center [72, 85] width 41 height 11
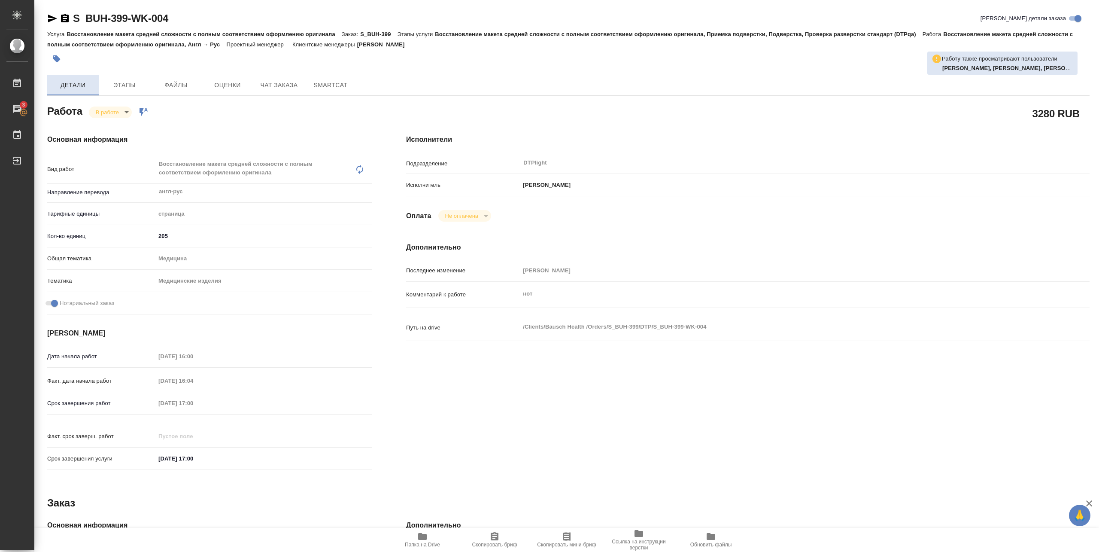
type textarea "x"
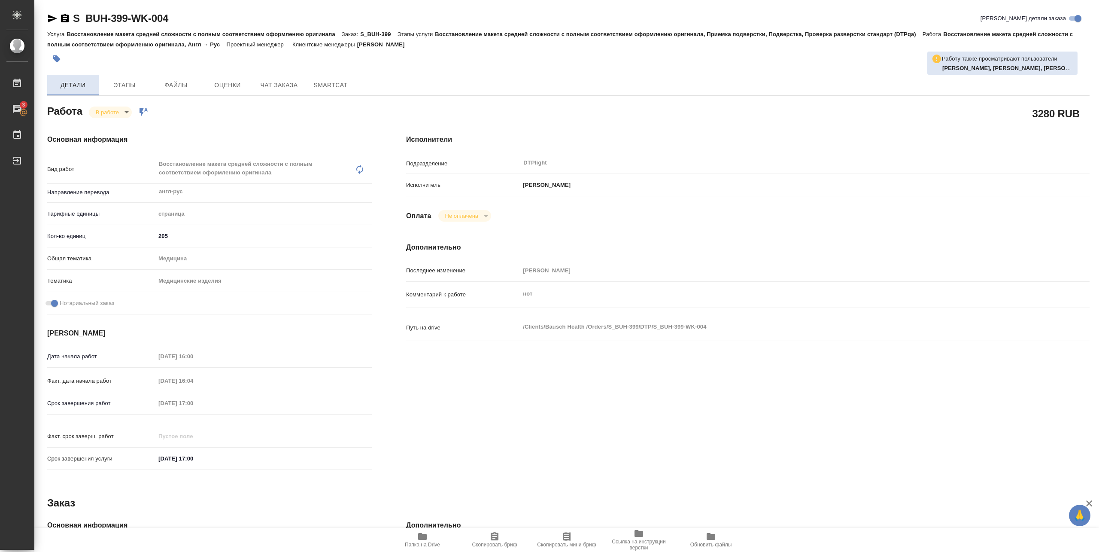
type textarea "x"
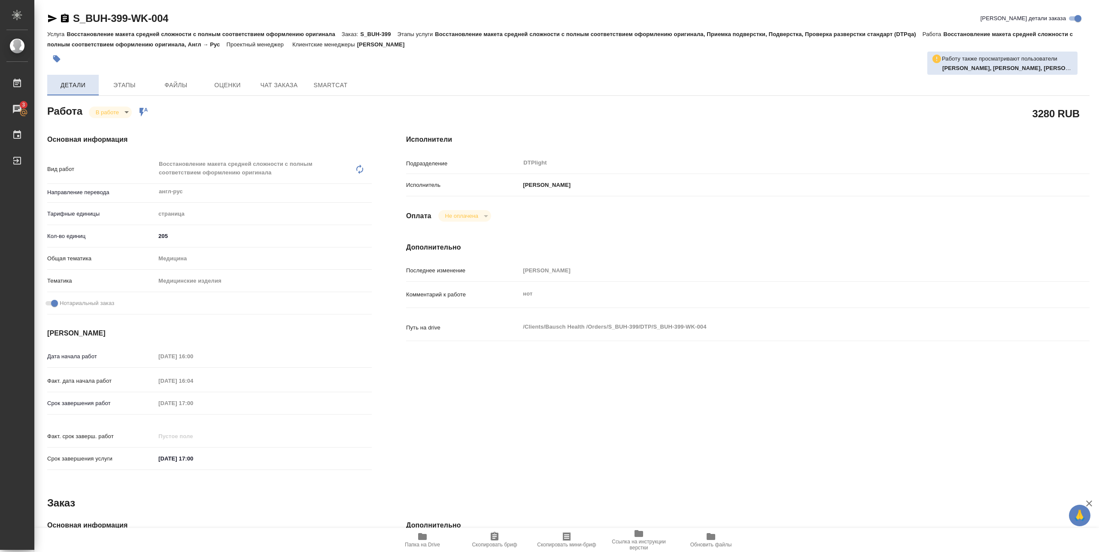
type textarea "x"
